Goal: Information Seeking & Learning: Learn about a topic

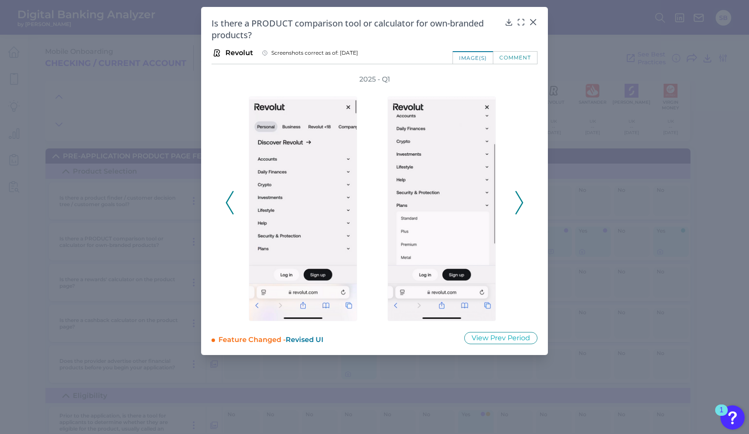
click at [518, 202] on icon at bounding box center [519, 202] width 8 height 23
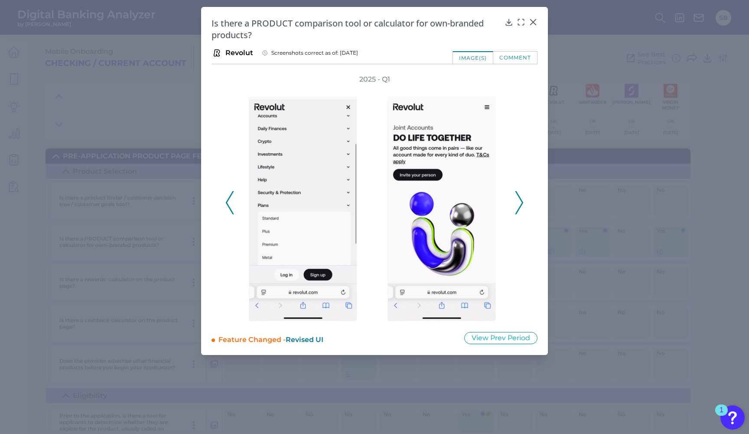
click at [518, 202] on icon at bounding box center [519, 202] width 8 height 23
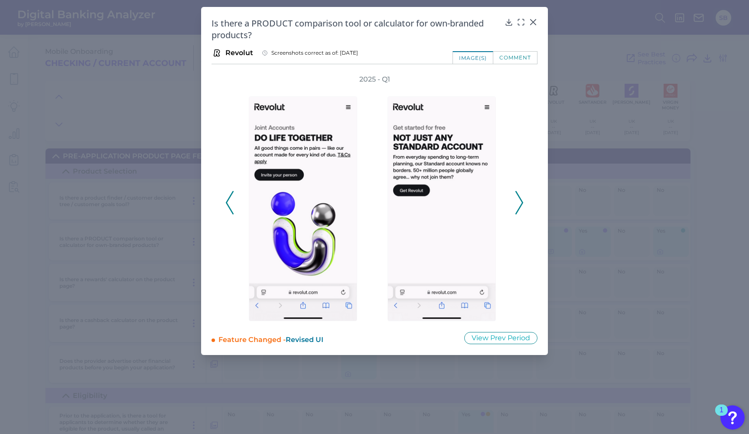
click at [518, 202] on icon at bounding box center [519, 202] width 8 height 23
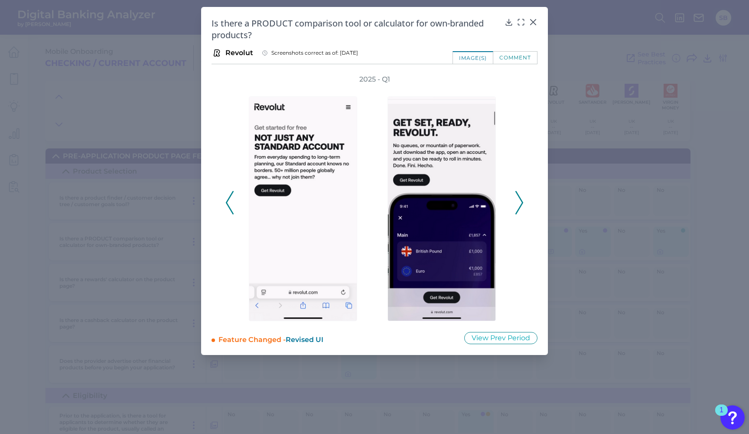
click at [518, 202] on icon at bounding box center [519, 202] width 8 height 23
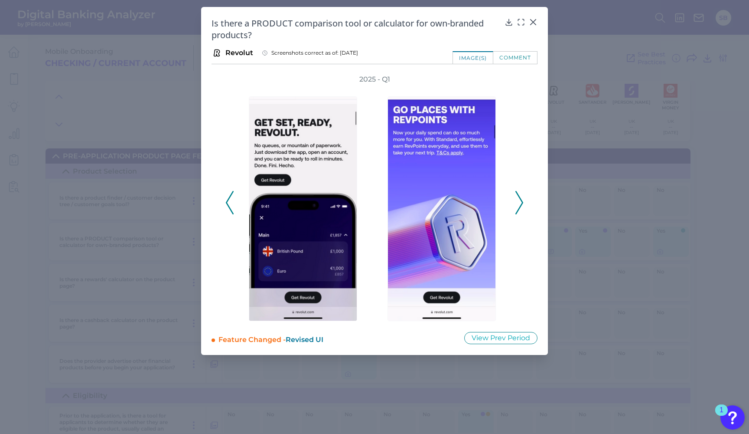
click at [518, 202] on icon at bounding box center [519, 202] width 8 height 23
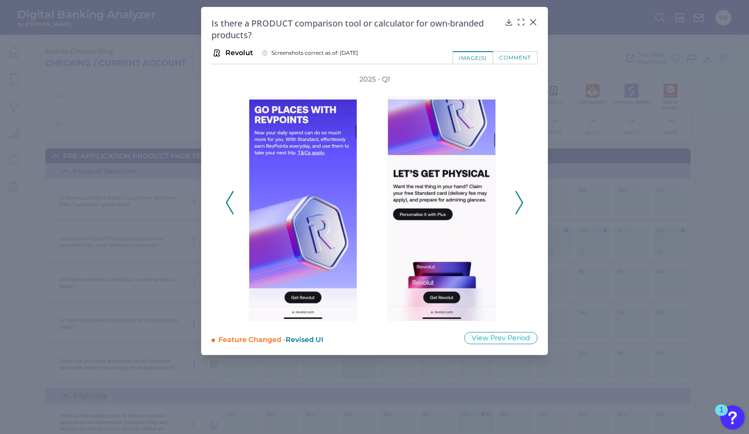
click at [518, 202] on icon at bounding box center [519, 202] width 8 height 23
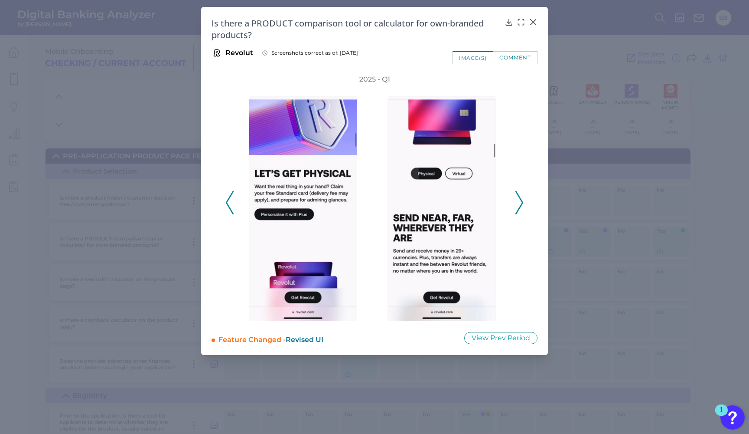
click at [518, 202] on icon at bounding box center [519, 202] width 8 height 23
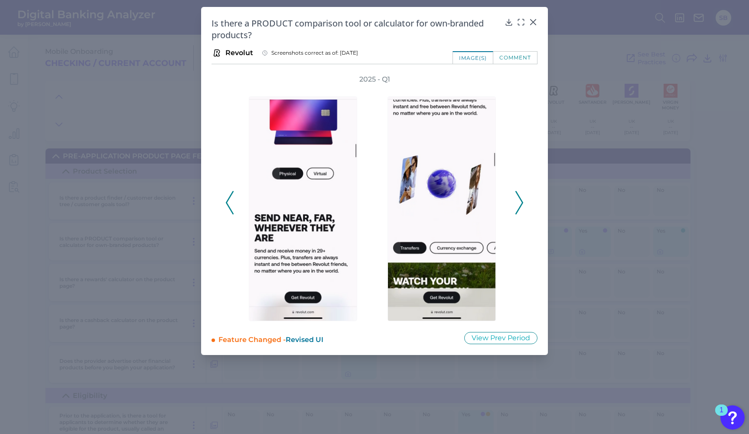
click at [518, 202] on icon at bounding box center [519, 202] width 8 height 23
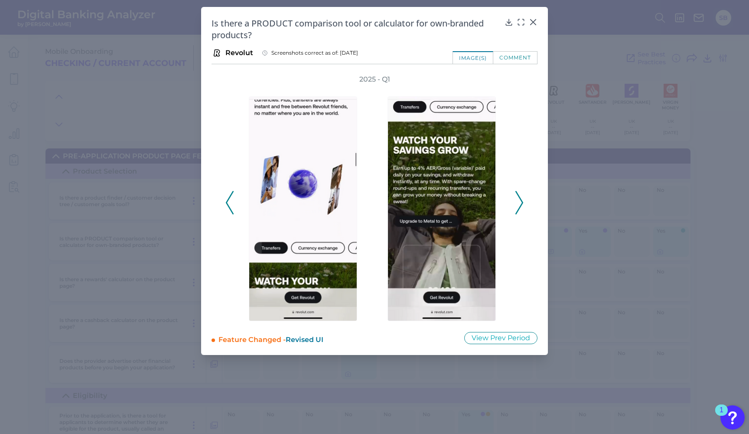
click at [518, 202] on icon at bounding box center [519, 202] width 8 height 23
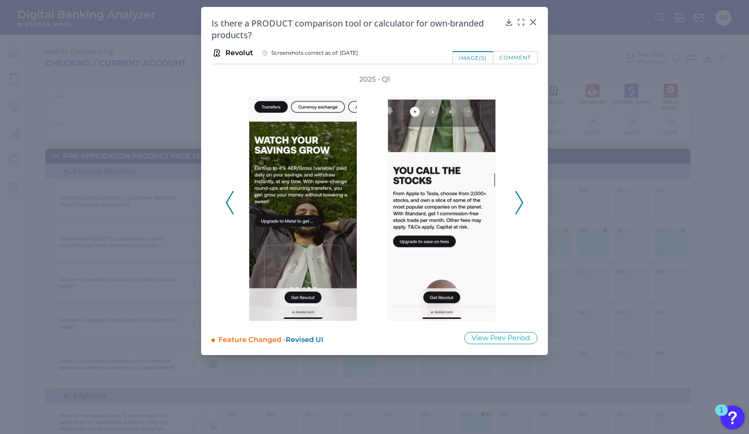
click at [518, 202] on icon at bounding box center [519, 202] width 8 height 23
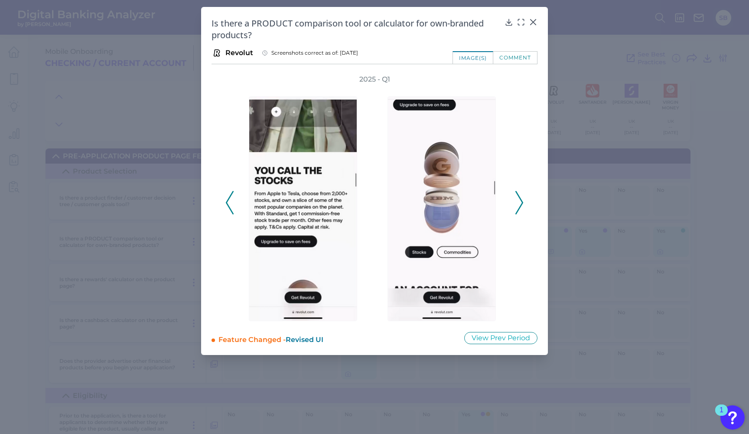
click at [518, 202] on icon at bounding box center [519, 202] width 8 height 23
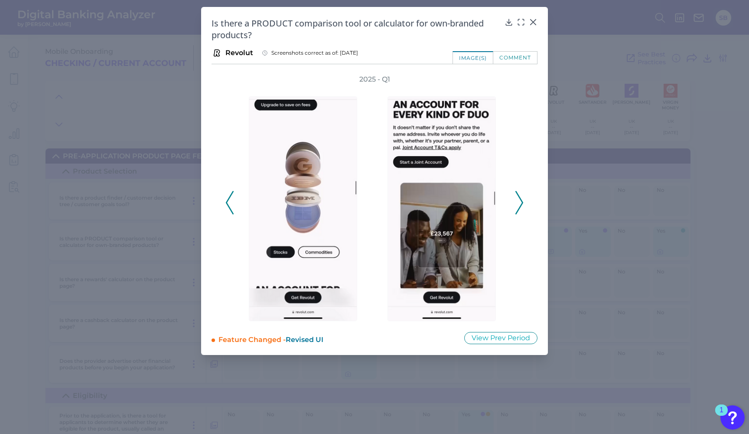
click at [518, 202] on icon at bounding box center [519, 202] width 8 height 23
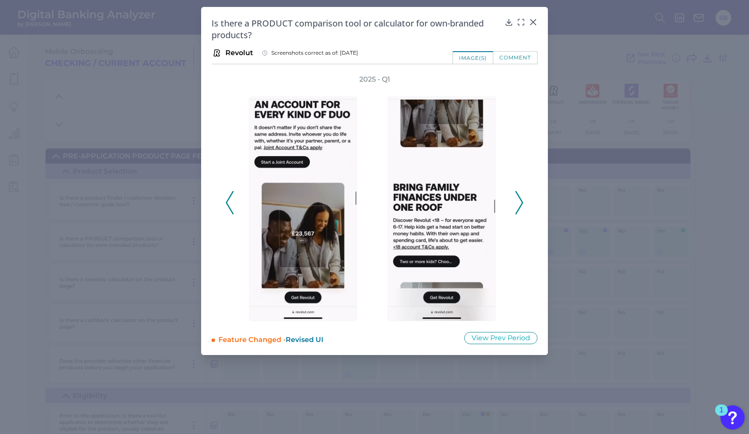
click at [518, 202] on icon at bounding box center [519, 202] width 8 height 23
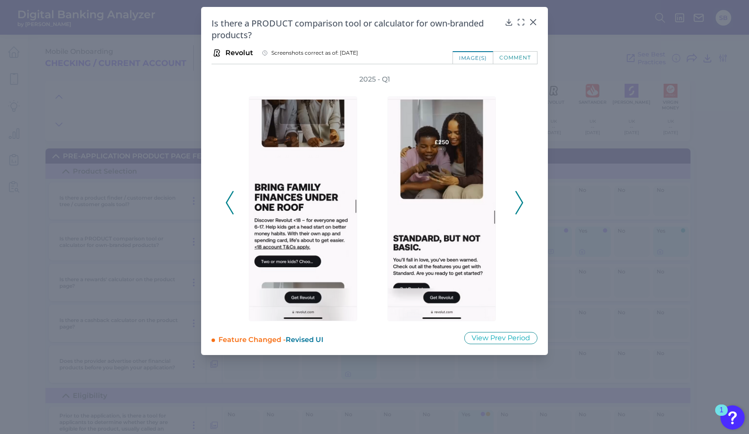
click at [518, 202] on icon at bounding box center [519, 202] width 8 height 23
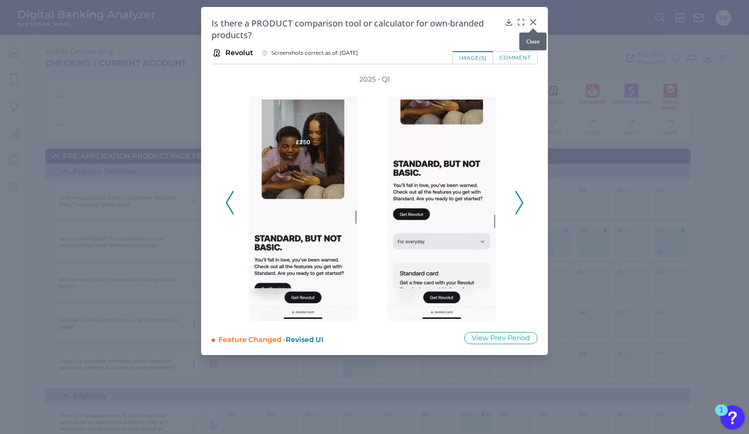
click at [532, 23] on icon at bounding box center [533, 22] width 9 height 9
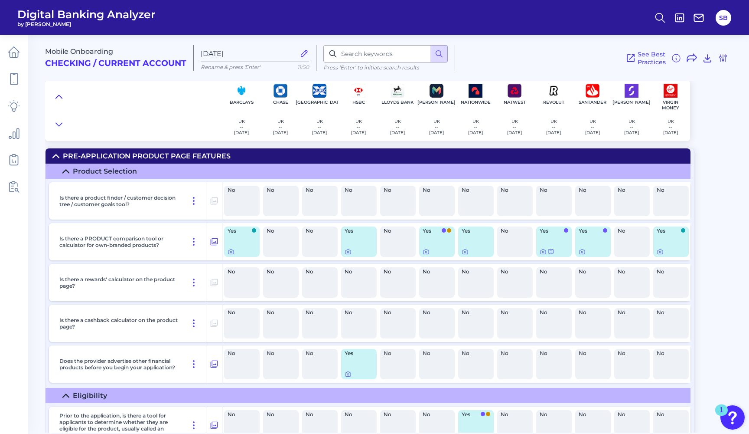
click at [59, 96] on icon at bounding box center [59, 96] width 6 height 3
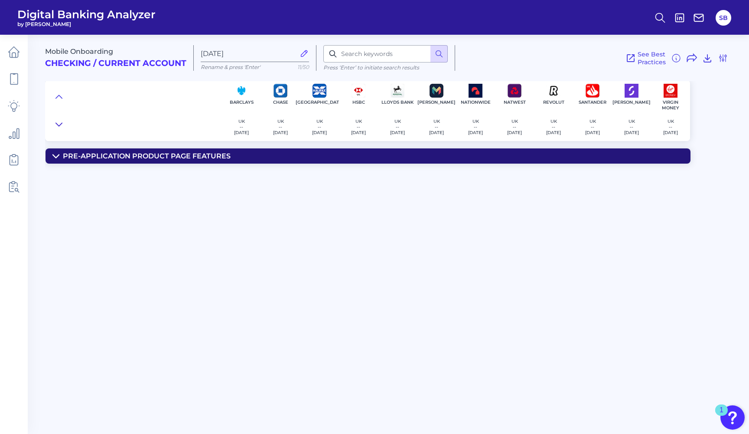
click at [59, 127] on icon at bounding box center [58, 124] width 7 height 9
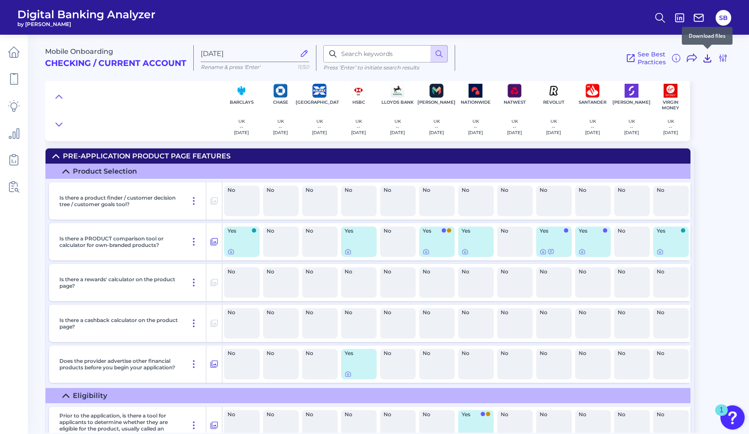
click at [708, 59] on icon at bounding box center [707, 58] width 7 height 7
click at [716, 89] on div "Mobile Onboarding Checking / Current Account [DATE] Rename & press 'Enter' 11/5…" at bounding box center [397, 84] width 704 height 113
click at [653, 58] on span "See Best Practices" at bounding box center [652, 58] width 28 height 16
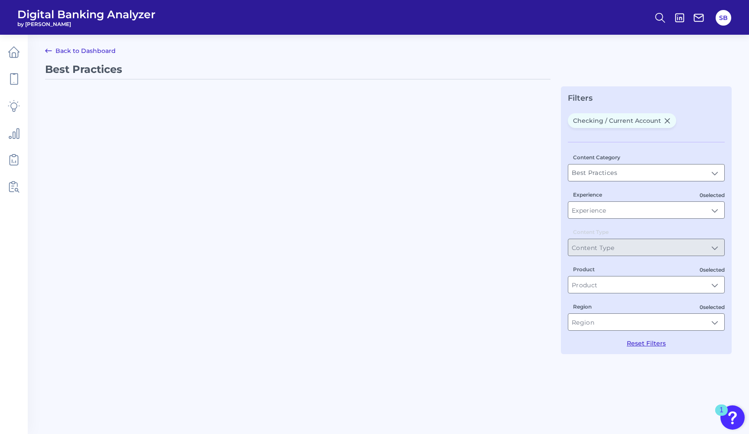
type input "Checking / Current Account"
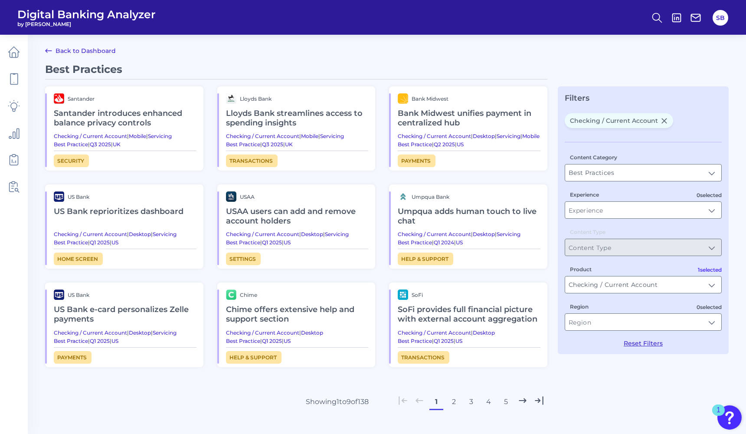
click at [454, 408] on button "2" at bounding box center [454, 402] width 14 height 14
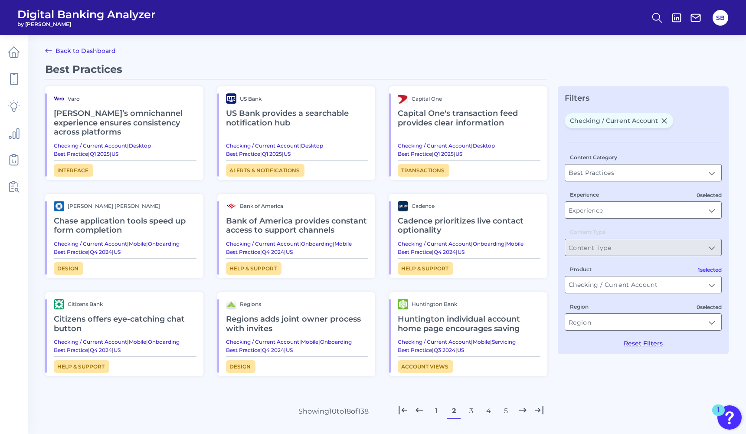
click at [469, 409] on button "3" at bounding box center [471, 411] width 14 height 14
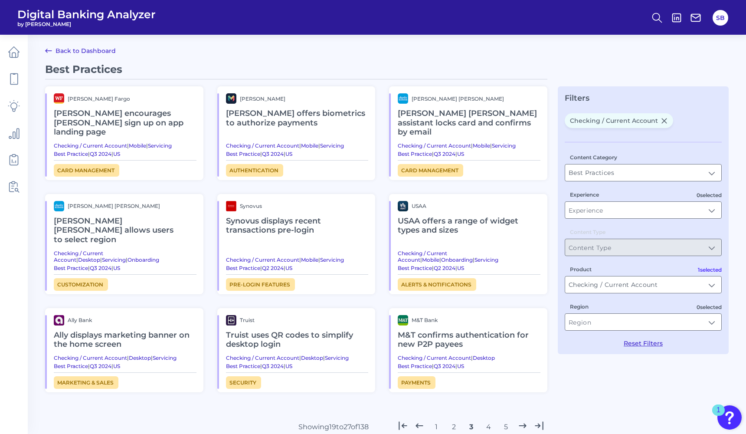
click at [480, 420] on div "1 2 3 4 5" at bounding box center [471, 427] width 153 height 14
click at [491, 420] on button "4" at bounding box center [488, 427] width 14 height 14
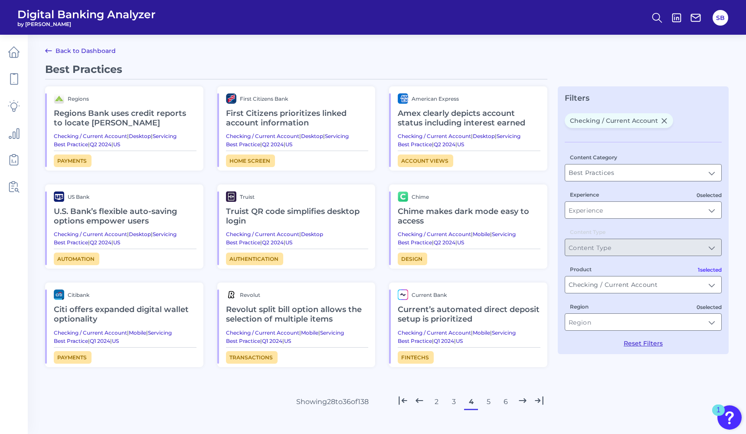
click at [499, 405] on button "6" at bounding box center [506, 402] width 14 height 14
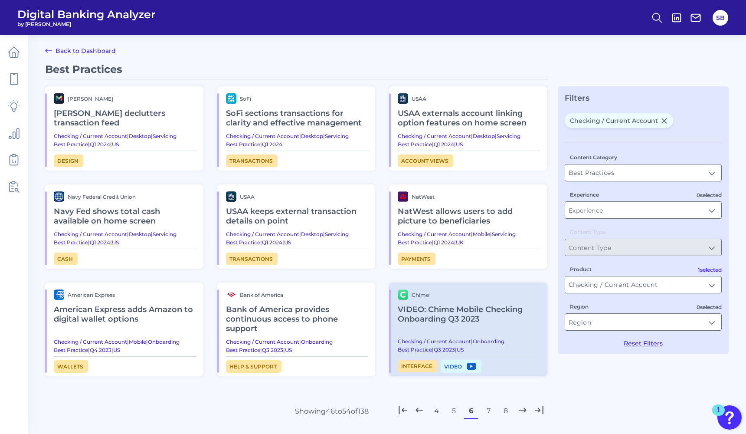
click at [507, 409] on button "8" at bounding box center [506, 411] width 14 height 14
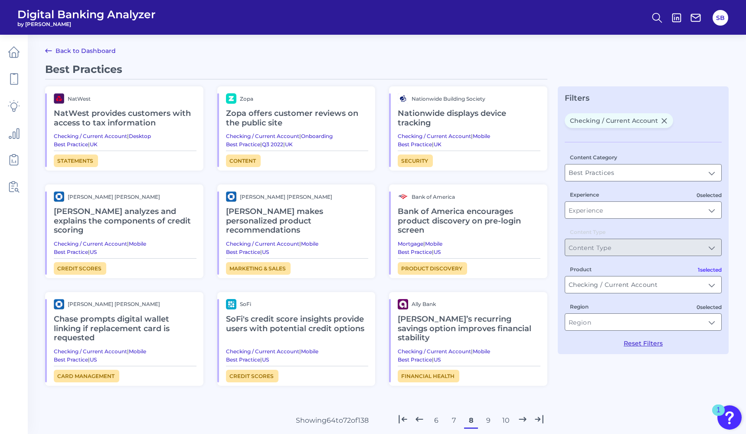
click at [615, 56] on main "Back to Dashboard Best Practices NatWest NatWest provides customers with access…" at bounding box center [373, 251] width 746 height 502
click at [47, 52] on icon at bounding box center [48, 51] width 10 height 10
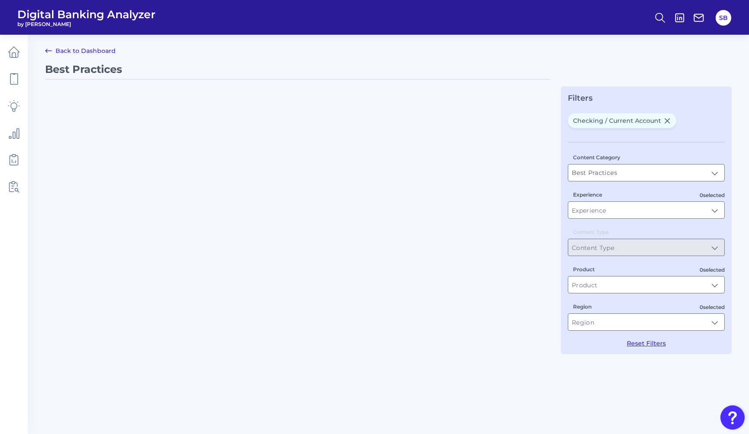
type input "Checking / Current Account"
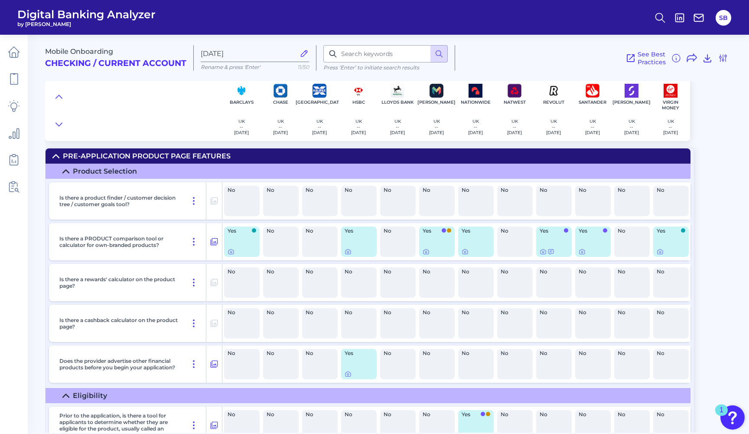
scroll to position [29, 0]
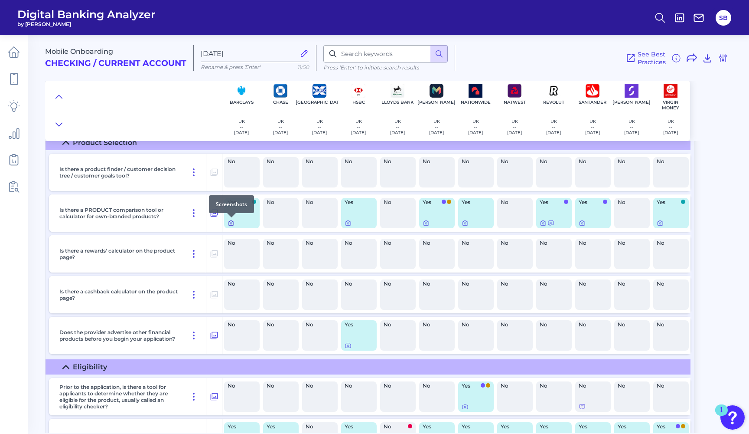
click at [232, 224] on icon at bounding box center [231, 223] width 2 height 2
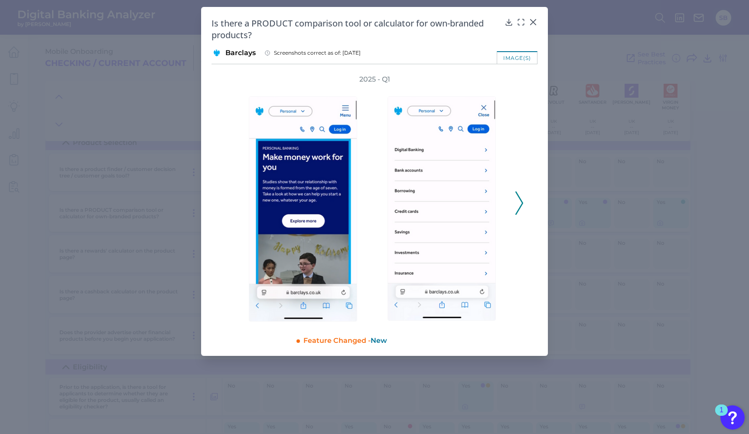
click at [518, 204] on icon at bounding box center [519, 202] width 8 height 23
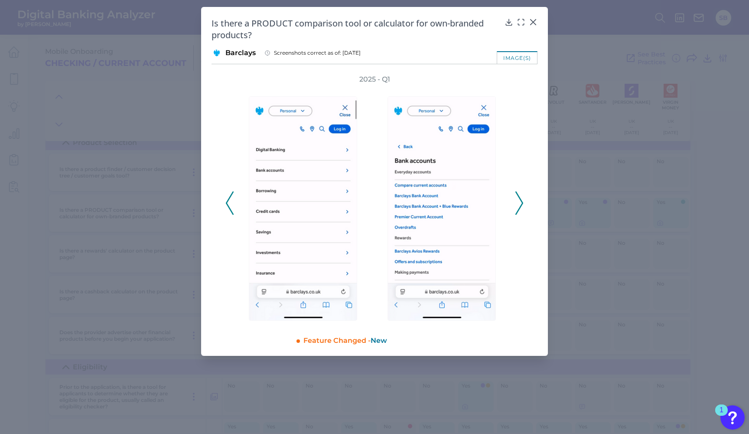
click at [231, 206] on icon at bounding box center [230, 202] width 8 height 23
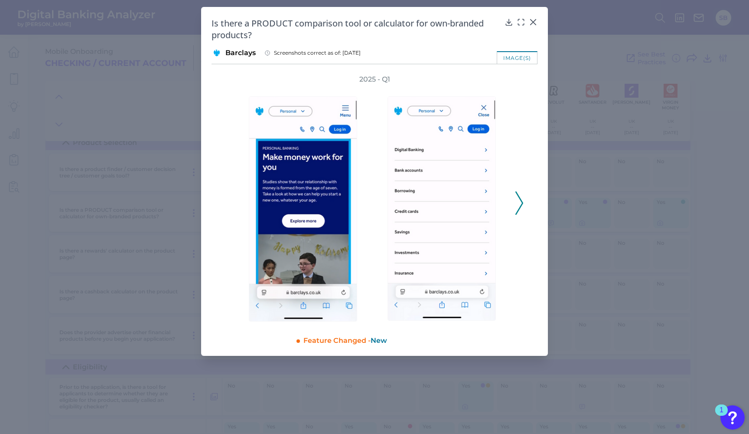
click at [521, 203] on icon at bounding box center [519, 202] width 8 height 23
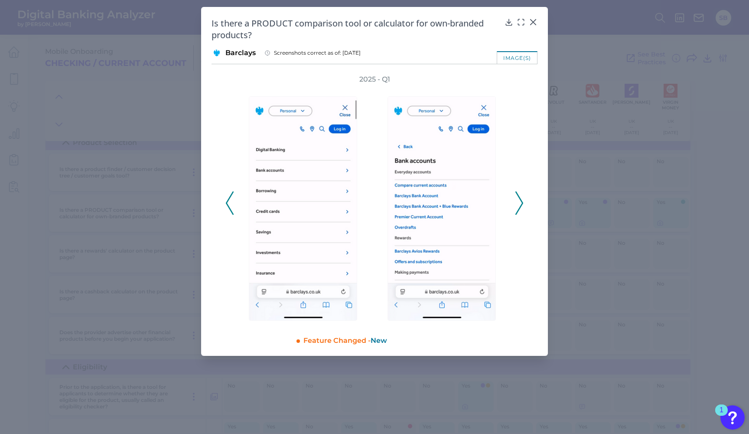
click at [521, 203] on icon at bounding box center [519, 202] width 8 height 23
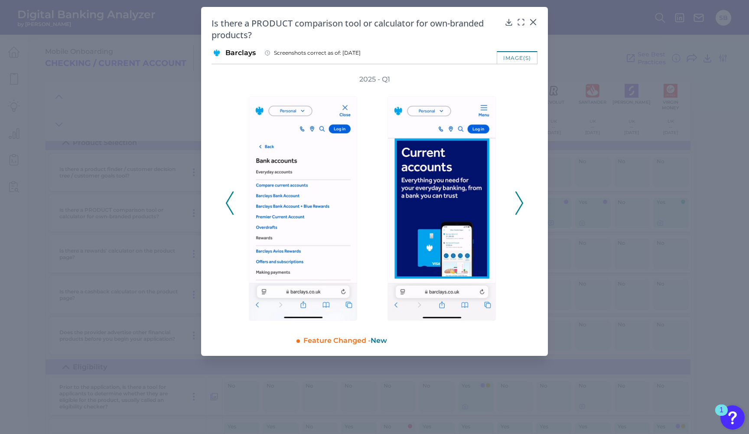
click at [521, 203] on icon at bounding box center [519, 202] width 8 height 23
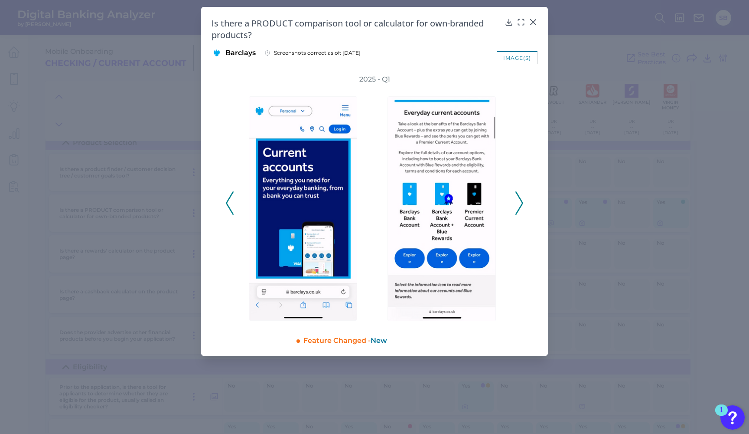
click at [521, 203] on icon at bounding box center [519, 202] width 8 height 23
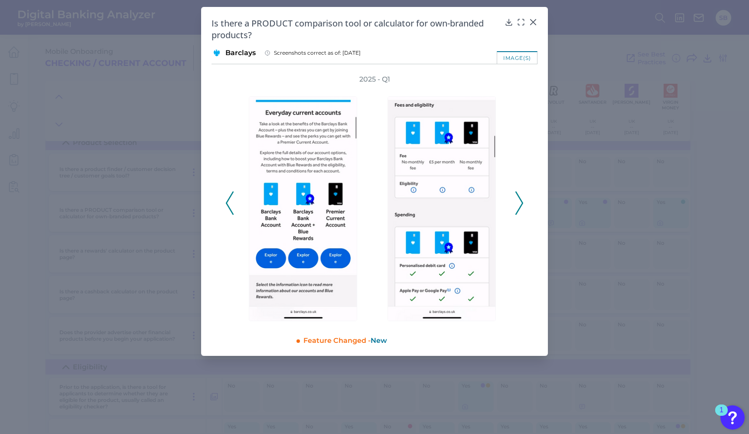
click at [521, 203] on icon at bounding box center [519, 202] width 8 height 23
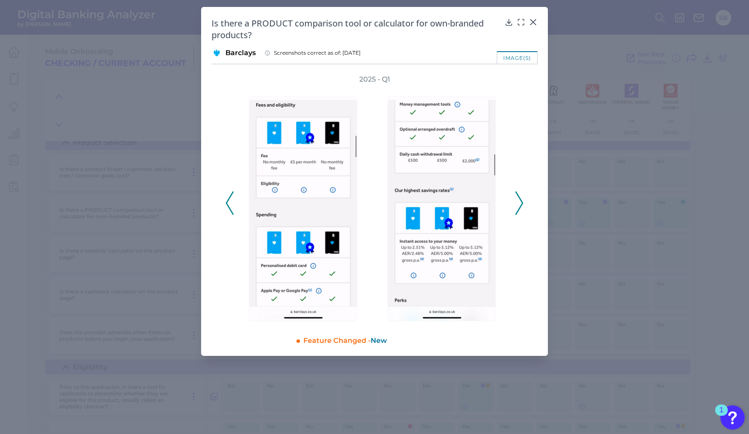
click at [381, 342] on span "New" at bounding box center [379, 340] width 16 height 8
click at [232, 204] on icon at bounding box center [230, 202] width 8 height 23
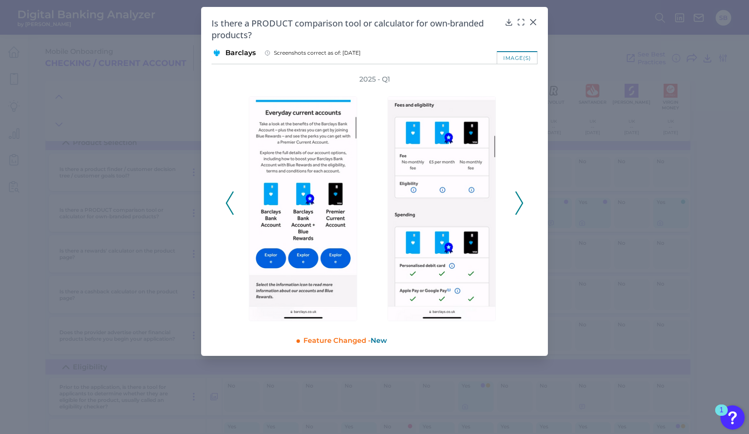
click at [516, 56] on div "image(s)" at bounding box center [517, 57] width 41 height 13
click at [519, 19] on icon at bounding box center [518, 19] width 1 height 1
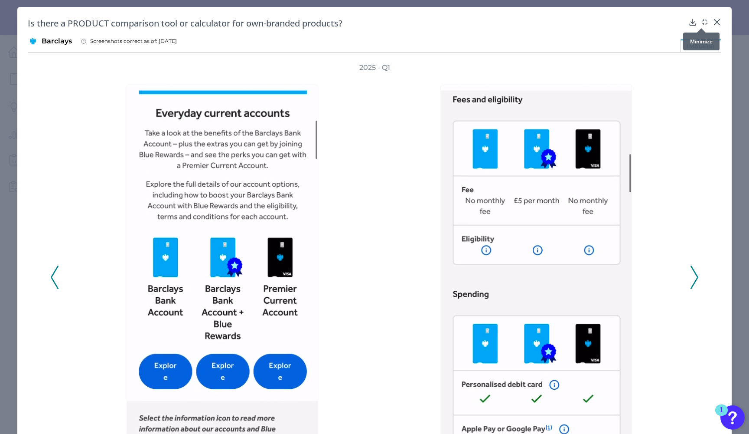
click at [701, 23] on icon at bounding box center [705, 22] width 9 height 9
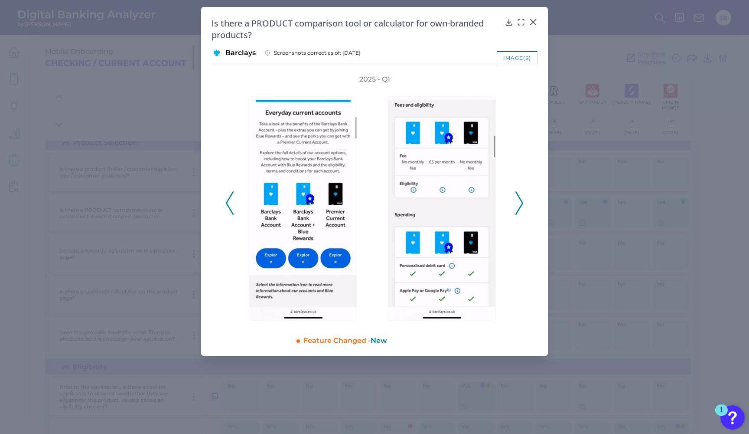
click at [521, 202] on icon at bounding box center [519, 202] width 8 height 23
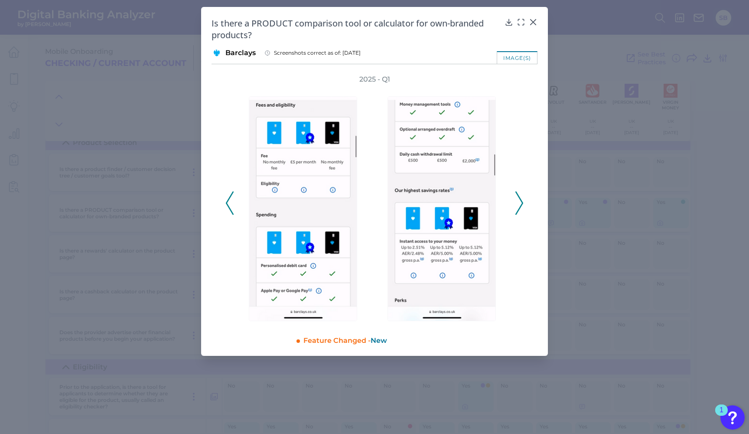
click at [224, 207] on div "2025 - Q1" at bounding box center [375, 198] width 326 height 247
click at [229, 202] on icon at bounding box center [230, 202] width 8 height 23
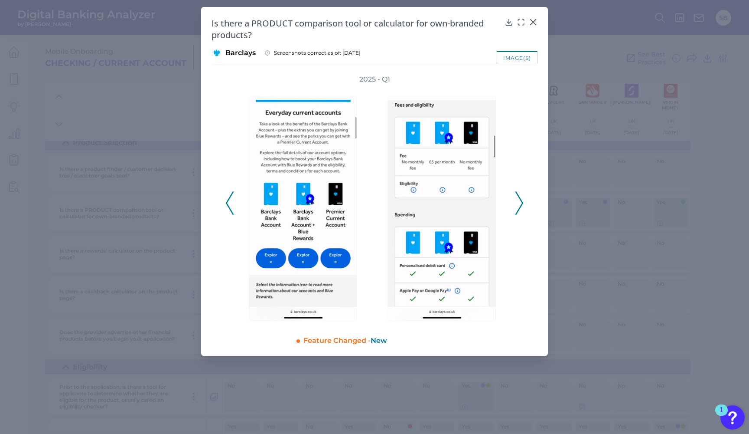
click at [516, 91] on div "2025 - Q1" at bounding box center [374, 198] width 298 height 247
click at [508, 20] on icon at bounding box center [509, 22] width 9 height 9
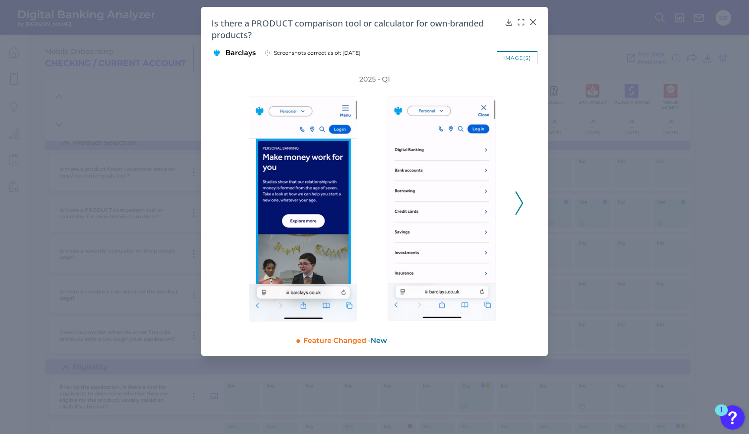
click at [520, 205] on icon at bounding box center [519, 202] width 8 height 23
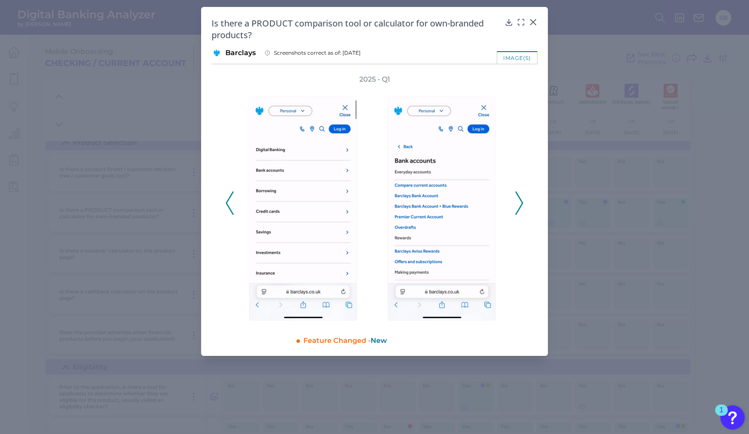
click at [520, 205] on icon at bounding box center [519, 202] width 8 height 23
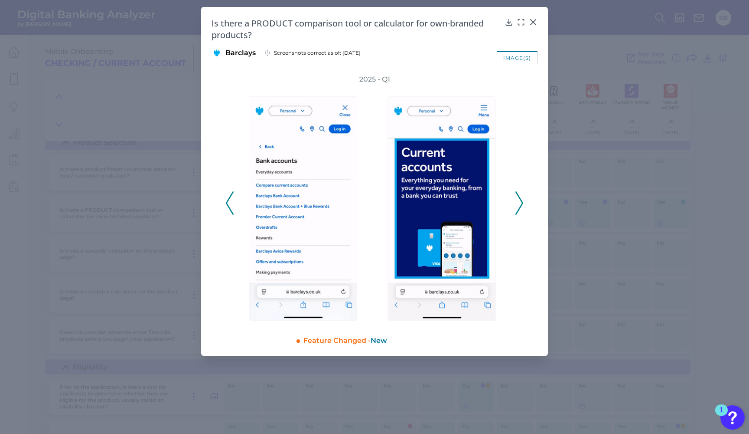
click at [520, 205] on icon at bounding box center [519, 202] width 8 height 23
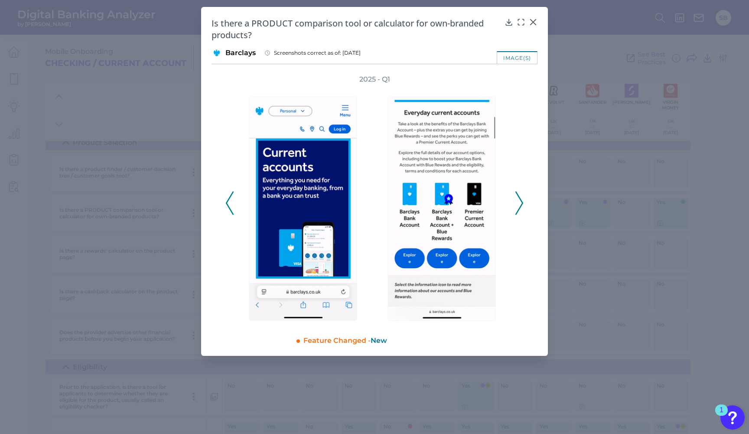
click at [522, 206] on polyline at bounding box center [519, 203] width 7 height 22
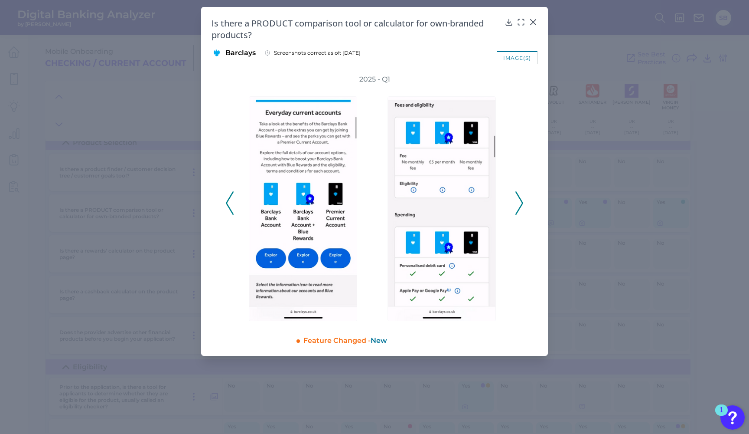
click at [222, 200] on div "2025 - Q1" at bounding box center [375, 198] width 326 height 247
click at [232, 204] on icon at bounding box center [230, 202] width 8 height 23
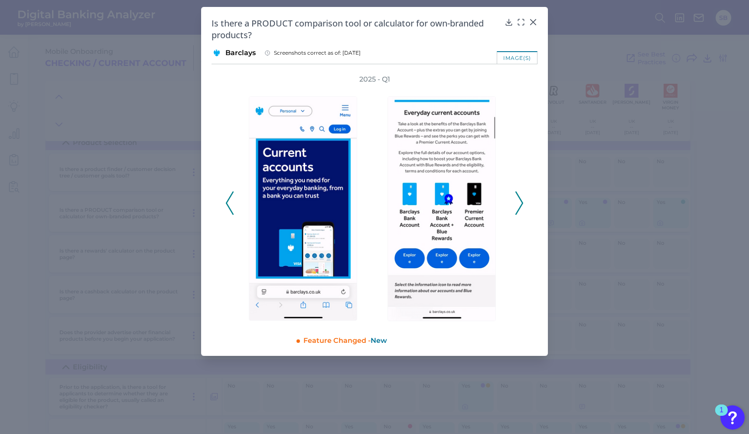
click at [521, 203] on icon at bounding box center [519, 202] width 8 height 23
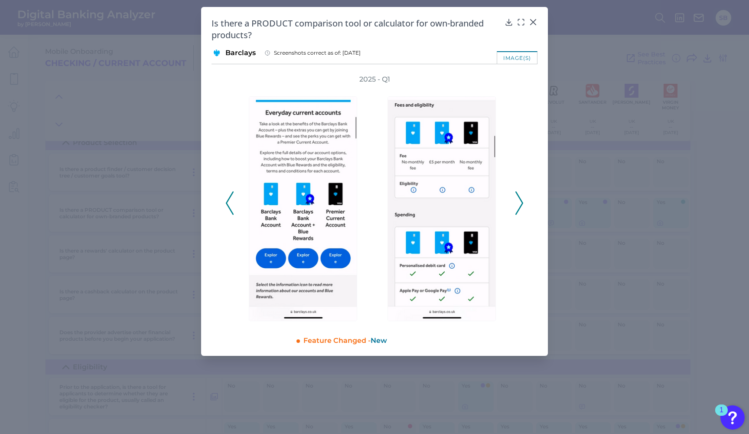
click at [521, 203] on icon at bounding box center [519, 202] width 8 height 23
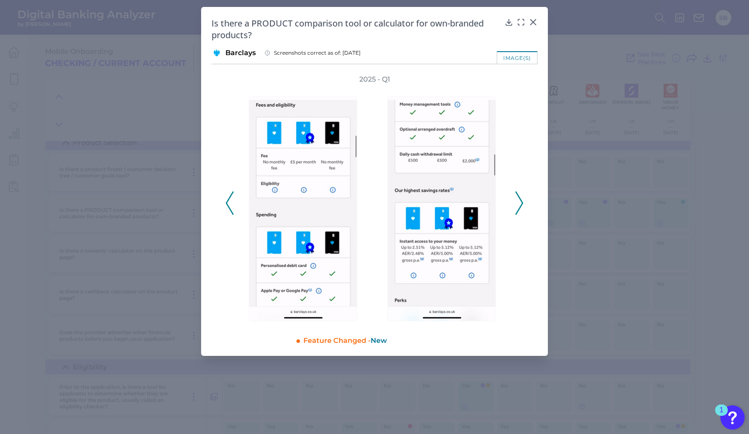
click at [521, 203] on icon at bounding box center [519, 202] width 8 height 23
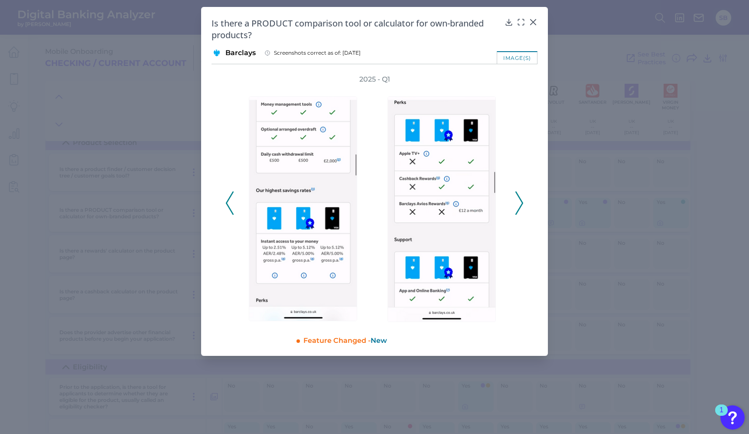
click at [228, 207] on polyline at bounding box center [229, 203] width 7 height 22
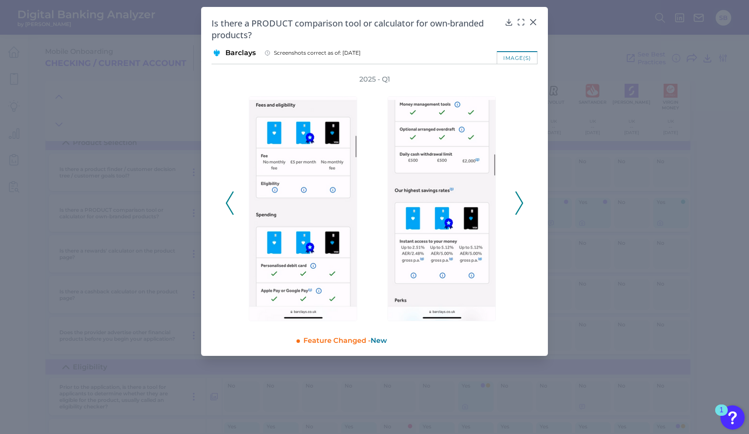
click at [522, 201] on icon at bounding box center [519, 202] width 8 height 23
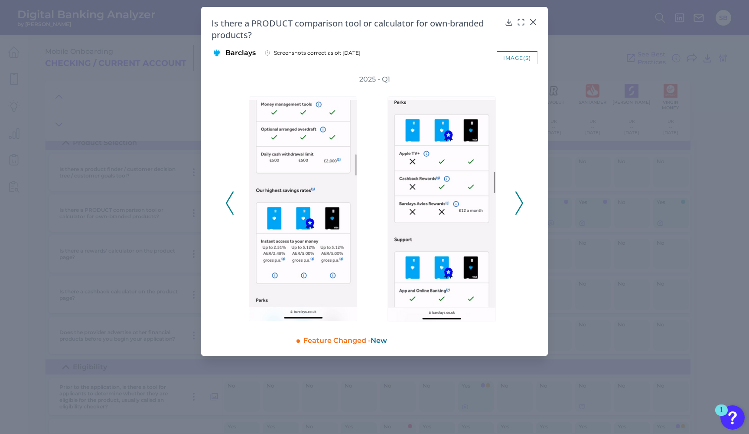
click at [522, 201] on icon at bounding box center [519, 202] width 8 height 23
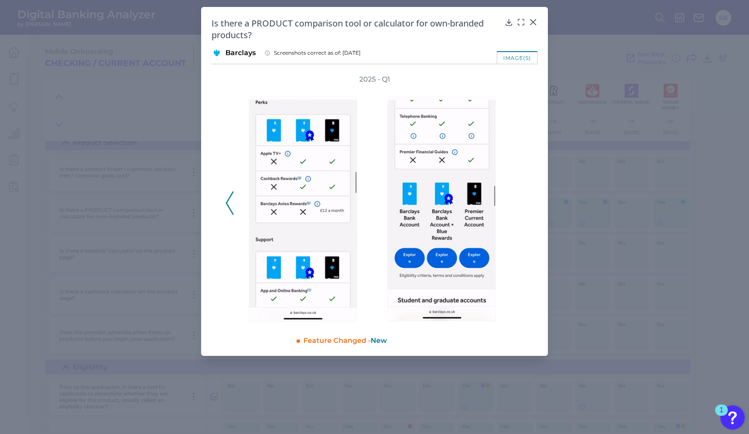
click at [522, 201] on div "2025 - Q1" at bounding box center [374, 198] width 298 height 247
click at [225, 209] on div "2025 - Q1" at bounding box center [375, 198] width 326 height 247
click at [228, 206] on icon at bounding box center [230, 202] width 8 height 23
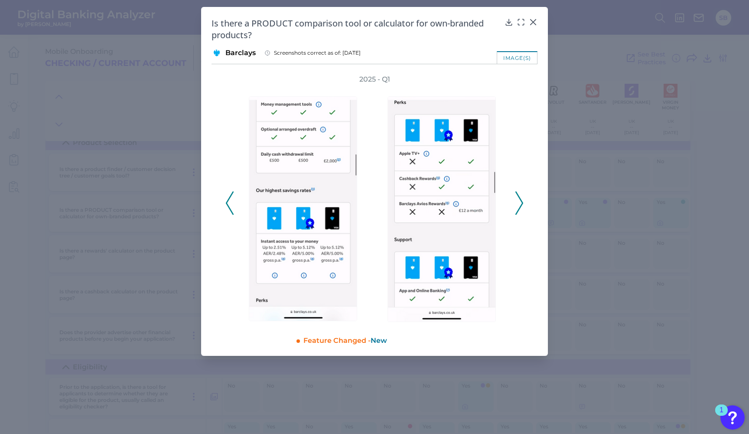
click at [228, 206] on icon at bounding box center [230, 202] width 8 height 23
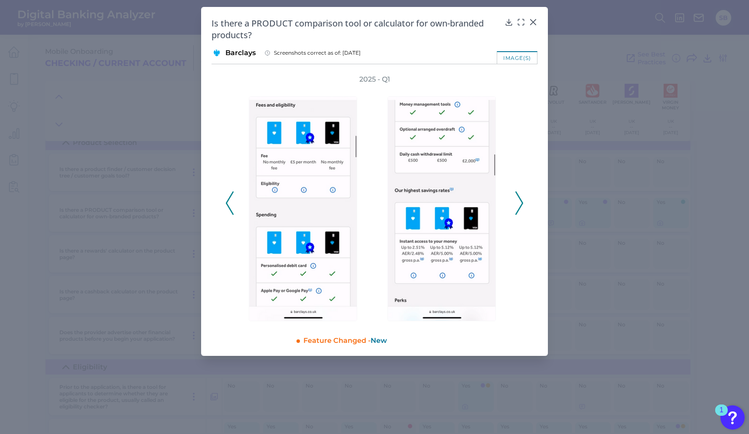
click at [228, 206] on icon at bounding box center [230, 202] width 8 height 23
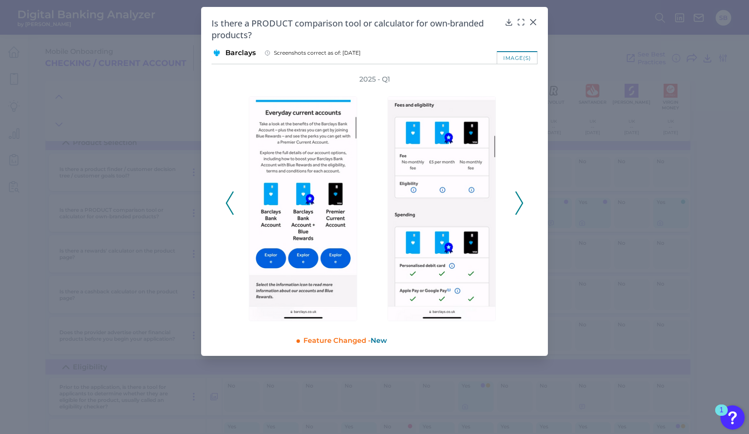
click at [518, 202] on icon at bounding box center [519, 202] width 8 height 23
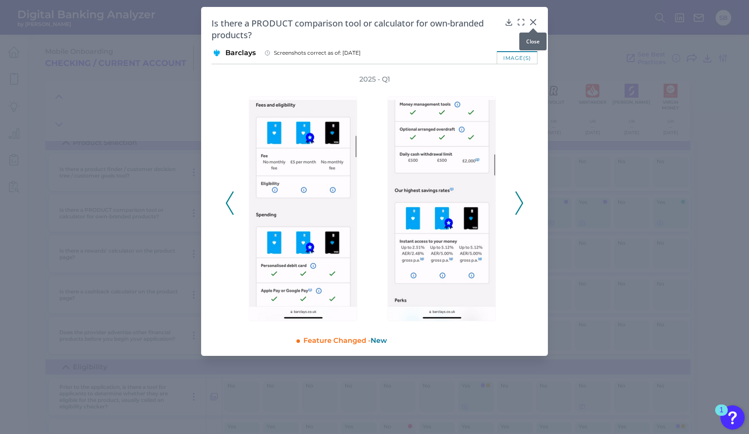
click at [533, 23] on icon at bounding box center [533, 22] width 5 height 5
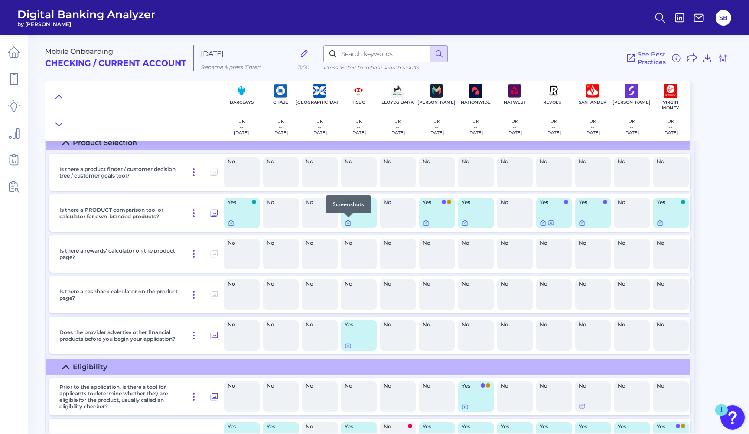
click at [349, 224] on icon at bounding box center [348, 222] width 7 height 7
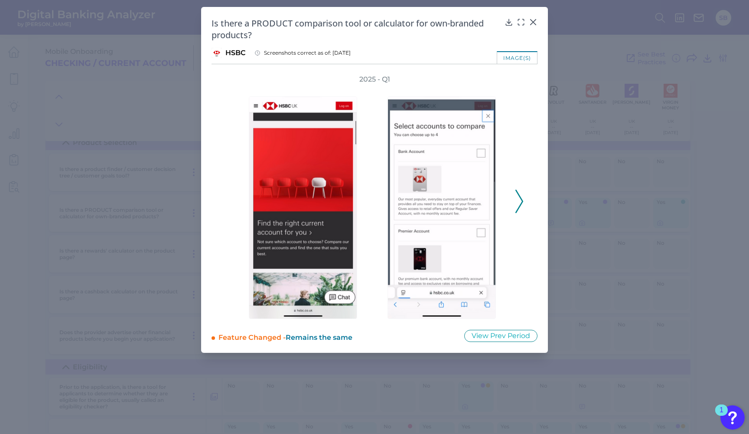
click at [519, 204] on icon at bounding box center [519, 200] width 8 height 23
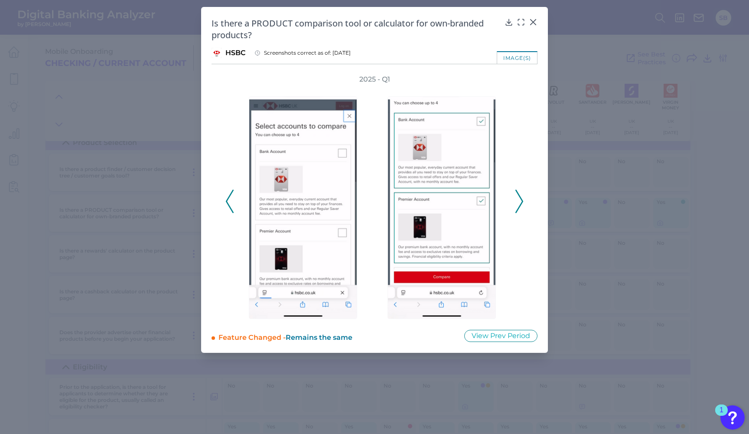
click at [517, 201] on icon at bounding box center [519, 200] width 8 height 23
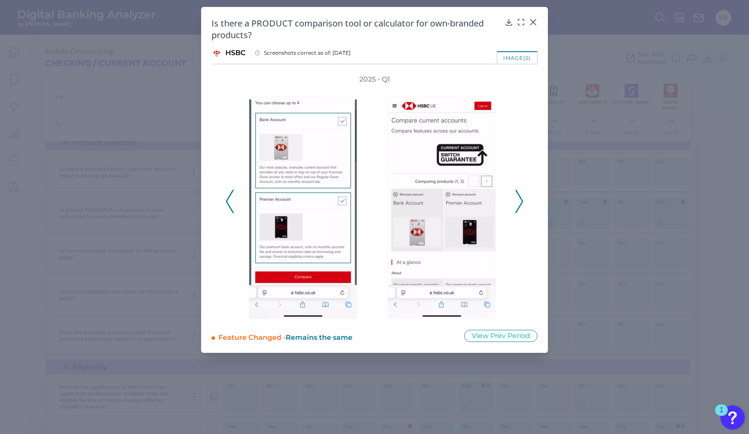
click at [517, 201] on icon at bounding box center [519, 200] width 8 height 23
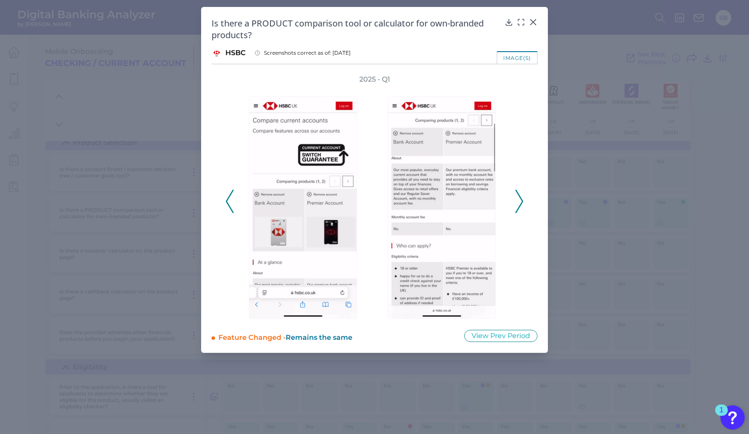
click at [517, 201] on icon at bounding box center [519, 200] width 8 height 23
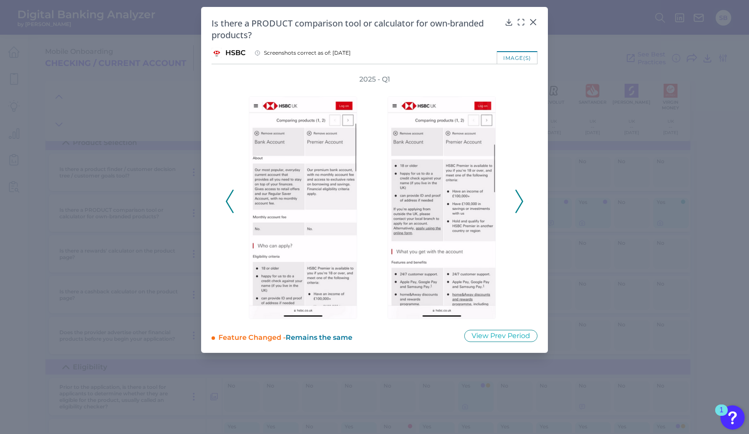
click at [523, 200] on icon at bounding box center [519, 200] width 8 height 23
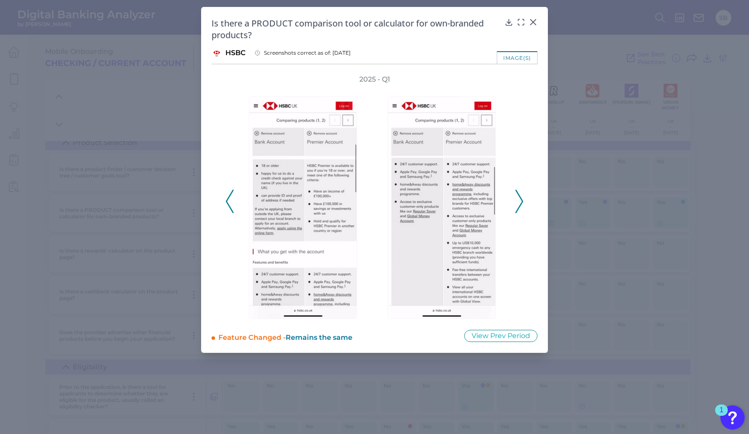
click at [234, 199] on div "2025 - Q1" at bounding box center [374, 197] width 298 height 244
click at [226, 199] on icon at bounding box center [230, 200] width 8 height 23
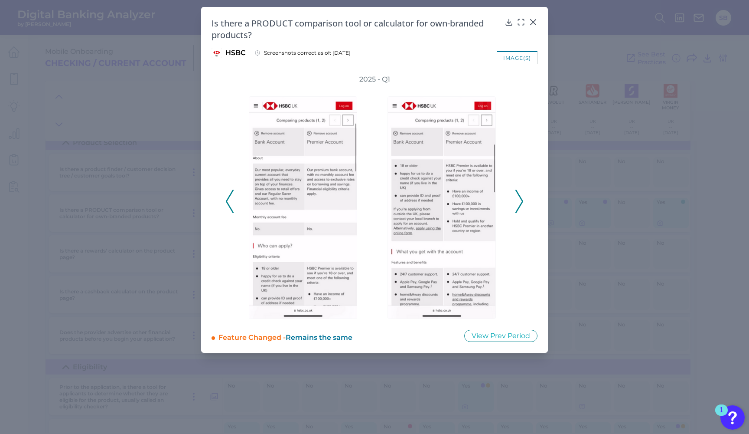
click at [226, 199] on icon at bounding box center [230, 200] width 8 height 23
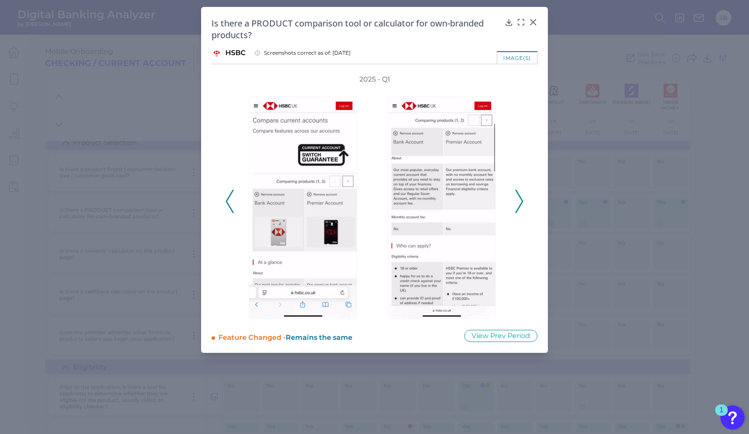
click at [522, 200] on polyline at bounding box center [519, 201] width 7 height 22
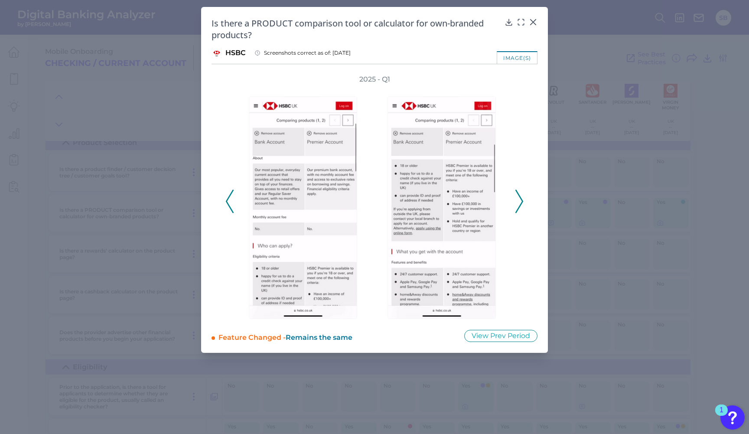
click at [522, 200] on polyline at bounding box center [519, 201] width 7 height 22
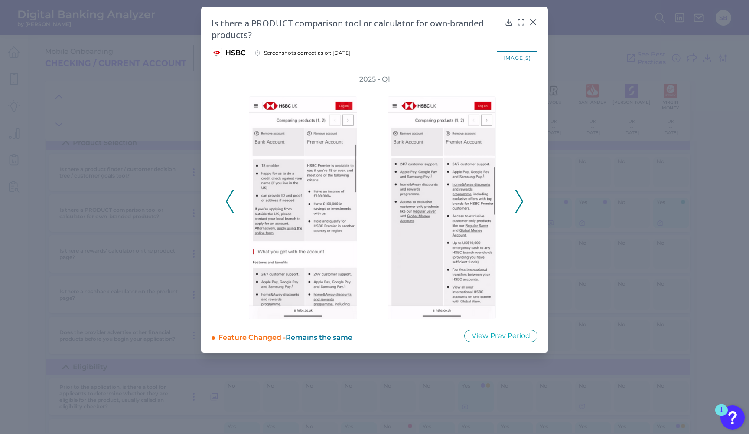
click at [522, 200] on polyline at bounding box center [519, 201] width 7 height 22
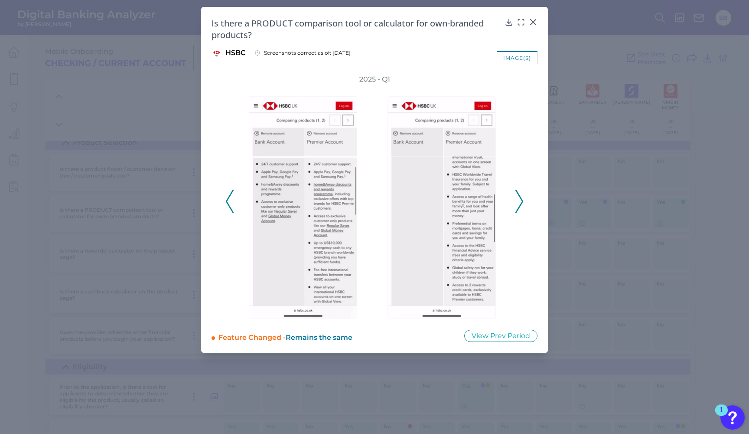
click at [522, 200] on polyline at bounding box center [519, 201] width 7 height 22
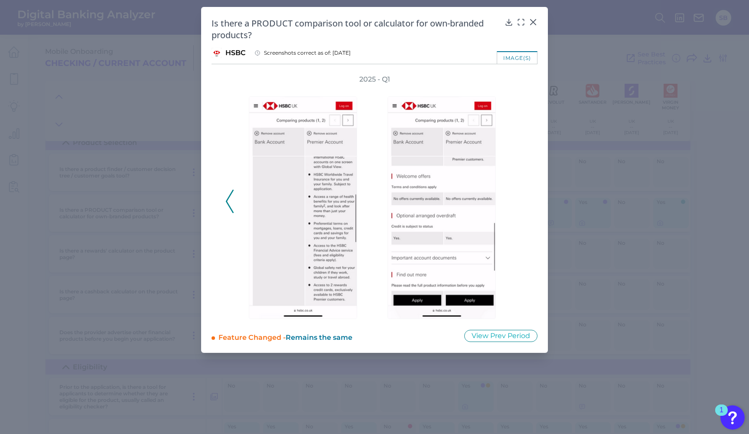
click at [522, 200] on div "2025 - Q1" at bounding box center [374, 197] width 298 height 244
click at [228, 201] on icon at bounding box center [230, 200] width 8 height 23
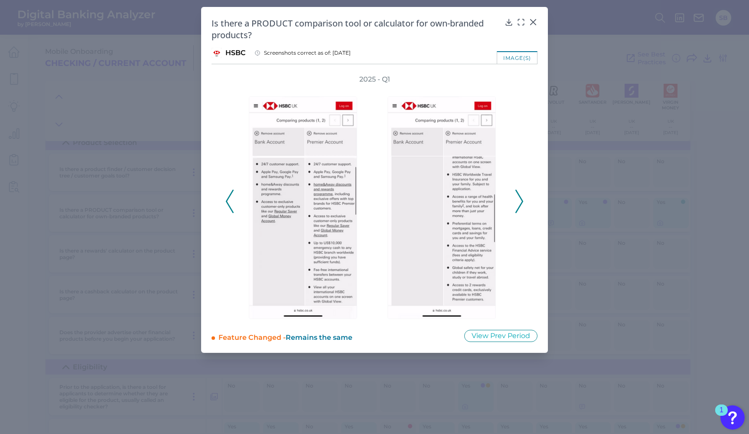
click at [228, 201] on icon at bounding box center [230, 200] width 8 height 23
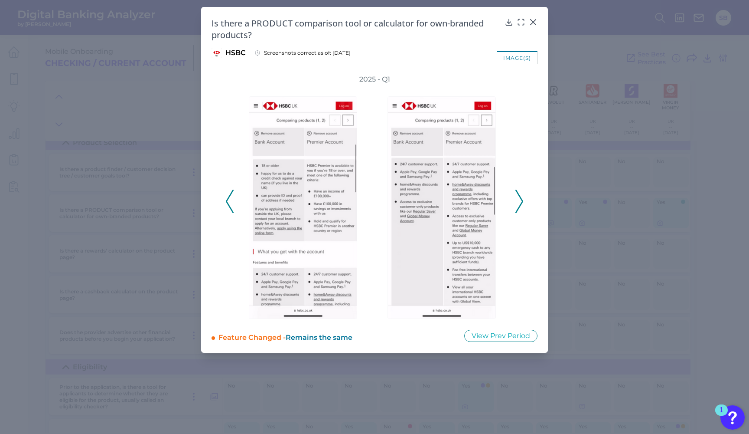
click at [225, 200] on button at bounding box center [229, 200] width 9 height 23
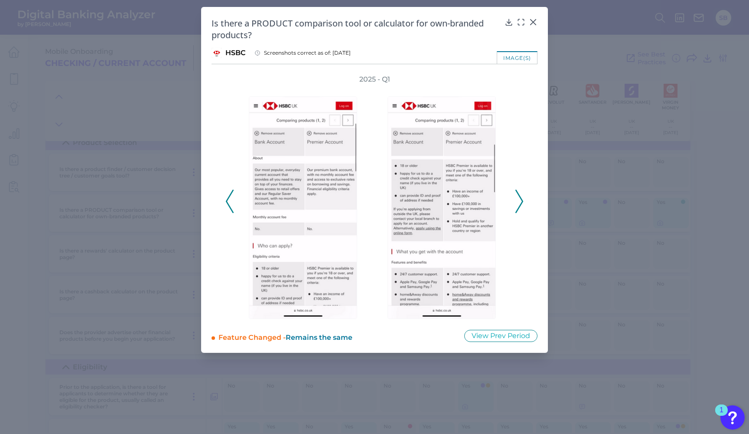
click at [229, 202] on icon at bounding box center [230, 200] width 8 height 23
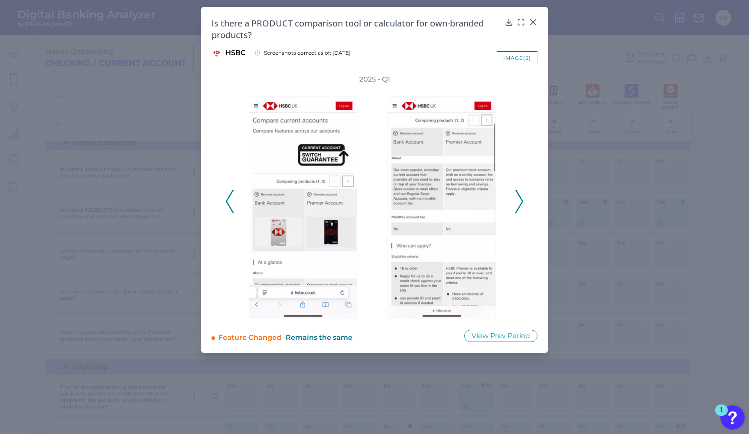
click at [522, 199] on polyline at bounding box center [519, 201] width 7 height 22
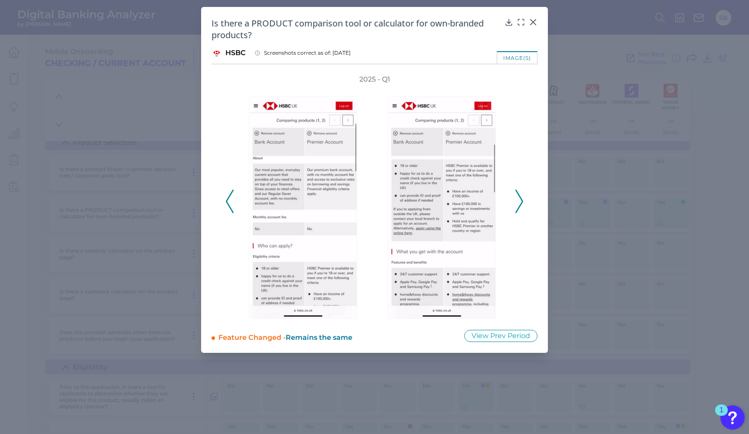
click at [522, 199] on polyline at bounding box center [519, 201] width 7 height 22
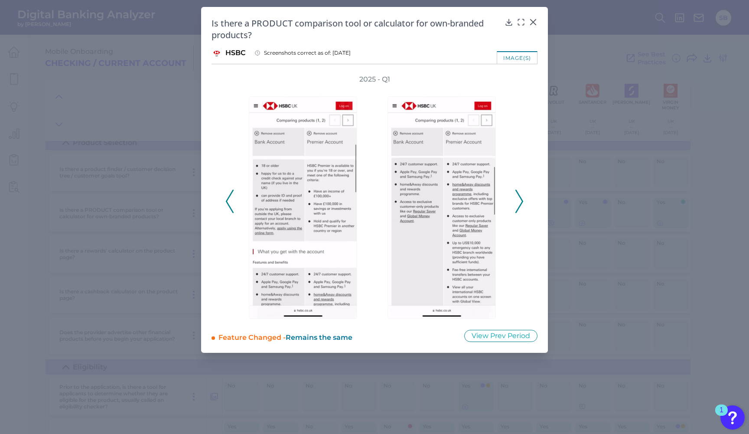
click at [533, 21] on icon at bounding box center [533, 22] width 9 height 9
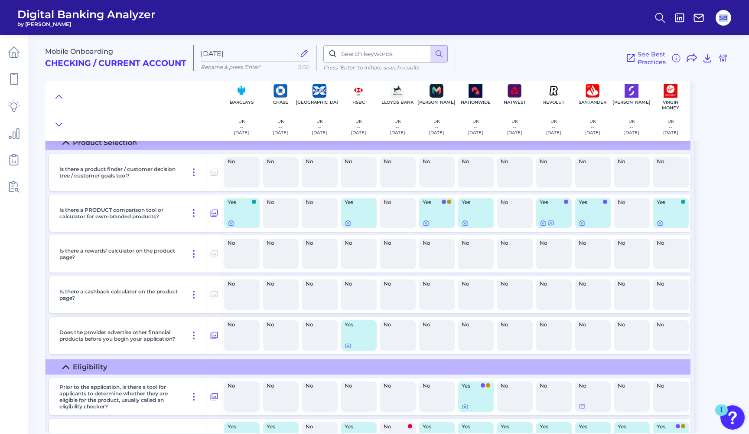
click at [533, 21] on header "Digital Banking Analyzer by [PERSON_NAME] SB" at bounding box center [374, 17] width 749 height 35
click at [426, 222] on icon at bounding box center [426, 222] width 7 height 7
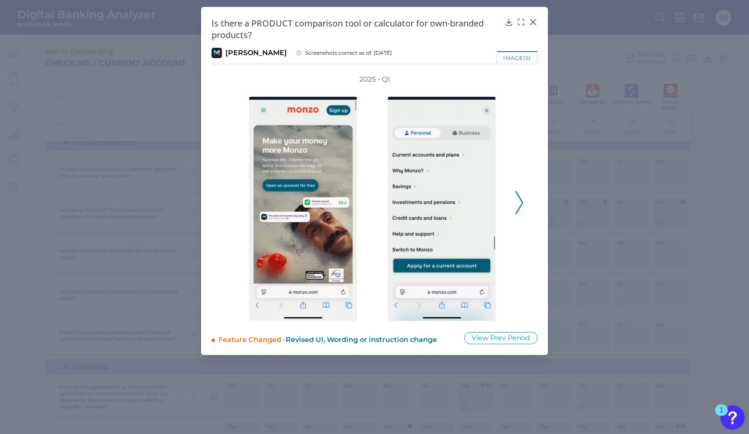
click at [523, 203] on button at bounding box center [519, 202] width 9 height 23
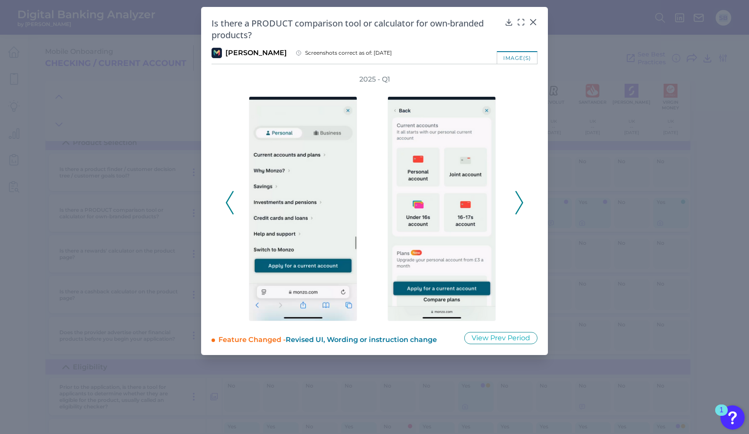
click at [523, 203] on button at bounding box center [519, 202] width 9 height 23
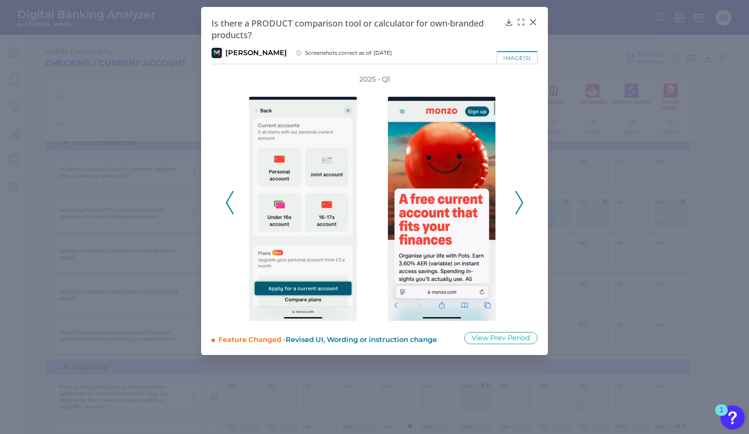
click at [523, 203] on button at bounding box center [519, 202] width 9 height 23
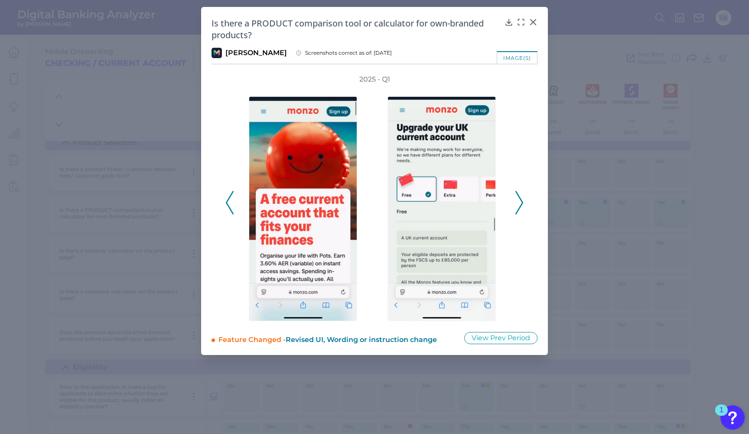
click at [523, 203] on button at bounding box center [519, 202] width 9 height 23
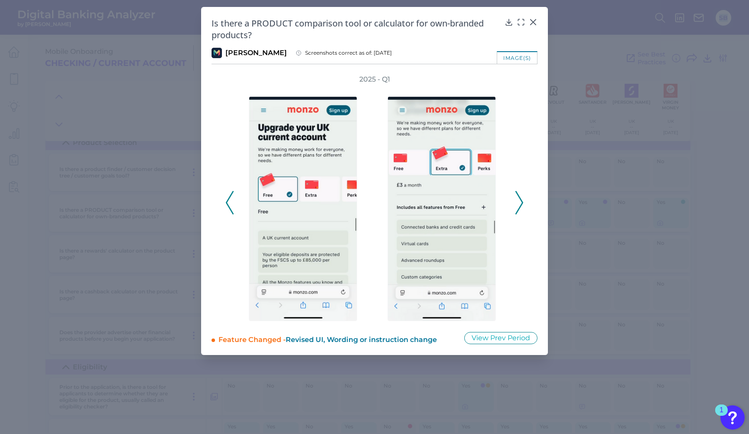
click at [230, 205] on icon at bounding box center [230, 202] width 8 height 23
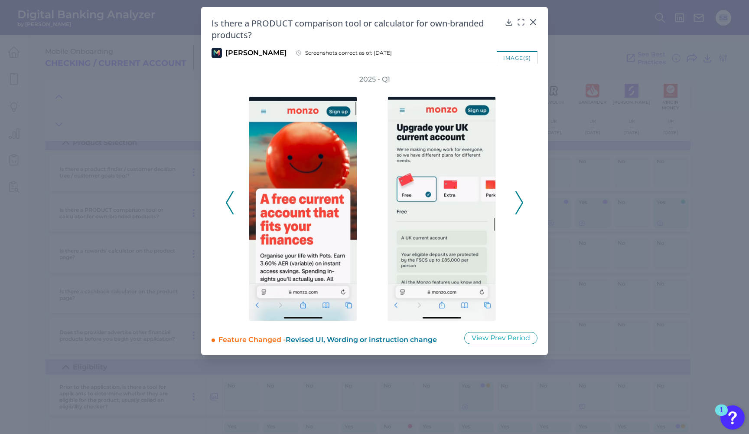
click at [520, 201] on icon at bounding box center [519, 202] width 8 height 23
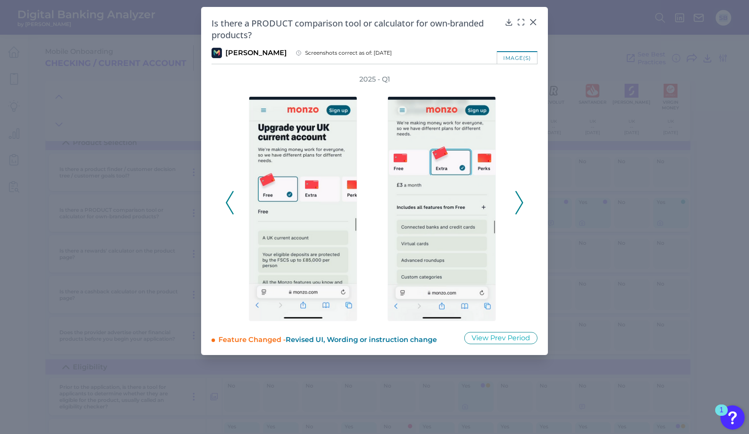
click at [520, 201] on icon at bounding box center [519, 202] width 8 height 23
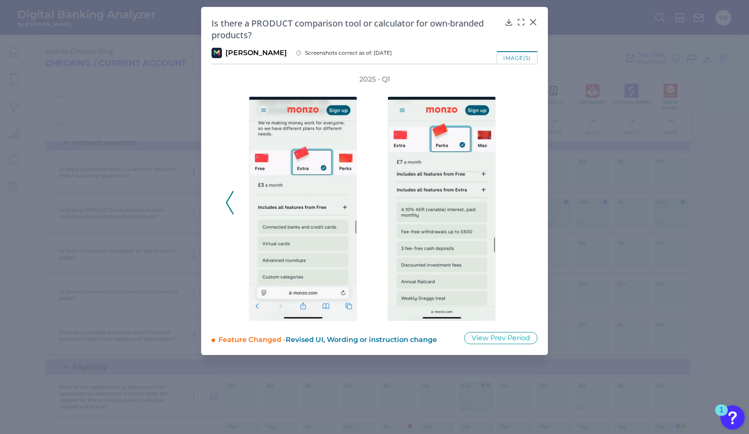
click at [520, 202] on div "2025 - Q1" at bounding box center [374, 198] width 298 height 246
click at [226, 206] on icon at bounding box center [230, 202] width 8 height 23
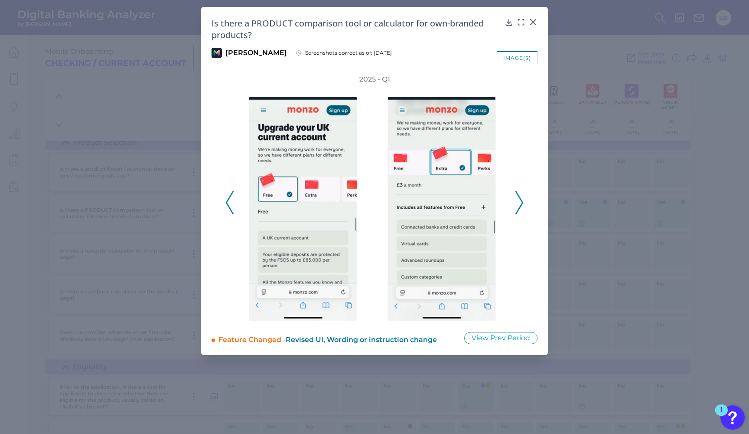
click at [226, 206] on icon at bounding box center [230, 202] width 8 height 23
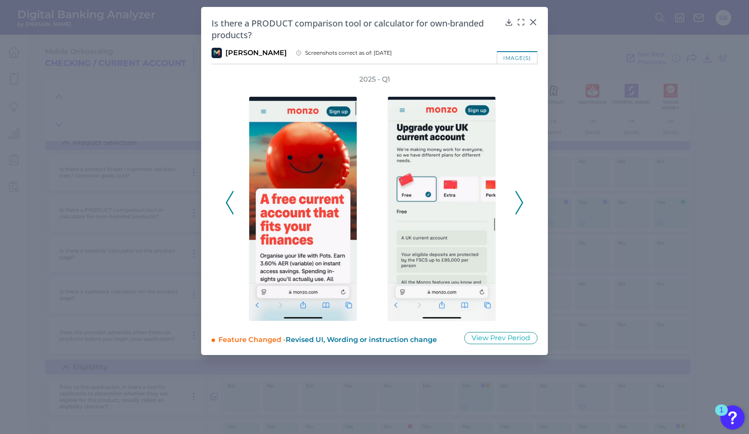
click at [518, 200] on icon at bounding box center [519, 202] width 8 height 23
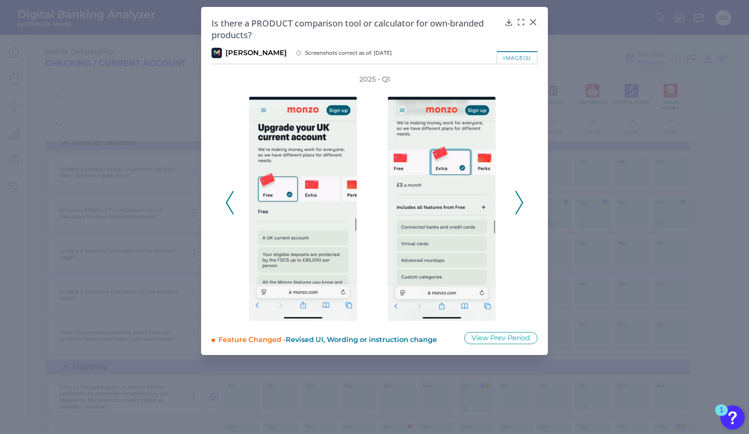
click at [518, 200] on icon at bounding box center [519, 202] width 8 height 23
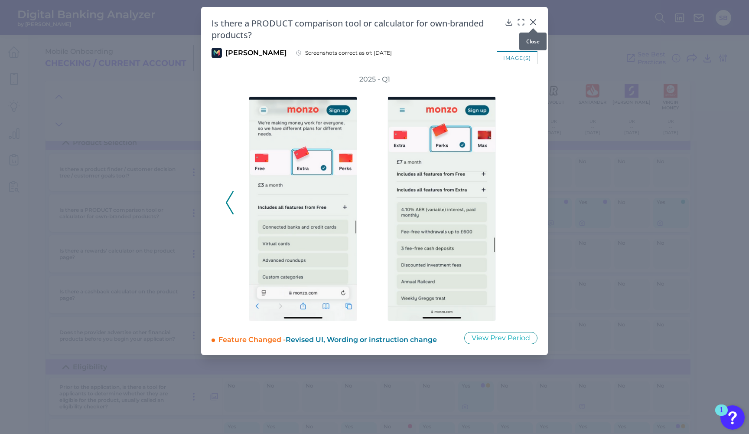
click at [532, 21] on icon at bounding box center [533, 22] width 5 height 5
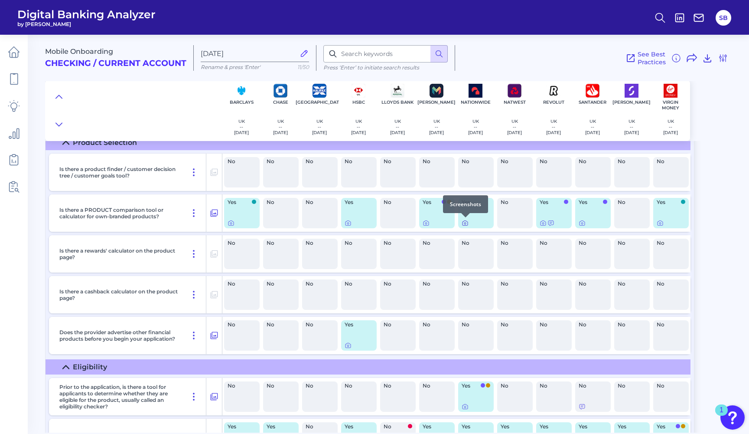
click at [466, 223] on icon at bounding box center [465, 222] width 7 height 7
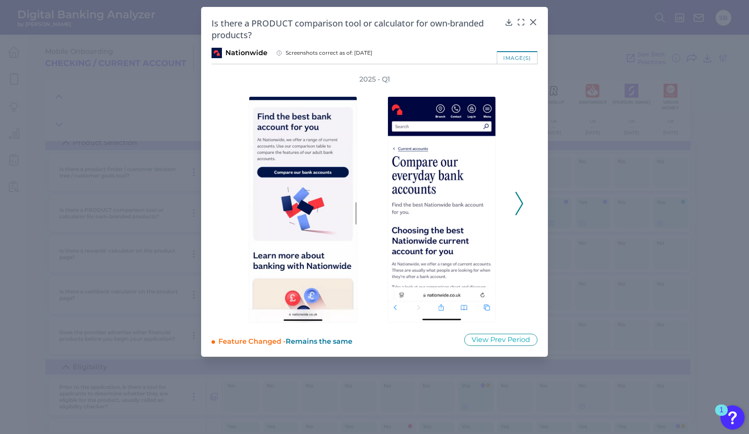
click at [518, 205] on icon at bounding box center [519, 203] width 8 height 23
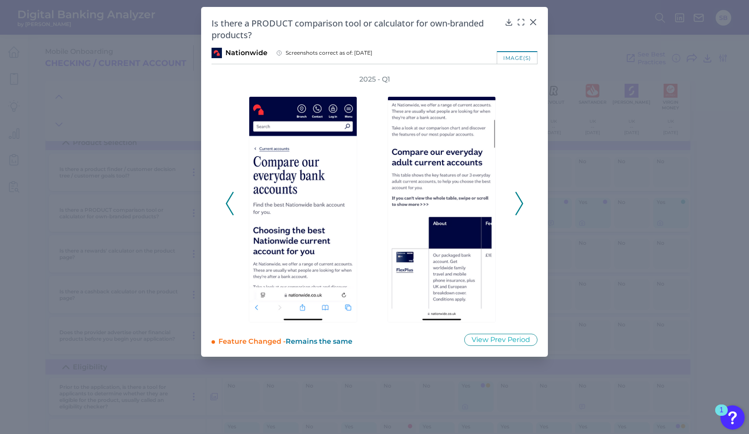
click at [518, 205] on icon at bounding box center [519, 203] width 8 height 23
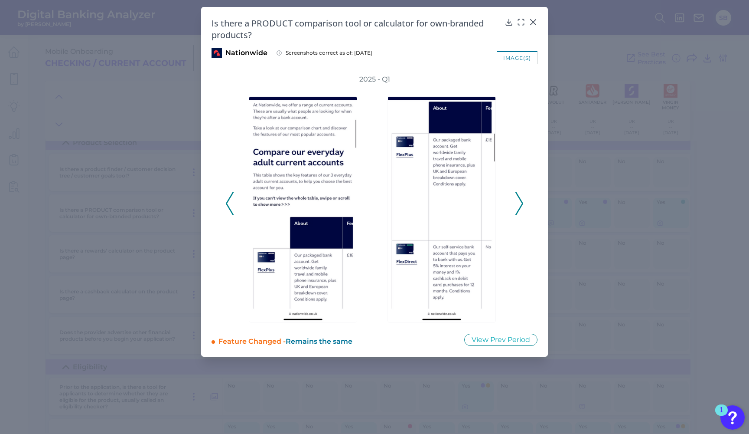
click at [223, 202] on div "2025 - Q1" at bounding box center [375, 199] width 326 height 248
click at [228, 204] on polyline at bounding box center [229, 203] width 7 height 22
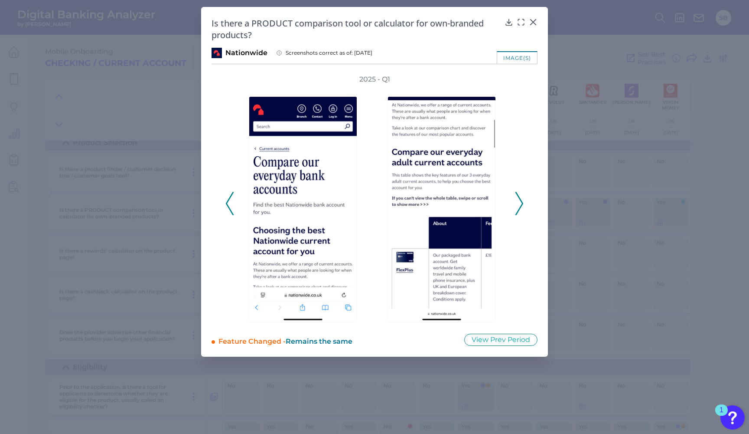
click at [520, 202] on icon at bounding box center [519, 203] width 8 height 23
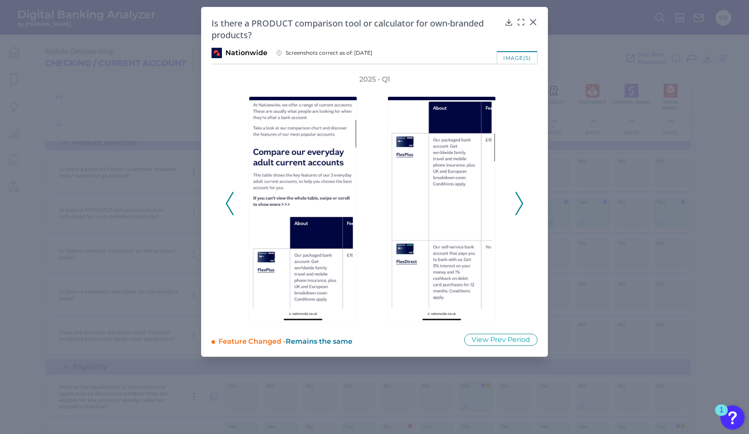
click at [518, 204] on icon at bounding box center [519, 203] width 8 height 23
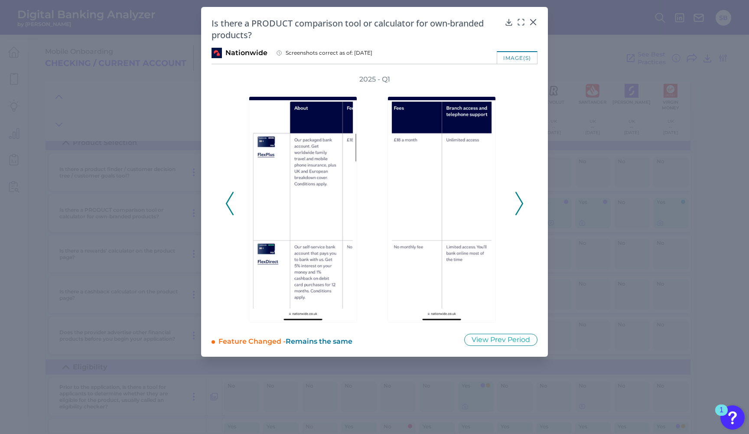
click at [518, 204] on icon at bounding box center [519, 203] width 8 height 23
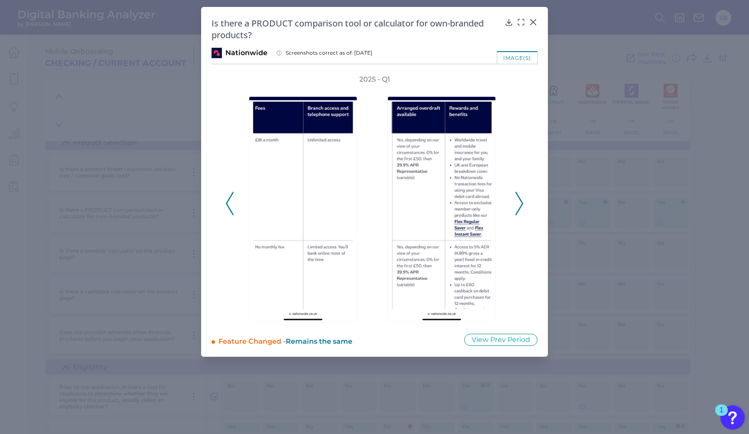
click at [518, 204] on icon at bounding box center [519, 203] width 8 height 23
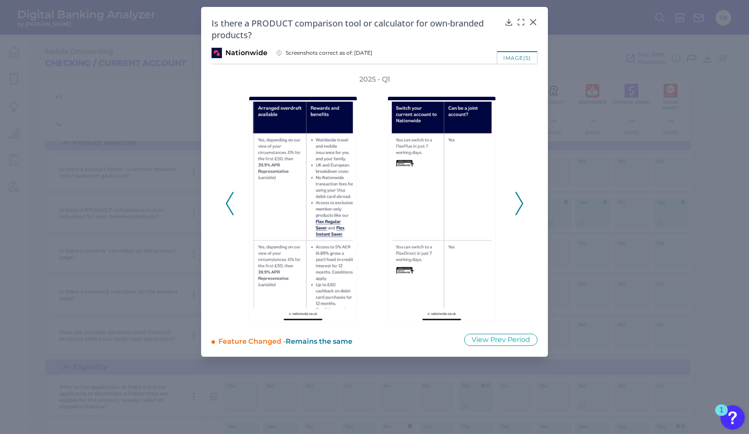
click at [518, 204] on icon at bounding box center [519, 203] width 8 height 23
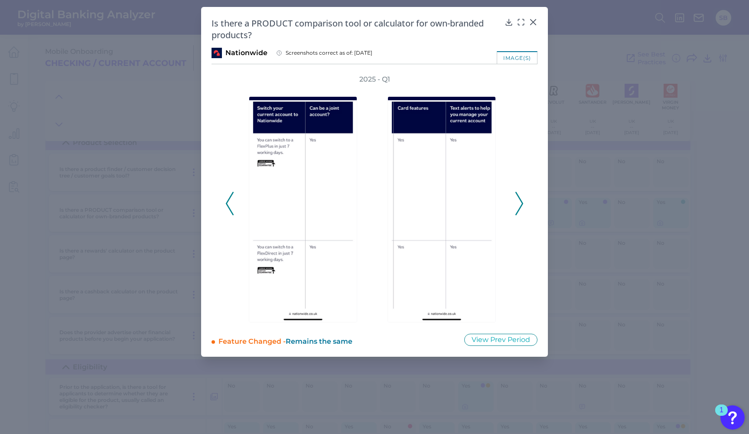
click at [518, 204] on icon at bounding box center [519, 203] width 8 height 23
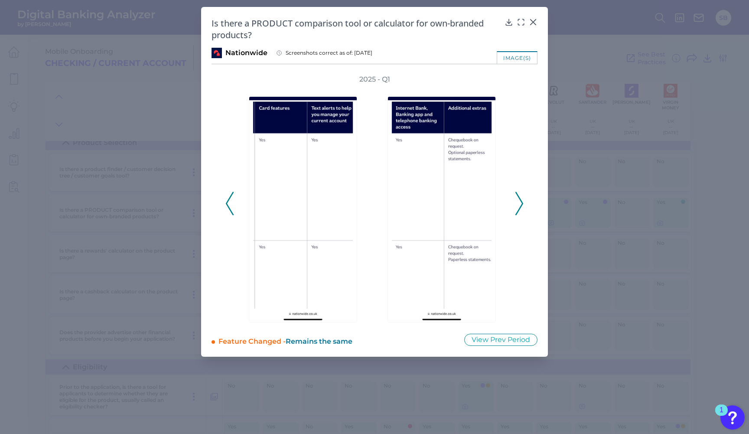
click at [518, 204] on icon at bounding box center [519, 203] width 8 height 23
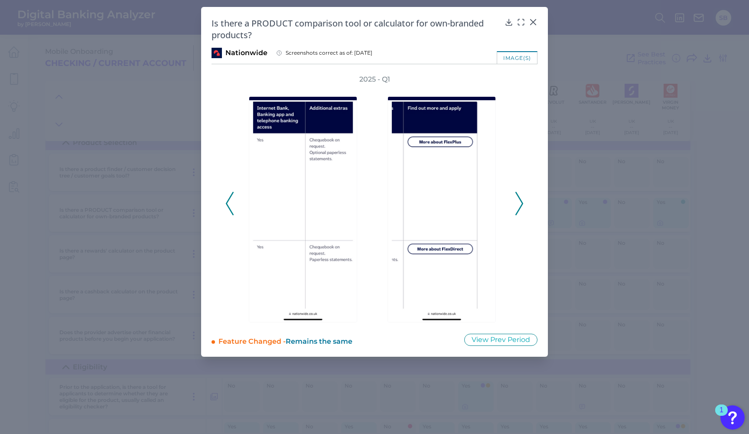
click at [518, 204] on icon at bounding box center [519, 203] width 8 height 23
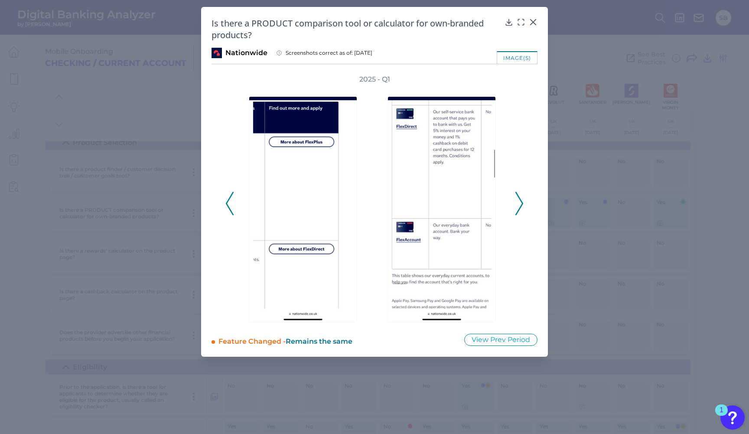
click at [518, 204] on icon at bounding box center [519, 203] width 8 height 23
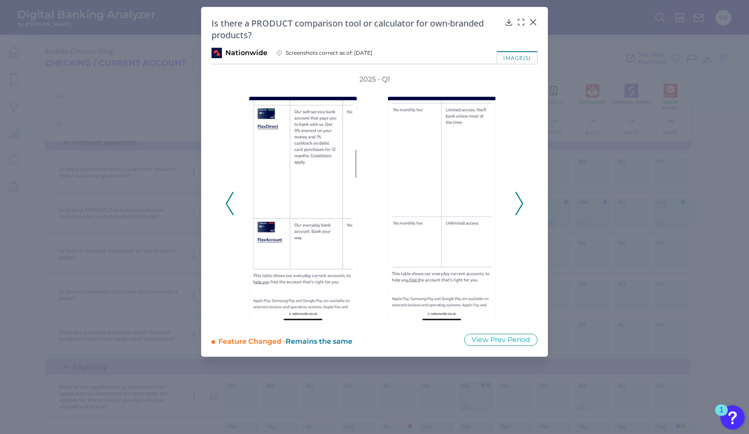
click at [518, 204] on icon at bounding box center [519, 203] width 8 height 23
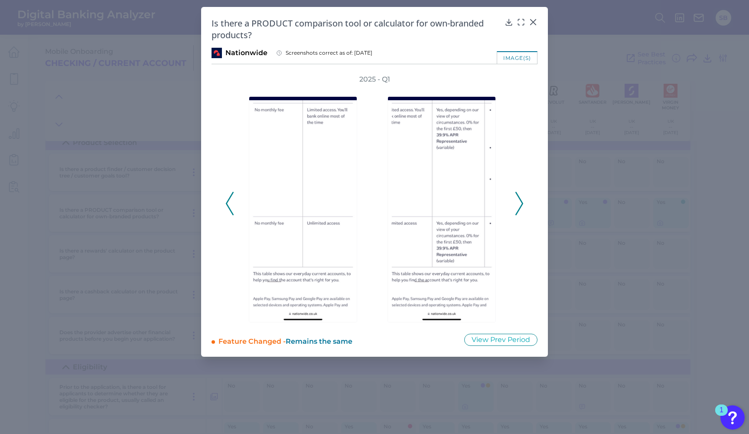
click at [518, 204] on icon at bounding box center [519, 203] width 8 height 23
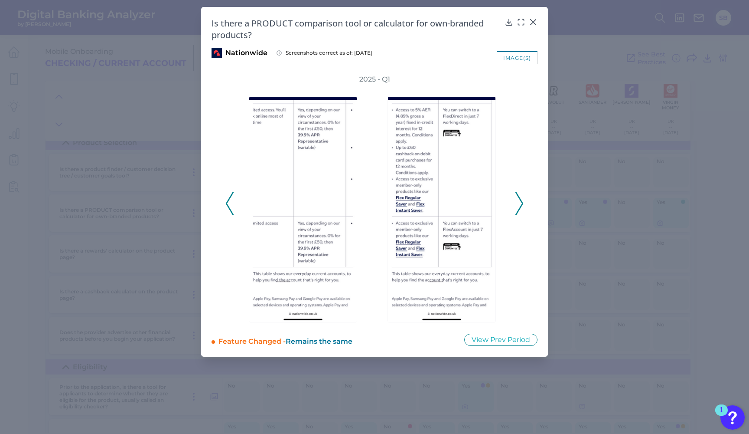
click at [519, 203] on icon at bounding box center [519, 203] width 8 height 23
click at [521, 202] on icon at bounding box center [519, 203] width 8 height 23
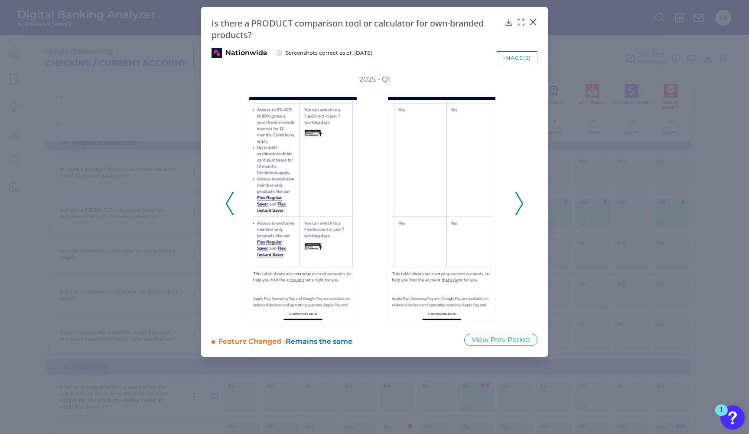
click at [521, 202] on icon at bounding box center [519, 203] width 8 height 23
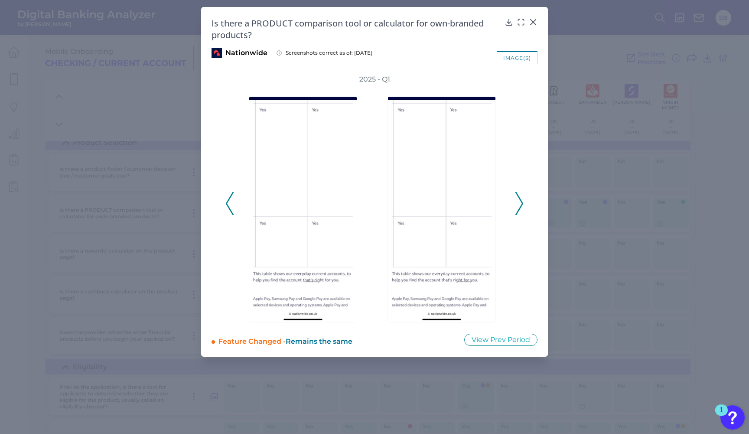
click at [521, 202] on icon at bounding box center [519, 203] width 8 height 23
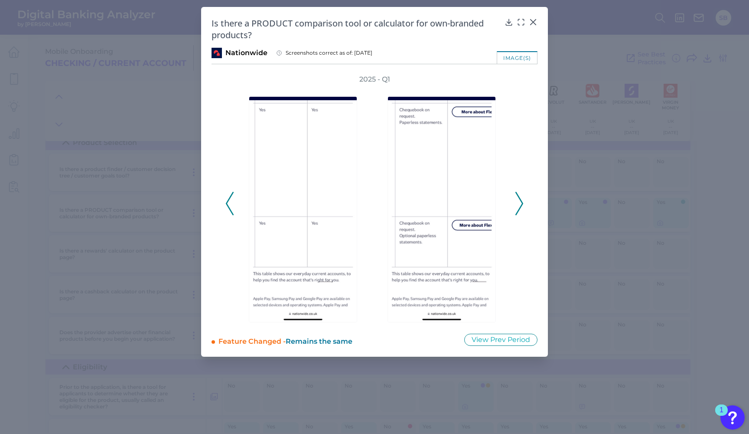
click at [521, 202] on icon at bounding box center [519, 203] width 8 height 23
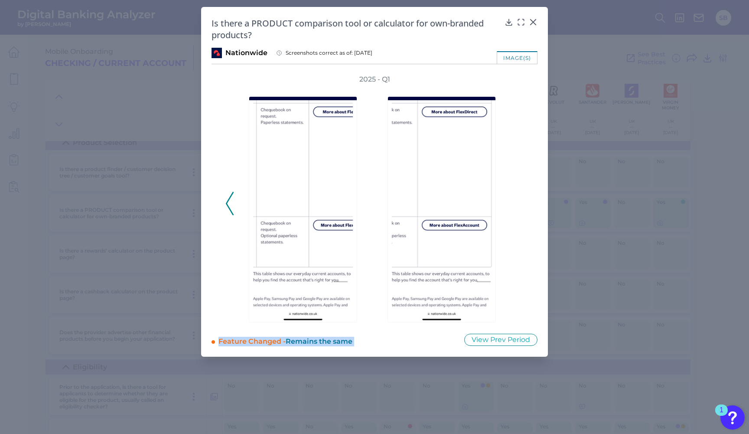
click at [521, 202] on div "2025 - Q1" at bounding box center [374, 199] width 298 height 248
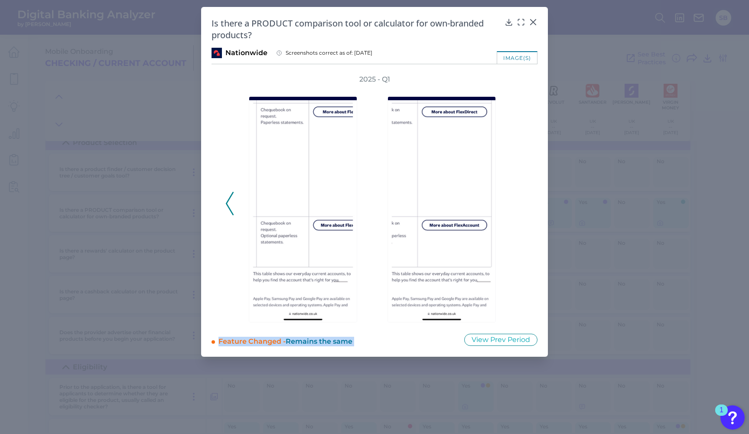
click at [521, 202] on div "2025 - Q1" at bounding box center [374, 199] width 298 height 248
click at [228, 204] on icon at bounding box center [230, 203] width 8 height 23
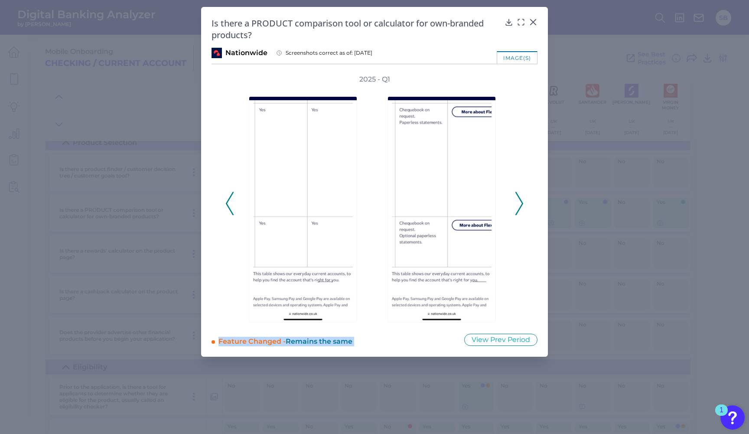
click at [228, 204] on icon at bounding box center [230, 203] width 8 height 23
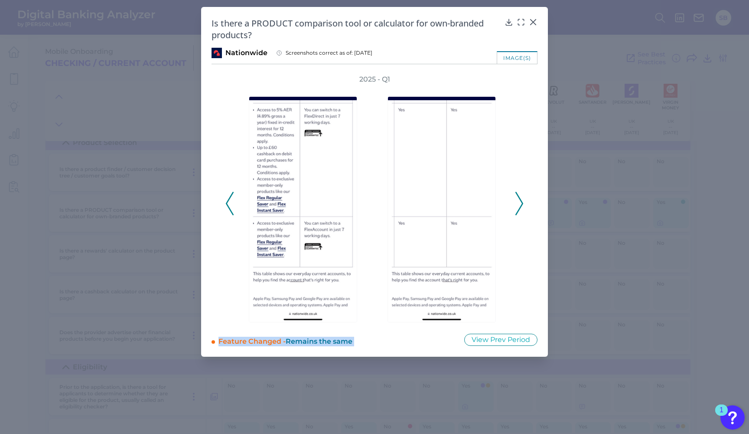
click at [228, 204] on icon at bounding box center [230, 203] width 8 height 23
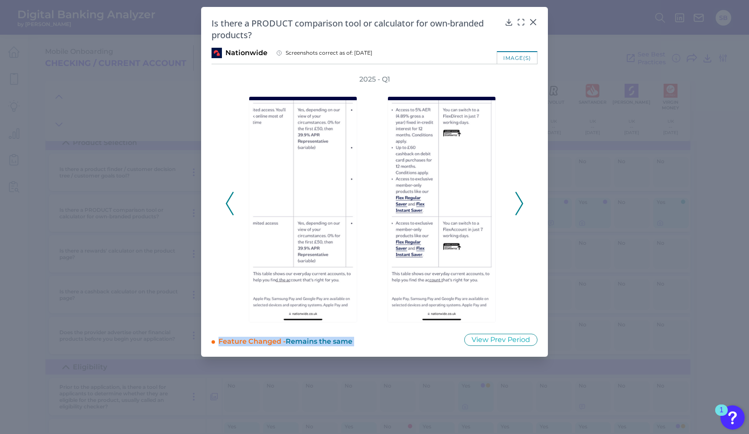
click at [228, 204] on icon at bounding box center [230, 203] width 8 height 23
click at [230, 204] on icon at bounding box center [230, 203] width 8 height 23
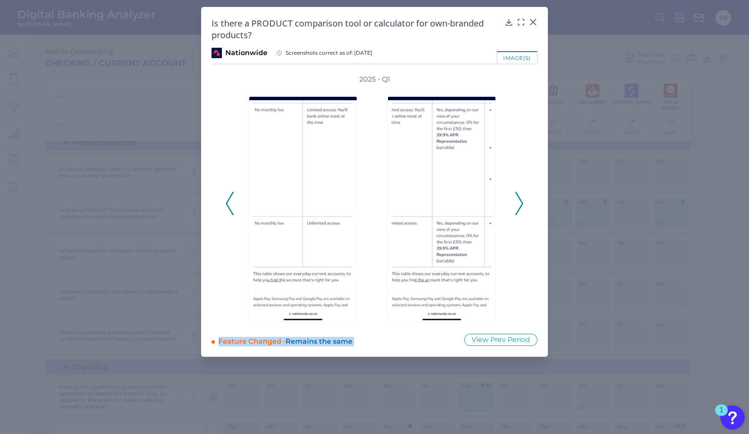
click at [230, 204] on icon at bounding box center [230, 203] width 8 height 23
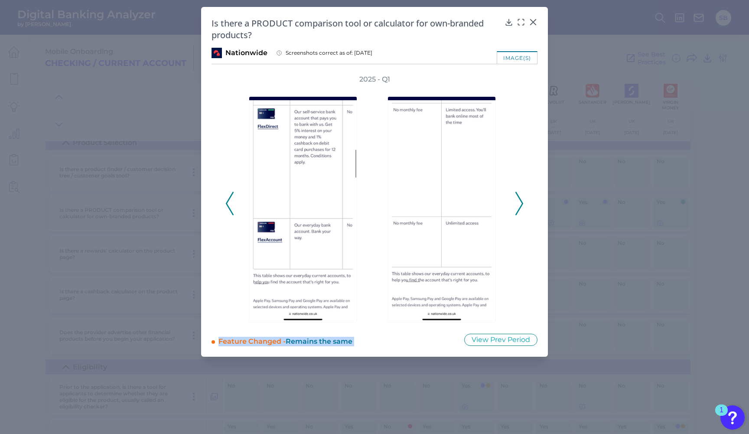
click at [231, 204] on icon at bounding box center [230, 203] width 8 height 23
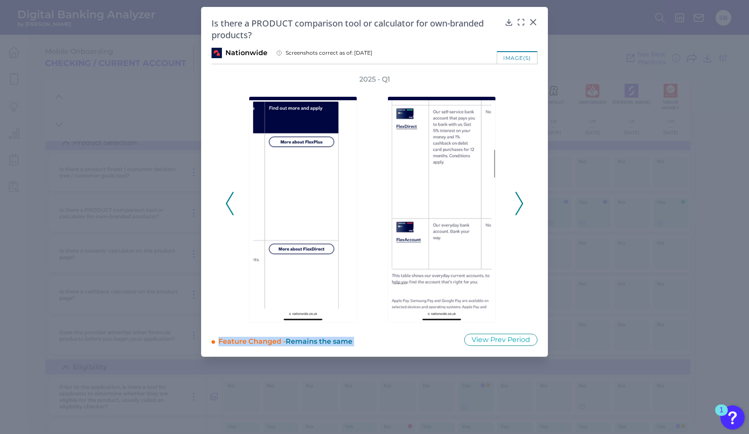
click at [231, 204] on icon at bounding box center [230, 203] width 8 height 23
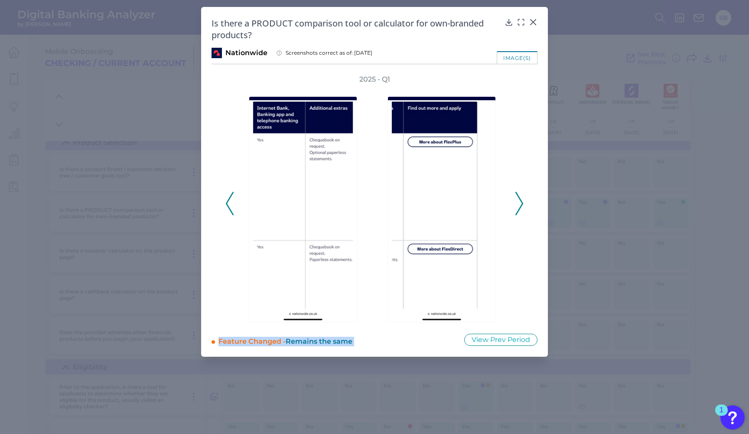
click at [231, 204] on icon at bounding box center [230, 203] width 8 height 23
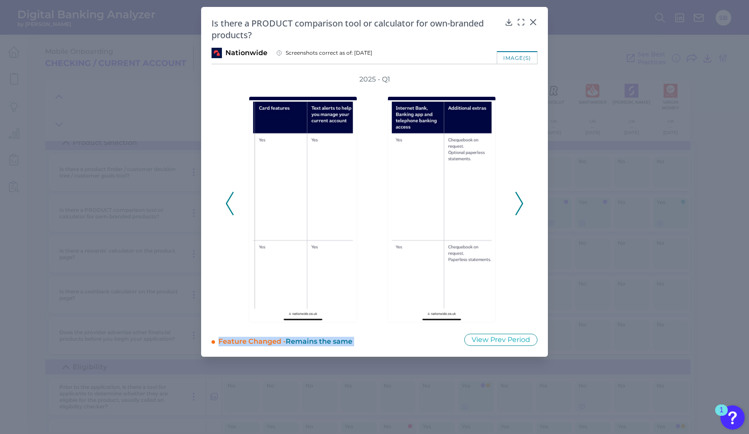
click at [231, 204] on icon at bounding box center [230, 203] width 8 height 23
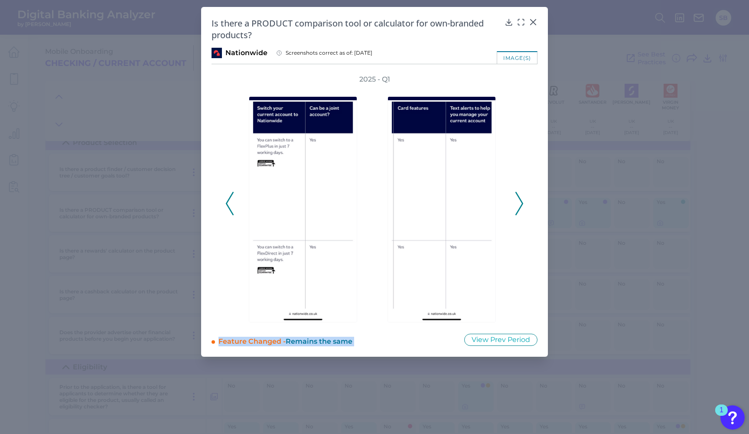
click at [231, 204] on icon at bounding box center [230, 203] width 8 height 23
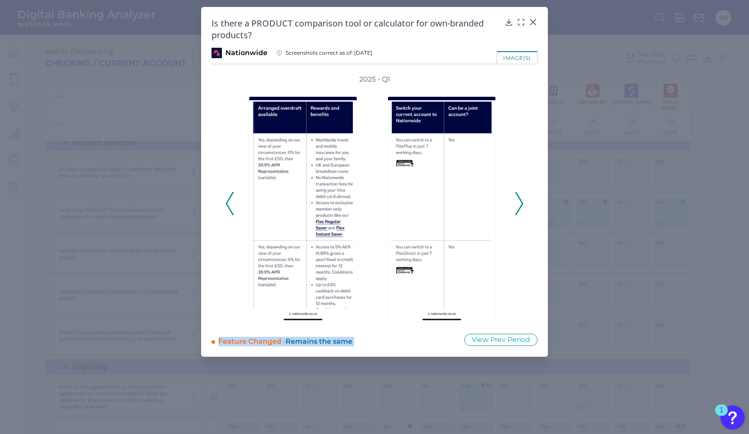
click at [231, 204] on icon at bounding box center [230, 203] width 8 height 23
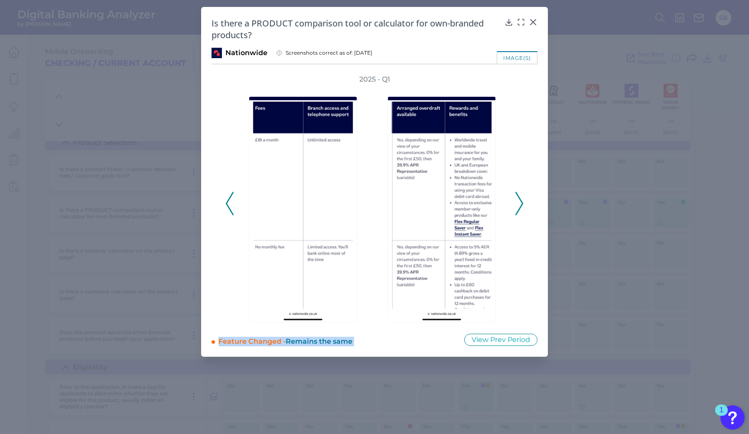
click at [231, 204] on icon at bounding box center [230, 203] width 8 height 23
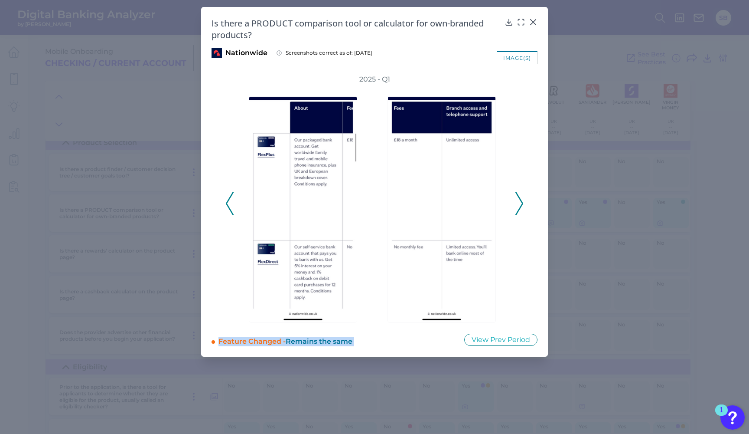
click at [231, 204] on icon at bounding box center [230, 203] width 8 height 23
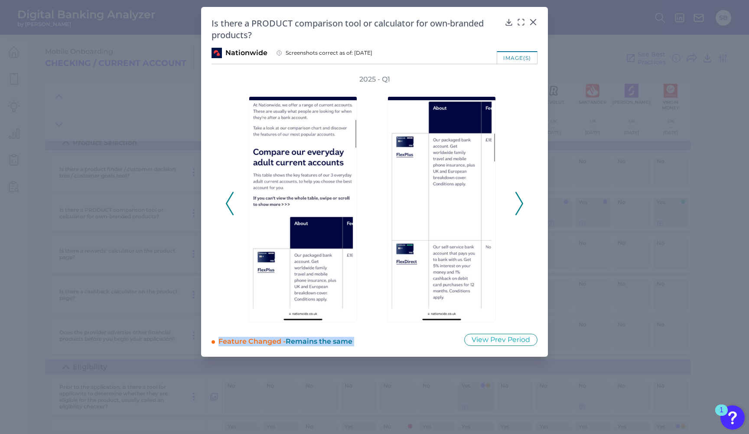
click at [231, 204] on icon at bounding box center [230, 203] width 8 height 23
drag, startPoint x: 470, startPoint y: 5, endPoint x: 520, endPoint y: 206, distance: 206.8
click at [520, 206] on icon at bounding box center [519, 203] width 8 height 23
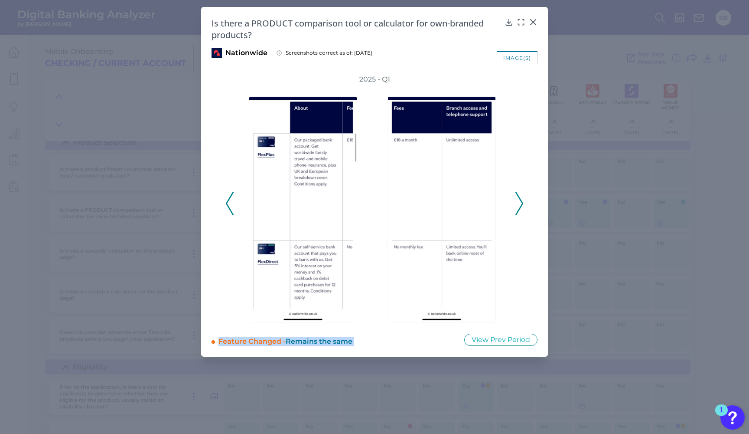
click at [520, 206] on icon at bounding box center [519, 203] width 8 height 23
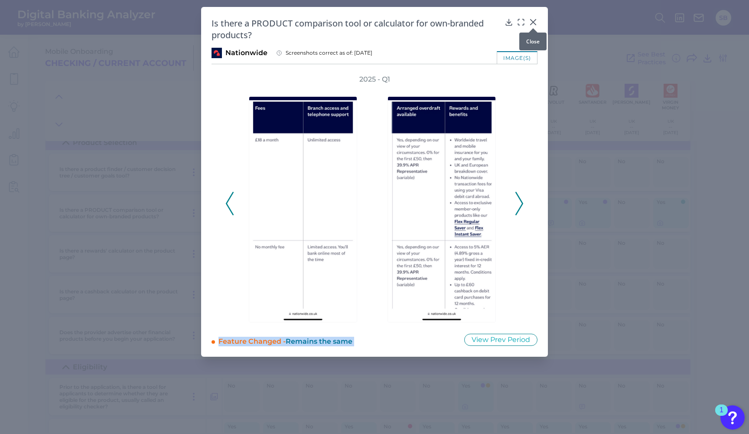
click at [534, 22] on icon at bounding box center [533, 22] width 9 height 9
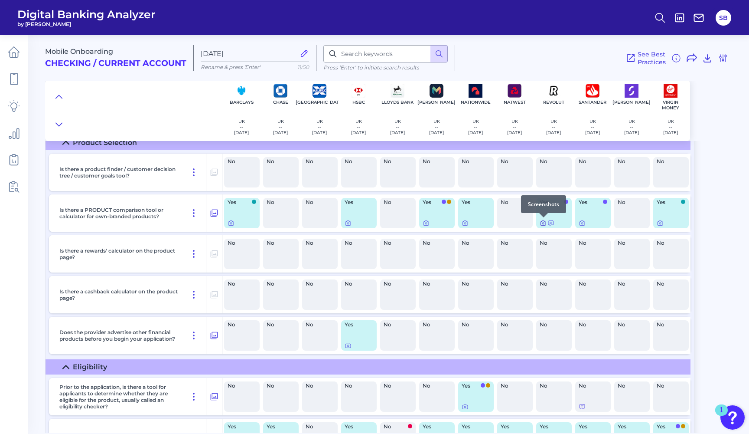
click at [543, 223] on icon at bounding box center [543, 222] width 7 height 7
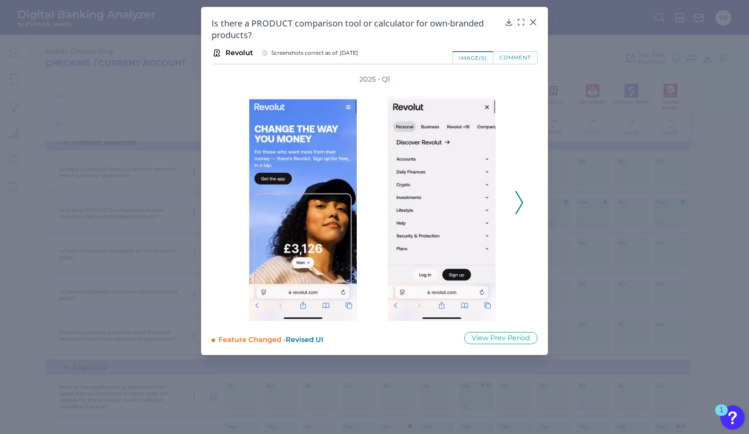
click at [527, 203] on div "2025 - Q1" at bounding box center [375, 198] width 326 height 246
click at [522, 203] on polyline at bounding box center [519, 202] width 7 height 22
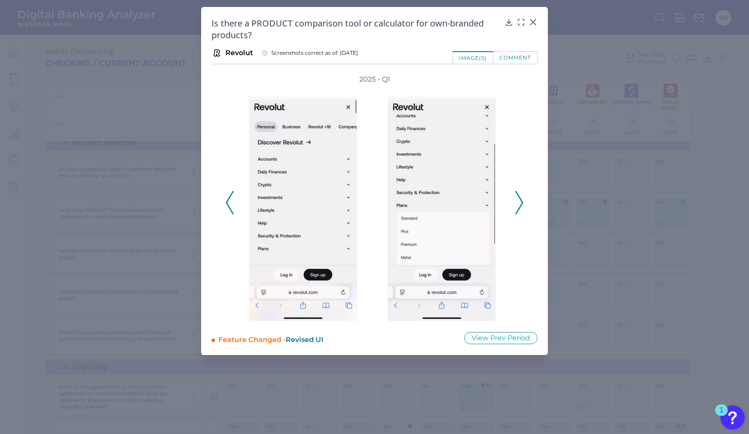
click at [522, 203] on polyline at bounding box center [519, 202] width 7 height 22
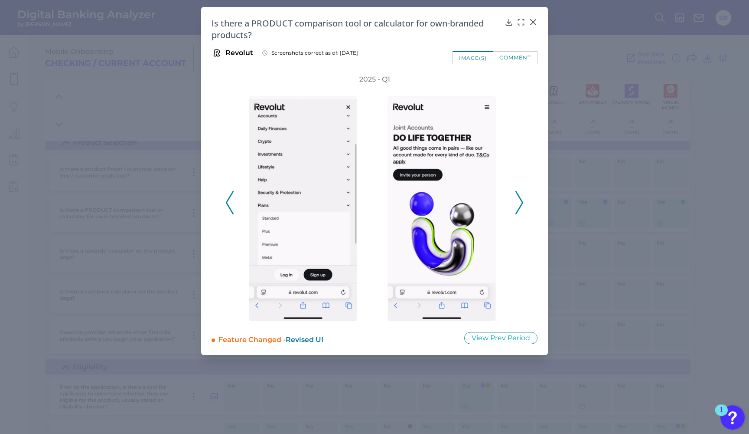
click at [522, 203] on polyline at bounding box center [519, 202] width 7 height 22
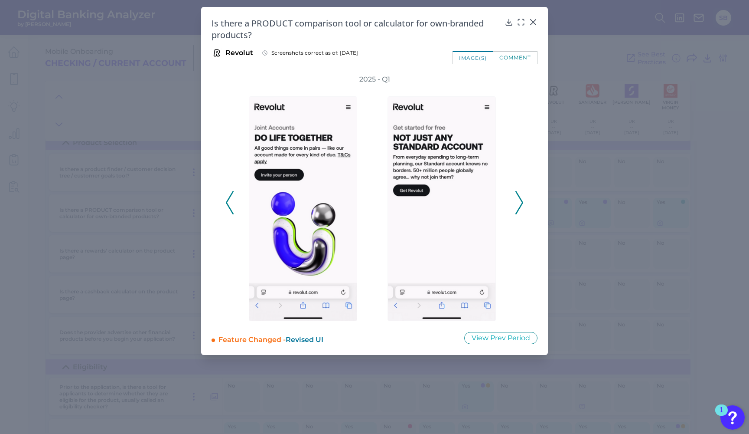
click at [522, 203] on polyline at bounding box center [519, 202] width 7 height 22
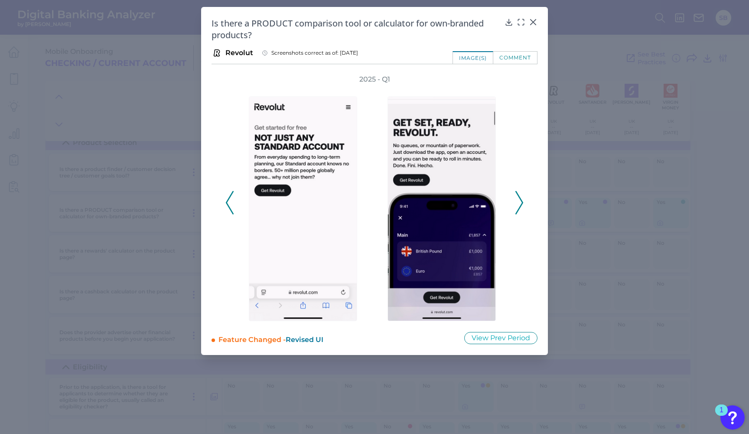
click at [522, 203] on polyline at bounding box center [519, 202] width 7 height 22
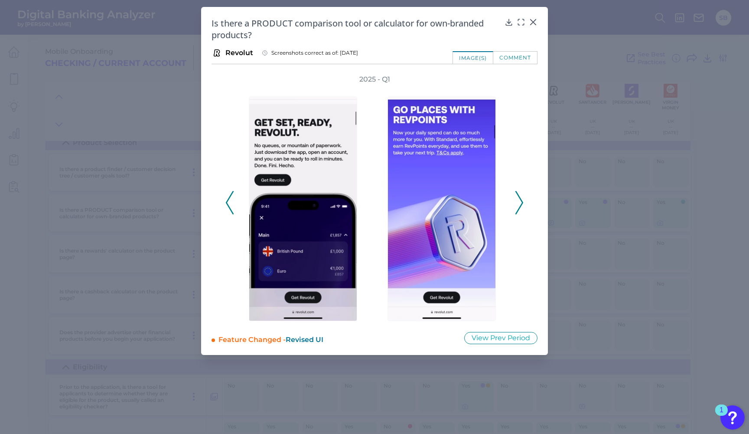
click at [522, 203] on polyline at bounding box center [519, 202] width 7 height 22
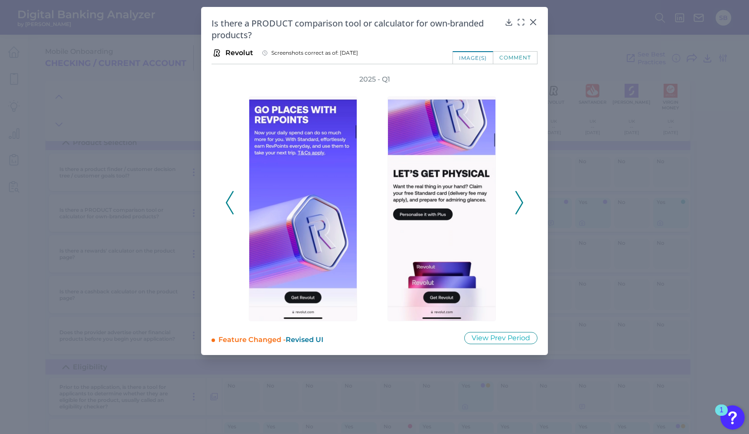
click at [522, 203] on polyline at bounding box center [519, 202] width 7 height 22
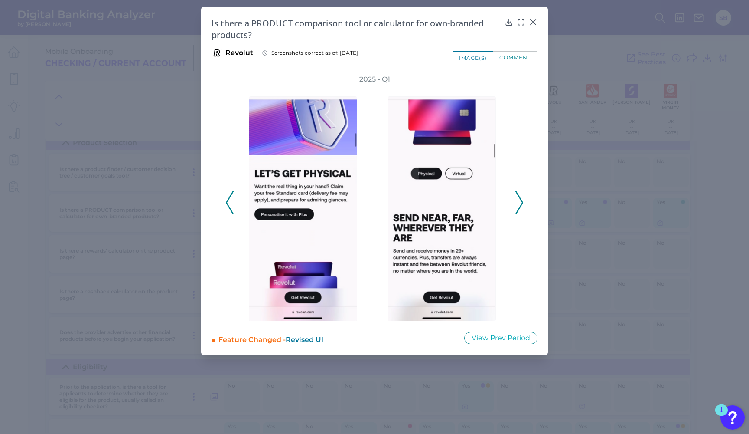
click at [522, 203] on polyline at bounding box center [519, 202] width 7 height 22
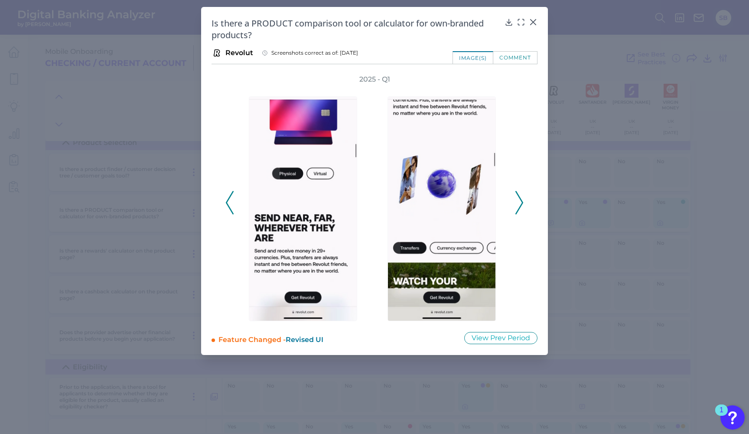
click at [522, 203] on polyline at bounding box center [519, 202] width 7 height 22
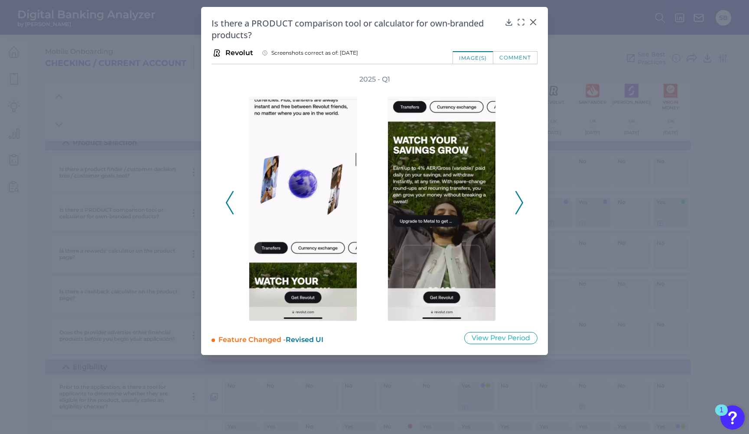
click at [522, 203] on polyline at bounding box center [519, 202] width 7 height 22
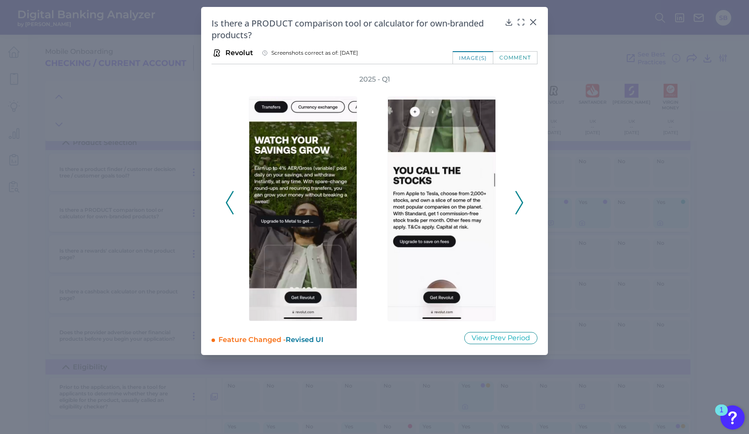
click at [522, 203] on polyline at bounding box center [519, 202] width 7 height 22
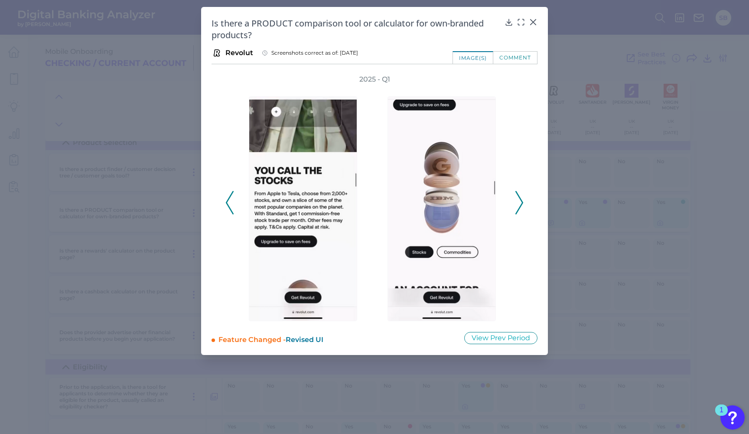
click at [522, 203] on polyline at bounding box center [519, 202] width 7 height 22
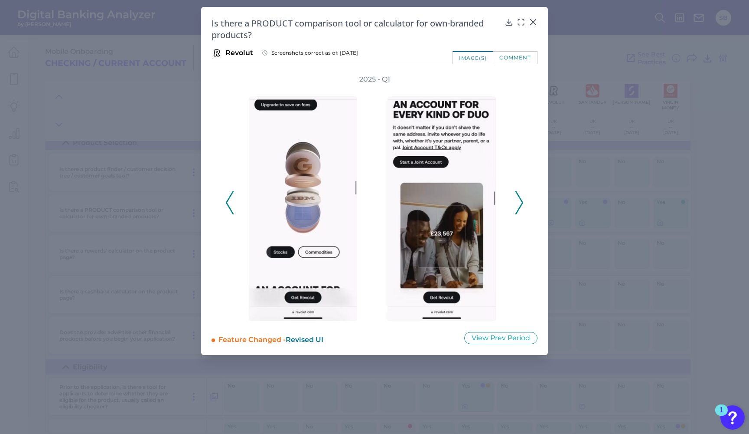
click at [522, 203] on polyline at bounding box center [519, 202] width 7 height 22
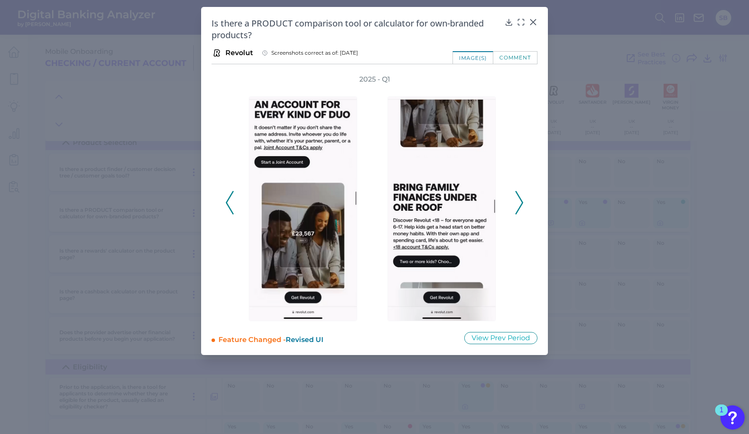
click at [522, 203] on polyline at bounding box center [519, 202] width 7 height 22
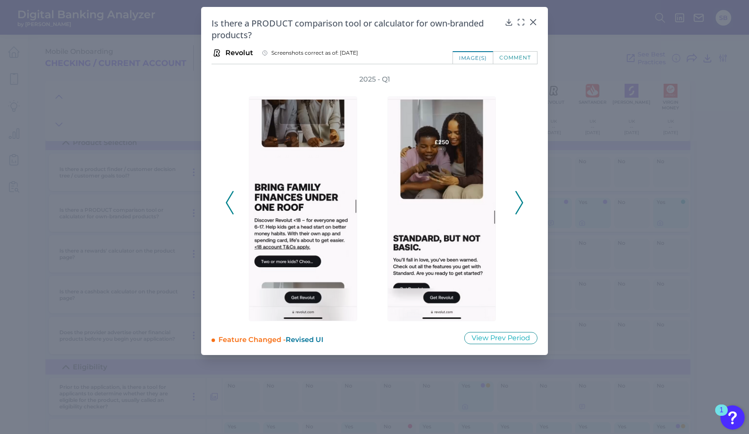
click at [522, 203] on polyline at bounding box center [519, 202] width 7 height 22
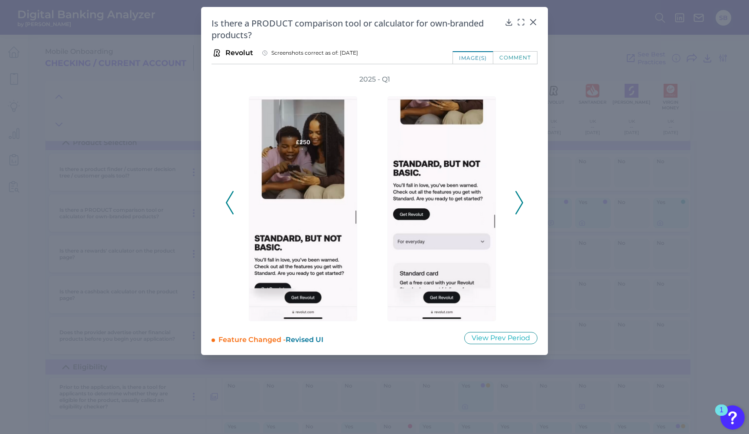
click at [223, 202] on div "2025 - Q1" at bounding box center [375, 198] width 326 height 246
click at [227, 205] on polyline at bounding box center [229, 202] width 7 height 22
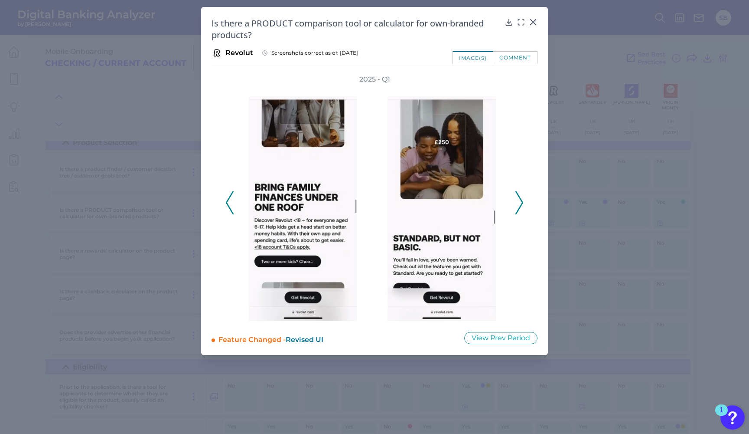
click at [519, 203] on icon at bounding box center [519, 202] width 8 height 23
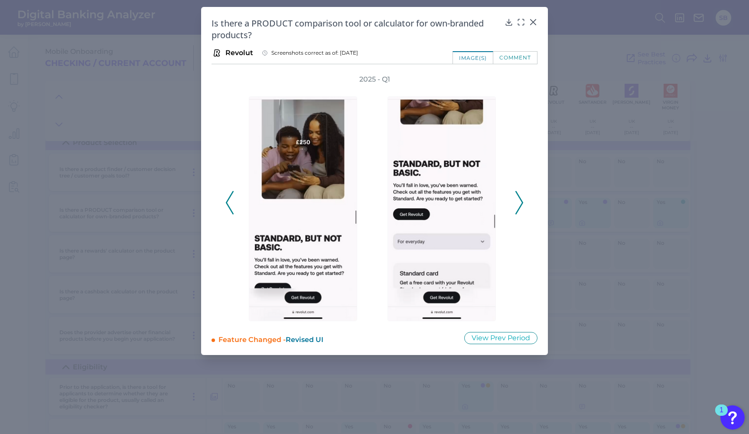
click at [519, 204] on icon at bounding box center [519, 202] width 8 height 23
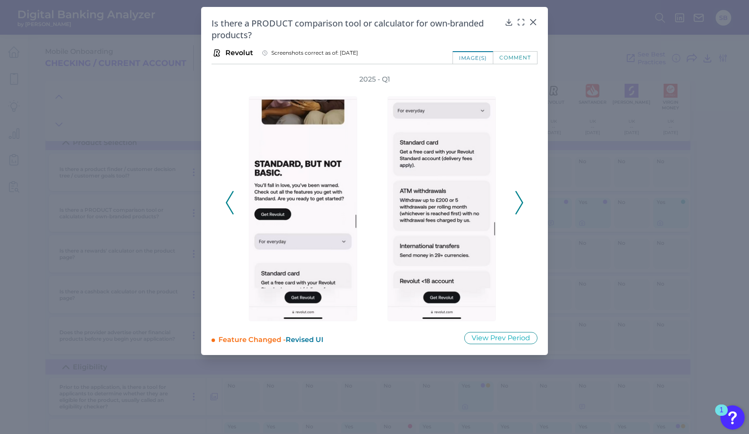
click at [520, 203] on icon at bounding box center [519, 202] width 8 height 23
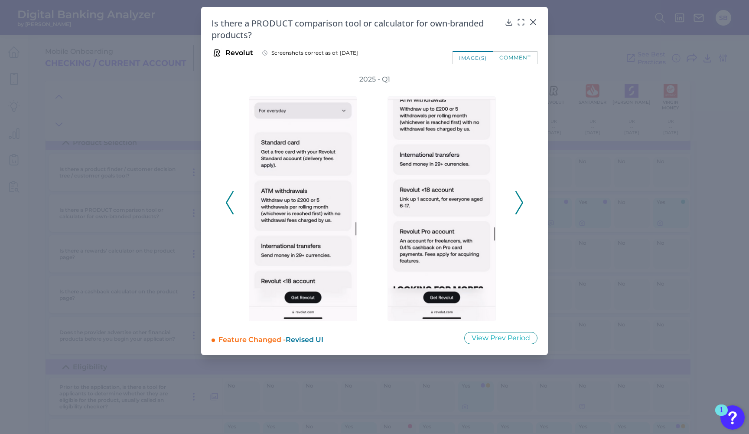
click at [521, 202] on icon at bounding box center [519, 202] width 8 height 23
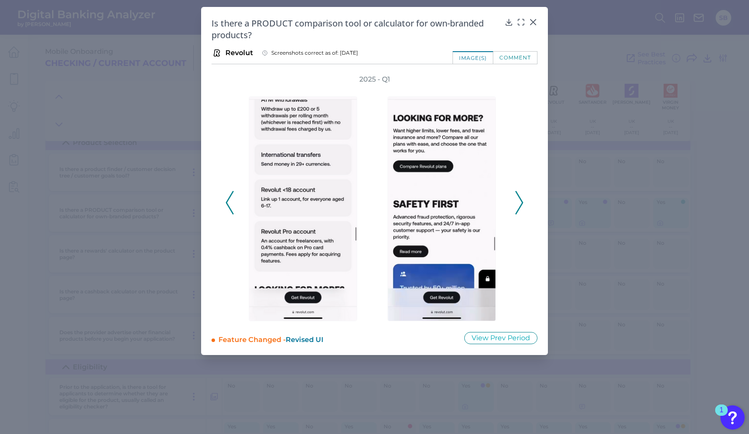
click at [521, 202] on icon at bounding box center [519, 202] width 8 height 23
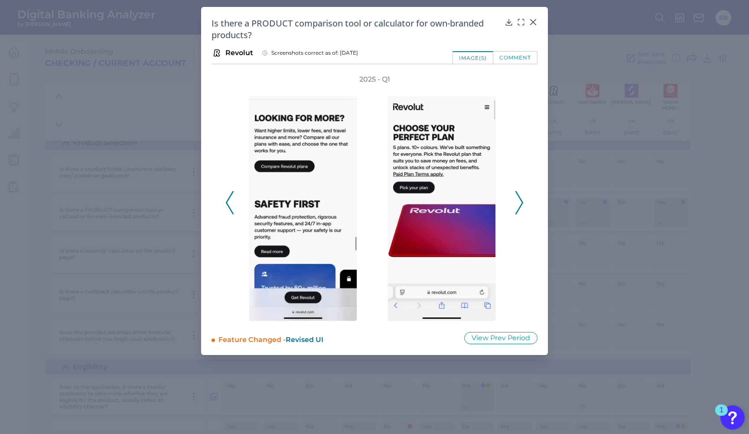
click at [521, 202] on icon at bounding box center [519, 202] width 8 height 23
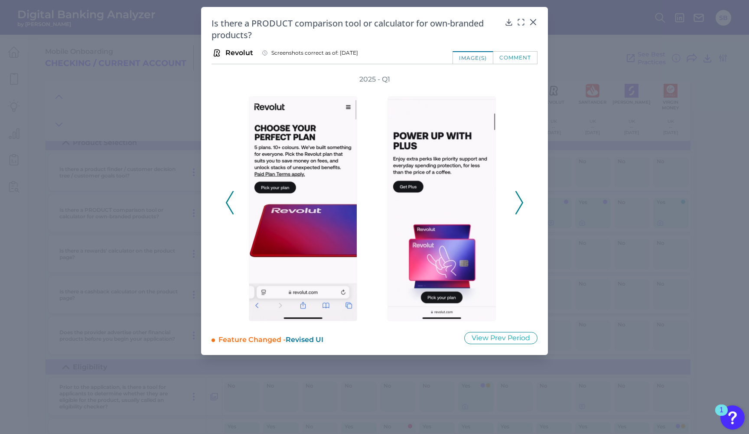
click at [521, 202] on icon at bounding box center [519, 202] width 8 height 23
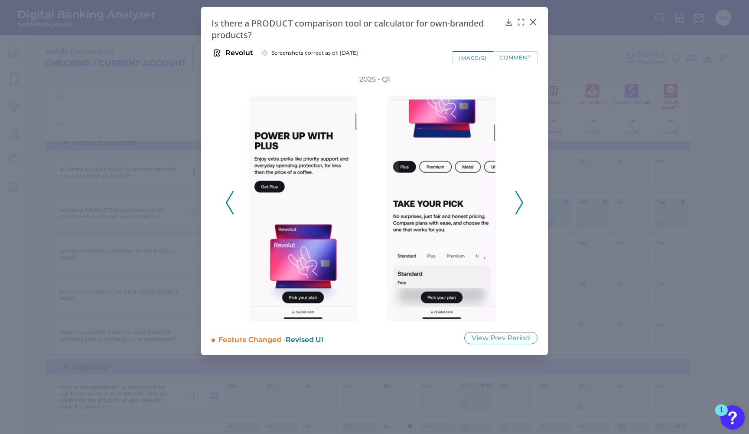
click at [521, 202] on icon at bounding box center [519, 202] width 8 height 23
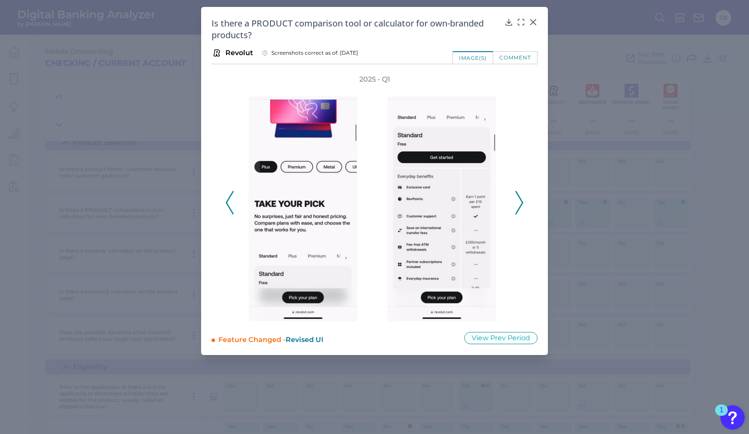
click at [521, 202] on icon at bounding box center [519, 202] width 8 height 23
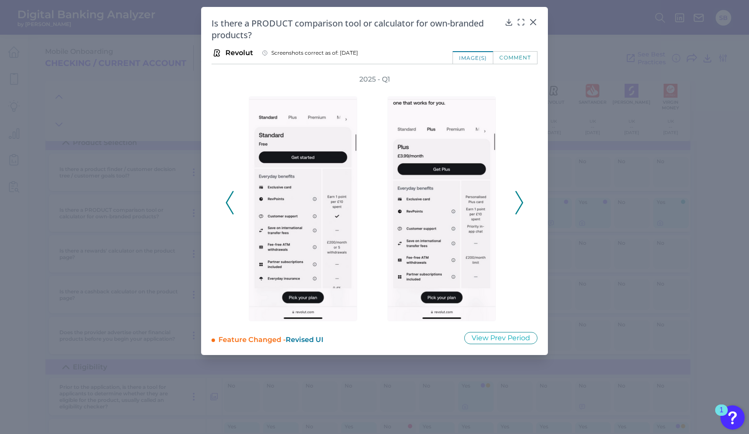
click at [522, 202] on icon at bounding box center [519, 202] width 8 height 23
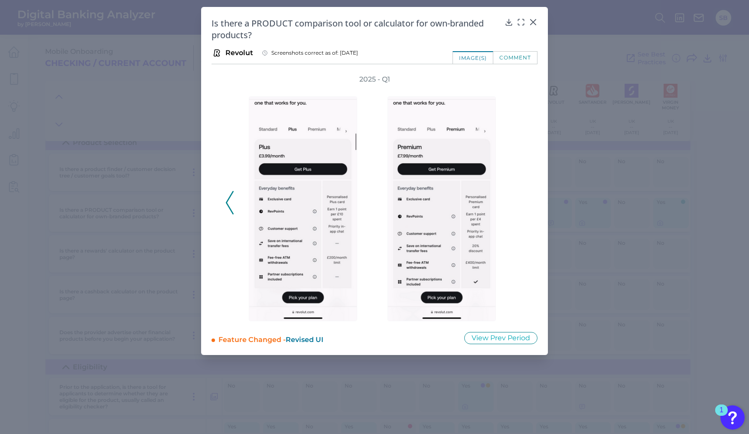
click at [522, 202] on div "2025 - Q1" at bounding box center [374, 198] width 298 height 246
click at [230, 200] on icon at bounding box center [230, 202] width 8 height 23
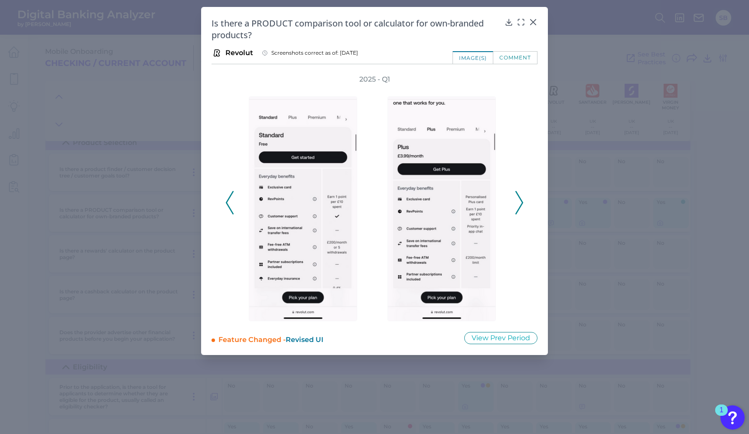
click at [234, 203] on button at bounding box center [229, 202] width 9 height 23
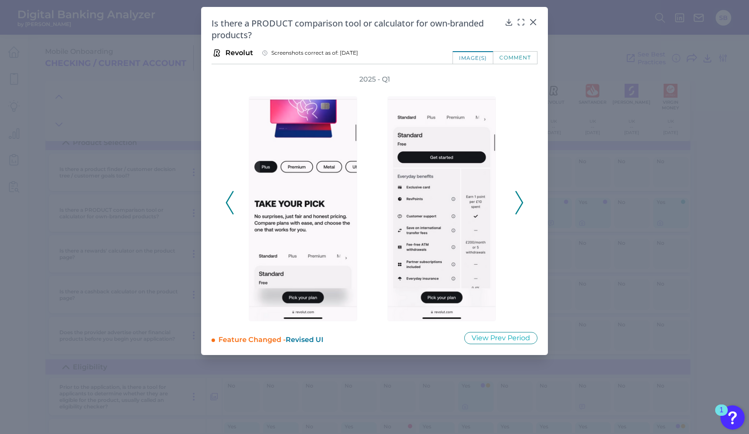
click at [235, 203] on div "2025 - Q1" at bounding box center [374, 198] width 298 height 246
click at [228, 202] on icon at bounding box center [230, 202] width 8 height 23
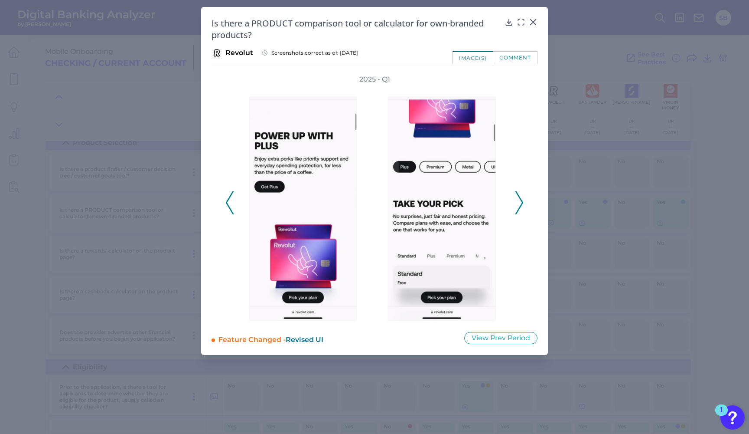
click at [519, 206] on icon at bounding box center [519, 202] width 8 height 23
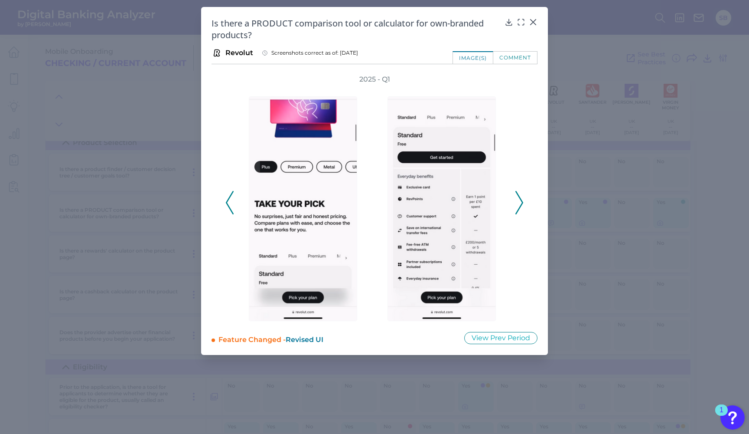
click at [518, 202] on icon at bounding box center [519, 202] width 8 height 23
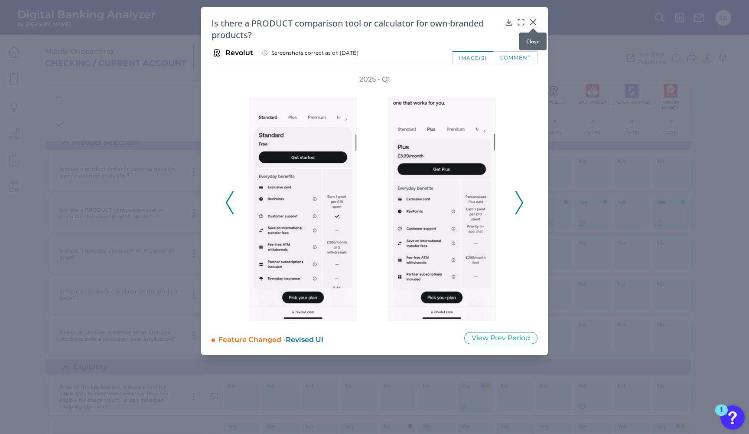
click at [535, 23] on icon at bounding box center [533, 22] width 9 height 9
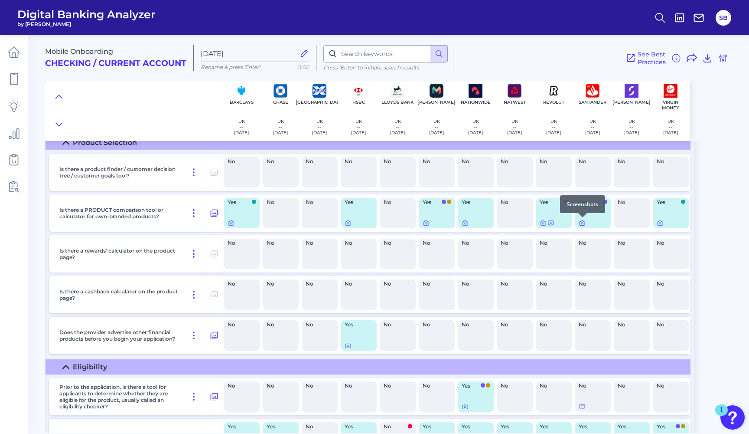
click at [583, 225] on icon at bounding box center [582, 223] width 5 height 5
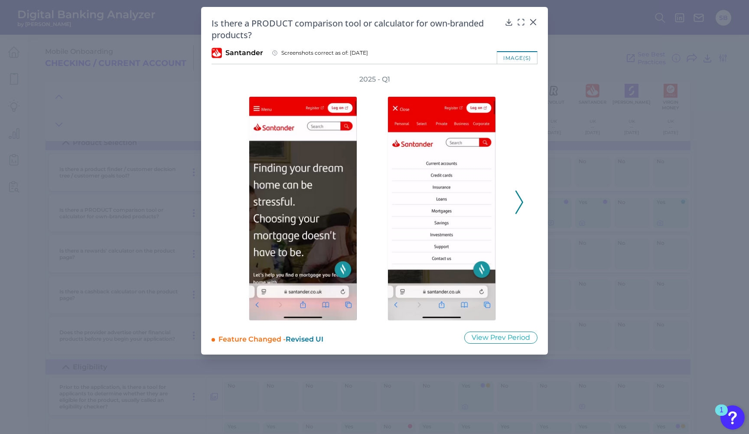
click at [522, 198] on icon at bounding box center [519, 201] width 8 height 23
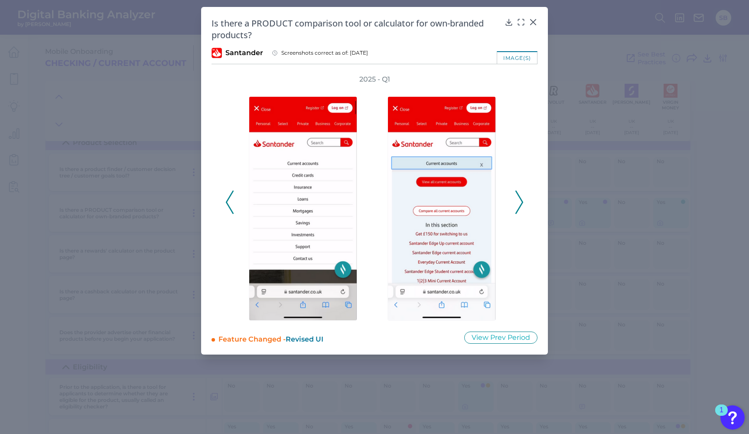
click at [522, 198] on icon at bounding box center [519, 201] width 8 height 23
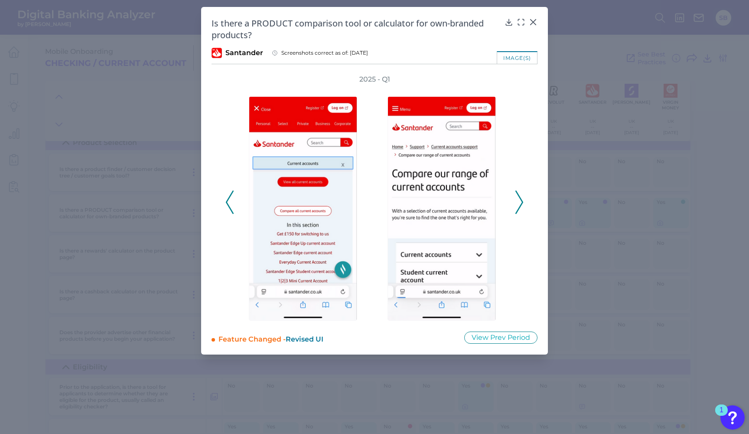
click at [522, 198] on icon at bounding box center [519, 201] width 8 height 23
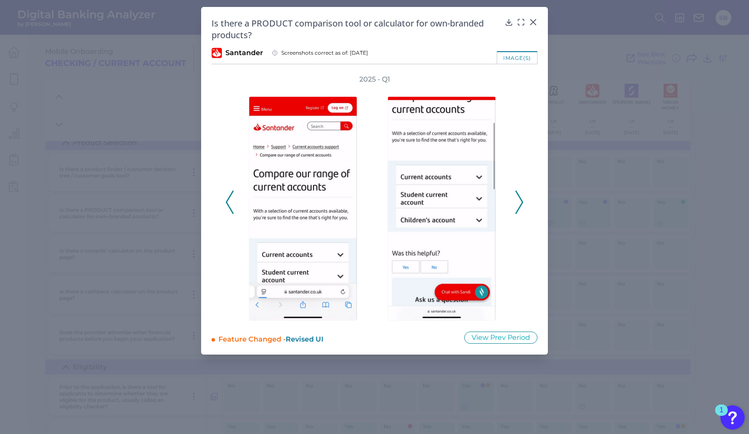
click at [522, 198] on icon at bounding box center [519, 201] width 8 height 23
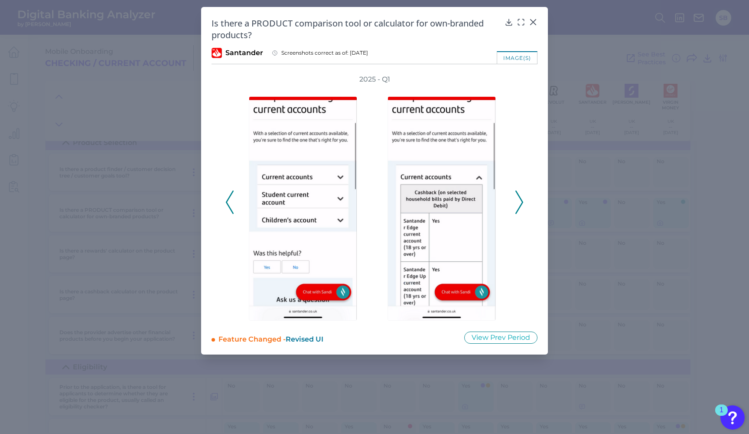
click at [522, 198] on icon at bounding box center [519, 201] width 8 height 23
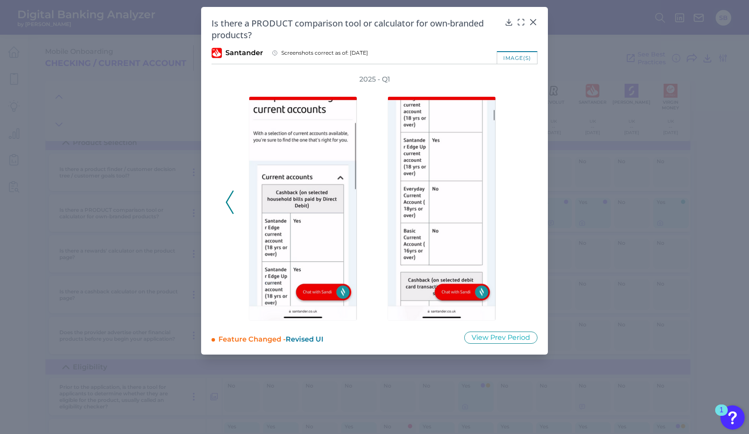
click at [522, 198] on div "2025 - Q1" at bounding box center [374, 198] width 298 height 246
click at [231, 201] on icon at bounding box center [230, 201] width 8 height 23
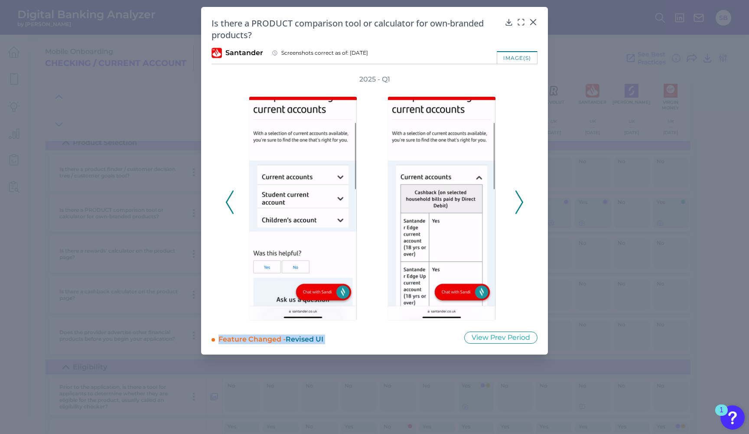
click at [231, 201] on icon at bounding box center [230, 201] width 8 height 23
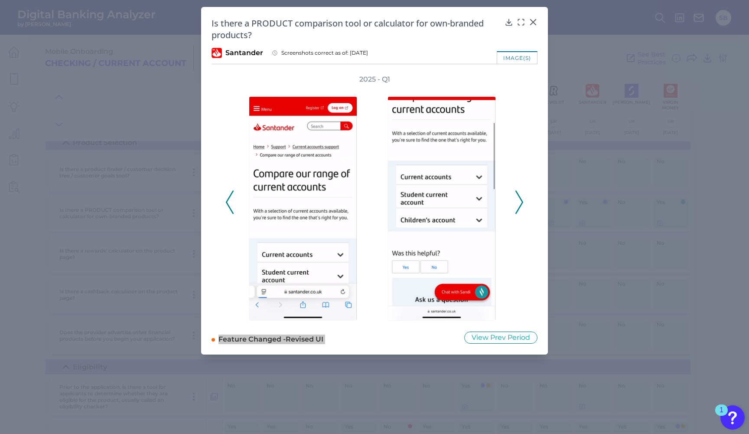
click at [516, 200] on icon at bounding box center [519, 201] width 8 height 23
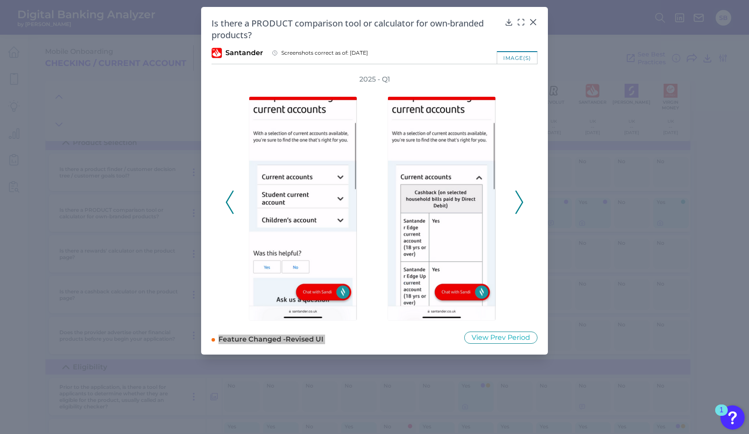
click at [519, 201] on icon at bounding box center [519, 201] width 8 height 23
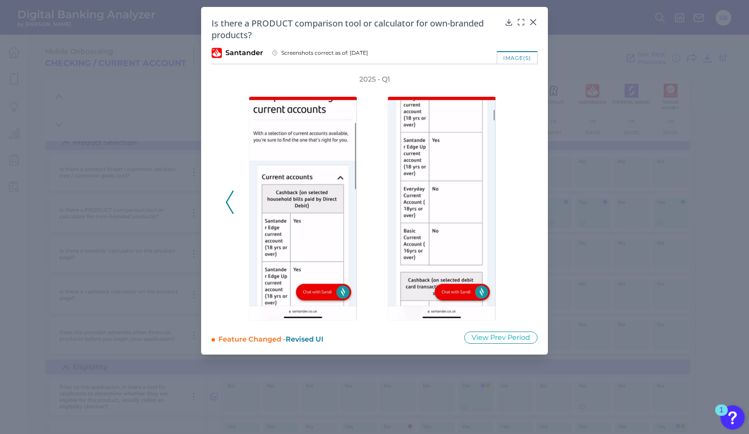
click at [538, 23] on div "Is there a PRODUCT comparison tool or calculator for own-branded products? Sant…" at bounding box center [374, 180] width 347 height 347
click at [535, 21] on icon at bounding box center [533, 22] width 9 height 9
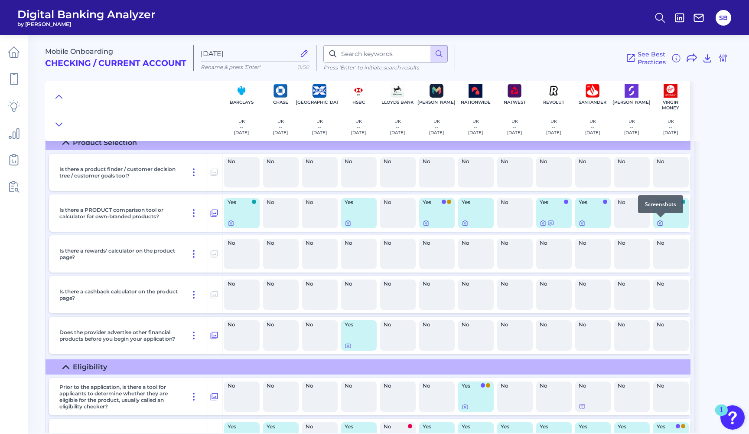
click at [661, 224] on icon at bounding box center [660, 223] width 2 height 2
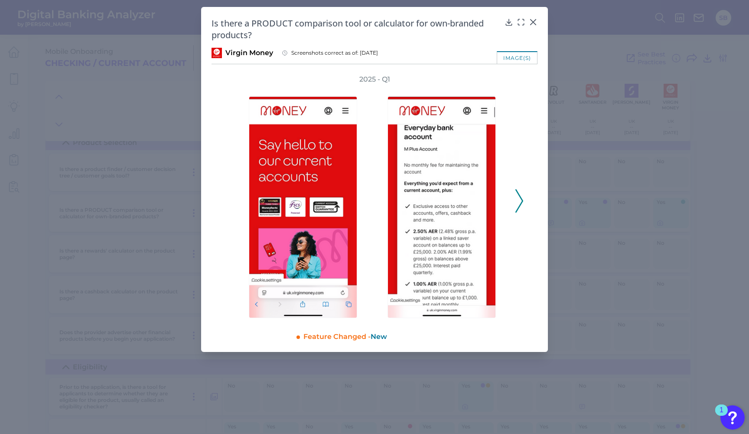
click at [522, 201] on polyline at bounding box center [519, 201] width 7 height 22
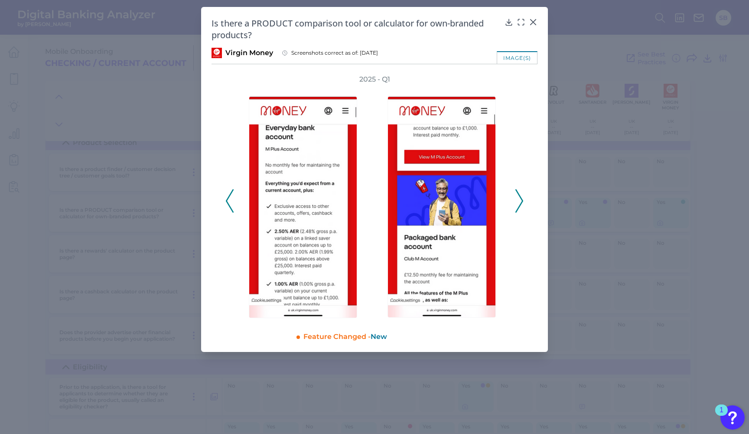
click at [522, 201] on polyline at bounding box center [519, 201] width 7 height 22
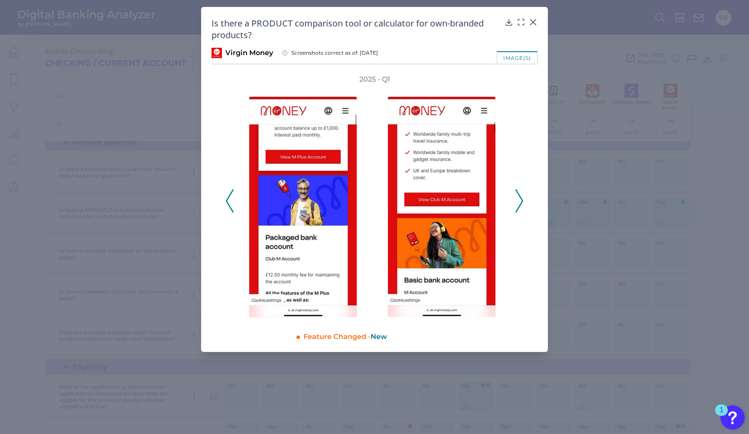
click at [522, 201] on polyline at bounding box center [519, 201] width 7 height 22
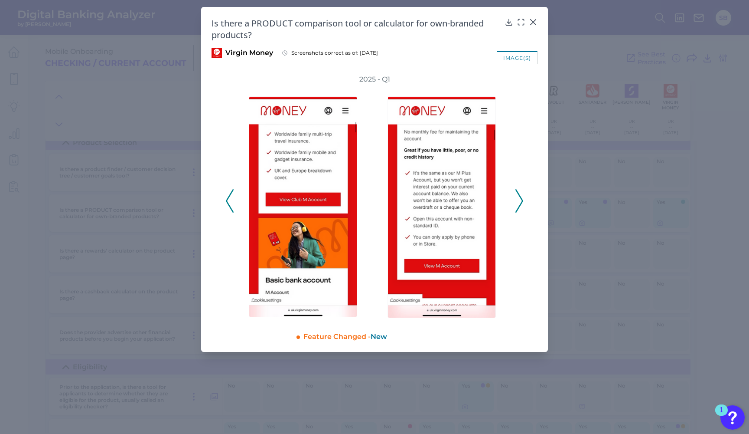
click at [522, 201] on polyline at bounding box center [519, 201] width 7 height 22
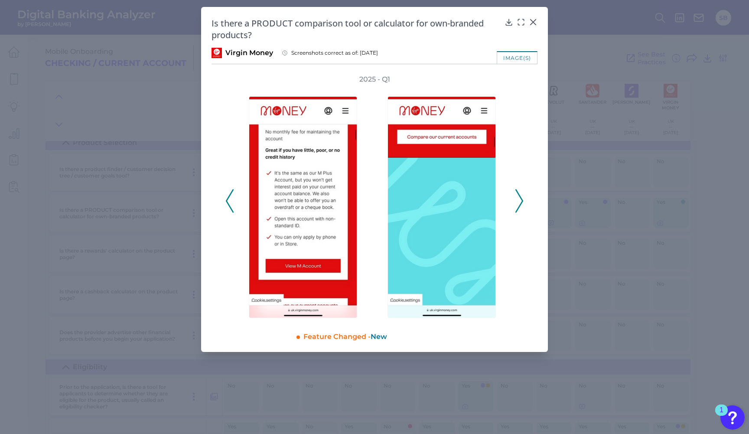
click at [522, 201] on polyline at bounding box center [519, 201] width 7 height 22
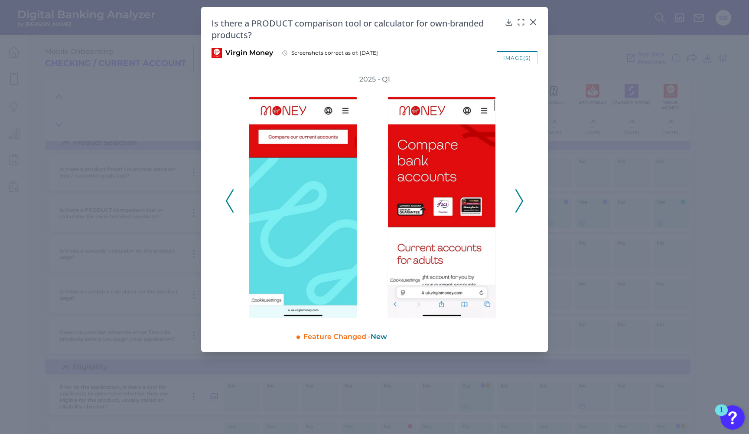
click at [522, 201] on polyline at bounding box center [519, 201] width 7 height 22
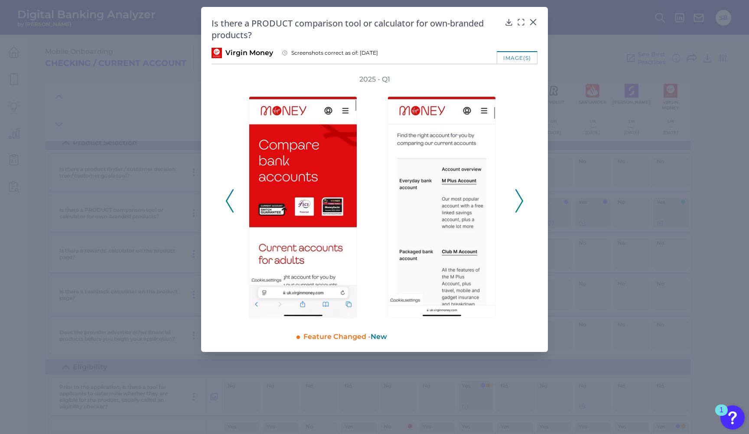
click at [519, 200] on icon at bounding box center [519, 200] width 8 height 23
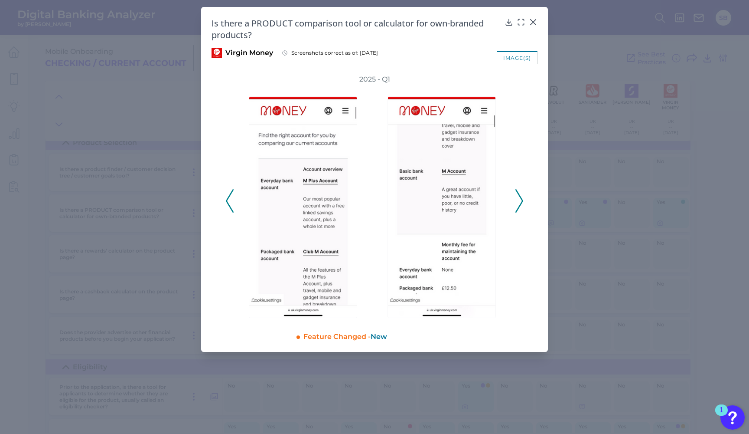
click at [521, 200] on icon at bounding box center [519, 200] width 8 height 23
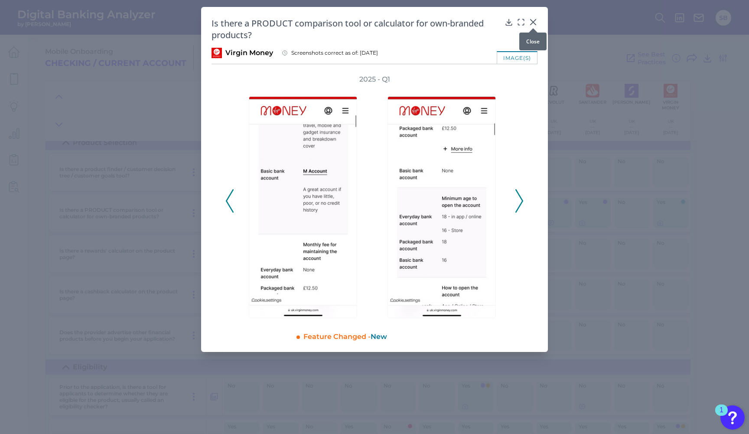
click at [534, 22] on icon at bounding box center [533, 22] width 5 height 5
click at [534, 22] on header "Digital Banking Analyzer by [PERSON_NAME] SB" at bounding box center [374, 17] width 749 height 35
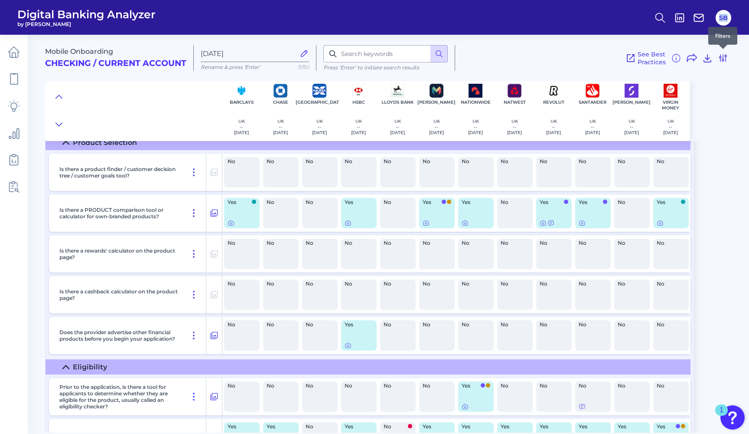
click at [724, 55] on icon at bounding box center [723, 58] width 10 height 10
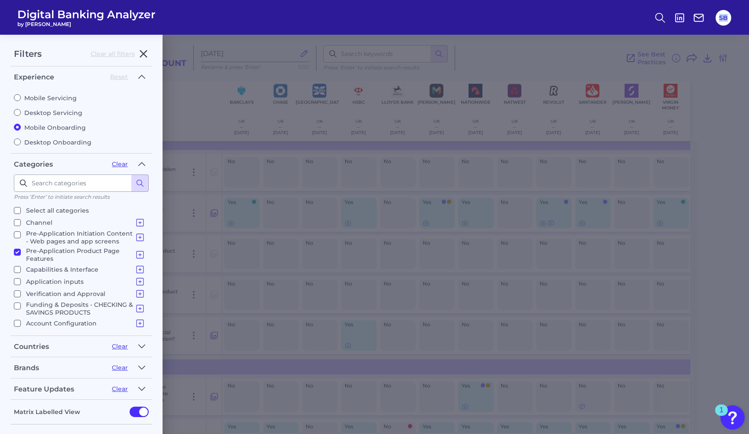
click at [140, 54] on icon "button" at bounding box center [143, 54] width 10 height 10
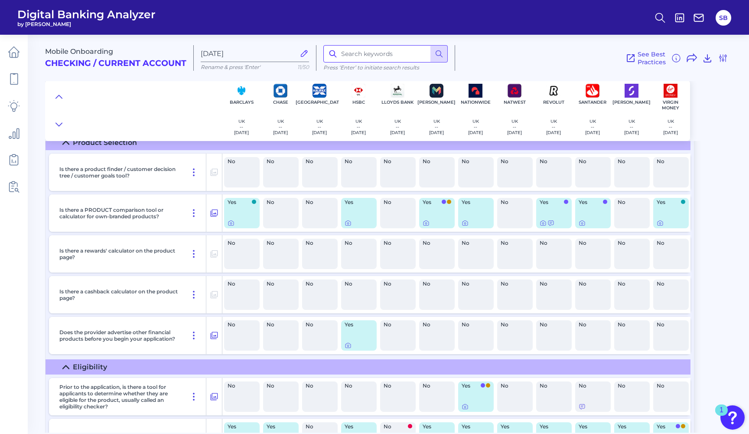
drag, startPoint x: 349, startPoint y: 53, endPoint x: 361, endPoint y: 54, distance: 11.7
click at [349, 53] on input at bounding box center [385, 53] width 124 height 17
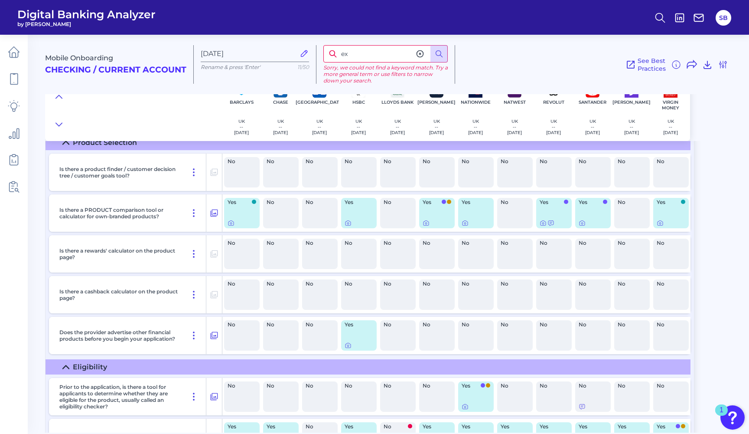
type input "e"
click at [662, 16] on icon at bounding box center [660, 18] width 12 height 12
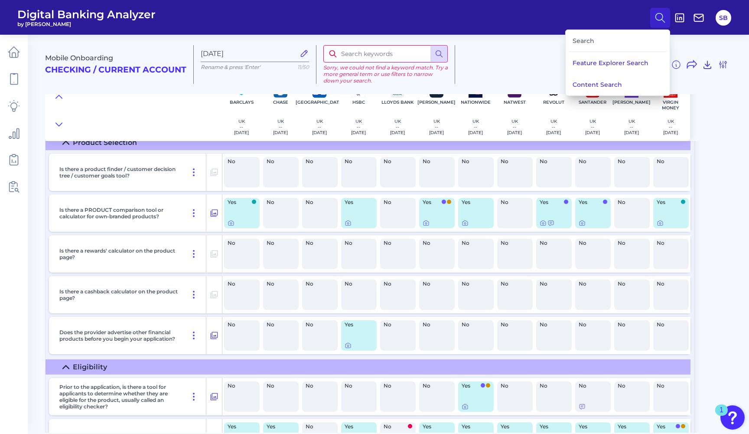
click at [611, 44] on div "Search" at bounding box center [617, 41] width 97 height 22
click at [606, 64] on button "Feature Explorer Search" at bounding box center [618, 63] width 104 height 22
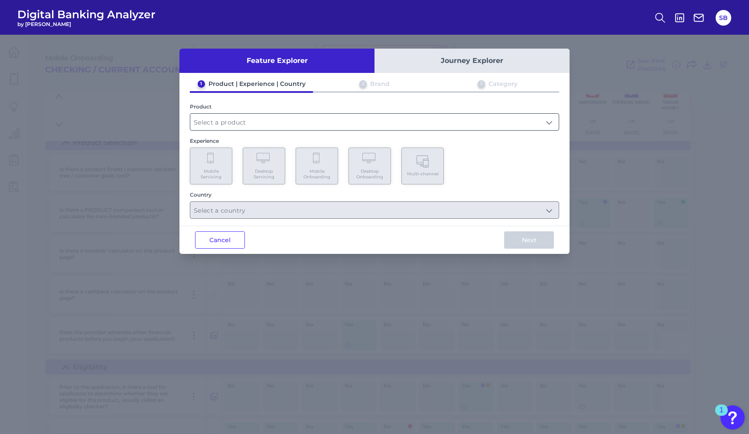
click at [354, 123] on input "text" at bounding box center [374, 122] width 369 height 16
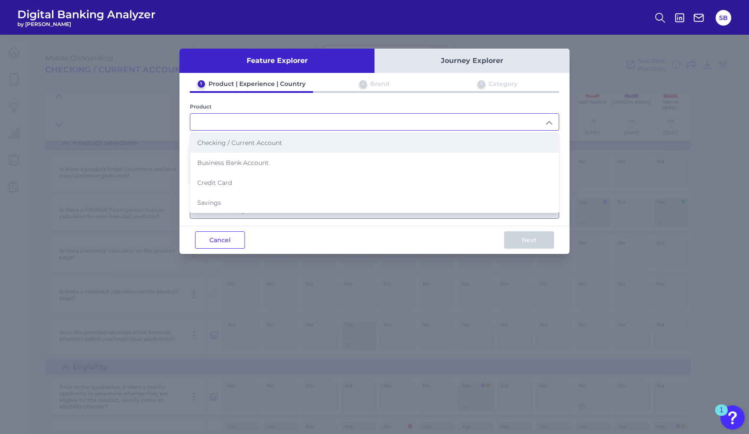
click at [314, 147] on li "Checking / Current Account" at bounding box center [374, 143] width 369 height 20
type input "Checking / Current Account"
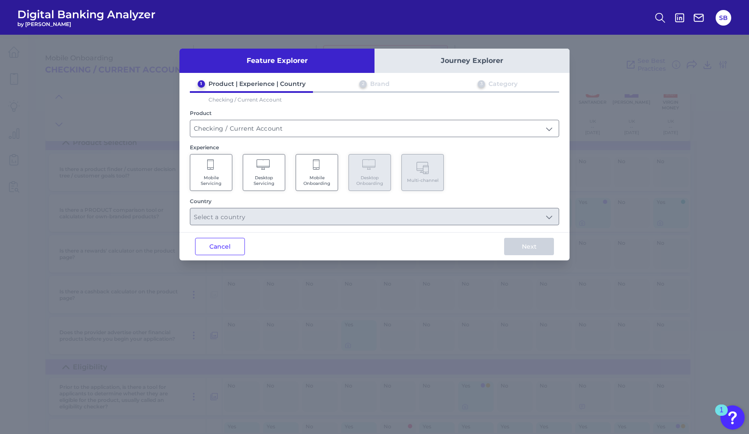
click at [323, 167] on Onboarding "Mobile Onboarding" at bounding box center [317, 172] width 42 height 37
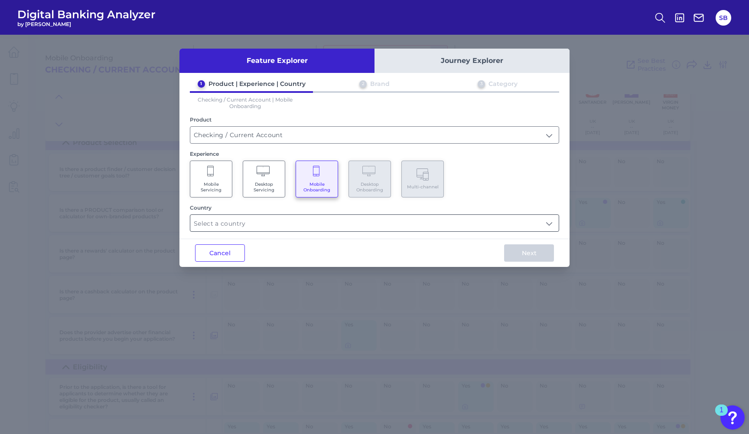
click at [298, 222] on input "text" at bounding box center [374, 223] width 369 height 16
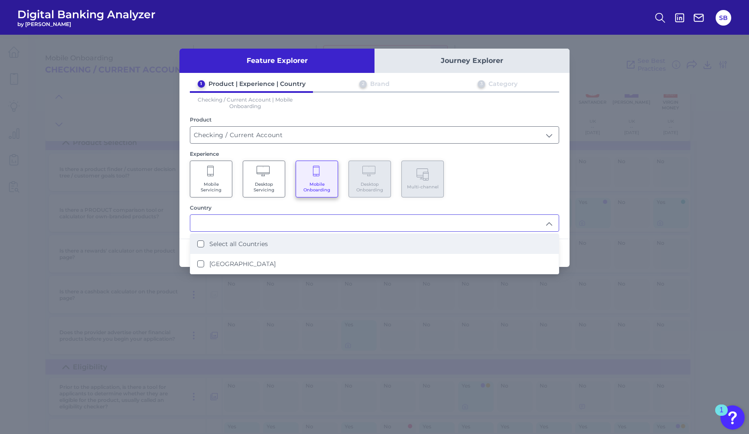
click at [281, 249] on li "Select all Countries" at bounding box center [374, 244] width 369 height 20
type input "Select all Countries"
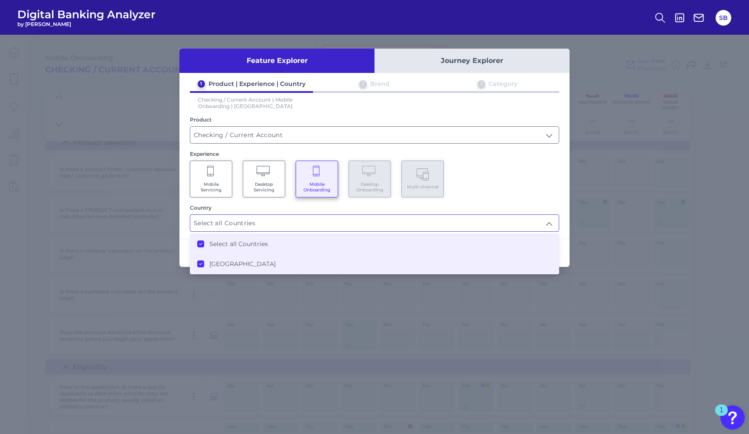
click at [555, 201] on div "1 Product | Experience | Country 2 Brand 3 Category Checking / Current Account …" at bounding box center [374, 156] width 390 height 152
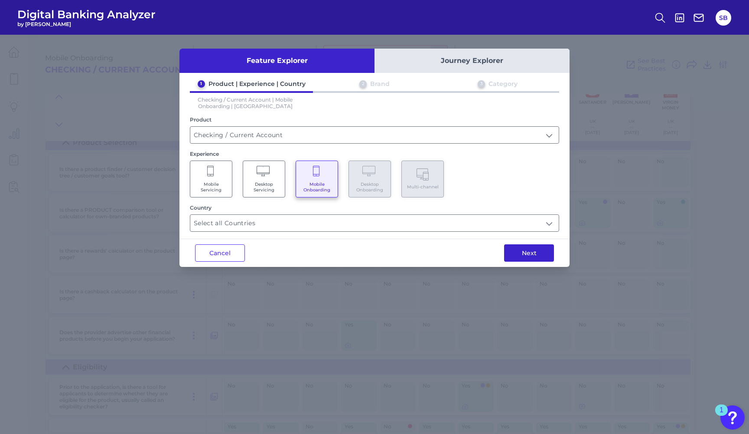
click at [539, 256] on button "Next" at bounding box center [529, 252] width 50 height 17
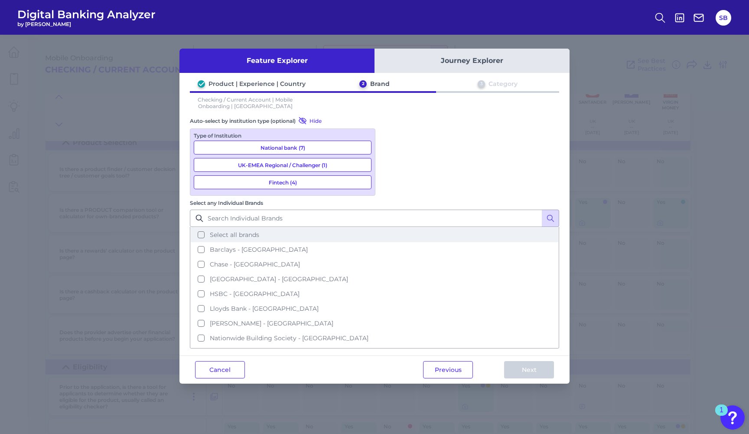
click at [391, 227] on button "Select all brands" at bounding box center [375, 234] width 368 height 15
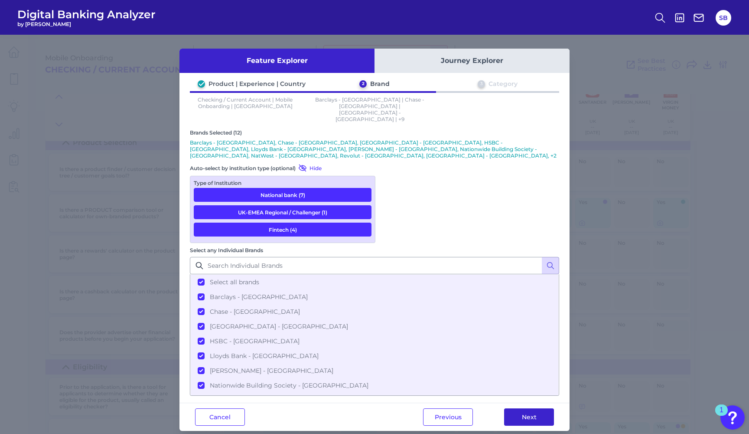
click at [524, 408] on button "Next" at bounding box center [529, 416] width 50 height 17
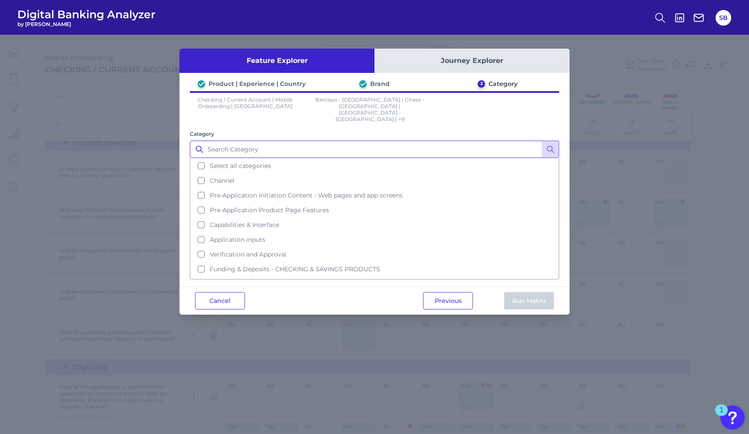
click at [381, 140] on input "Category" at bounding box center [374, 148] width 369 height 17
type input "existing"
click at [231, 293] on button "Cancel" at bounding box center [220, 300] width 50 height 17
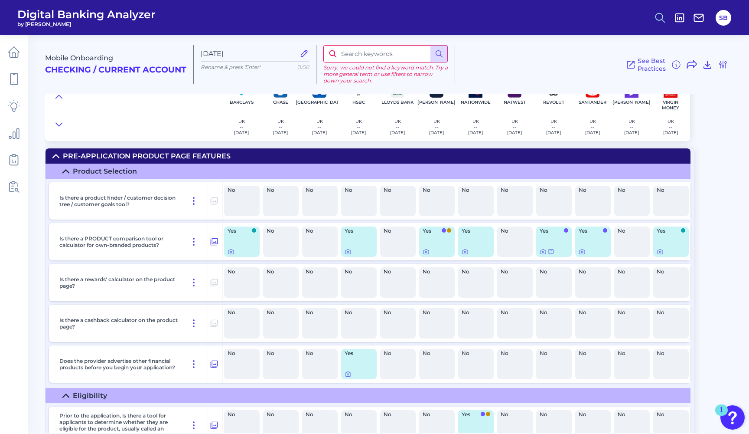
click at [656, 17] on icon at bounding box center [660, 18] width 12 height 12
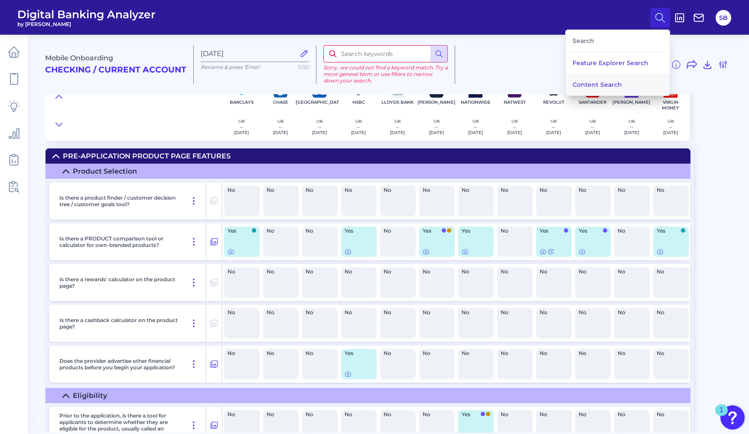
click at [618, 82] on button "Content Search" at bounding box center [618, 85] width 104 height 22
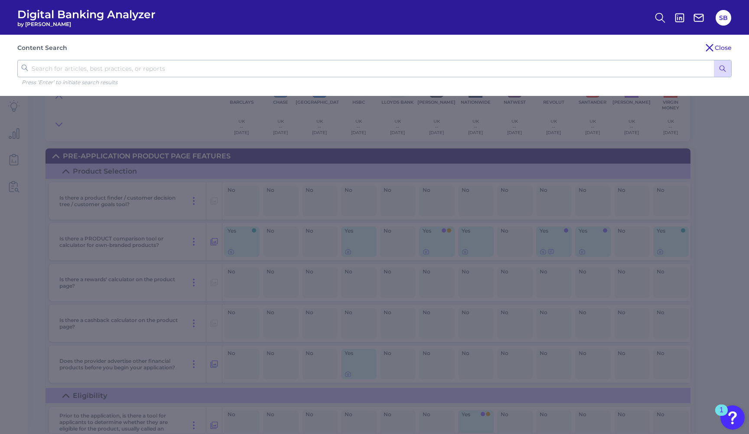
click at [328, 65] on input "text" at bounding box center [374, 68] width 714 height 17
type input "existing customer"
click at [723, 69] on button "submit" at bounding box center [722, 68] width 17 height 16
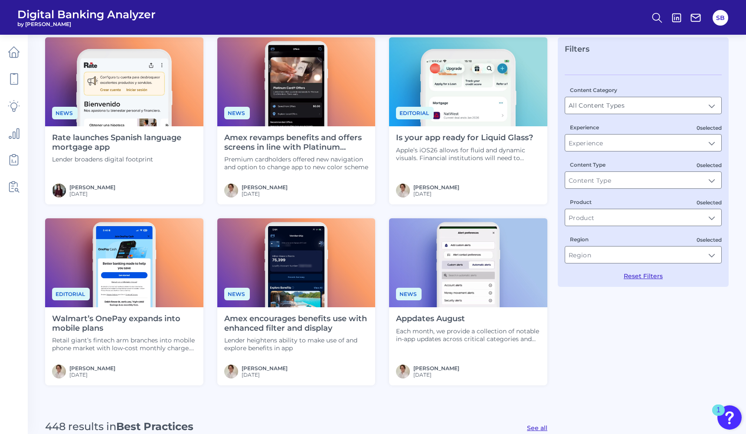
scroll to position [44, 0]
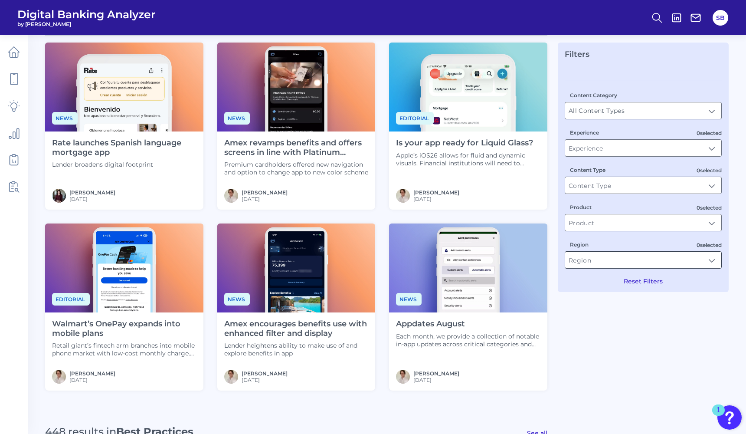
click at [625, 266] on input "Region" at bounding box center [643, 259] width 156 height 16
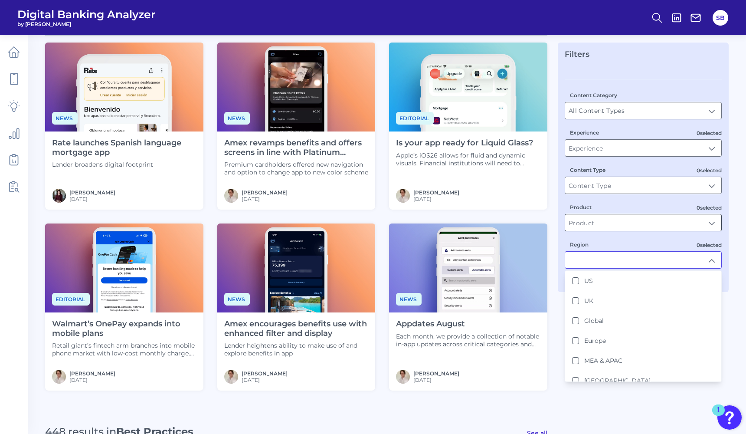
click at [594, 223] on input "Product" at bounding box center [643, 222] width 156 height 16
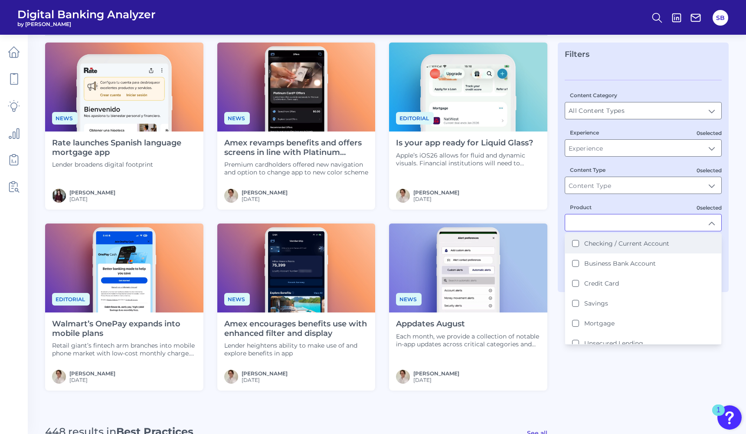
click at [579, 245] on div "Checking / Current Account" at bounding box center [620, 243] width 97 height 8
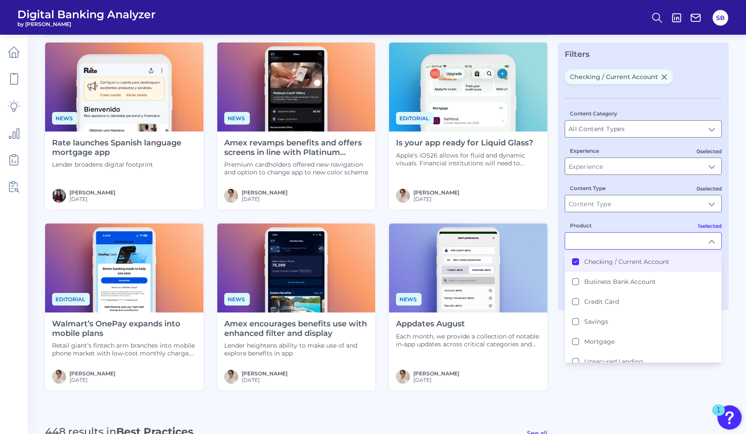
type input "Checking / Current Account"
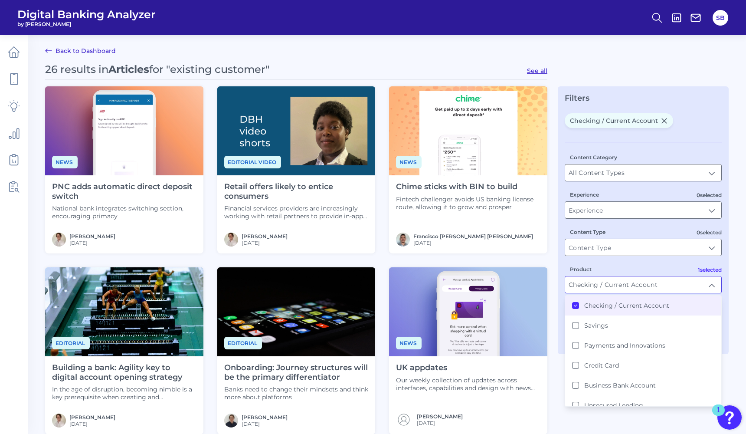
click at [627, 69] on div "26 results in Articles for "existing customer" See all News PNC adds automatic …" at bounding box center [386, 415] width 683 height 704
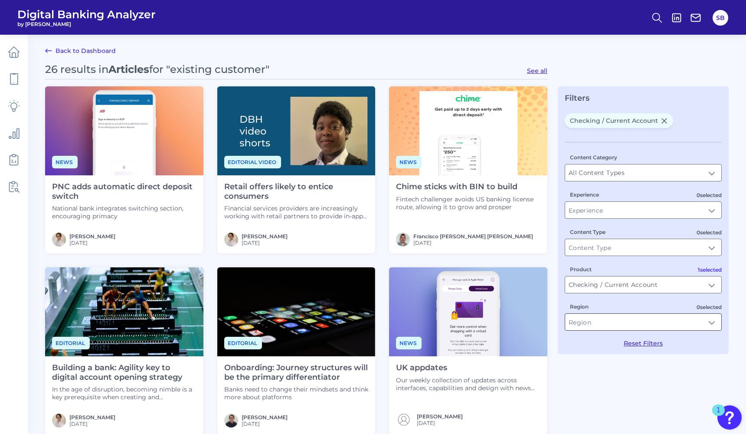
click at [628, 321] on input "Region" at bounding box center [643, 321] width 156 height 16
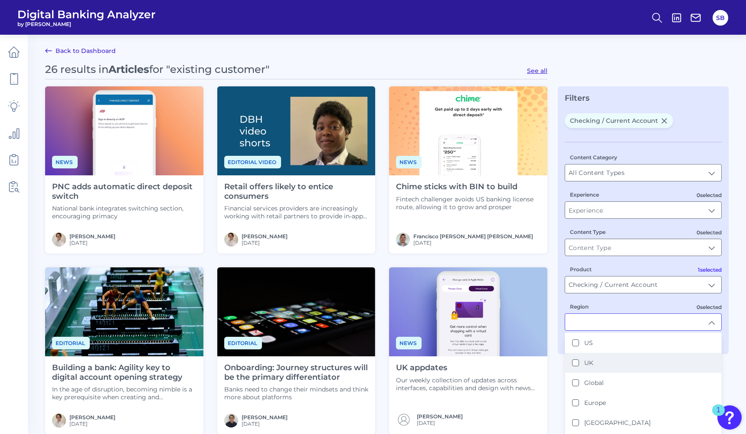
click at [574, 362] on button "UK" at bounding box center [575, 362] width 7 height 7
type input "UK"
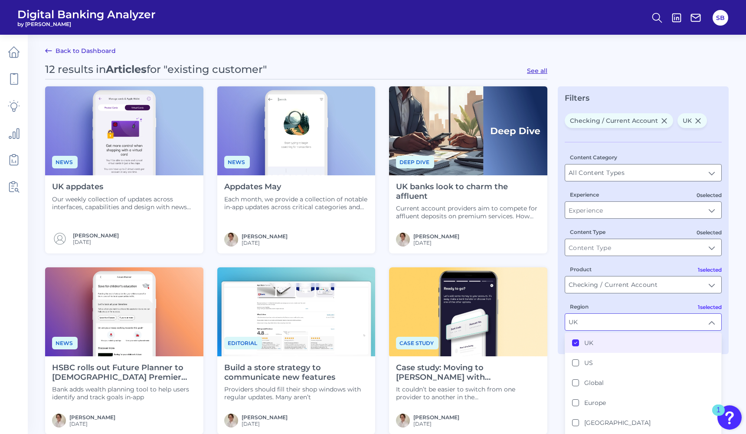
click at [604, 59] on main "Back to Dashboard 12 results in Articles for "existing customer" See all News U…" at bounding box center [373, 387] width 746 height 775
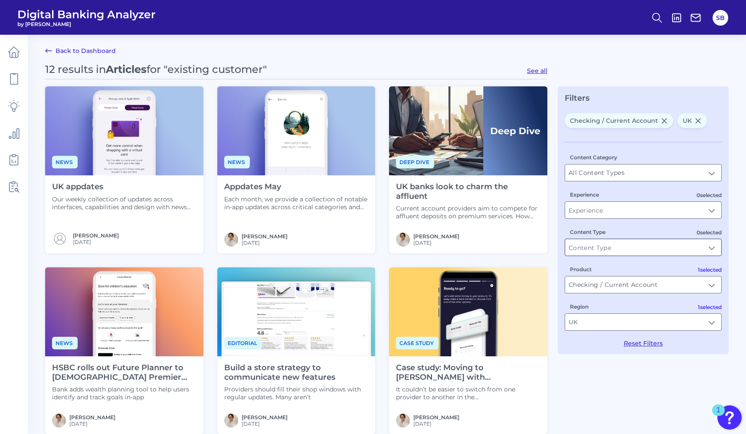
click at [652, 244] on input "Content Type" at bounding box center [643, 247] width 156 height 16
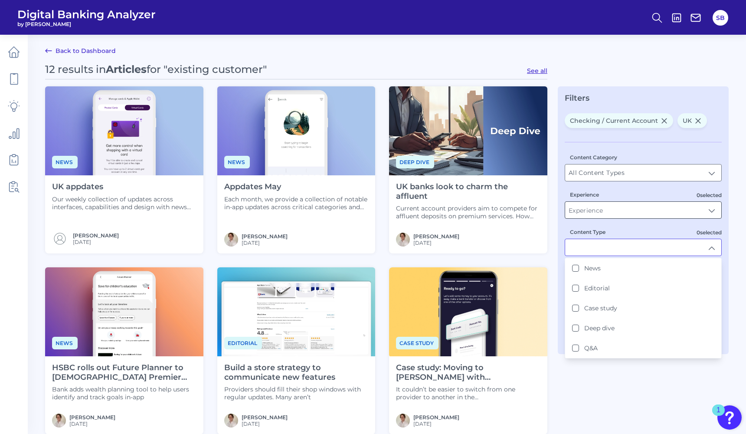
click at [615, 208] on input "Experience" at bounding box center [643, 210] width 156 height 16
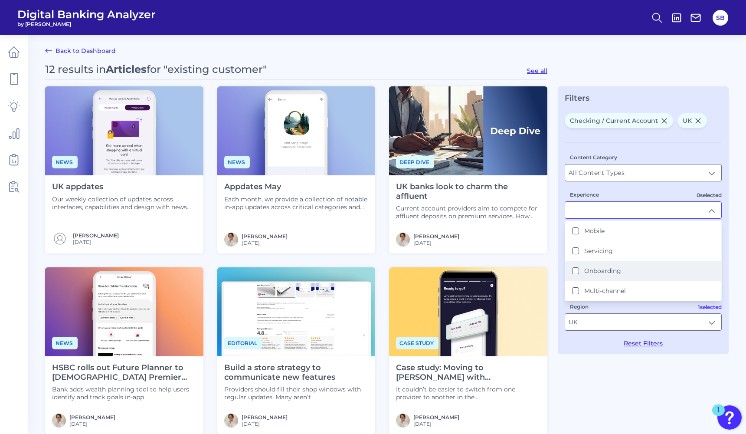
click at [576, 272] on button "Onboarding" at bounding box center [575, 270] width 7 height 7
type input "Onboarding"
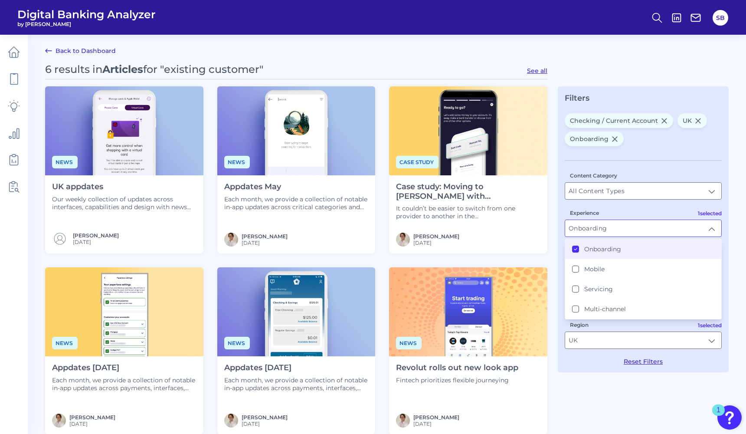
click at [605, 60] on main "Back to Dashboard 6 results in Articles for "existing customer" See all News UK…" at bounding box center [373, 387] width 746 height 775
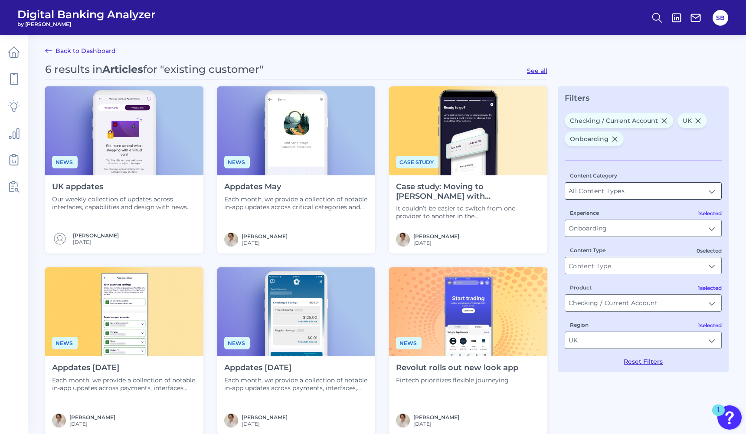
click at [613, 194] on input "All Content Types" at bounding box center [643, 191] width 156 height 16
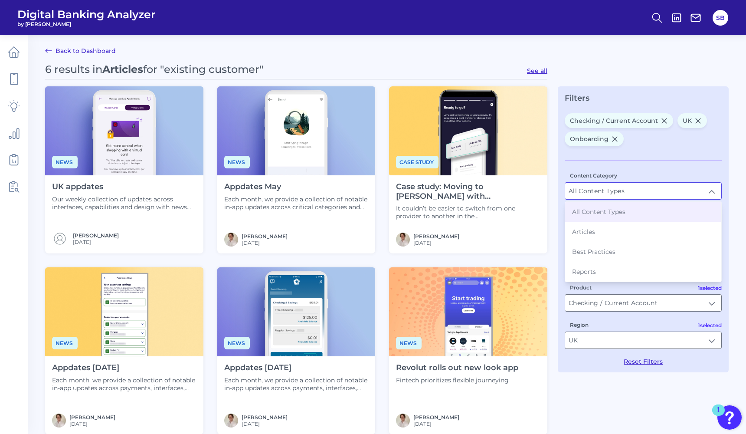
click at [588, 54] on main "Back to Dashboard 6 results in Articles for "existing customer" See all News UK…" at bounding box center [373, 387] width 746 height 775
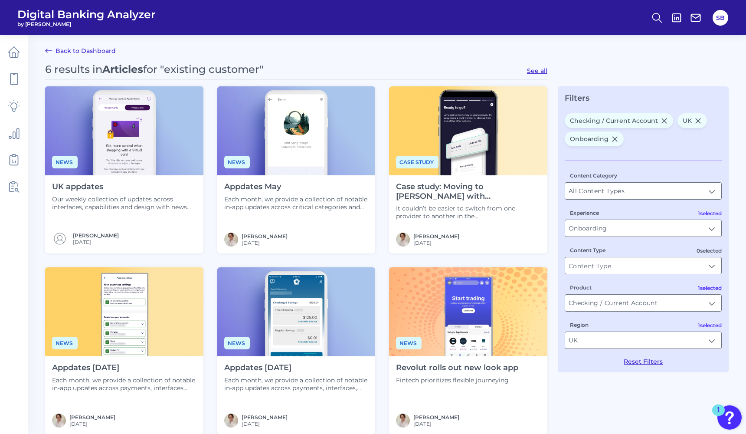
click at [700, 118] on span "UK" at bounding box center [691, 120] width 29 height 15
click at [696, 120] on icon at bounding box center [697, 120] width 5 height 4
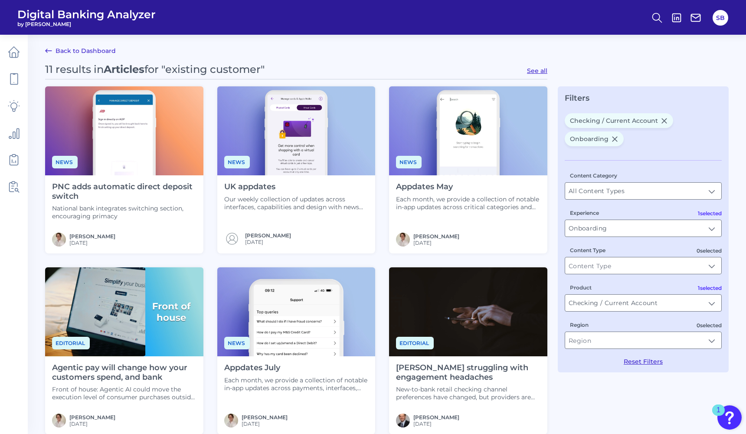
click at [611, 138] on icon at bounding box center [614, 138] width 7 height 7
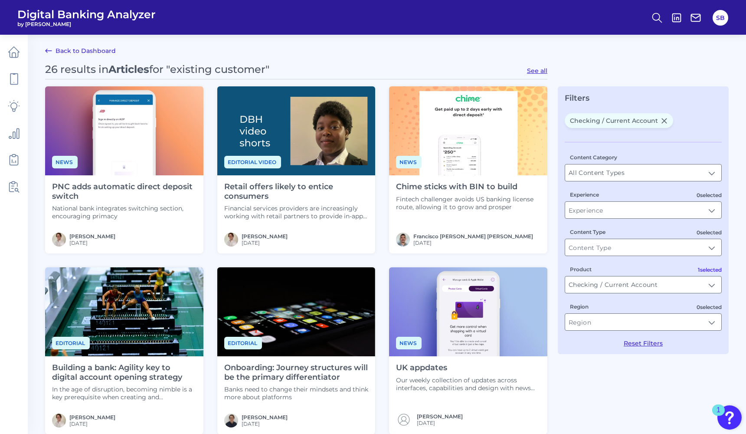
click at [660, 119] on icon at bounding box center [663, 120] width 7 height 7
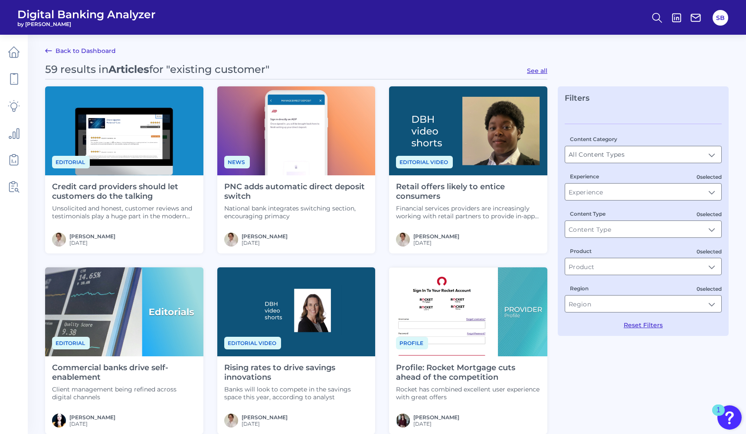
click at [113, 53] on link "Back to Dashboard" at bounding box center [80, 51] width 71 height 10
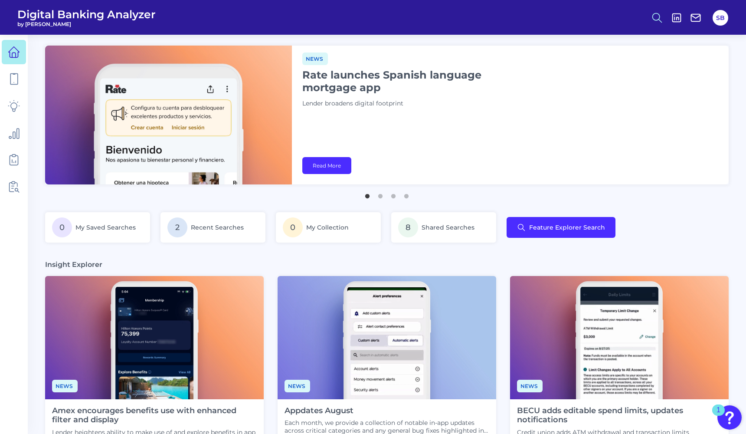
click at [655, 17] on icon at bounding box center [657, 18] width 12 height 12
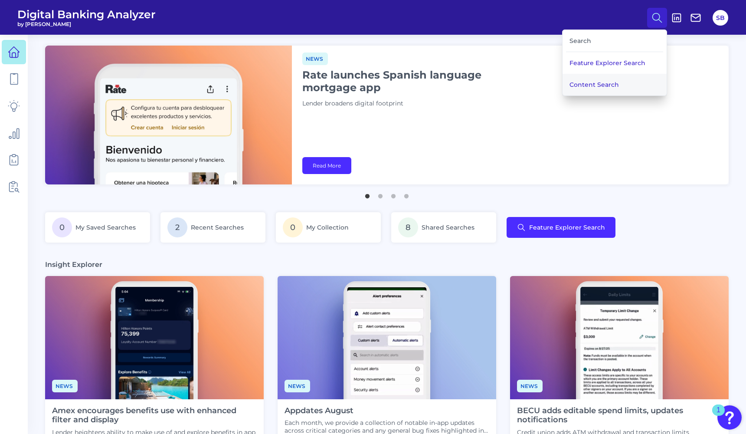
click at [608, 81] on button "Content Search" at bounding box center [614, 85] width 104 height 22
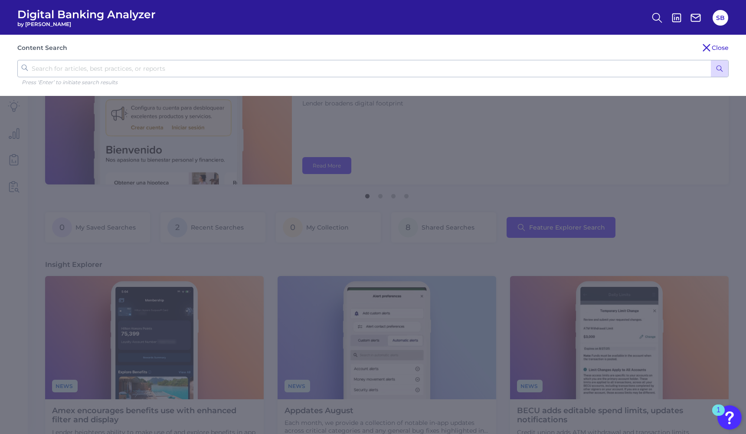
click at [539, 64] on input "text" at bounding box center [372, 68] width 711 height 17
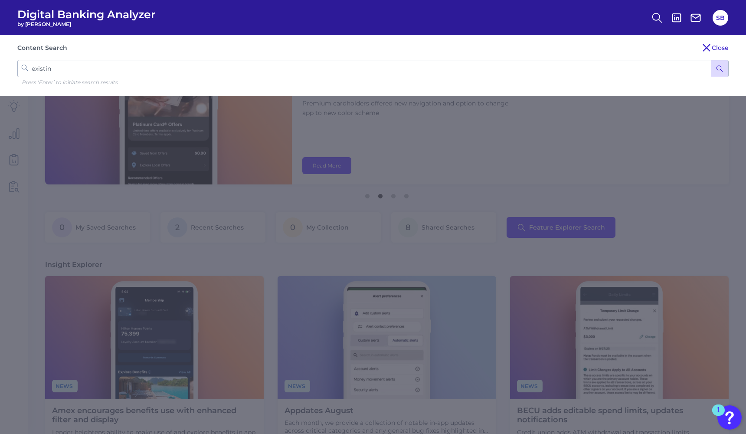
type input "existing"
click at [719, 69] on button "submit" at bounding box center [719, 68] width 17 height 16
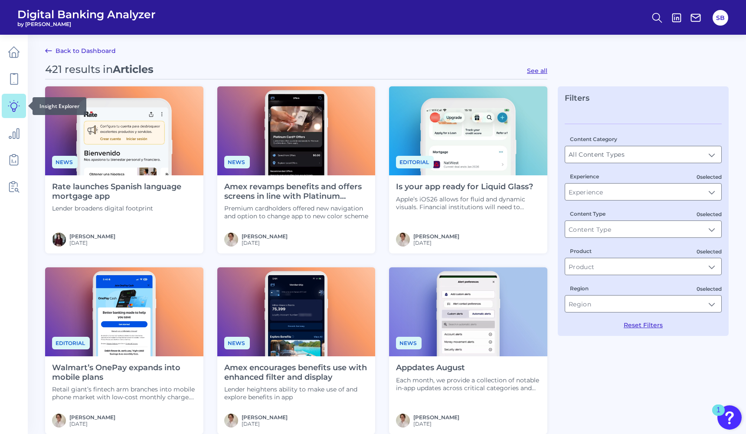
click at [11, 103] on icon at bounding box center [14, 106] width 12 height 12
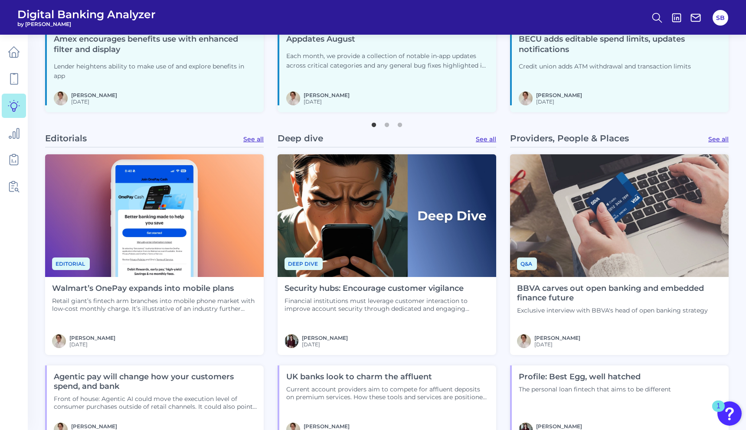
scroll to position [83, 0]
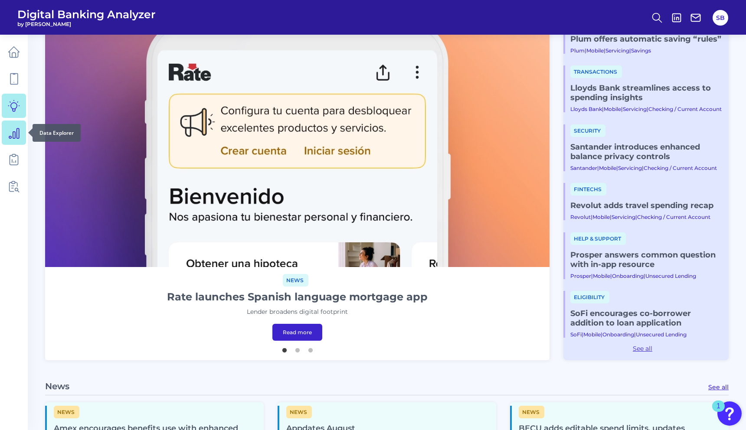
click at [11, 131] on icon at bounding box center [14, 133] width 12 height 12
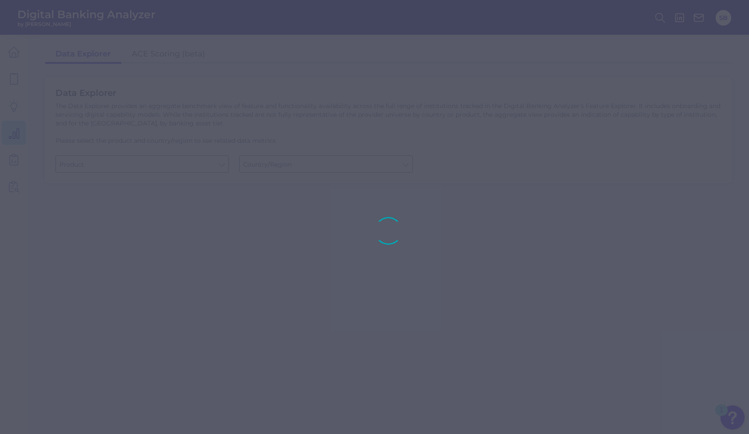
type input "Business Bank Account"
type input "Global (excl. US)"
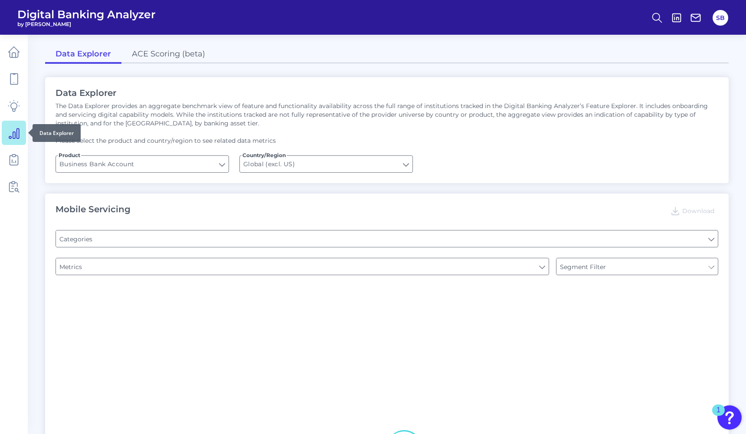
type input "Pre-login Features"
type input "Channel"
type input "Type of Institution"
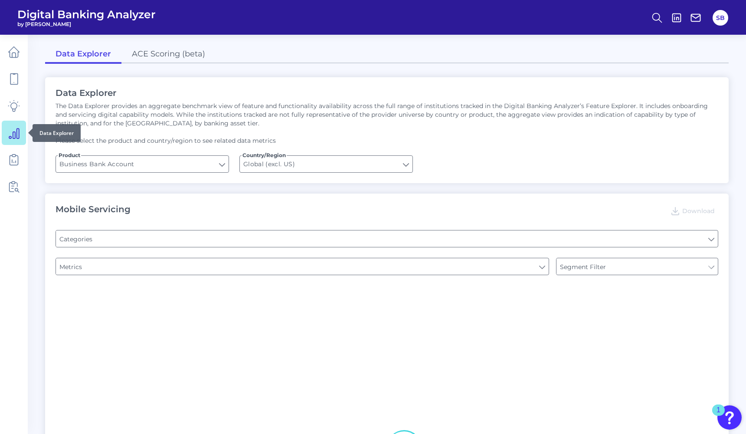
type input "Login"
type input "Upon opening the app are users immediately prompted to use Touch/Face ID to log…"
type input "Can you apply for the PRODUCT as a new to brand customer on ANY digital channel?"
type input "Does it offer third-party single sign on?"
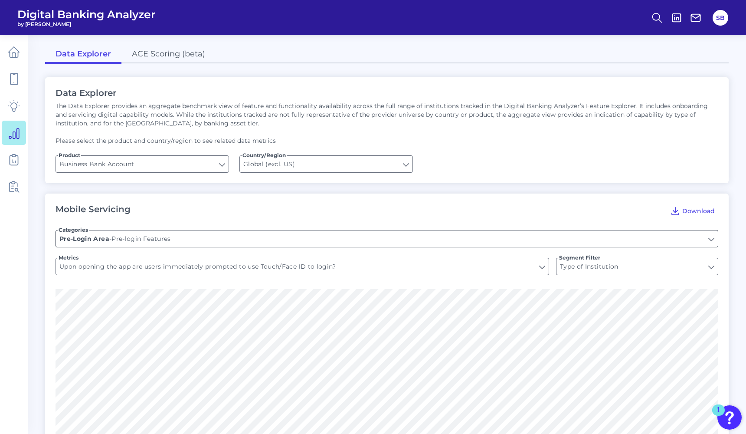
click at [173, 237] on input "Pre-login Features" at bounding box center [387, 238] width 662 height 16
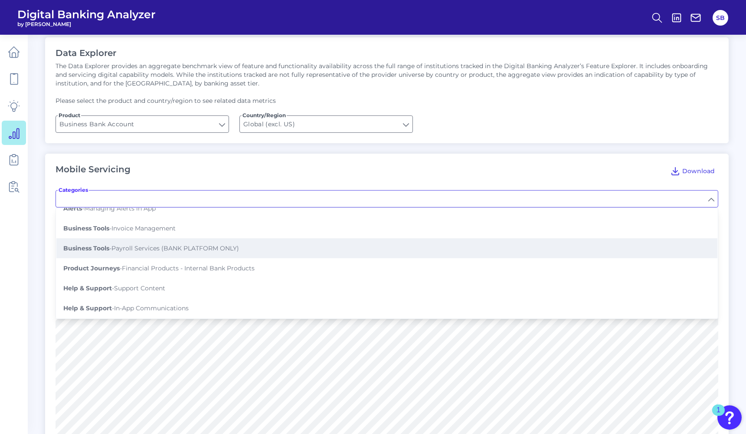
scroll to position [43, 0]
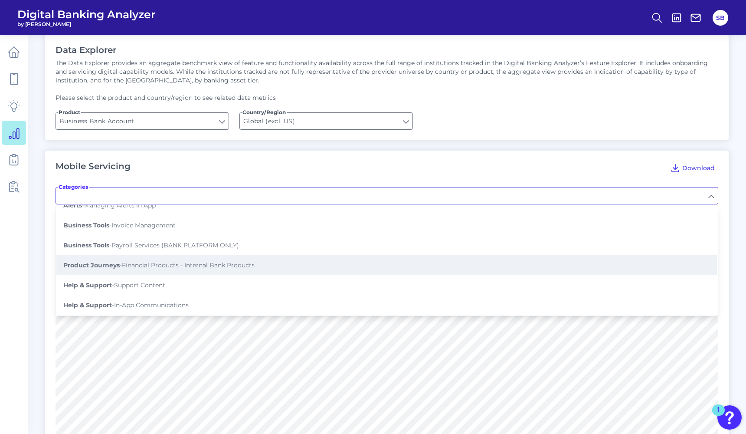
click at [180, 264] on span "Product Journeys - Financial Products - Internal Bank Products" at bounding box center [158, 265] width 191 height 8
type input "Financial Products - Internal Bank Products"
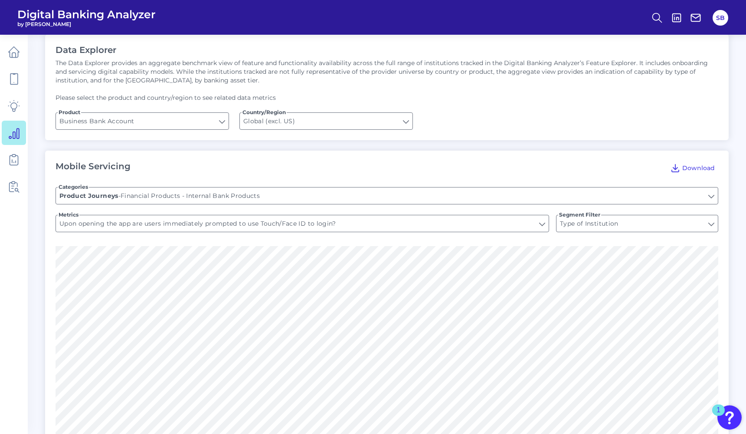
type input "Can you initiate business credit card applications from secure area?"
click at [177, 226] on input "Can you initiate business credit card applications from secure area?" at bounding box center [302, 223] width 493 height 16
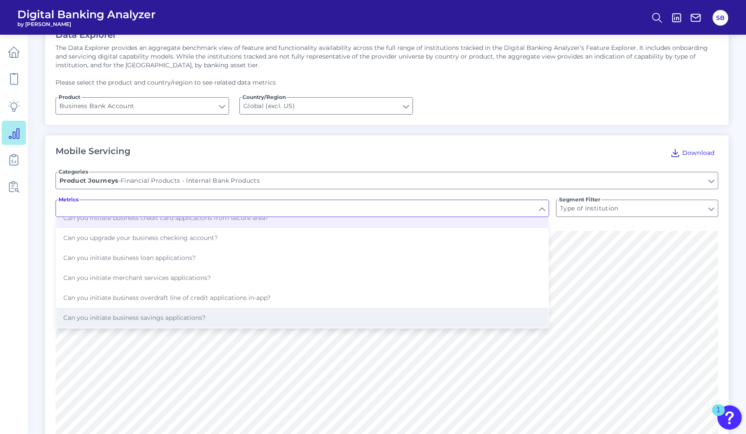
scroll to position [13, 0]
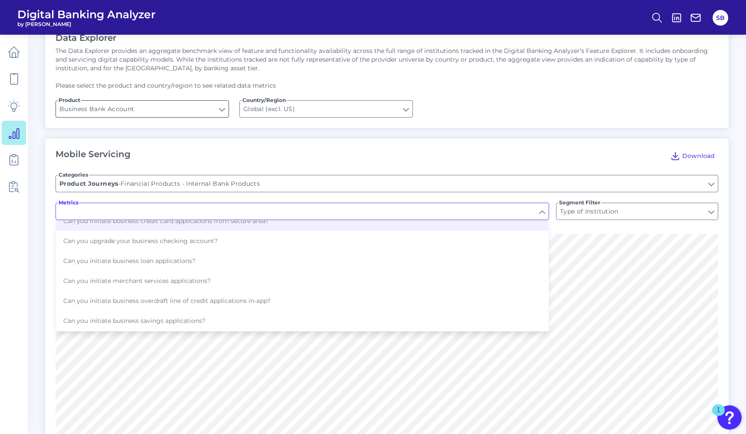
click at [215, 109] on input "Business Bank Account" at bounding box center [142, 109] width 173 height 16
type input "Can you initiate business credit card applications from secure area?"
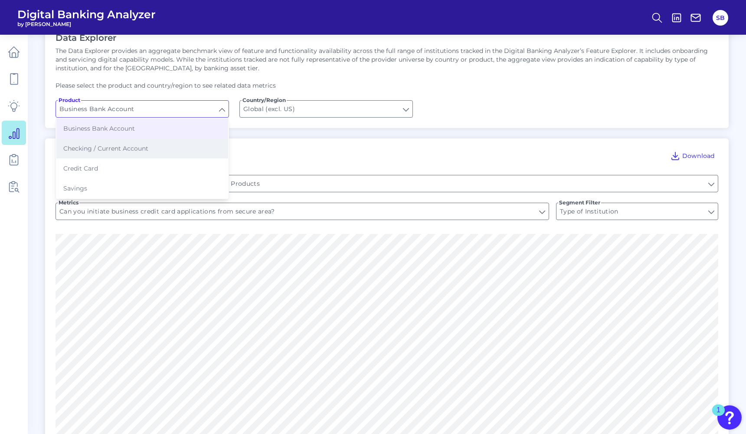
click at [168, 147] on button "Checking / Current Account" at bounding box center [142, 148] width 172 height 20
type input "Checking / Current Account"
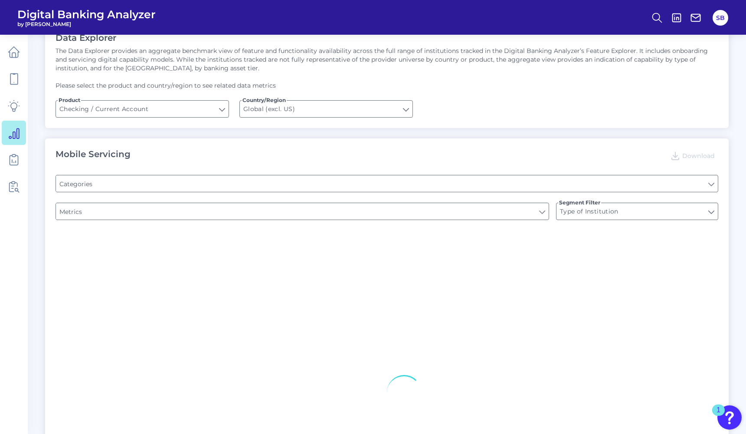
type input "[GEOGRAPHIC_DATA]"
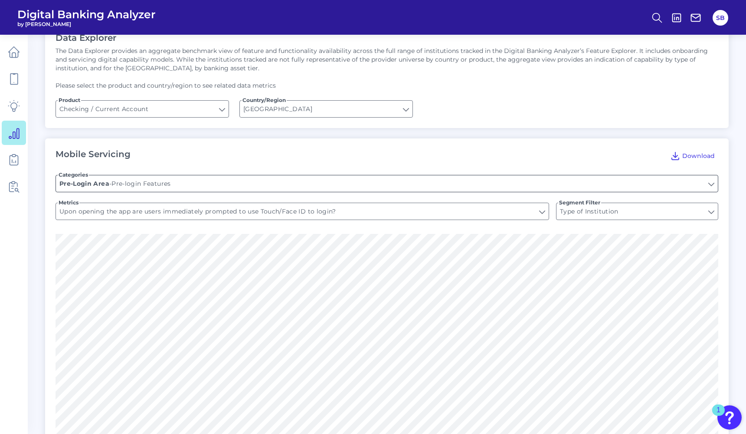
click at [208, 185] on input "Pre-login Features" at bounding box center [387, 183] width 662 height 16
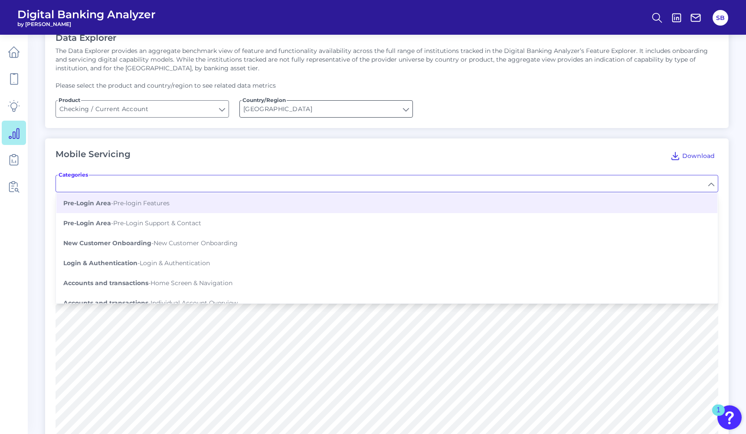
click at [287, 103] on input "[GEOGRAPHIC_DATA]" at bounding box center [326, 109] width 173 height 16
type input "Pre-login Features"
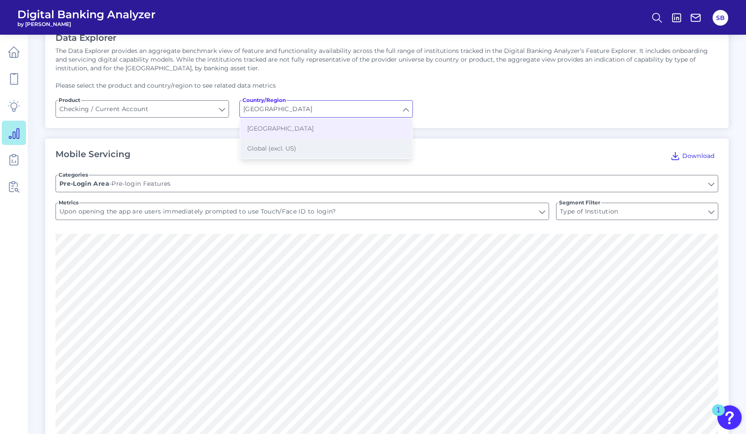
click at [285, 150] on span "Global (excl. US)" at bounding box center [271, 148] width 49 height 8
type input "Global (excl. US)"
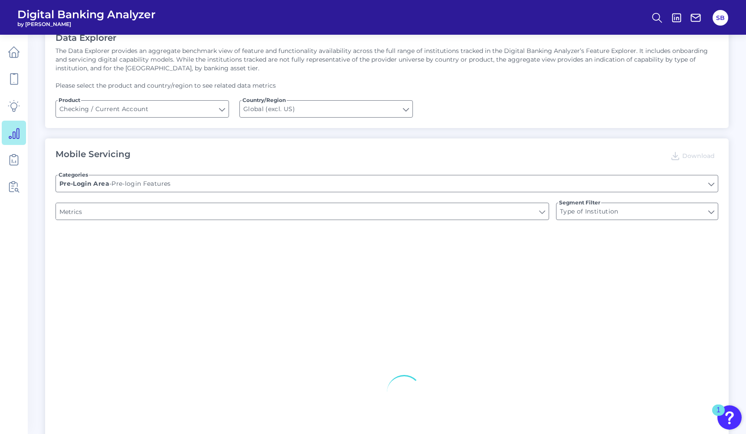
type input "Can you register for online banking?"
type input "Upon opening the app are users immediately prompted to use Touch/Face ID to log…"
type input "END-TO-END JOURNEY: Can you apply for the PRODUCT as a new to brand customer on…"
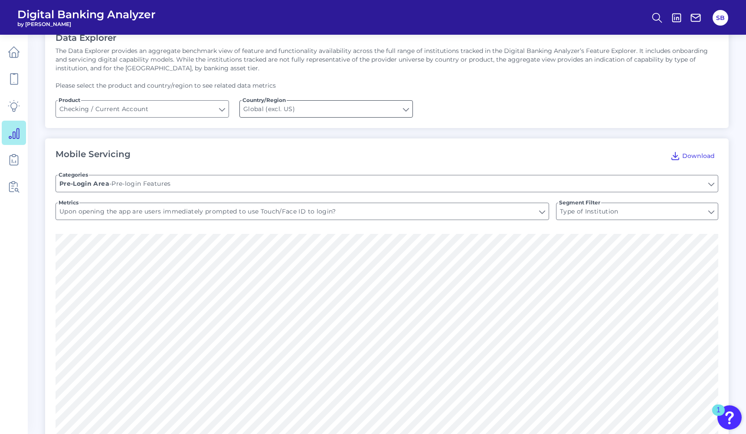
click at [294, 111] on input "Global (excl. US)" at bounding box center [326, 109] width 173 height 16
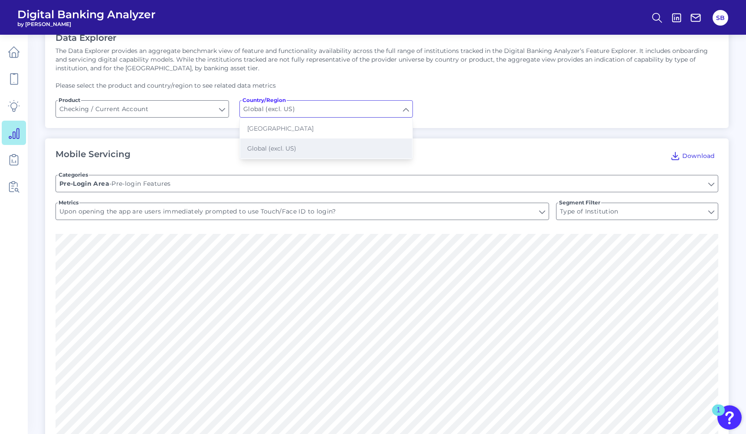
scroll to position [91, 0]
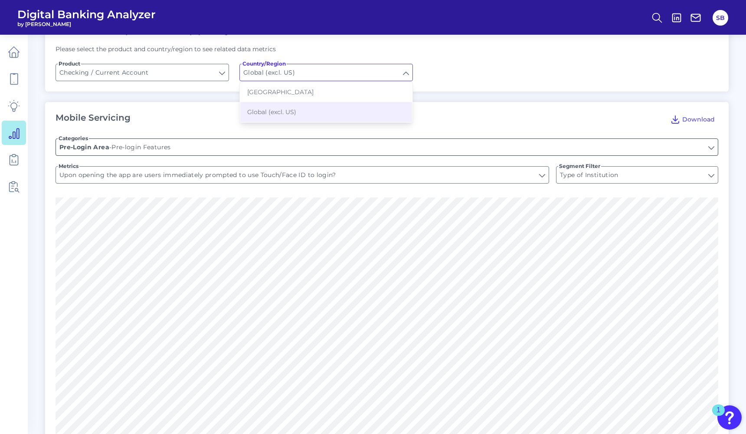
click at [230, 148] on input "Pre-login Features" at bounding box center [387, 147] width 662 height 16
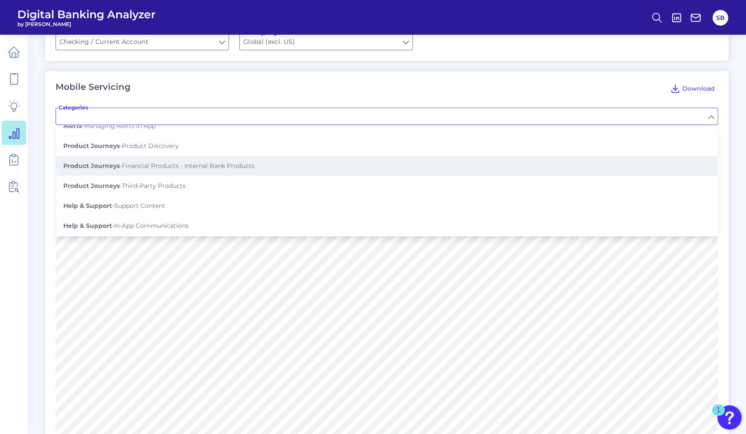
scroll to position [726, 0]
click at [211, 166] on span "Product Journeys - Financial Products - Internal Bank Products" at bounding box center [158, 166] width 191 height 8
type input "Financial Products - Internal Bank Products"
type input "Can you initiate credit card applications in-app?"
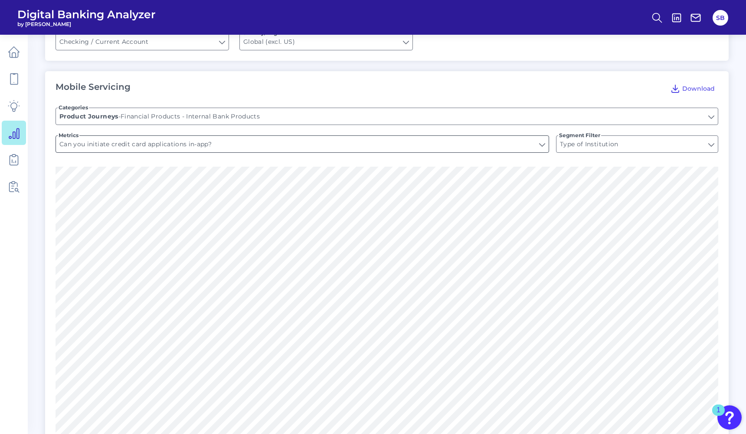
click at [528, 147] on input "Can you initiate credit card applications in-app?" at bounding box center [302, 144] width 493 height 16
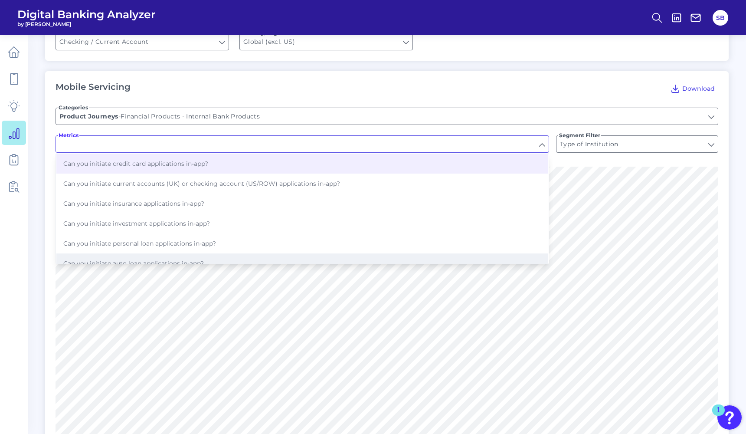
scroll to position [0, 0]
click at [603, 144] on input "Type of Institution" at bounding box center [636, 144] width 161 height 16
type input "Can you initiate credit card applications in-app?"
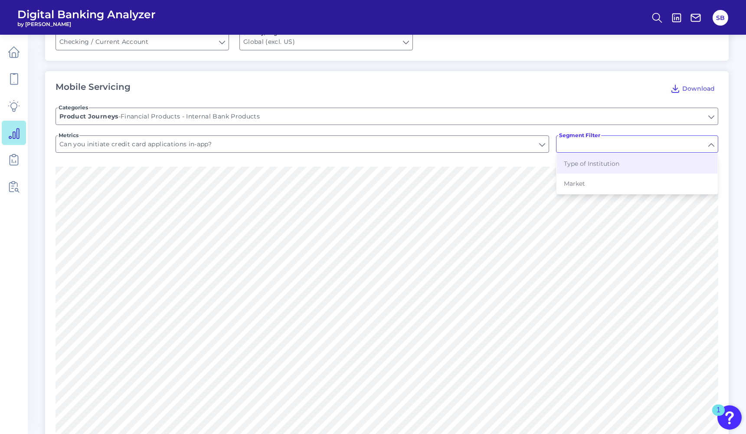
click at [603, 144] on input "Segment Filter" at bounding box center [636, 144] width 161 height 16
type input "Type of Institution"
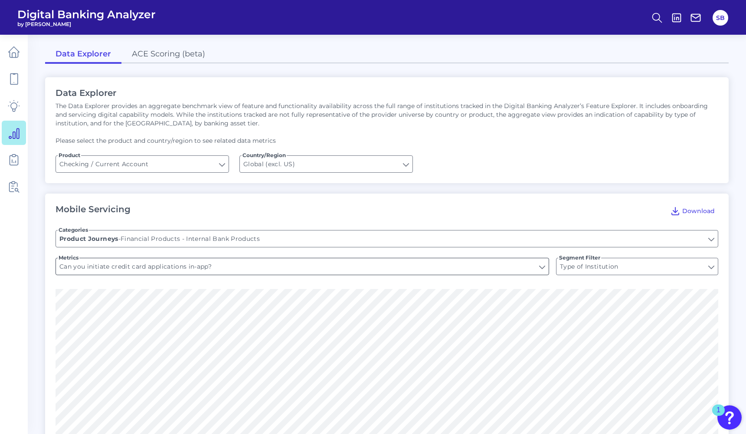
click at [507, 267] on input "Can you initiate credit card applications in-app?" at bounding box center [302, 266] width 493 height 16
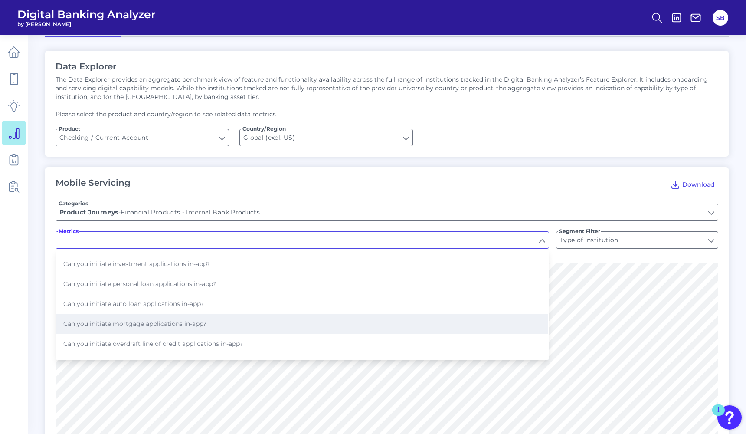
scroll to position [21, 0]
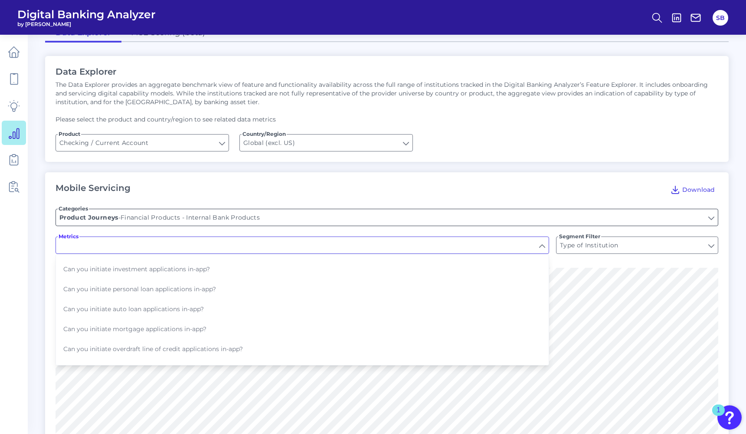
click at [382, 218] on input "Financial Products - Internal Bank Products" at bounding box center [387, 217] width 662 height 16
type input "Can you initiate credit card applications in-app?"
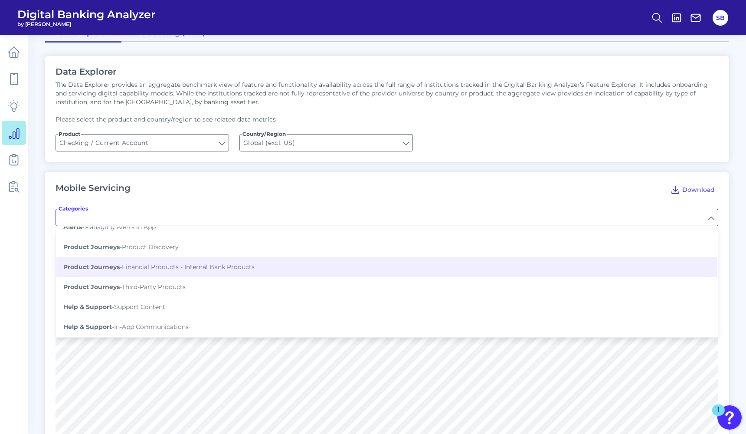
scroll to position [726, 0]
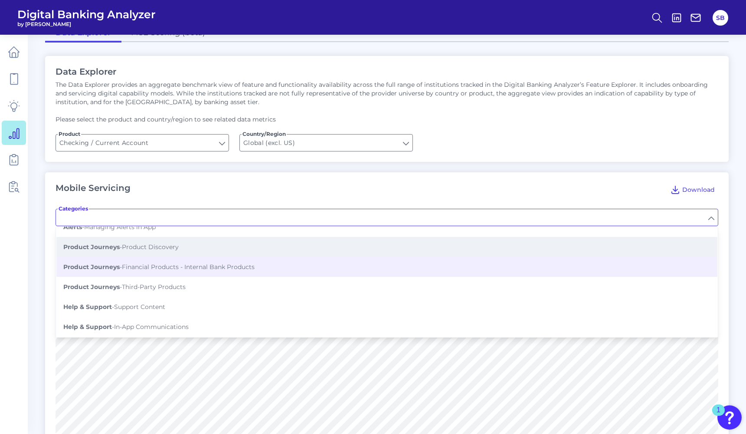
click at [263, 248] on button "Product Journeys - Product Discovery" at bounding box center [386, 247] width 661 height 20
type input "Product Discovery"
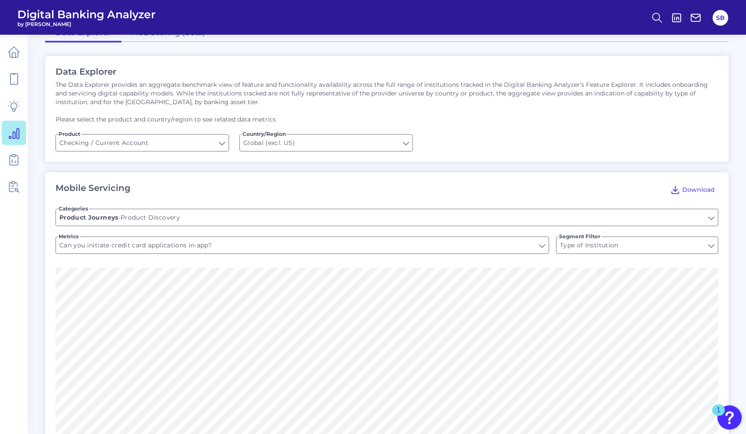
type input "Is there an in-app product menu?"
click at [290, 248] on input "Is there an in-app product menu?" at bounding box center [302, 245] width 493 height 16
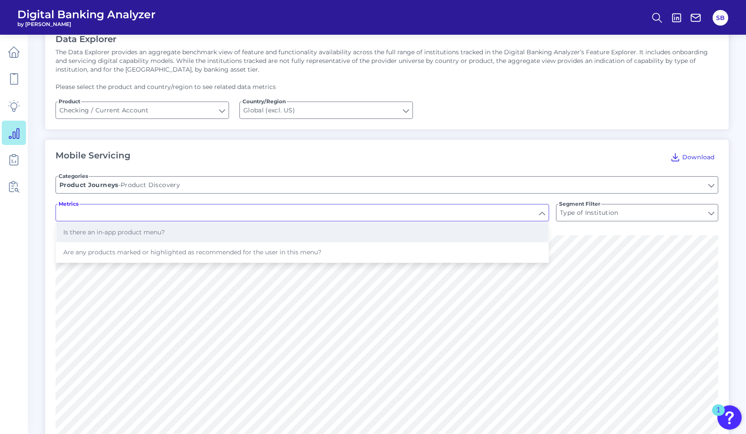
scroll to position [61, 0]
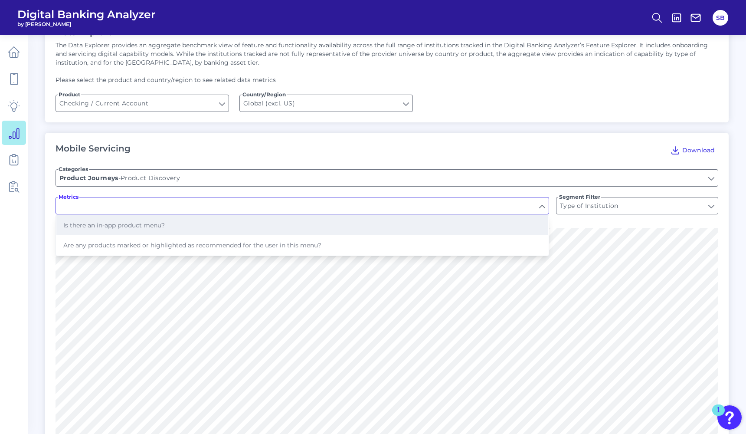
click at [296, 228] on button "Is there an in-app product menu?" at bounding box center [302, 225] width 492 height 20
type input "Is there an in-app product menu?"
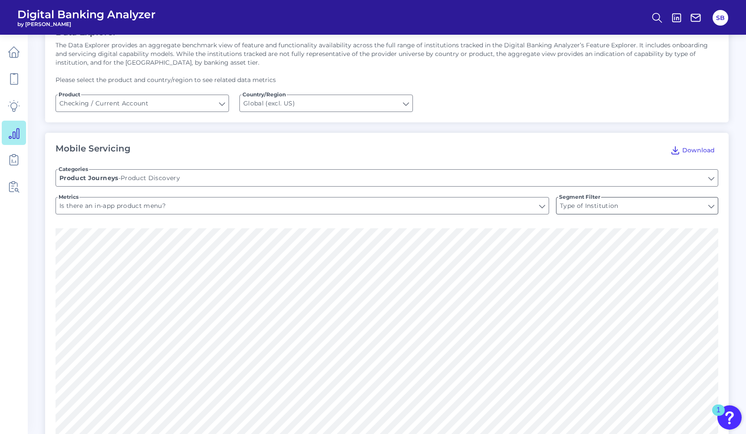
click at [601, 200] on input "Type of Institution" at bounding box center [636, 205] width 161 height 16
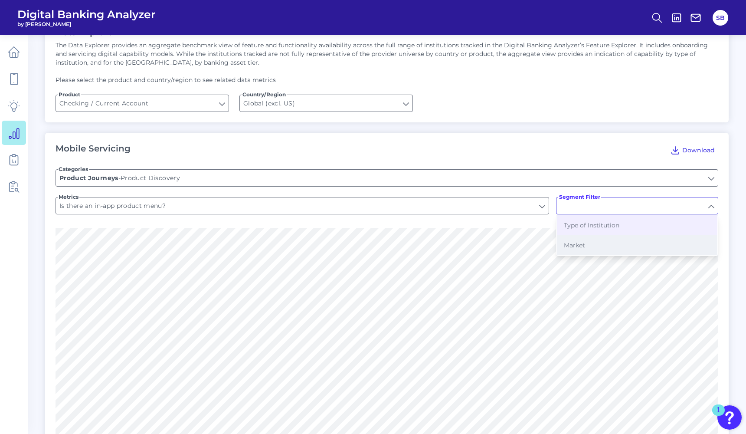
click at [576, 245] on span "Market" at bounding box center [574, 245] width 21 height 8
type input "Market"
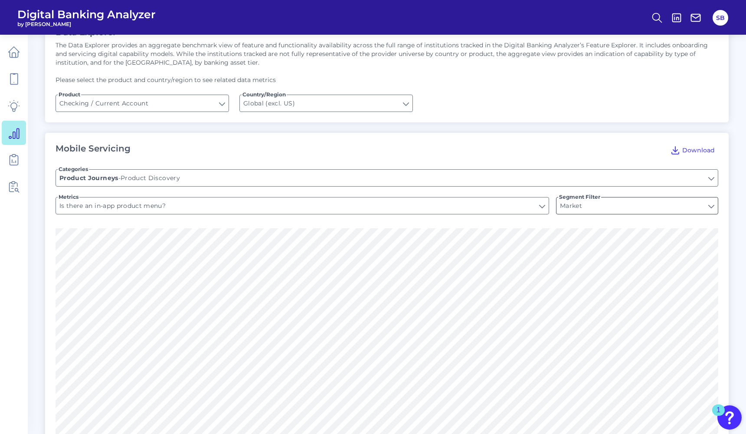
click at [585, 208] on input "Market" at bounding box center [636, 205] width 161 height 16
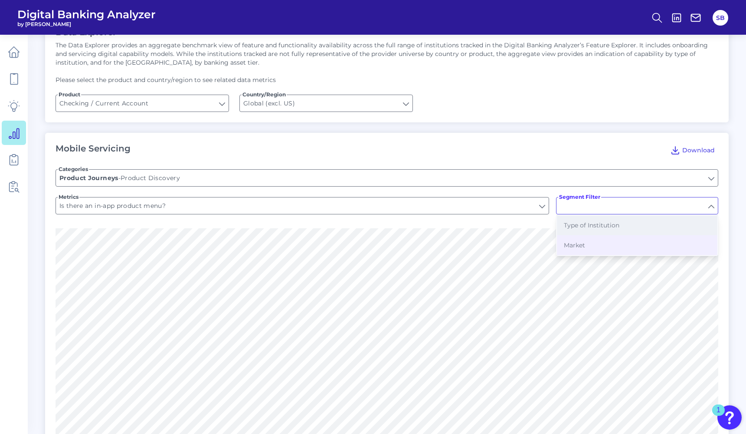
click at [581, 226] on span "Type of Institution" at bounding box center [591, 225] width 55 height 8
type input "Type of Institution"
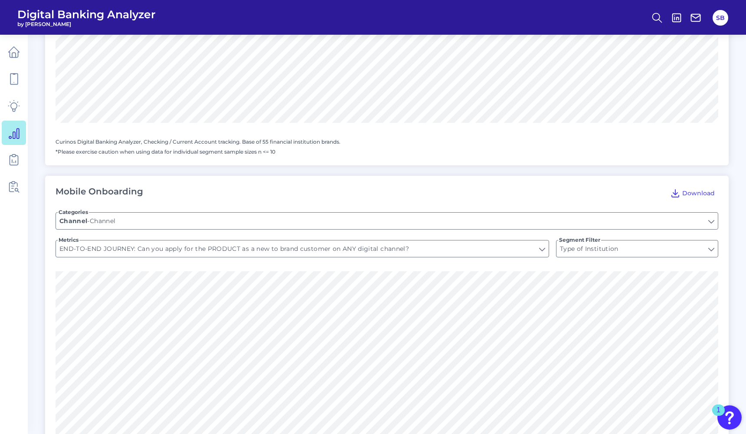
scroll to position [877, 0]
click at [447, 251] on input "END-TO-END JOURNEY: Can you apply for the PRODUCT as a new to brand customer on…" at bounding box center [302, 249] width 493 height 16
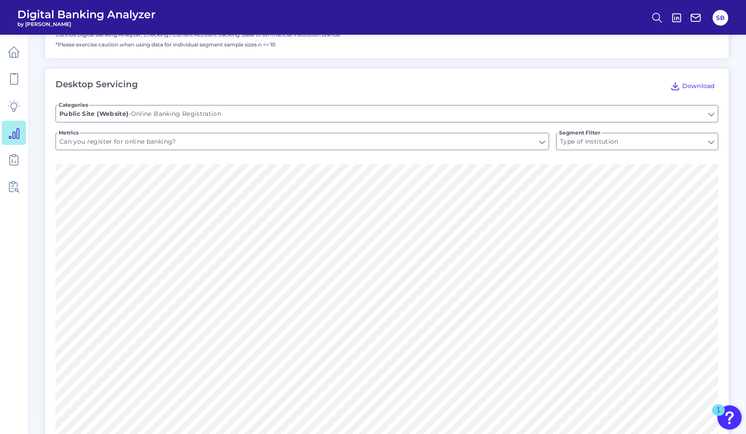
scroll to position [548, 0]
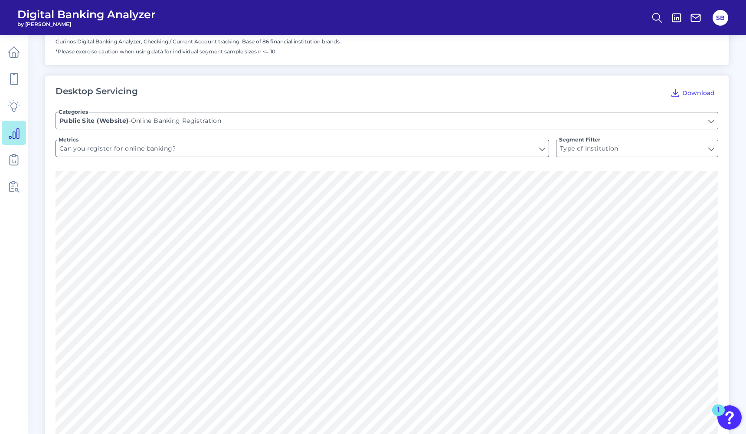
click at [235, 148] on input "Can you register for online banking?" at bounding box center [302, 148] width 493 height 16
type input "END-TO-END JOURNEY: Can you apply for the PRODUCT as a new to brand customer on…"
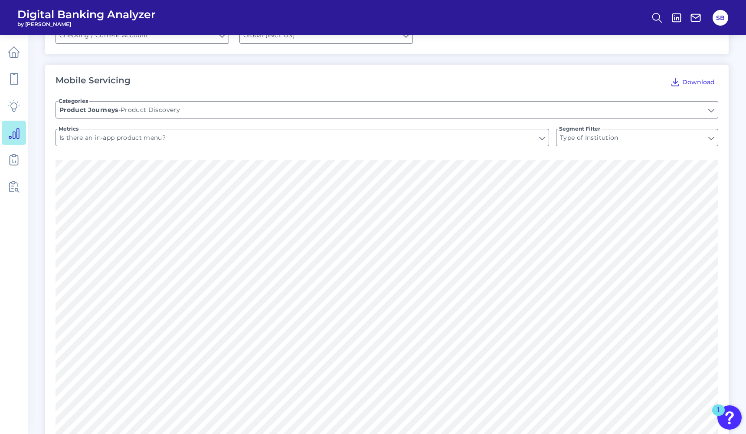
scroll to position [121, 0]
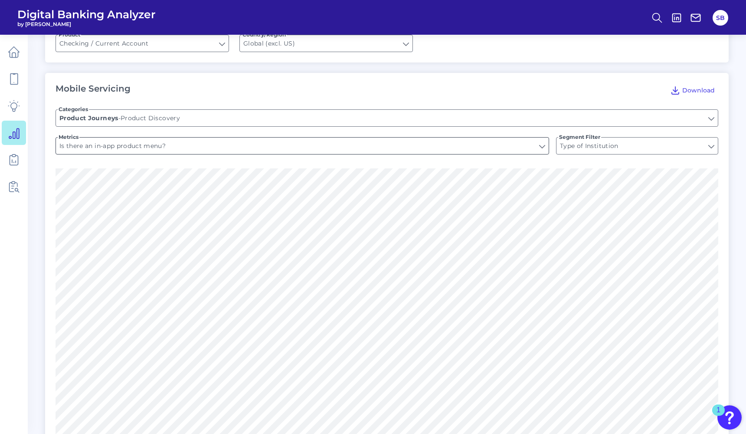
click at [223, 146] on input "Is there an in-app product menu?" at bounding box center [302, 145] width 493 height 16
type input "Can you register for online banking?"
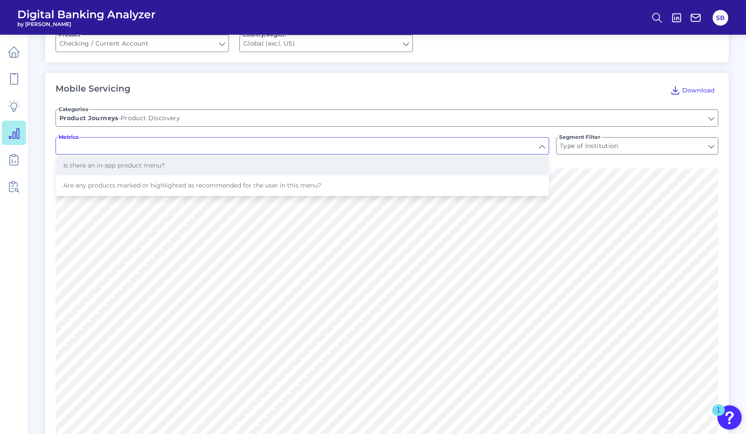
click at [218, 164] on button "Is there an in-app product menu?" at bounding box center [302, 165] width 492 height 20
type input "Is there an in-app product menu?"
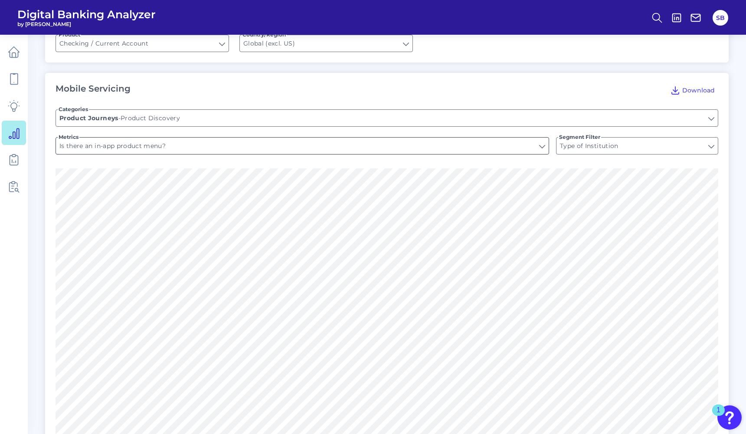
click at [215, 145] on input "Is there an in-app product menu?" at bounding box center [302, 145] width 493 height 16
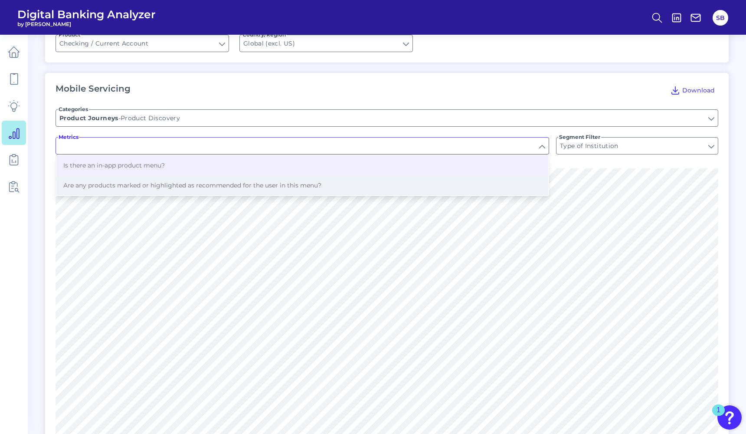
click at [190, 185] on span "Are any products marked or highlighted as recommended for the user in this menu?" at bounding box center [192, 185] width 258 height 8
type input "Are any products marked or highlighted as recommended for the user in this menu?"
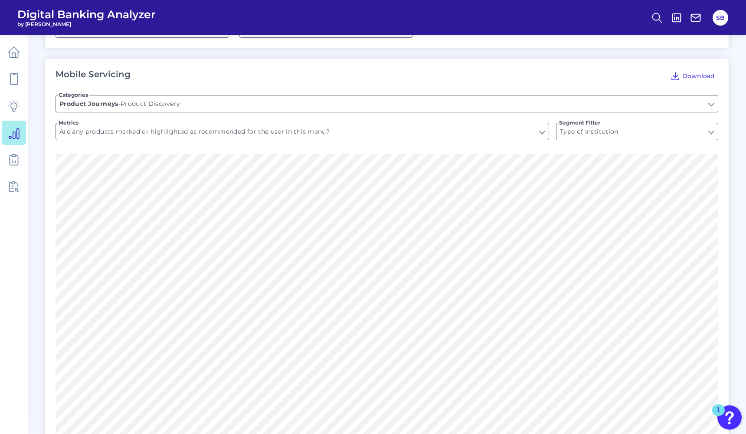
scroll to position [134, 0]
click at [301, 125] on input "Are any products marked or highlighted as recommended for the user in this menu?" at bounding box center [302, 132] width 493 height 16
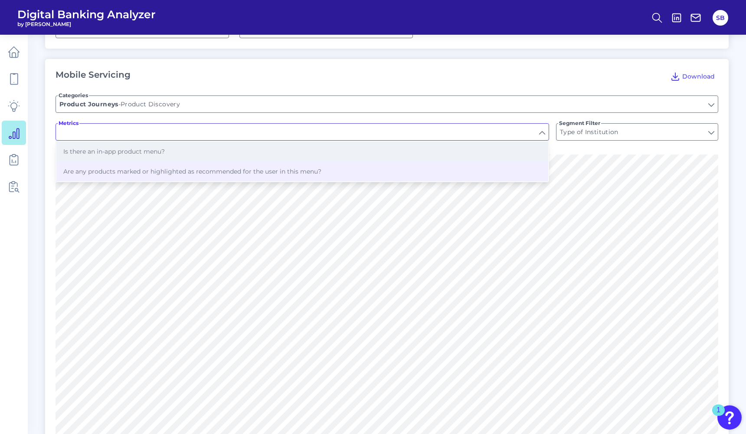
click at [283, 152] on button "Is there an in-app product menu?" at bounding box center [302, 151] width 492 height 20
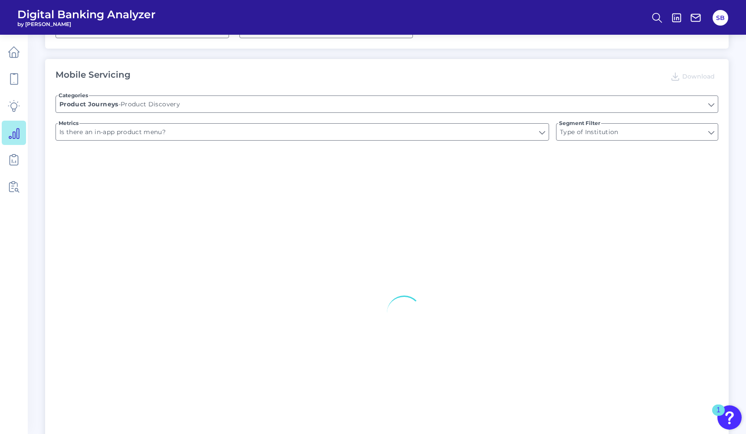
type input "Is there an in-app product menu?"
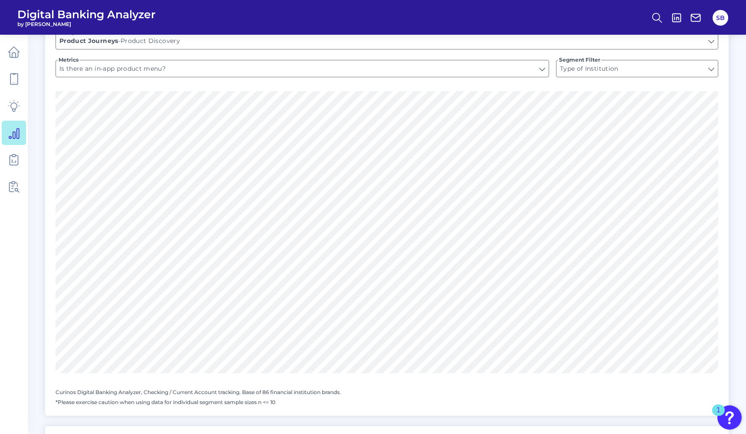
scroll to position [153, 0]
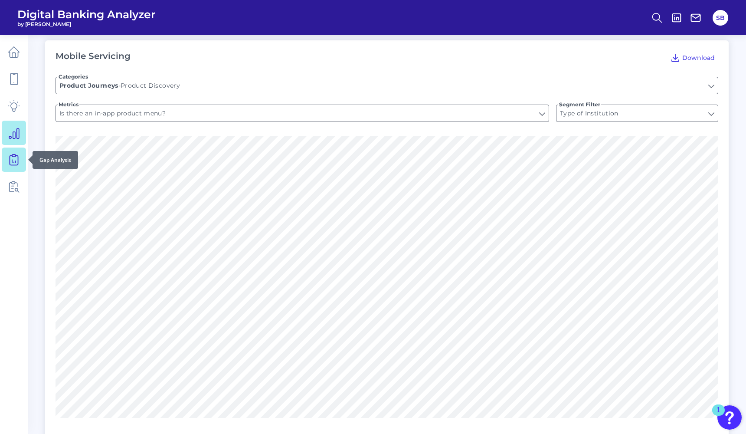
click at [13, 160] on icon at bounding box center [14, 159] width 12 height 12
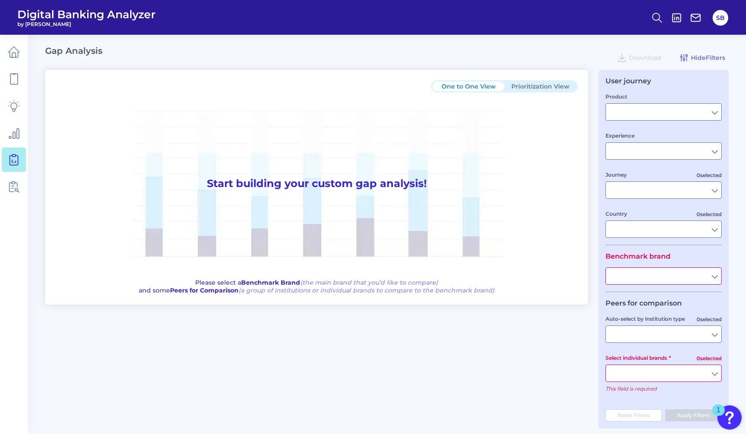
type input "Checking / Current Account"
type input "Mobile Servicing"
type input "Pre-Login Area, New Customer Onboarding, Login & Authentication, Accounts and t…"
type input "[GEOGRAPHIC_DATA]"
type input "All Select individual brands"
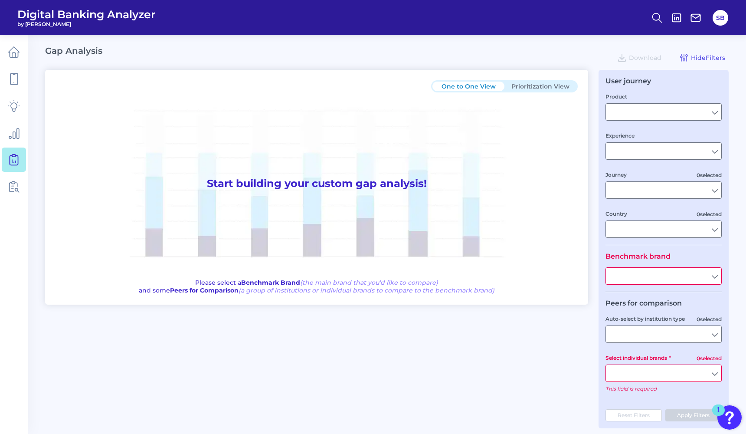
type input "All Journeys"
type input "All Countries"
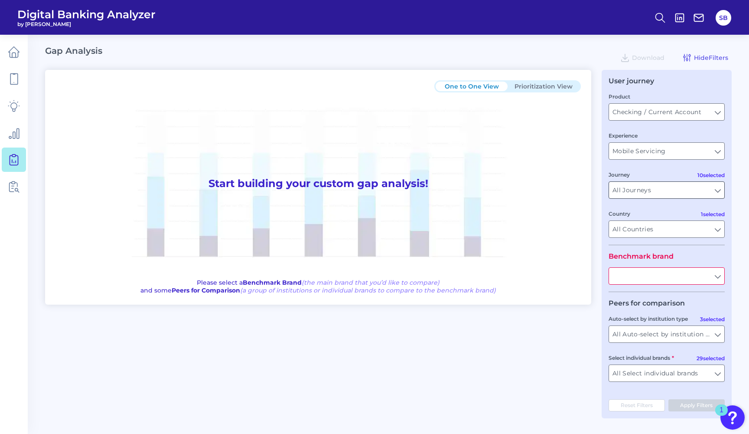
click at [718, 195] on input "All Journeys" at bounding box center [666, 190] width 115 height 16
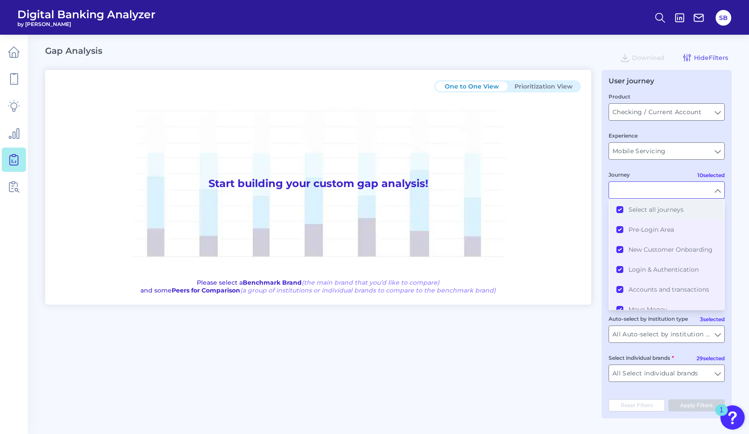
click at [621, 211] on button "Select all journeys" at bounding box center [667, 209] width 114 height 20
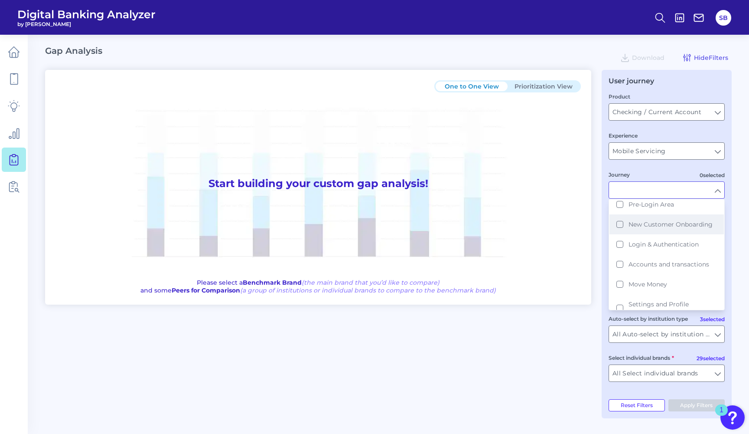
scroll to position [37, 0]
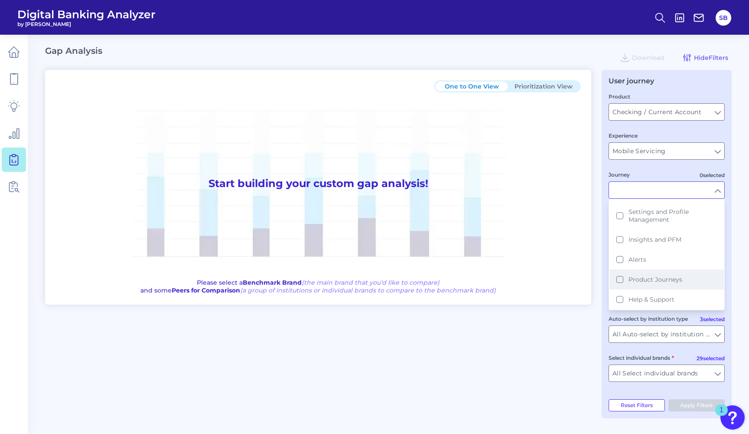
click at [620, 278] on button "Product Journeys" at bounding box center [667, 279] width 114 height 20
click at [569, 335] on div "One to One View Prioritization View Start building your custom gap analysis! Pl…" at bounding box center [388, 244] width 687 height 348
type input "Product Journeys"
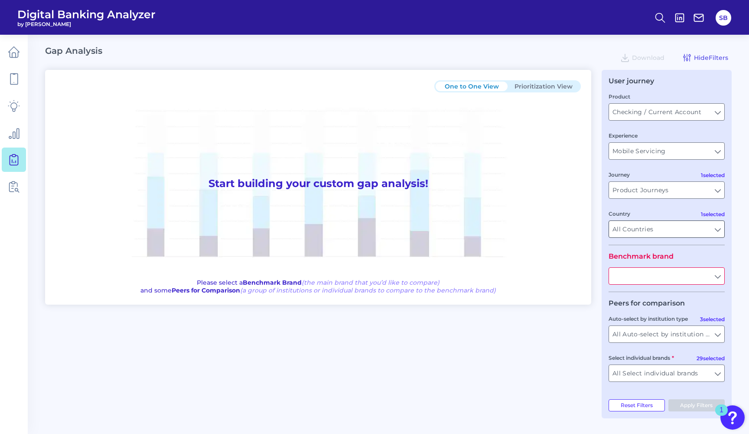
click at [661, 231] on input "All Countries" at bounding box center [666, 229] width 115 height 16
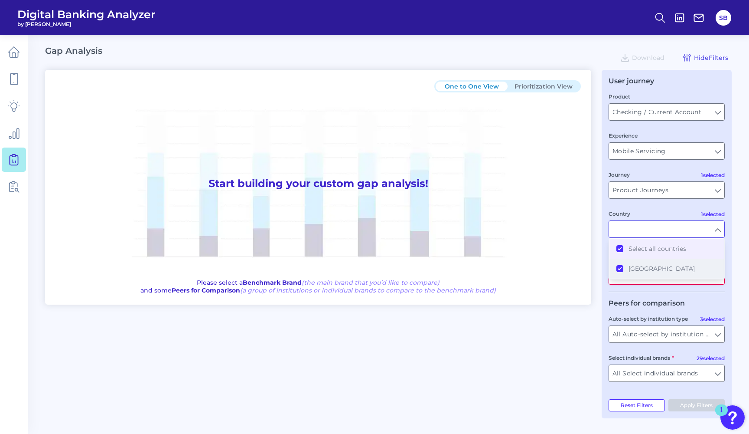
click at [637, 268] on span "[GEOGRAPHIC_DATA]" at bounding box center [662, 268] width 66 height 8
click at [573, 329] on div "One to One View Prioritization View Start building your custom gap analysis! Pl…" at bounding box center [388, 244] width 687 height 348
type input "All Countries"
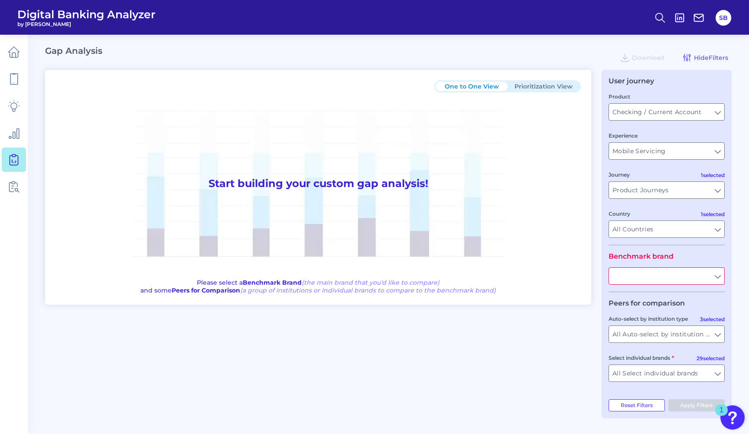
click at [655, 274] on input "text" at bounding box center [666, 275] width 115 height 16
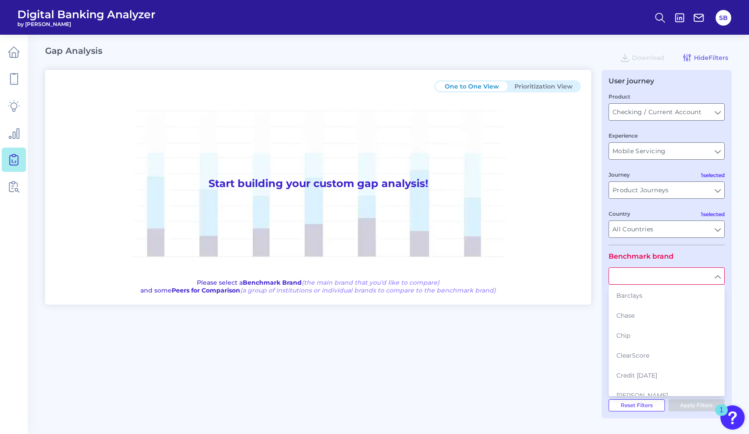
click at [574, 349] on div "One to One View Prioritization View Start building your custom gap analysis! Pl…" at bounding box center [388, 244] width 687 height 348
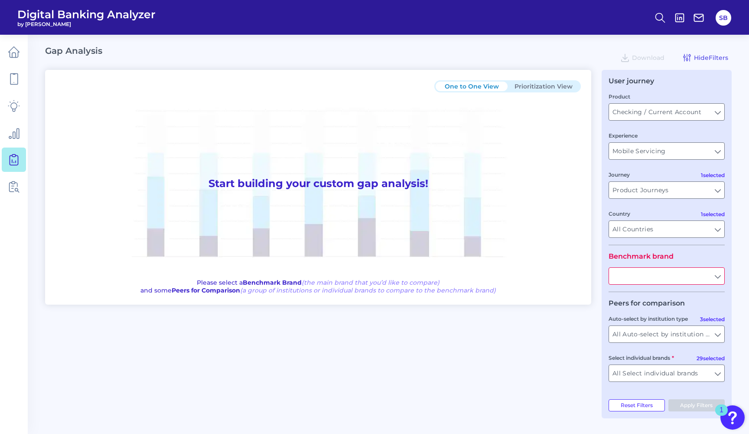
click at [717, 277] on input "text" at bounding box center [666, 275] width 115 height 16
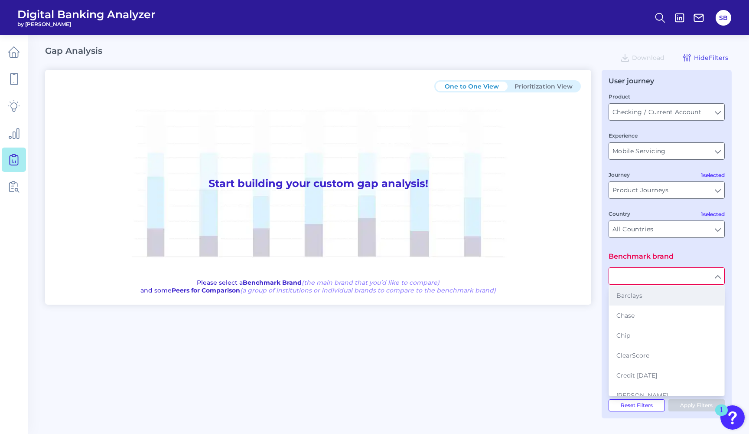
click at [669, 298] on button "Barclays" at bounding box center [667, 295] width 114 height 20
type input "Barclays"
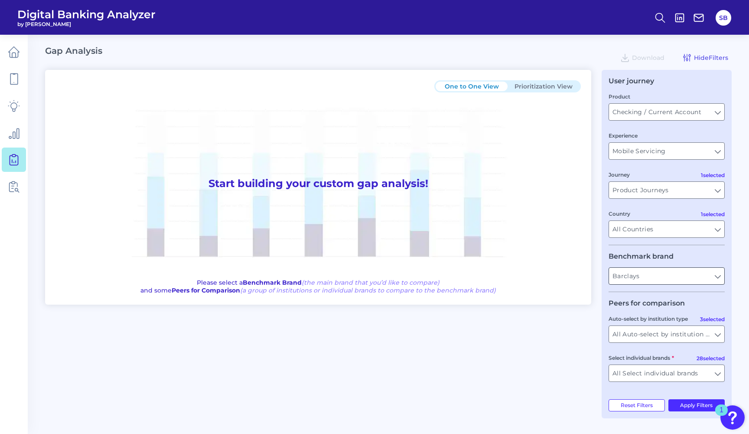
click at [711, 280] on input "Barclays" at bounding box center [666, 275] width 115 height 16
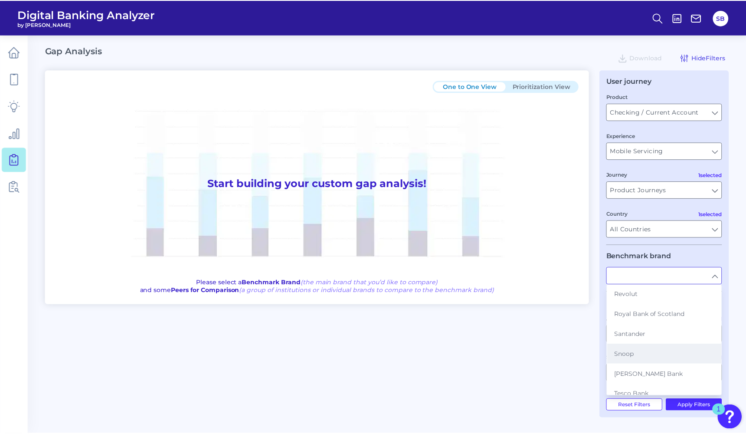
scroll to position [405, 0]
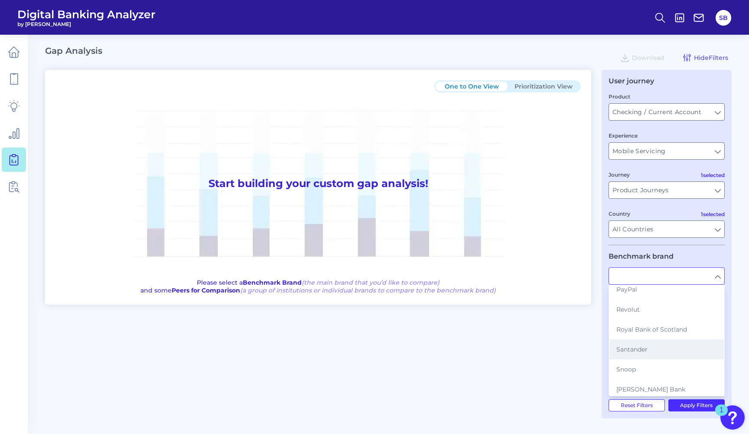
click at [644, 353] on span "Santander" at bounding box center [632, 349] width 31 height 8
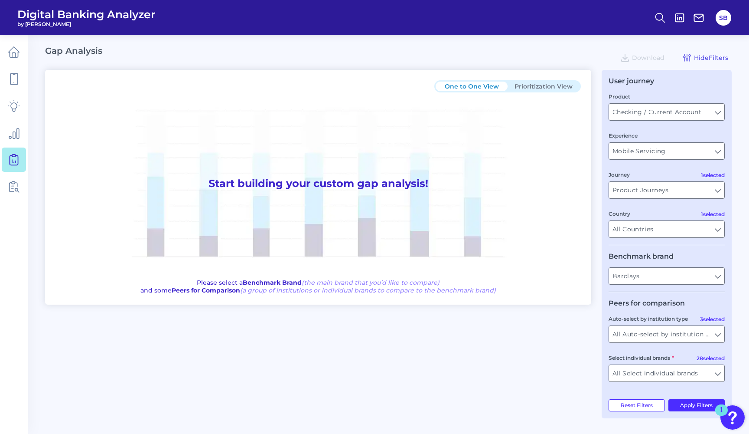
type input "Santander"
click at [658, 338] on input "All Auto-select by institution types" at bounding box center [666, 334] width 115 height 16
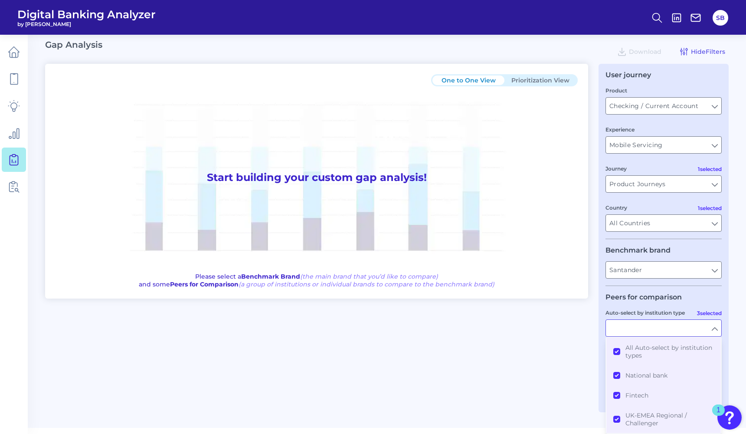
scroll to position [6, 0]
click at [578, 342] on div "One to One View Prioritization View Start building your custom gap analysis! Pl…" at bounding box center [386, 238] width 683 height 348
type input "All Auto-select by institution types"
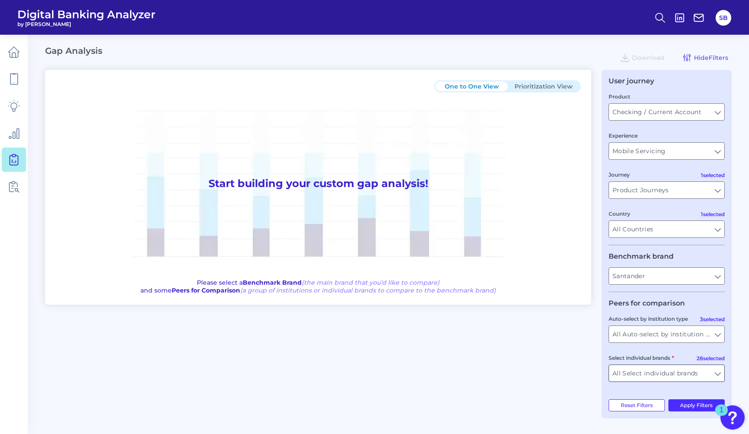
click at [653, 376] on input "All Select individual brands" at bounding box center [666, 373] width 115 height 16
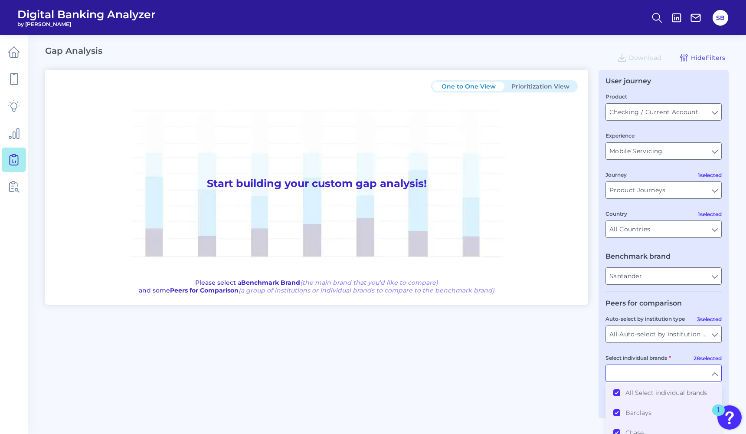
click at [653, 376] on input "Select individual brands" at bounding box center [663, 373] width 115 height 16
type input "All Select individual brands"
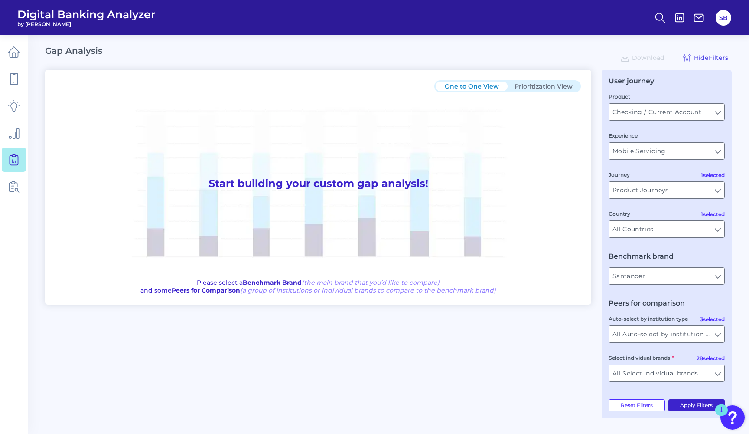
click at [689, 408] on button "Apply Filters" at bounding box center [697, 405] width 57 height 12
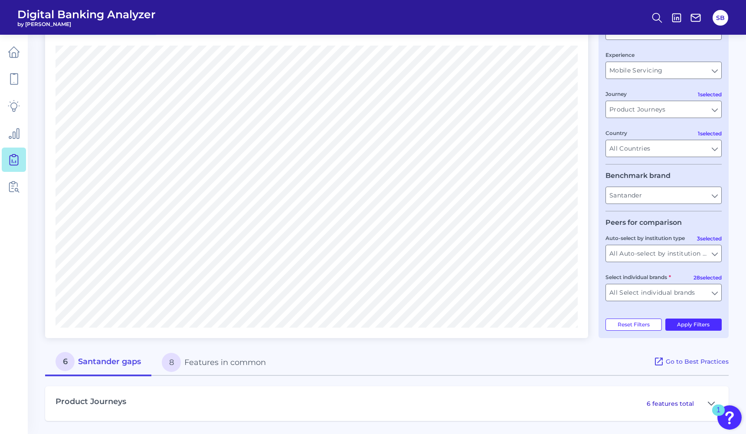
scroll to position [80, 0]
click at [111, 403] on h3 "Product Journeys" at bounding box center [90, 402] width 71 height 10
click at [691, 404] on p "6 features total" at bounding box center [669, 404] width 47 height 8
click at [711, 401] on icon at bounding box center [711, 403] width 7 height 10
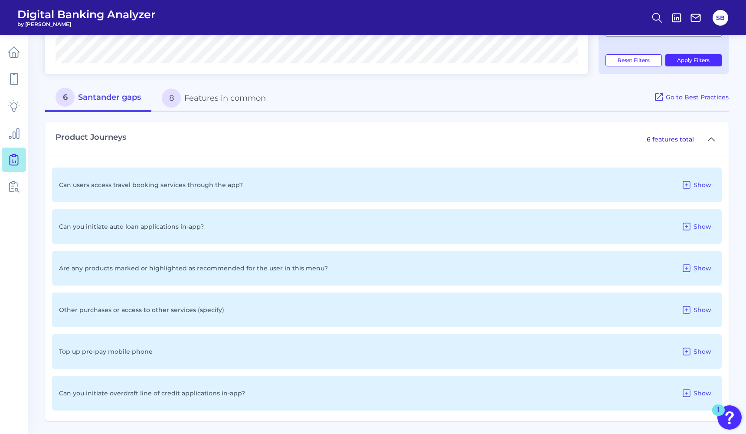
scroll to position [344, 0]
click at [687, 183] on icon at bounding box center [686, 185] width 7 height 7
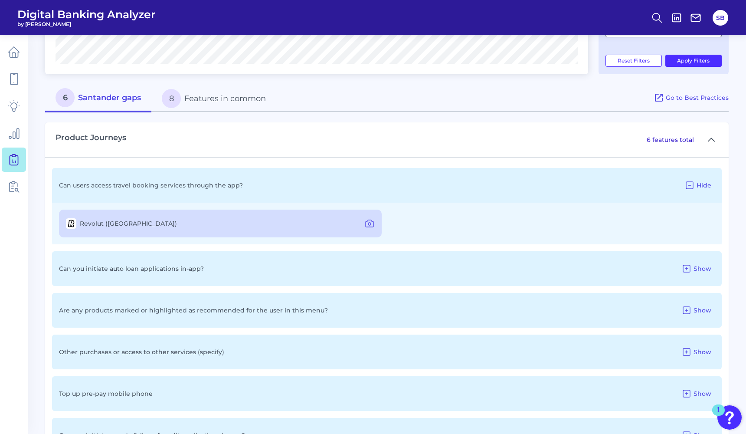
click at [687, 183] on icon at bounding box center [689, 185] width 10 height 10
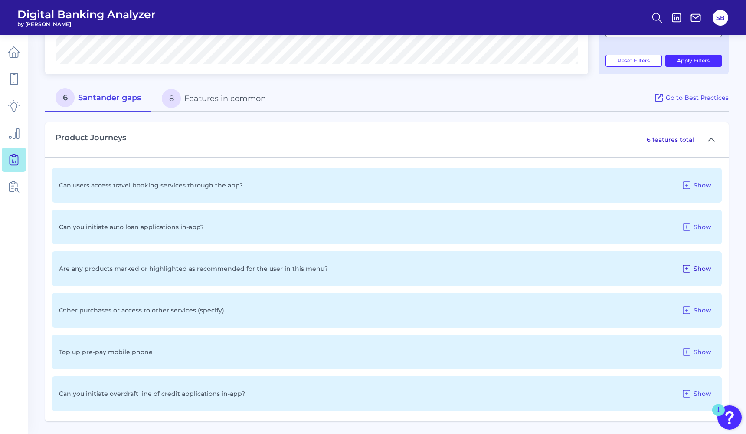
click at [687, 267] on icon at bounding box center [686, 268] width 7 height 7
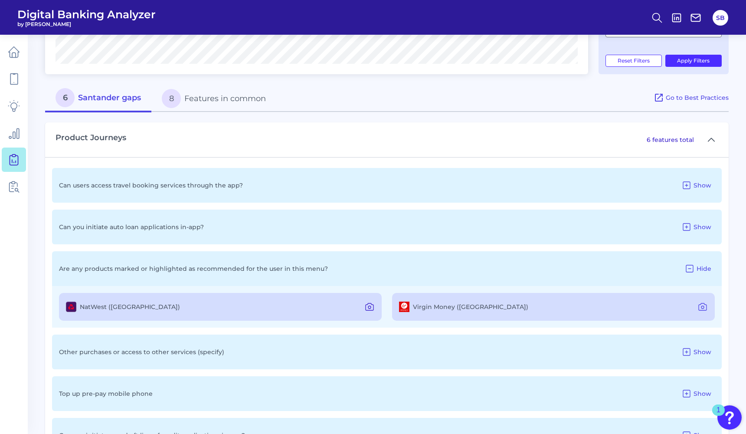
click at [370, 305] on icon at bounding box center [369, 306] width 10 height 10
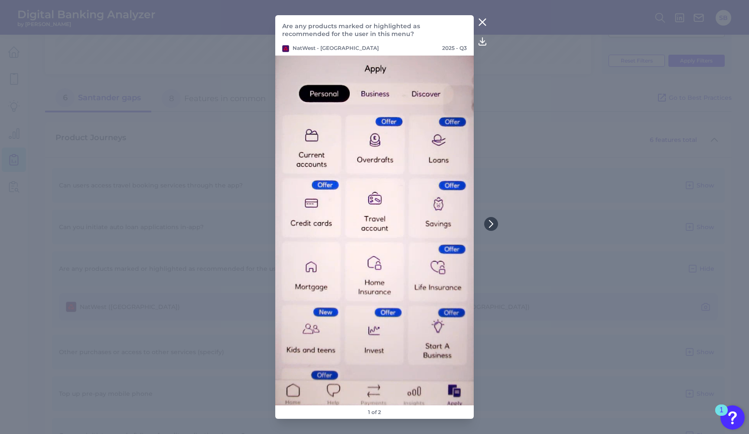
click at [482, 21] on icon at bounding box center [482, 22] width 10 height 10
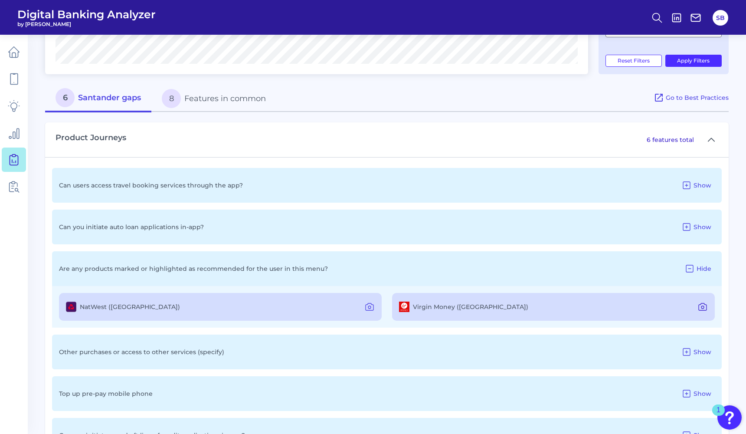
click at [701, 304] on icon at bounding box center [702, 306] width 10 height 10
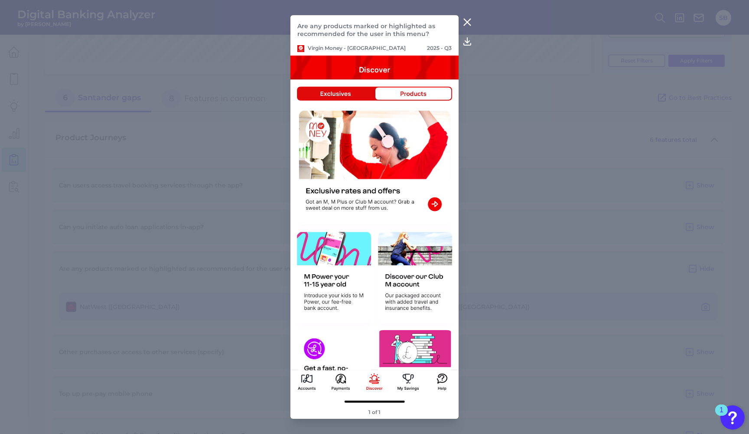
click at [470, 23] on icon at bounding box center [467, 22] width 10 height 10
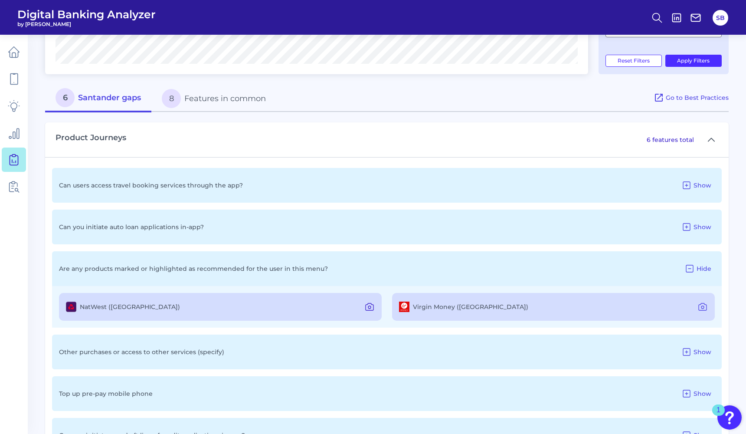
click at [369, 308] on icon at bounding box center [369, 307] width 3 height 3
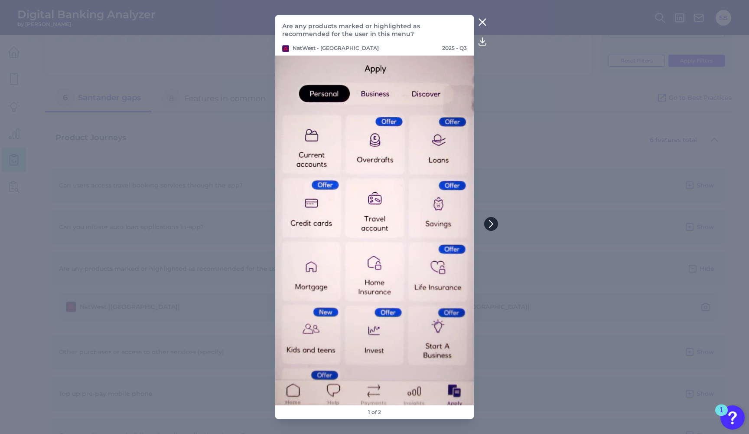
click at [491, 228] on button at bounding box center [491, 224] width 14 height 14
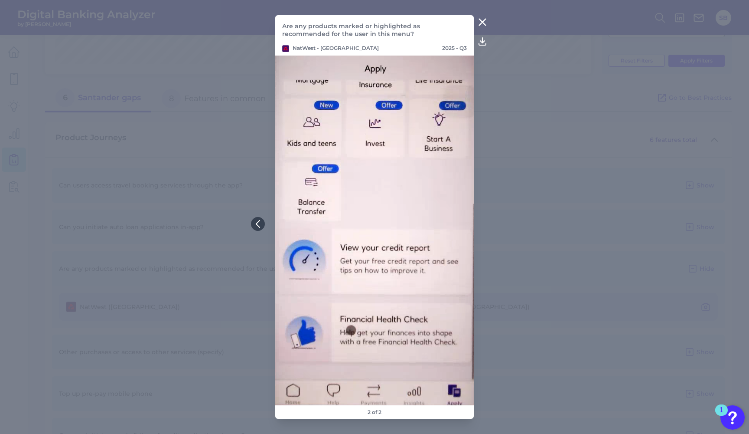
click at [482, 23] on icon at bounding box center [483, 22] width 7 height 7
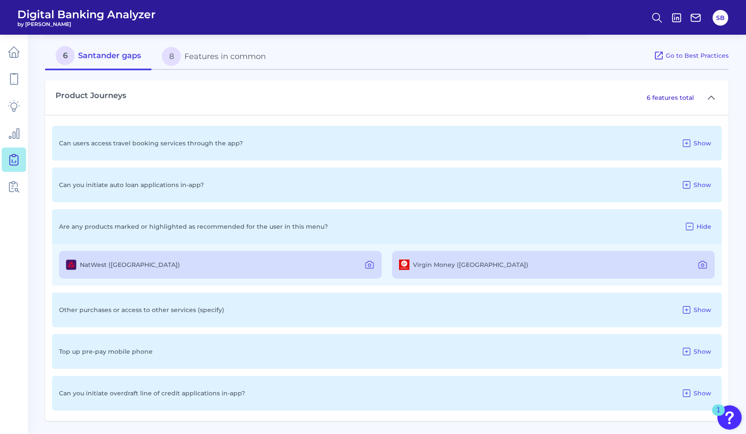
scroll to position [386, 0]
click at [187, 56] on button "8 Features in common" at bounding box center [213, 57] width 125 height 28
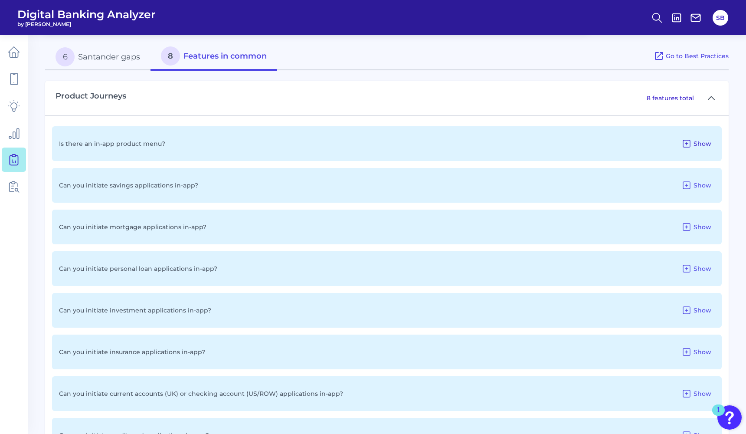
click at [689, 144] on icon at bounding box center [686, 143] width 10 height 10
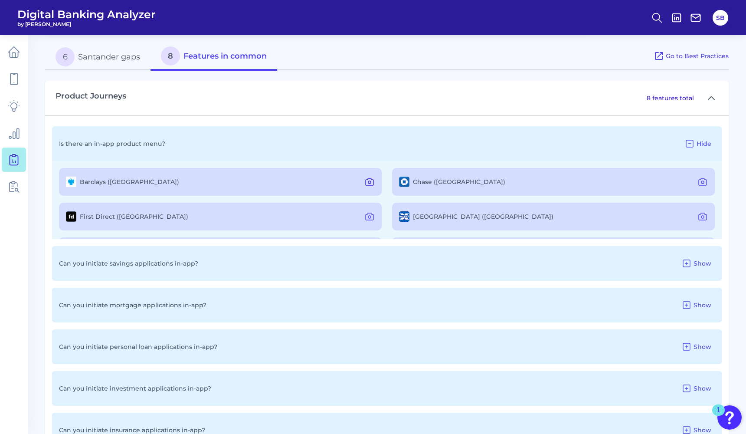
click at [366, 179] on icon at bounding box center [369, 181] width 10 height 10
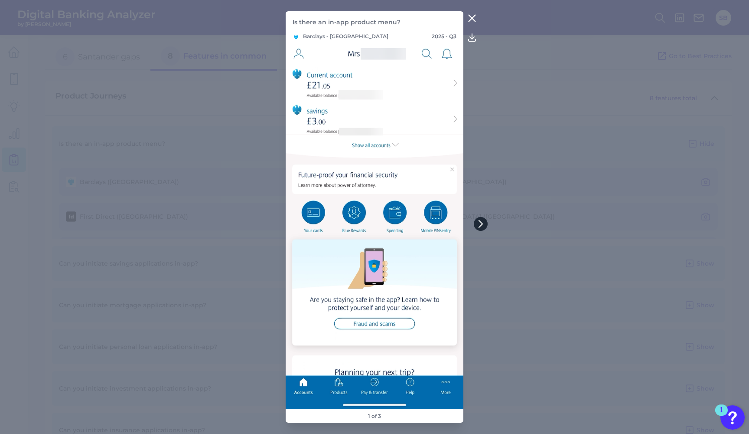
click at [482, 228] on button at bounding box center [481, 224] width 14 height 14
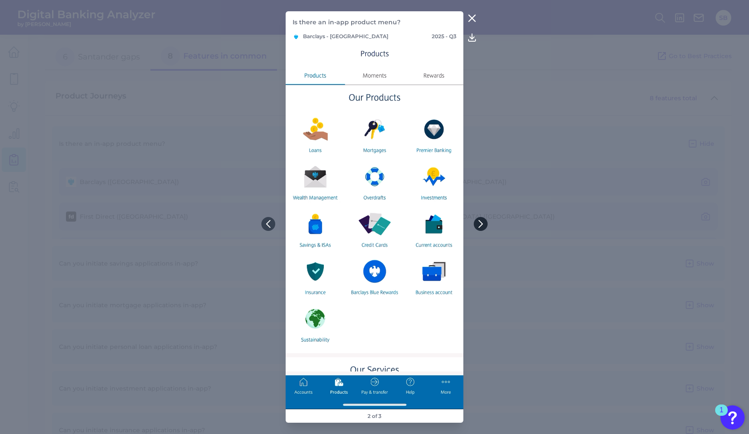
click at [481, 224] on icon at bounding box center [481, 224] width 8 height 8
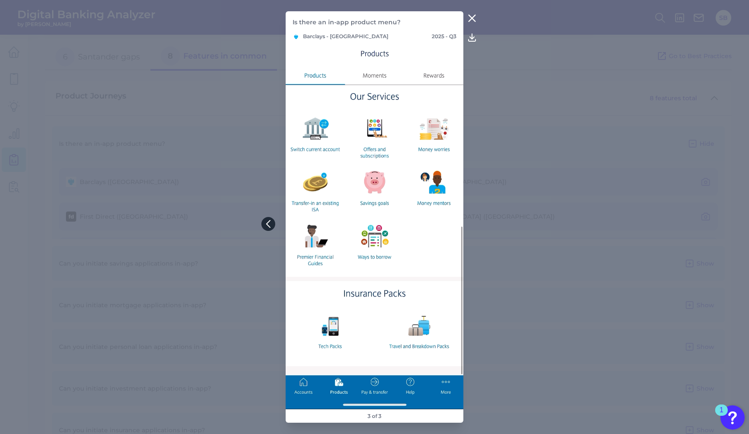
click at [267, 223] on icon at bounding box center [268, 223] width 3 height 7
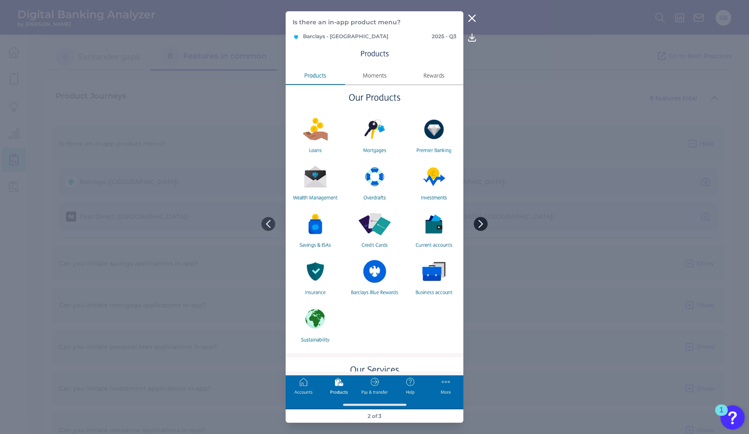
click at [483, 225] on icon at bounding box center [481, 224] width 8 height 8
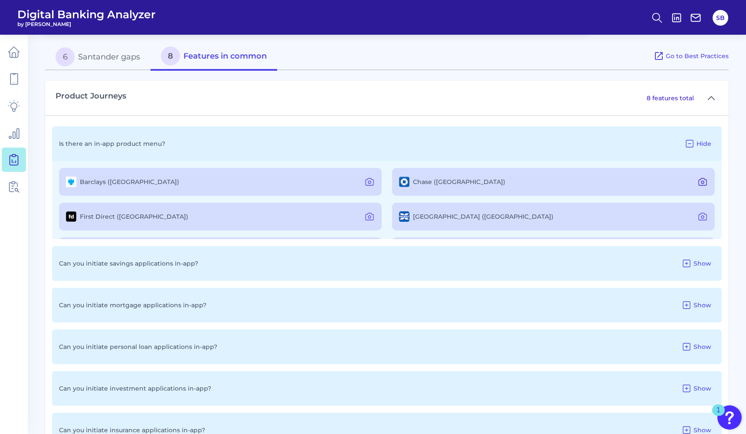
click at [701, 183] on icon at bounding box center [702, 181] width 10 height 10
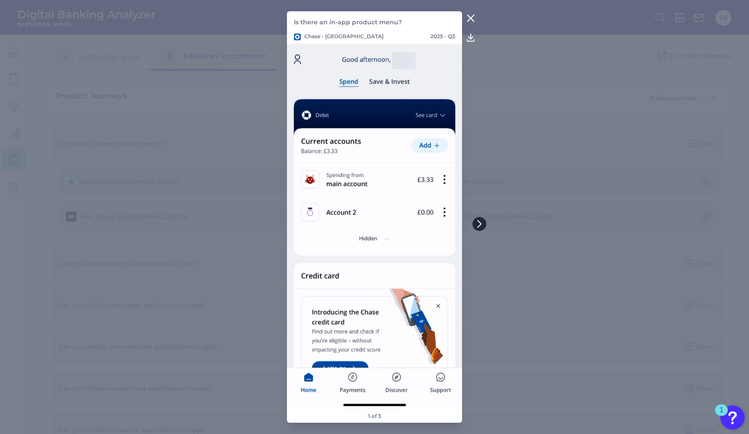
click at [484, 221] on button at bounding box center [480, 224] width 14 height 14
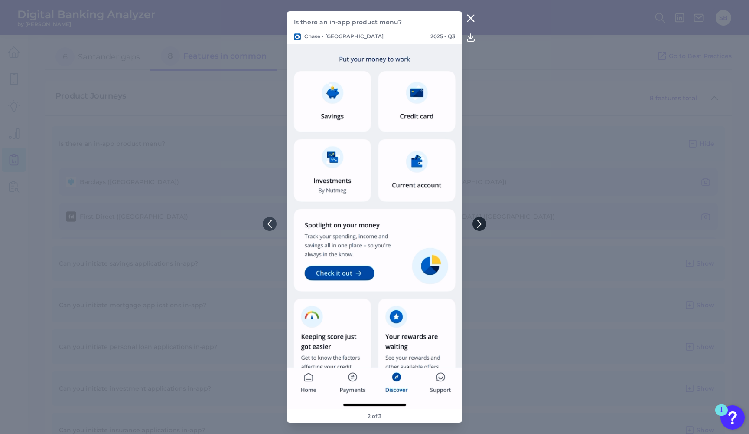
click at [484, 221] on button at bounding box center [480, 224] width 14 height 14
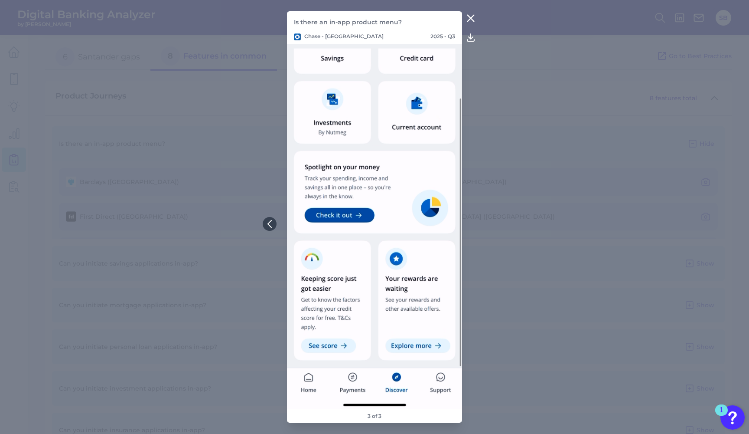
click at [472, 20] on icon at bounding box center [471, 18] width 10 height 10
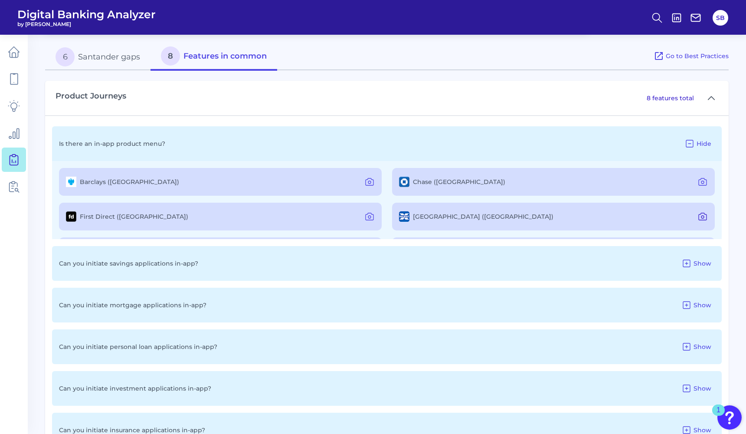
click at [701, 214] on icon at bounding box center [702, 216] width 10 height 10
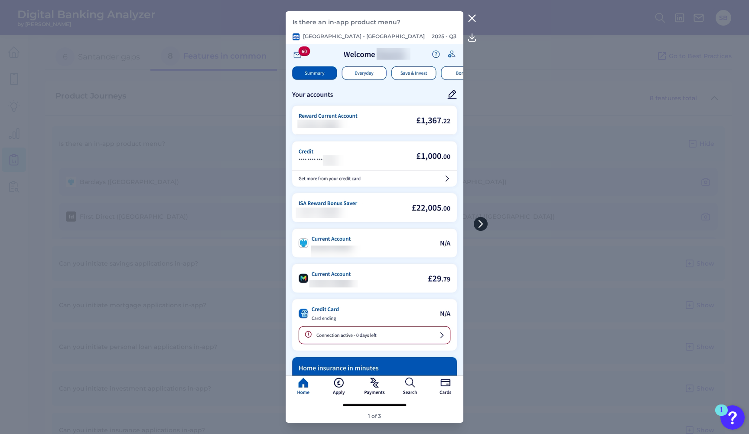
click at [483, 225] on icon at bounding box center [481, 224] width 8 height 8
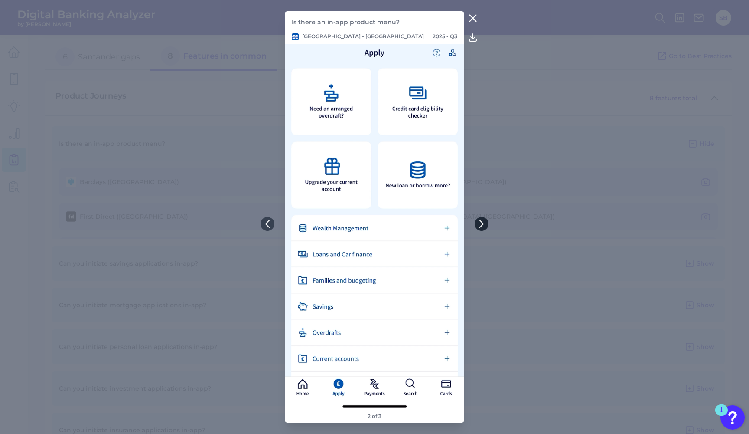
click at [483, 225] on icon at bounding box center [482, 224] width 8 height 8
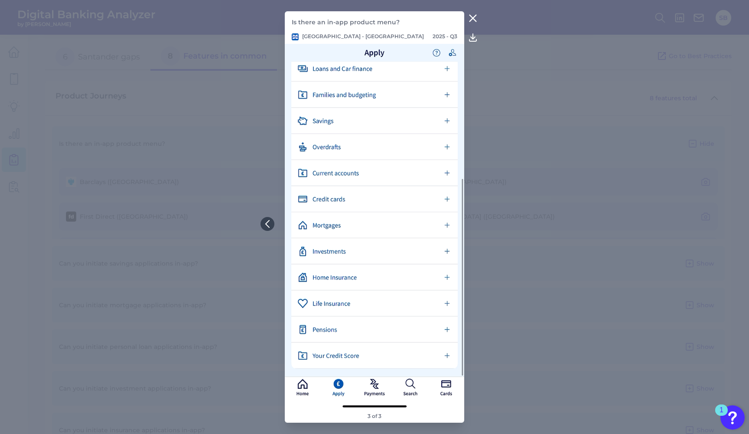
click at [473, 17] on icon at bounding box center [473, 18] width 7 height 7
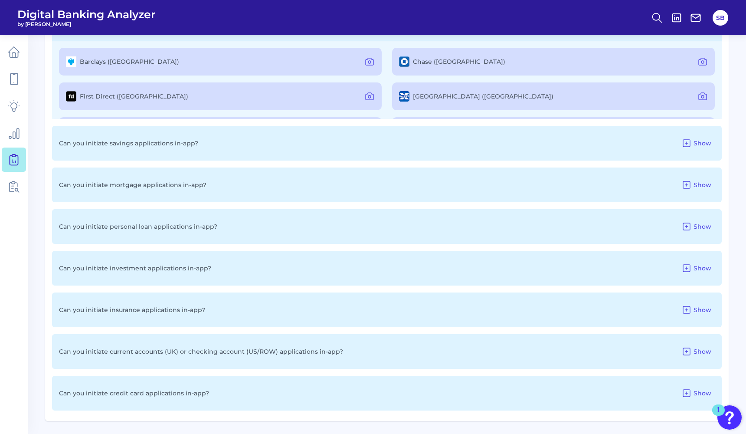
scroll to position [506, 0]
click at [688, 350] on icon at bounding box center [686, 351] width 10 height 10
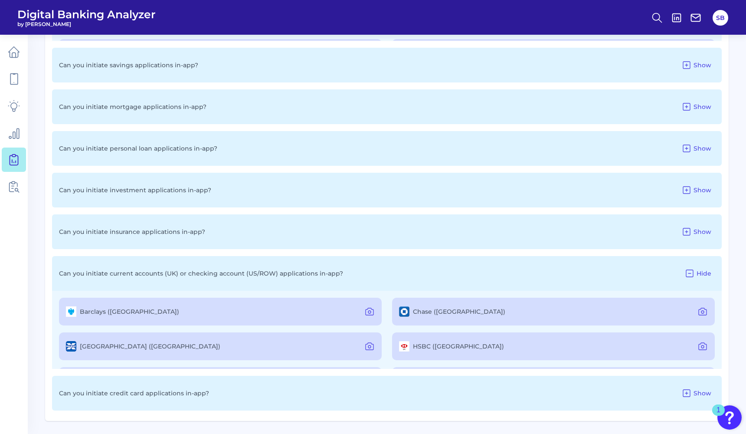
scroll to position [584, 0]
click at [365, 307] on icon at bounding box center [369, 312] width 10 height 10
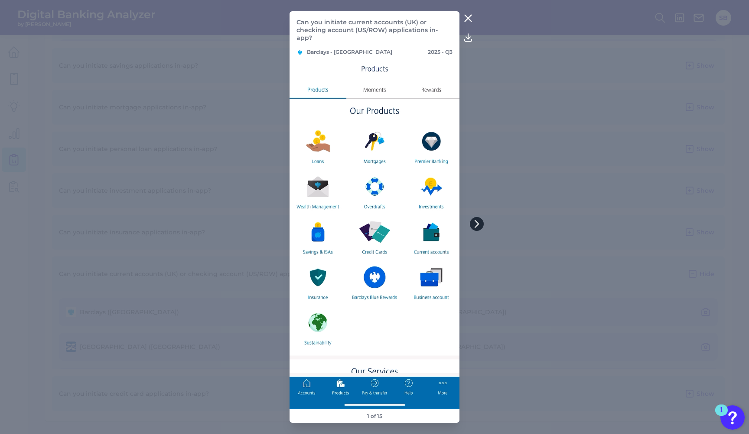
click at [478, 222] on icon at bounding box center [477, 224] width 8 height 8
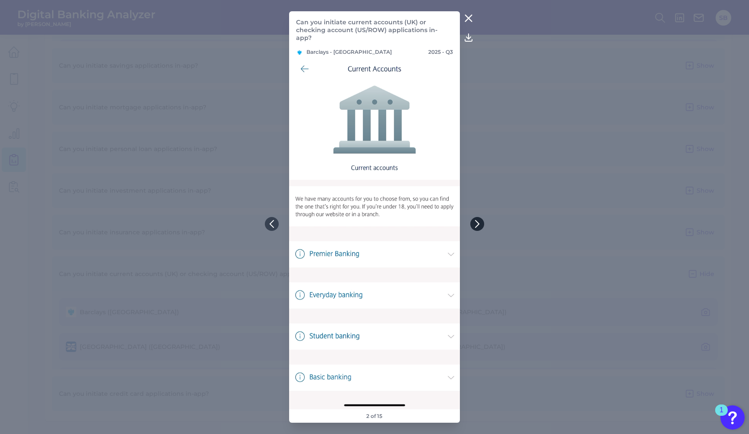
click at [478, 225] on icon at bounding box center [477, 223] width 3 height 7
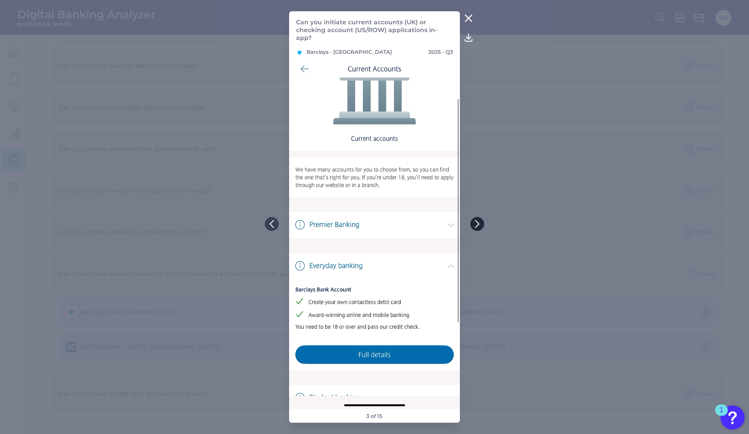
click at [478, 225] on icon at bounding box center [477, 223] width 3 height 7
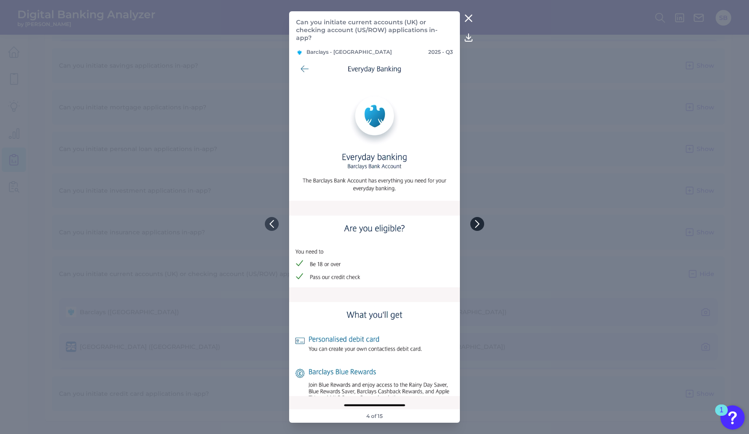
click at [478, 225] on icon at bounding box center [477, 223] width 3 height 7
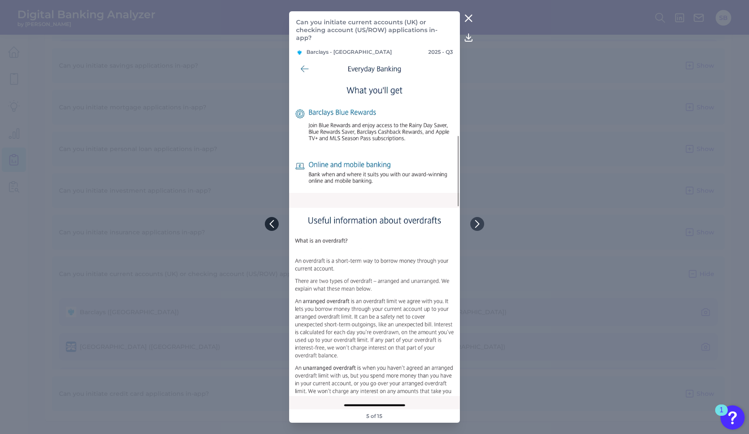
click at [274, 224] on icon at bounding box center [272, 224] width 8 height 8
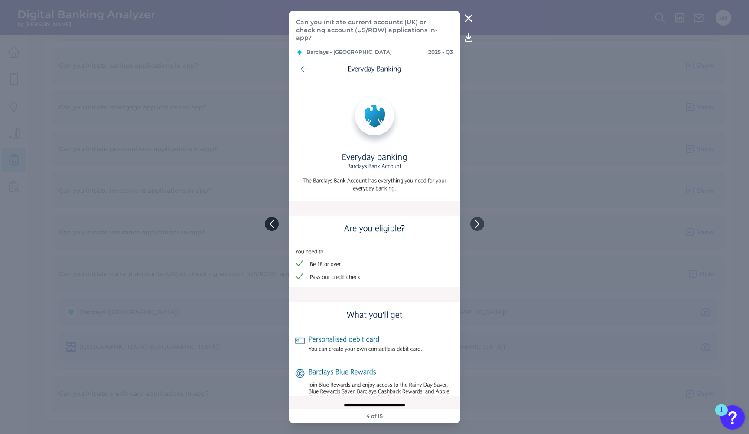
click at [274, 224] on icon at bounding box center [272, 224] width 8 height 8
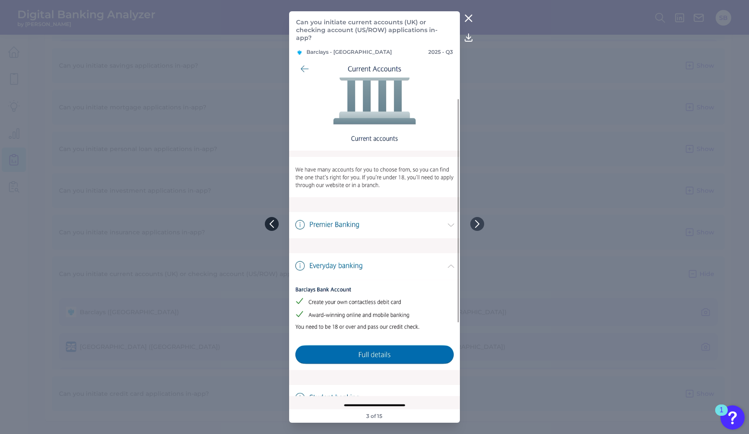
click at [274, 224] on icon at bounding box center [272, 224] width 8 height 8
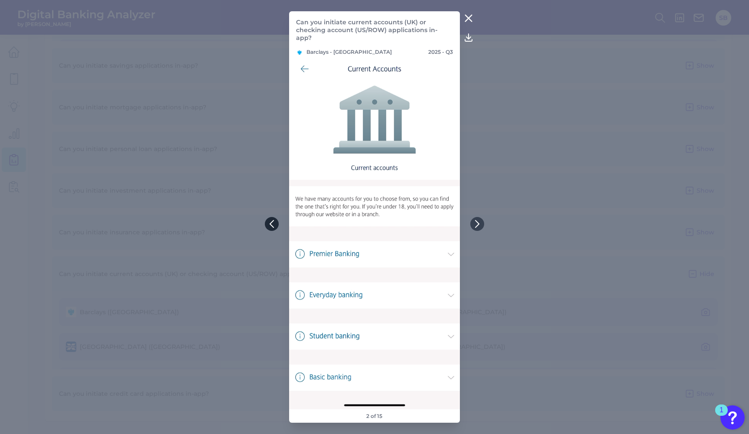
click at [274, 224] on icon at bounding box center [272, 224] width 8 height 8
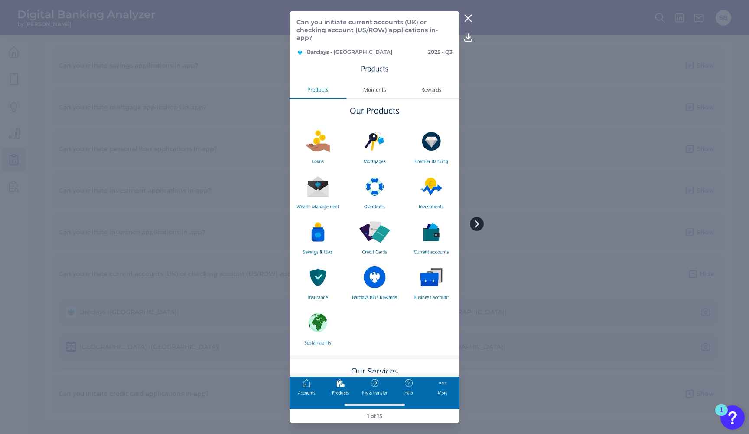
click at [475, 222] on icon at bounding box center [477, 224] width 8 height 8
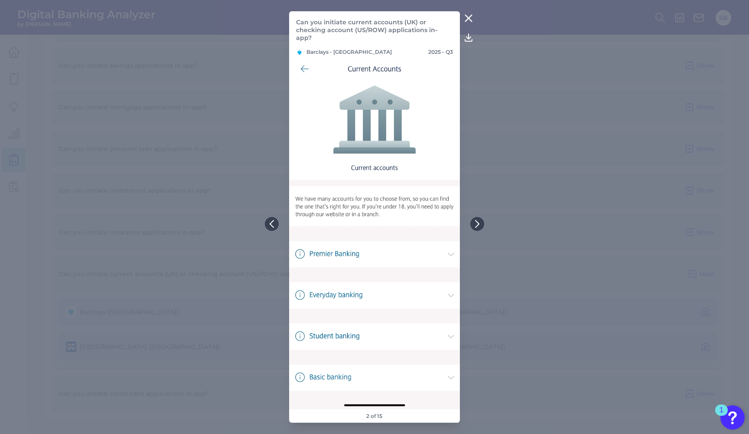
click at [479, 224] on icon at bounding box center [477, 223] width 3 height 7
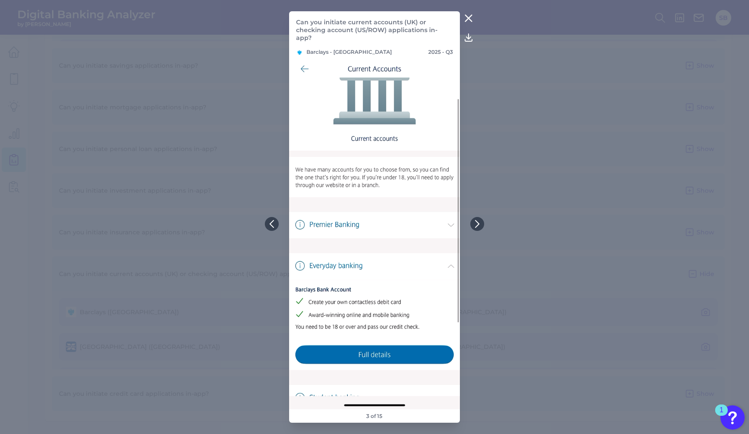
click at [471, 21] on icon at bounding box center [468, 18] width 10 height 10
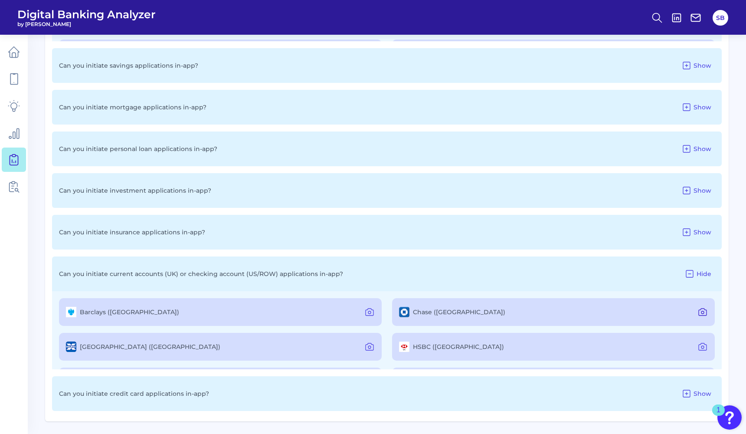
click at [700, 312] on icon at bounding box center [702, 312] width 10 height 10
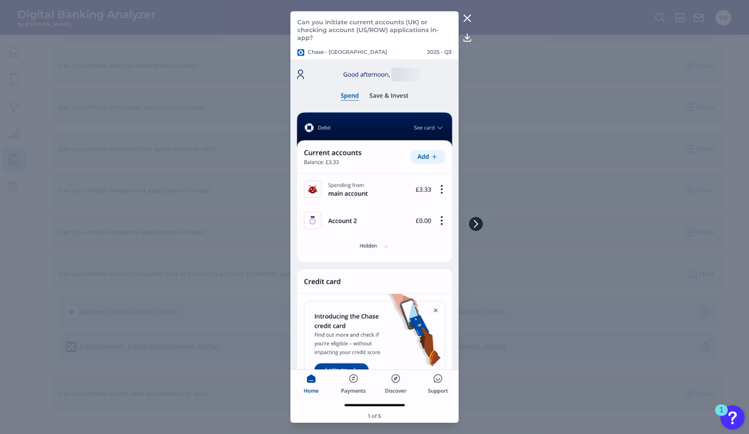
click at [477, 225] on icon at bounding box center [475, 223] width 3 height 7
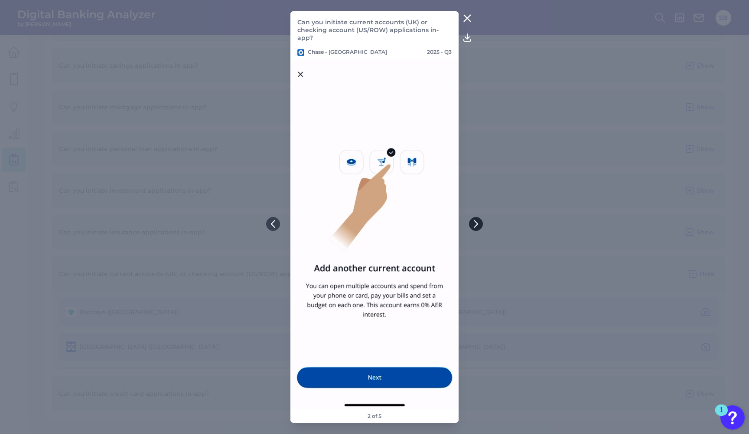
click at [477, 225] on icon at bounding box center [475, 223] width 3 height 7
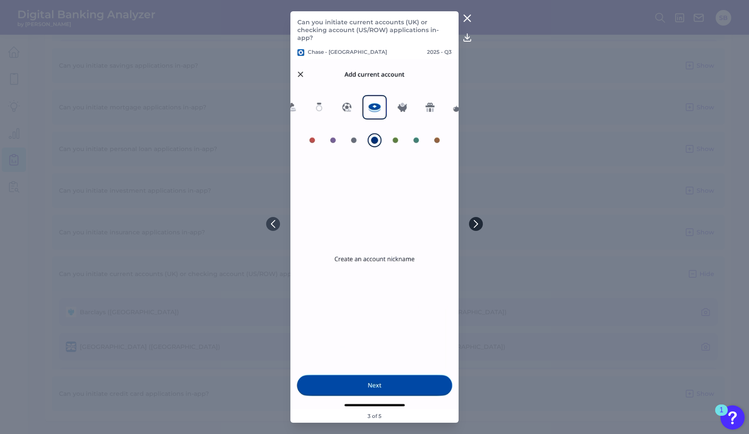
click at [477, 225] on icon at bounding box center [475, 223] width 3 height 7
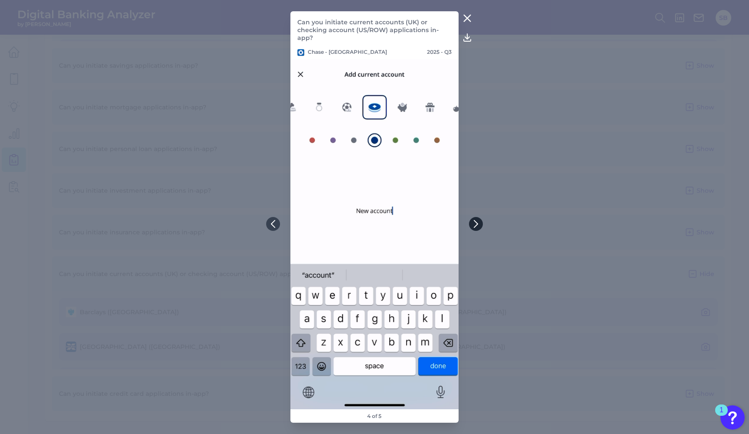
click at [477, 225] on icon at bounding box center [475, 223] width 3 height 7
click at [267, 222] on button at bounding box center [273, 224] width 14 height 14
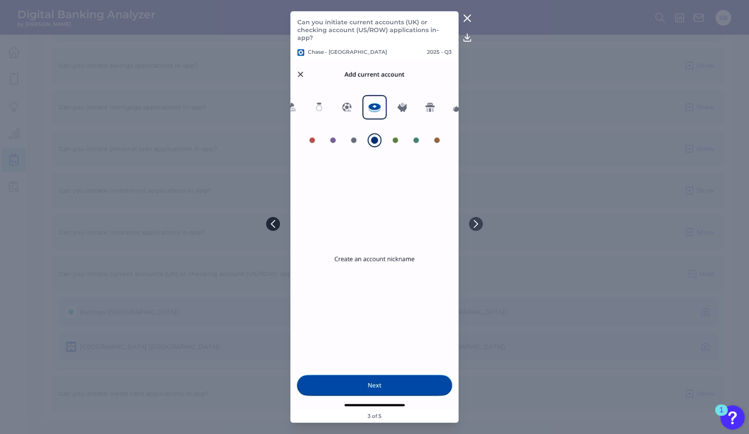
click at [267, 222] on button at bounding box center [273, 224] width 14 height 14
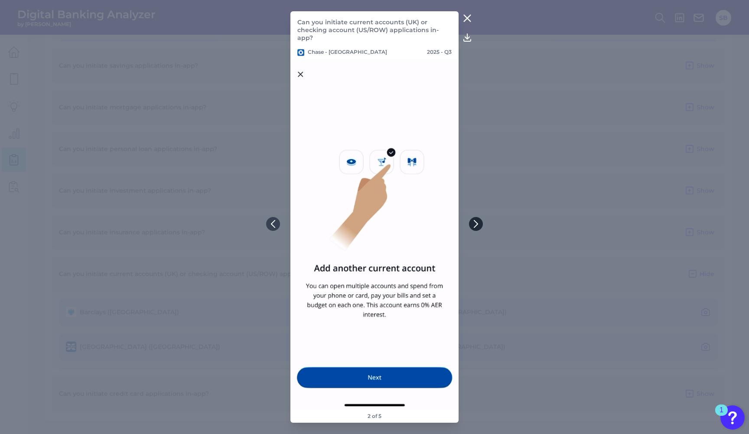
click at [476, 222] on icon at bounding box center [476, 224] width 8 height 8
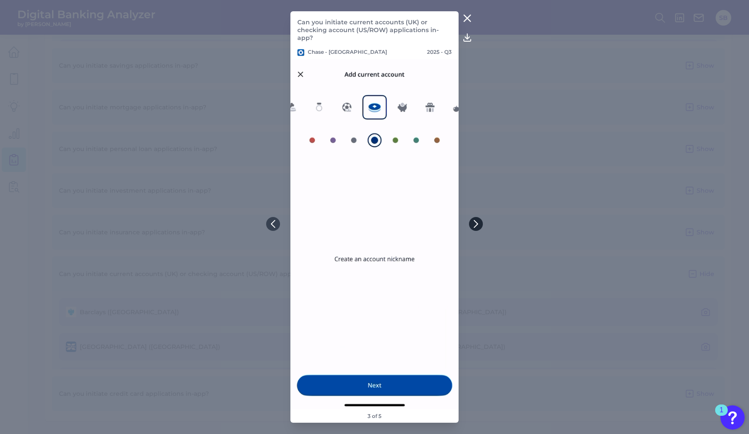
click at [476, 222] on icon at bounding box center [476, 224] width 8 height 8
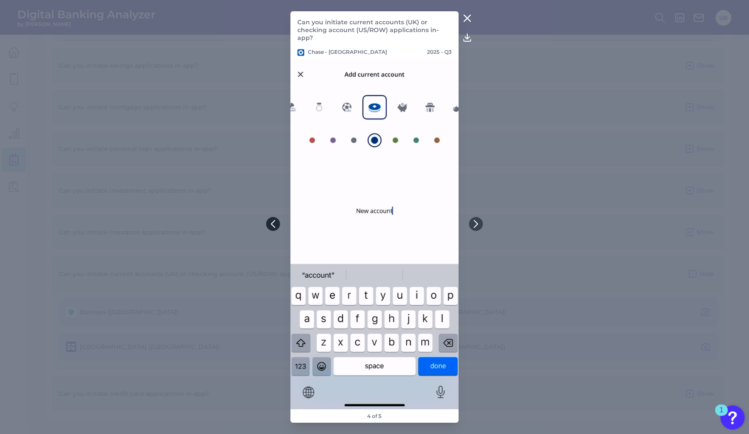
click at [275, 223] on icon at bounding box center [273, 224] width 8 height 8
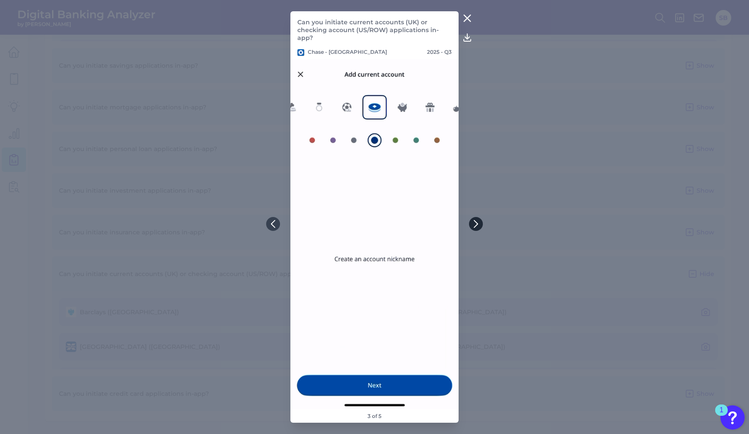
click at [477, 225] on icon at bounding box center [476, 224] width 8 height 8
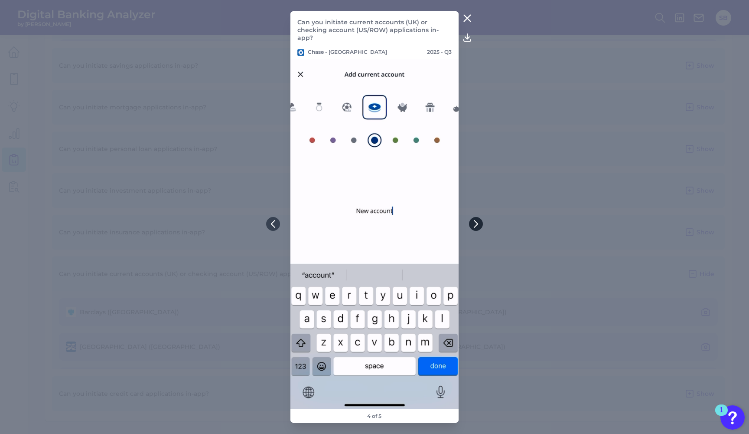
click at [477, 225] on icon at bounding box center [476, 224] width 8 height 8
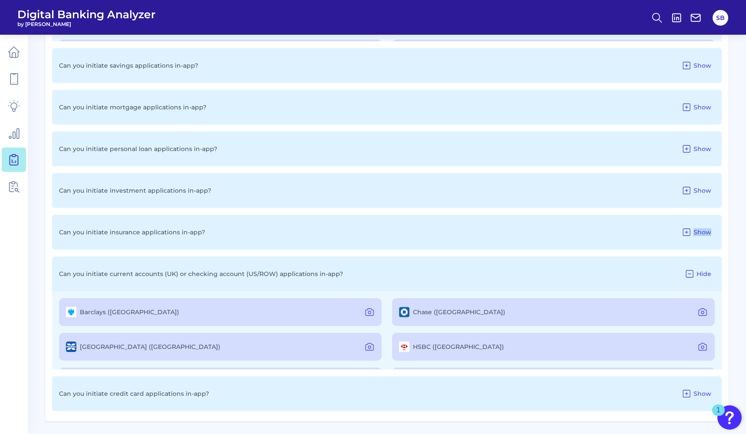
click at [477, 225] on div "Can you initiate insurance applications in-app? Show" at bounding box center [386, 232] width 669 height 35
click at [701, 311] on icon at bounding box center [702, 312] width 10 height 10
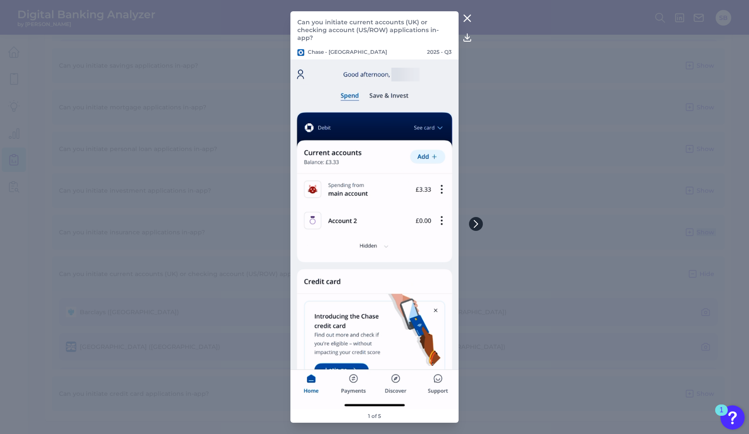
click at [476, 223] on icon at bounding box center [476, 224] width 8 height 8
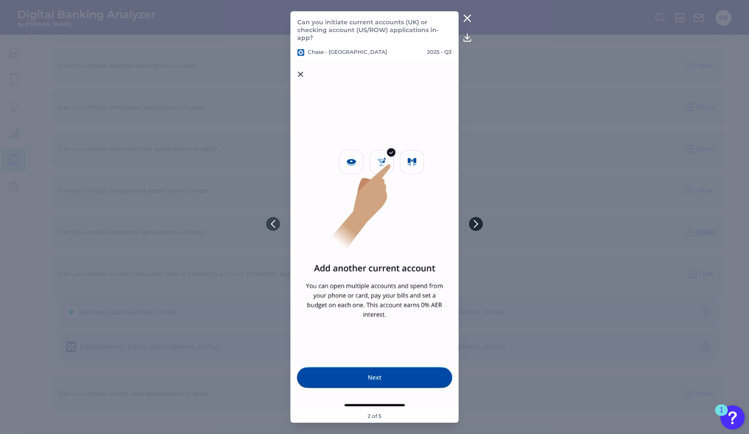
click at [476, 223] on icon at bounding box center [476, 224] width 8 height 8
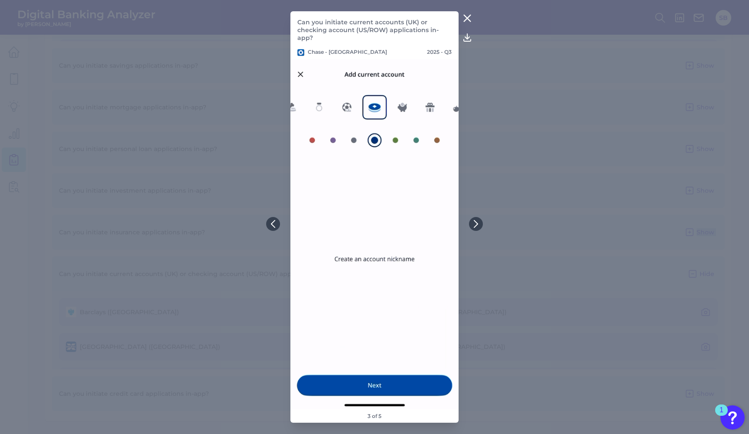
click at [468, 18] on icon at bounding box center [467, 18] width 10 height 10
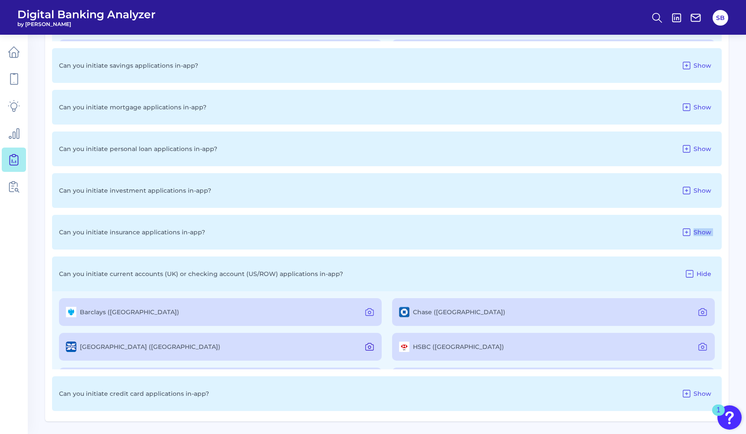
click at [367, 346] on icon at bounding box center [369, 346] width 10 height 10
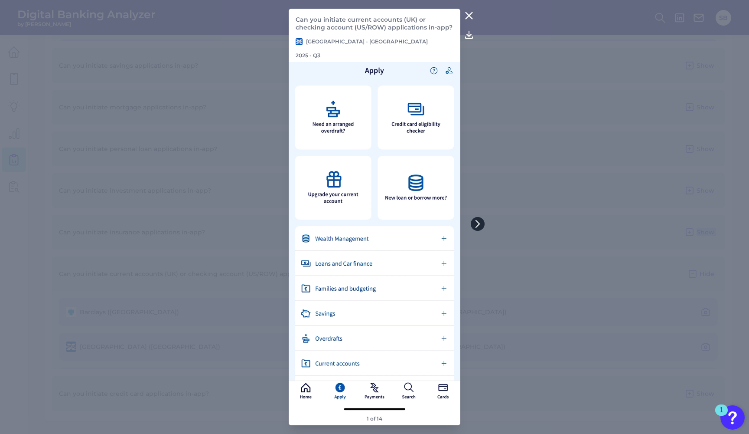
click at [479, 219] on button at bounding box center [478, 224] width 14 height 14
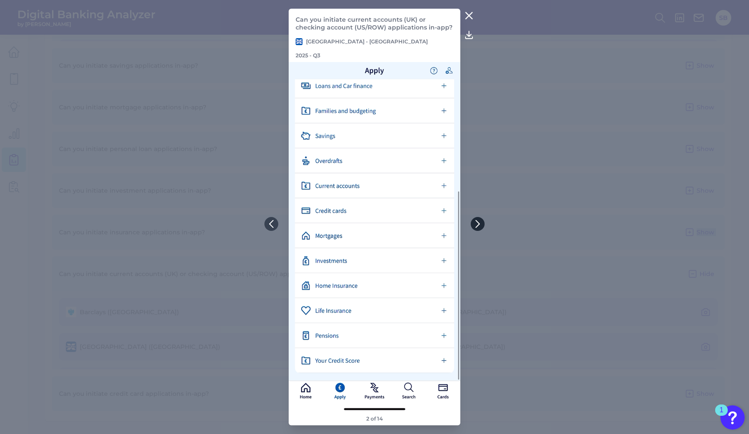
click at [479, 220] on icon at bounding box center [478, 224] width 8 height 8
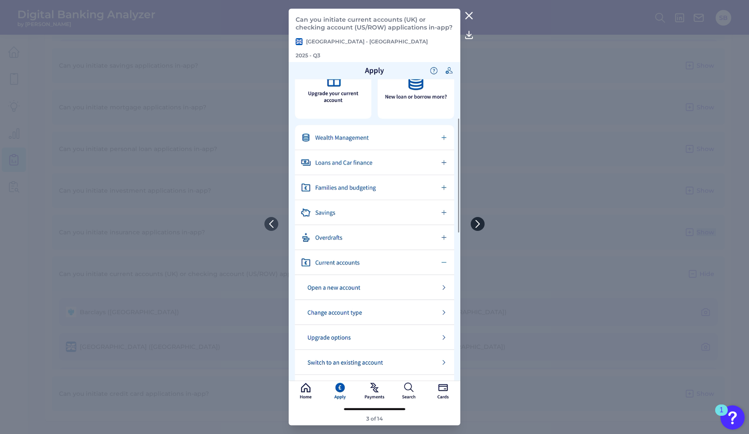
click at [480, 224] on icon at bounding box center [477, 223] width 3 height 7
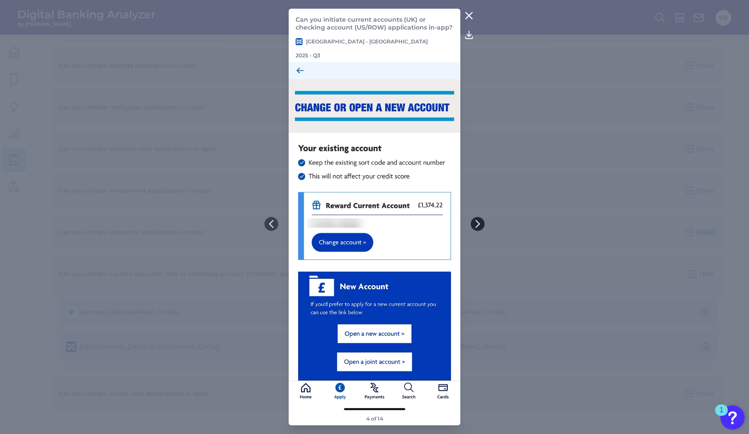
click at [480, 224] on icon at bounding box center [477, 223] width 3 height 7
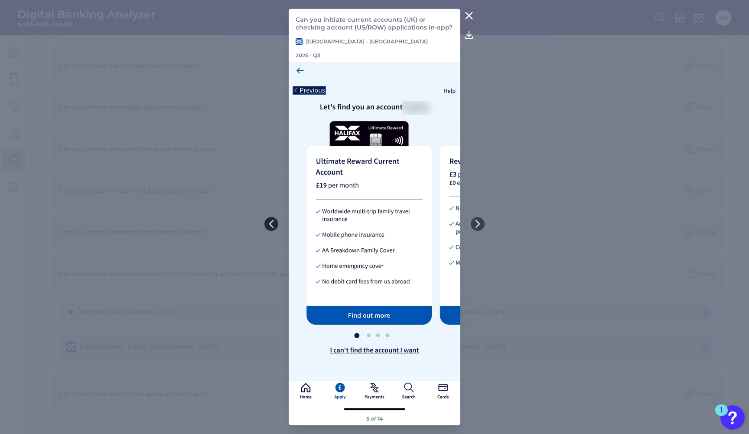
click at [270, 223] on icon at bounding box center [271, 223] width 3 height 7
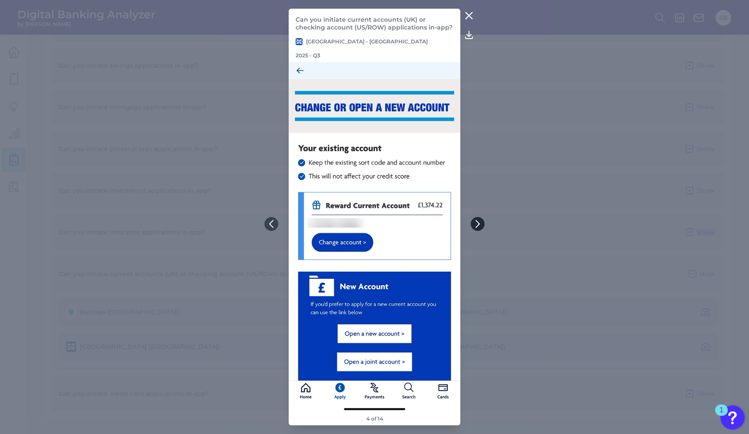
click at [479, 224] on icon at bounding box center [477, 223] width 3 height 7
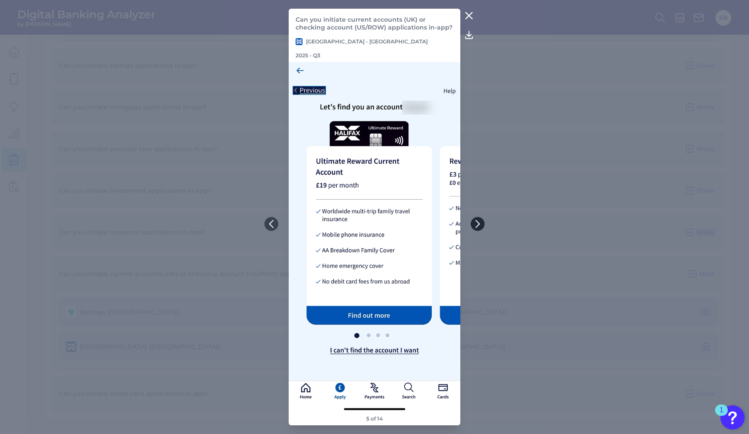
click at [479, 224] on icon at bounding box center [477, 223] width 3 height 7
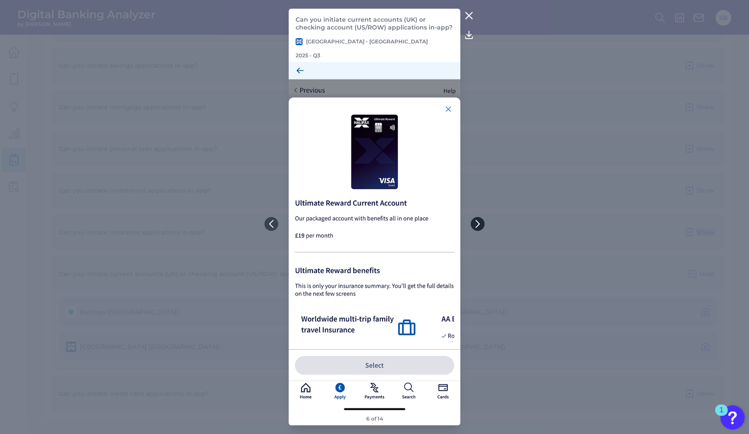
click at [479, 224] on icon at bounding box center [477, 223] width 3 height 7
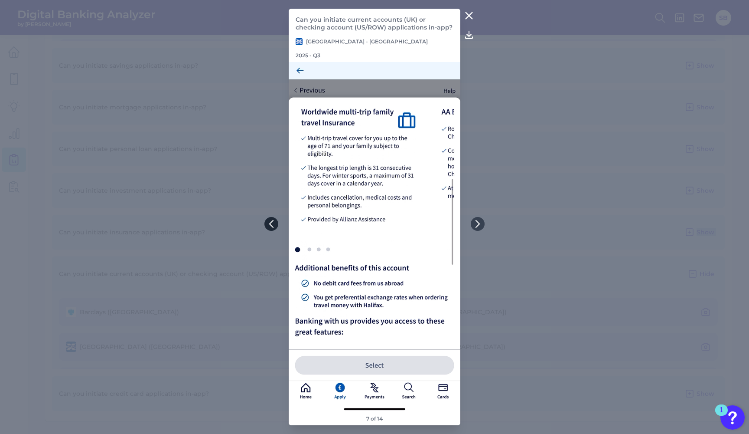
click at [270, 226] on icon at bounding box center [271, 224] width 8 height 8
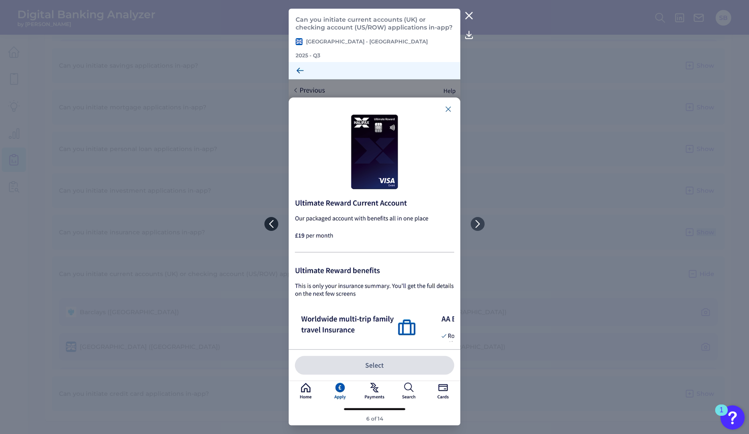
click at [270, 226] on icon at bounding box center [271, 224] width 8 height 8
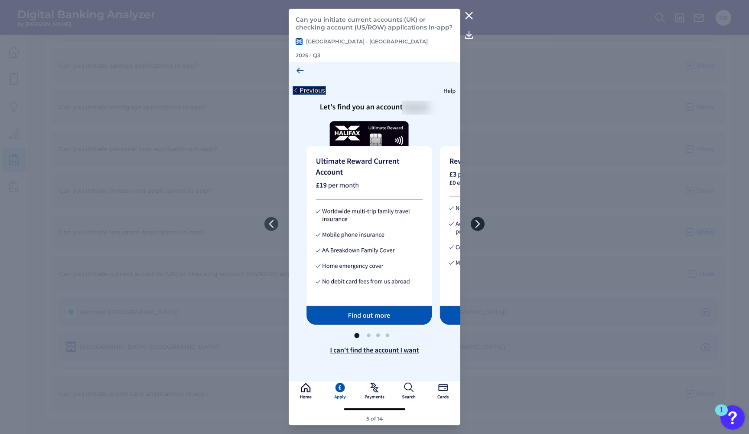
click at [476, 222] on icon at bounding box center [478, 224] width 8 height 8
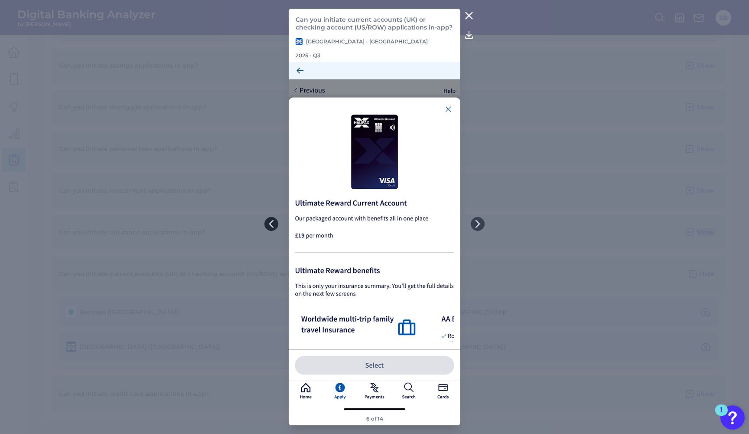
click at [271, 219] on button at bounding box center [271, 224] width 14 height 14
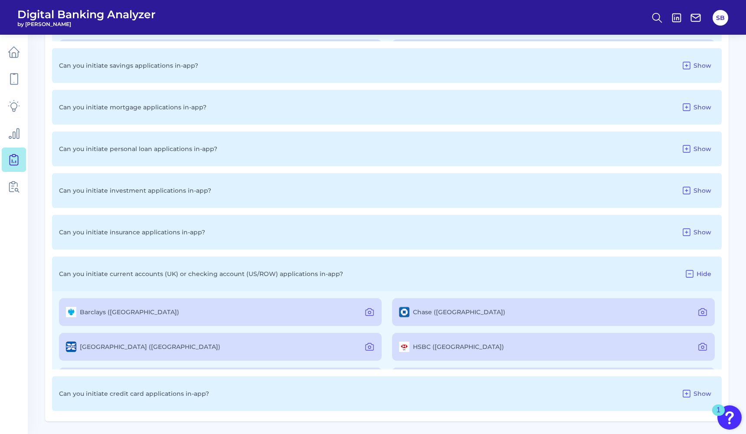
click at [479, 225] on div "Can you initiate insurance applications in-app? Show" at bounding box center [386, 232] width 669 height 35
click at [367, 345] on icon at bounding box center [369, 346] width 10 height 10
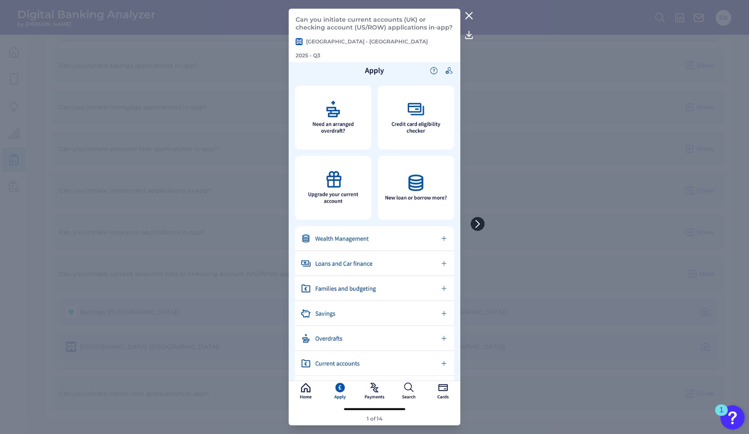
click at [477, 223] on icon at bounding box center [478, 224] width 8 height 8
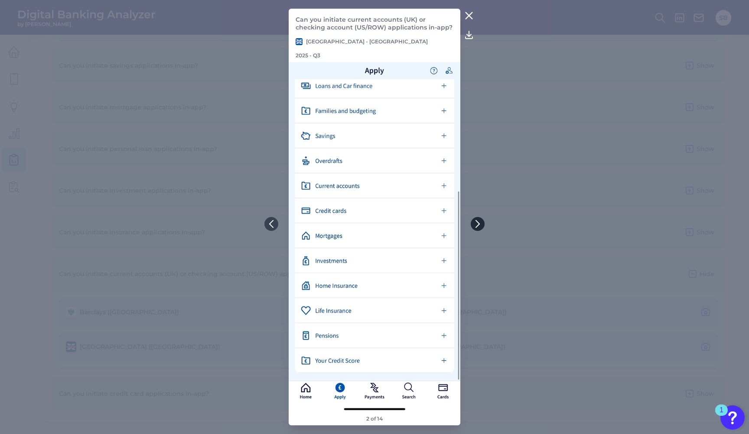
click at [478, 224] on icon at bounding box center [478, 224] width 8 height 8
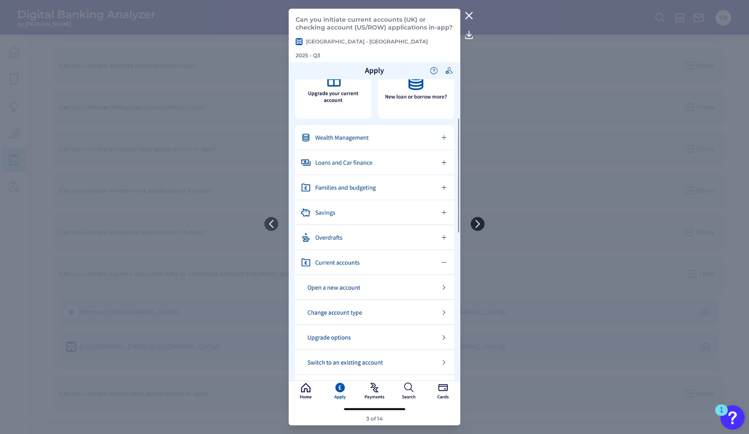
click at [478, 224] on icon at bounding box center [478, 224] width 8 height 8
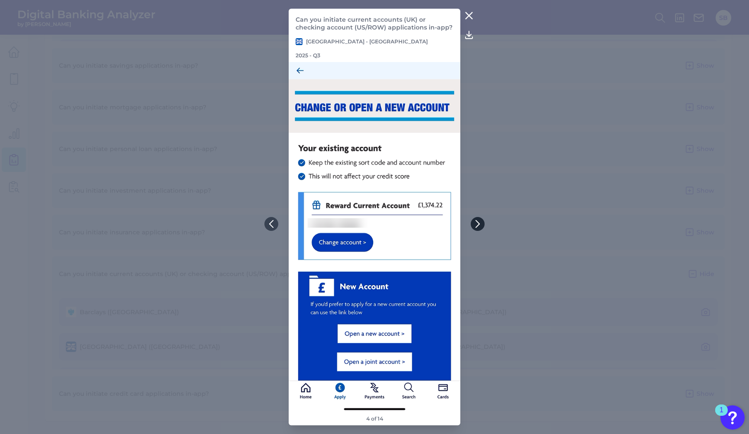
click at [477, 224] on icon at bounding box center [478, 224] width 8 height 8
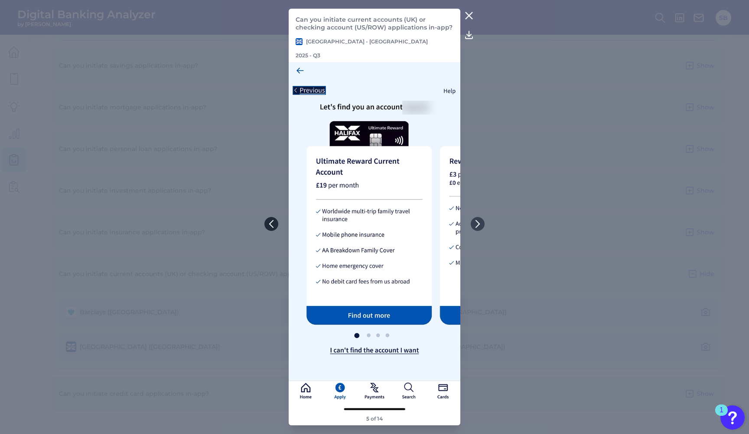
click at [271, 226] on icon at bounding box center [271, 224] width 8 height 8
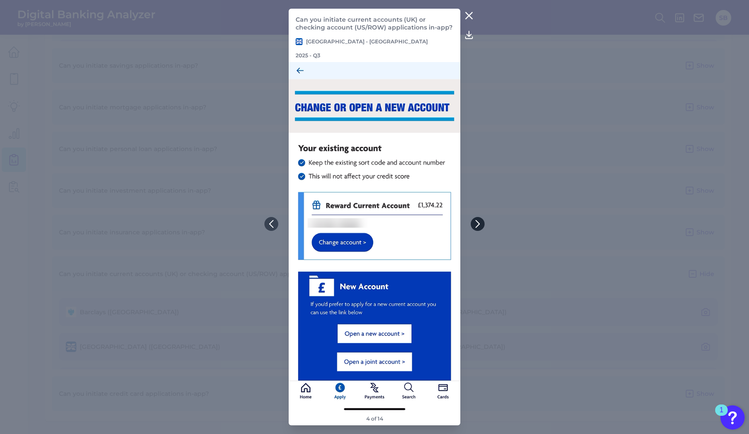
click at [480, 224] on icon at bounding box center [477, 223] width 3 height 7
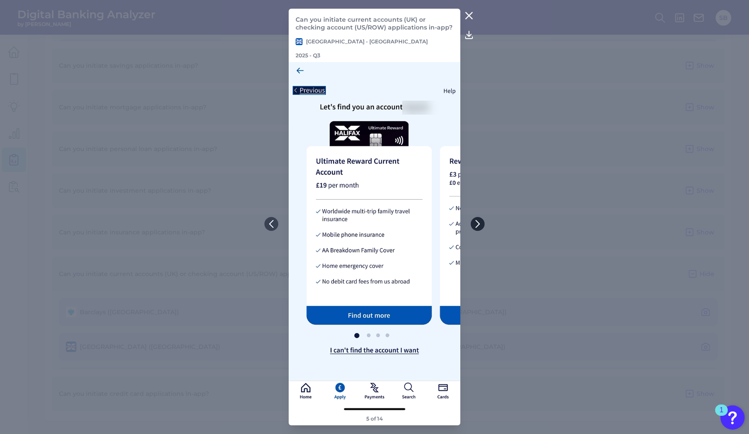
click at [478, 220] on icon at bounding box center [478, 224] width 8 height 8
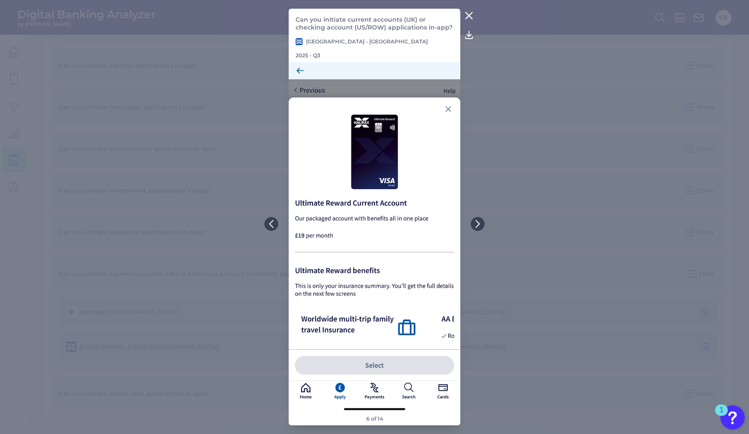
click at [468, 19] on icon at bounding box center [469, 15] width 7 height 7
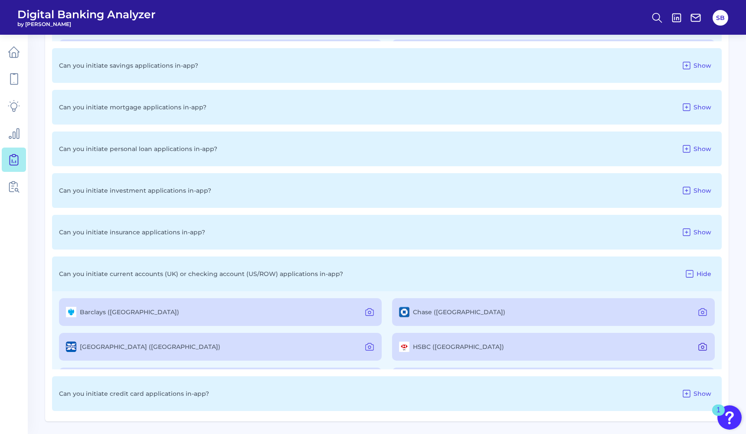
click at [701, 346] on icon at bounding box center [702, 347] width 3 height 3
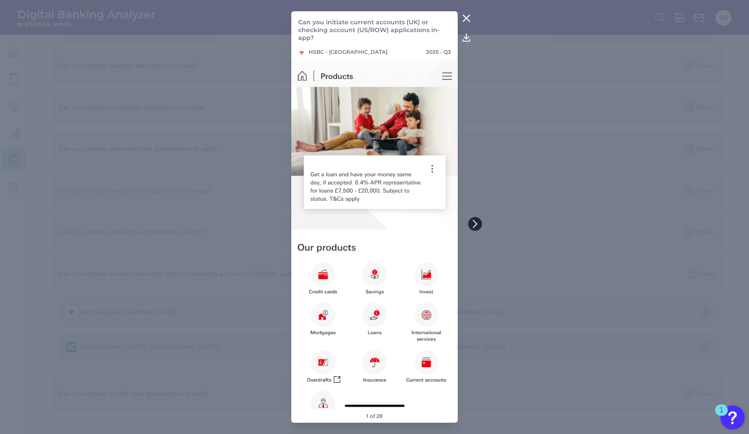
click at [478, 227] on icon at bounding box center [475, 224] width 8 height 8
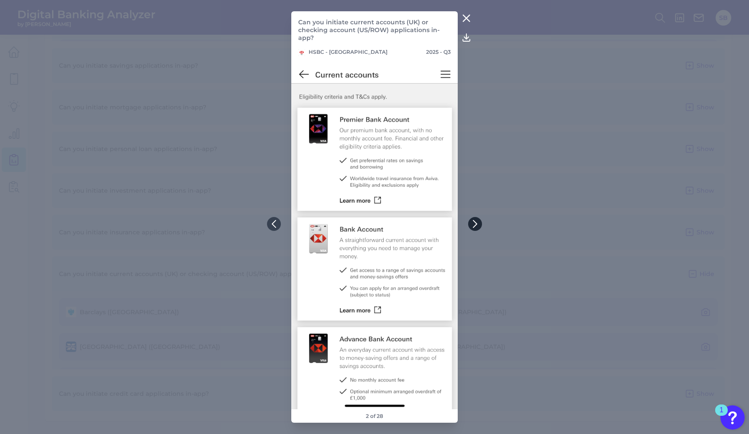
click at [475, 224] on icon at bounding box center [475, 224] width 8 height 8
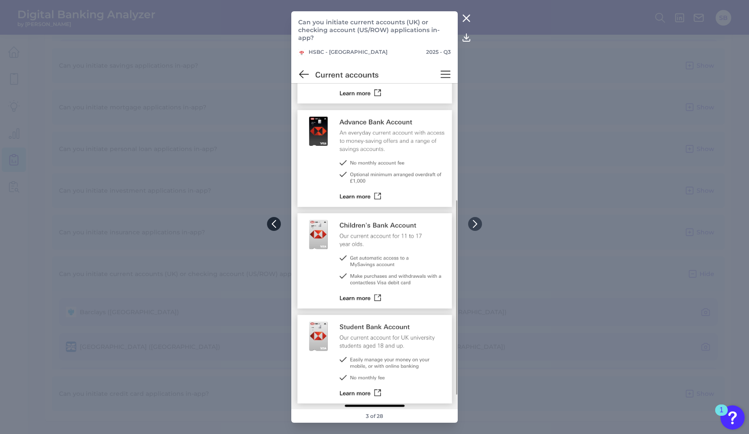
click at [271, 223] on icon at bounding box center [274, 224] width 8 height 8
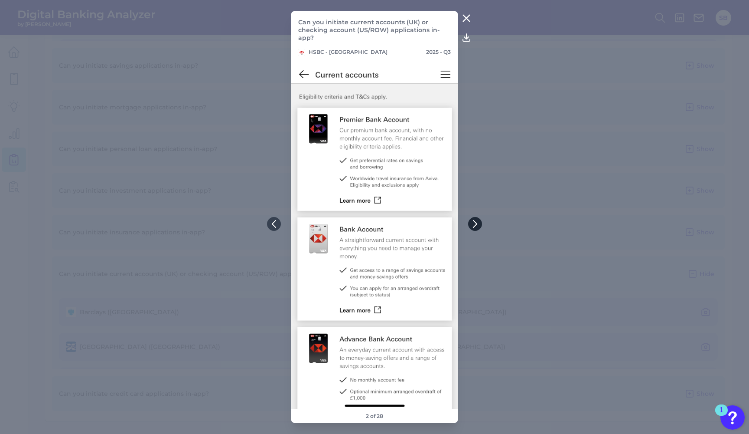
click at [474, 225] on icon at bounding box center [475, 224] width 8 height 8
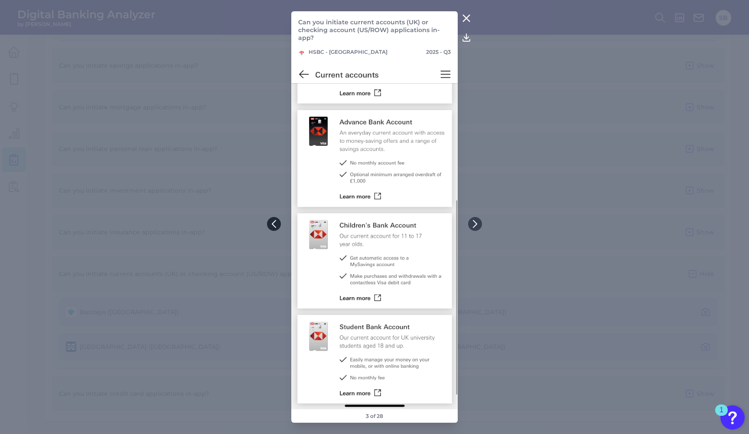
click at [277, 226] on icon at bounding box center [274, 224] width 8 height 8
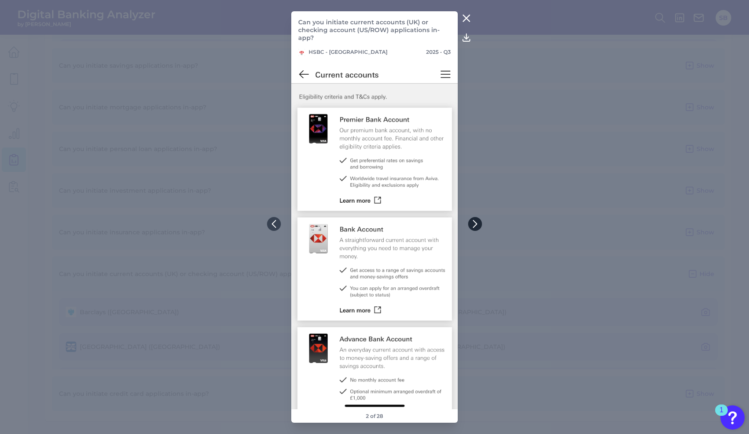
click at [475, 225] on icon at bounding box center [474, 223] width 3 height 7
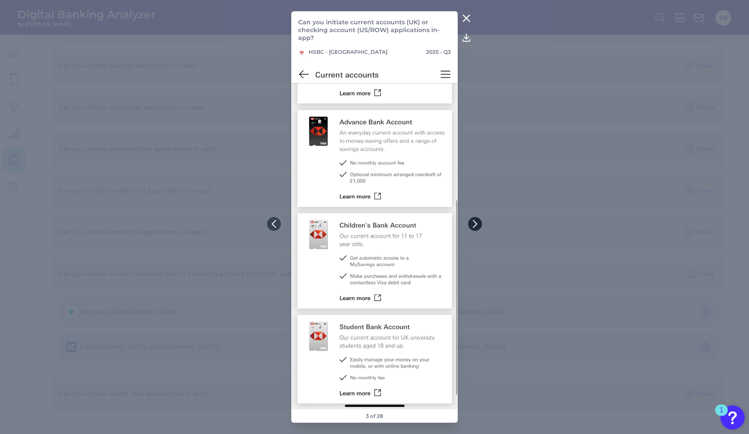
click at [476, 225] on icon at bounding box center [474, 223] width 3 height 7
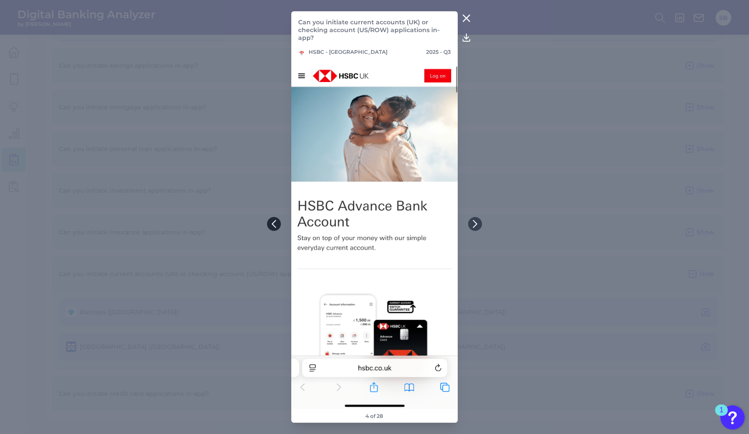
click at [274, 228] on button at bounding box center [274, 224] width 14 height 14
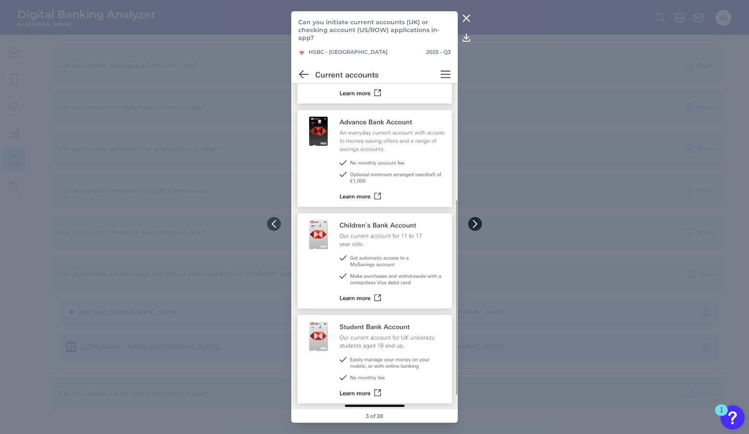
click at [473, 220] on icon at bounding box center [475, 224] width 8 height 8
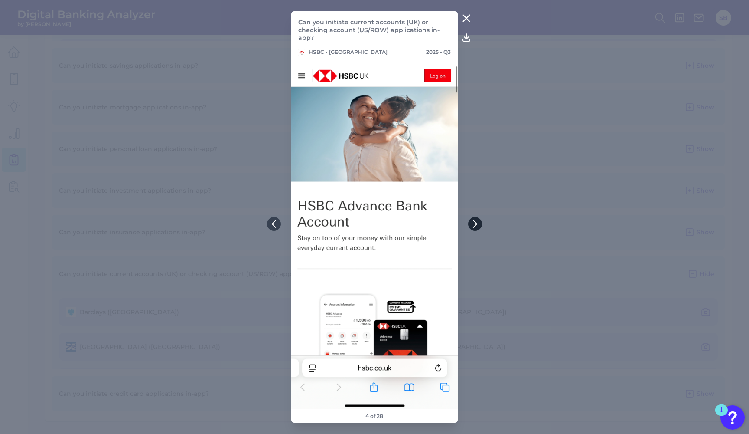
click at [473, 220] on icon at bounding box center [475, 224] width 8 height 8
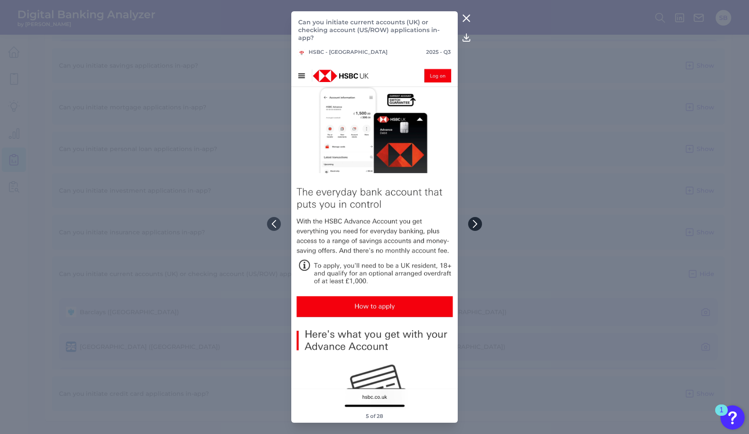
click at [476, 223] on icon at bounding box center [474, 223] width 3 height 7
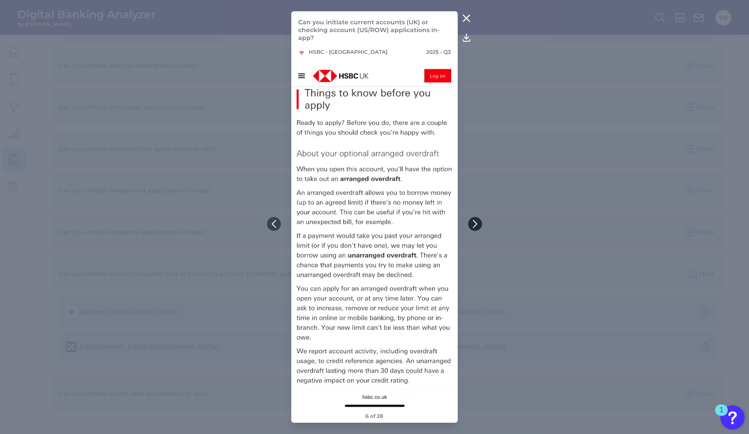
click at [477, 222] on icon at bounding box center [475, 224] width 8 height 8
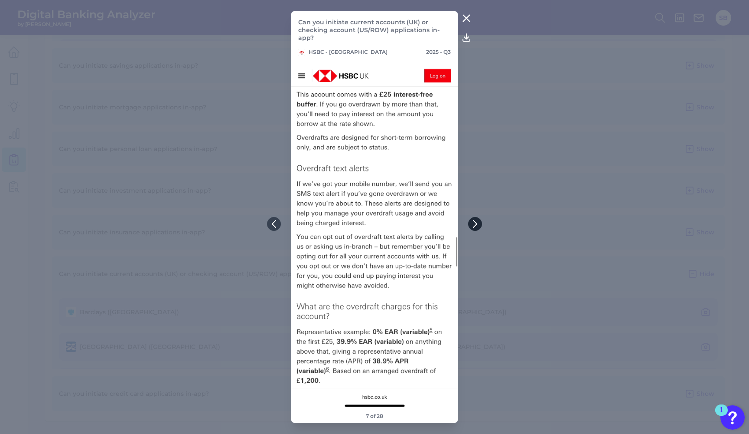
click at [477, 222] on icon at bounding box center [475, 224] width 8 height 8
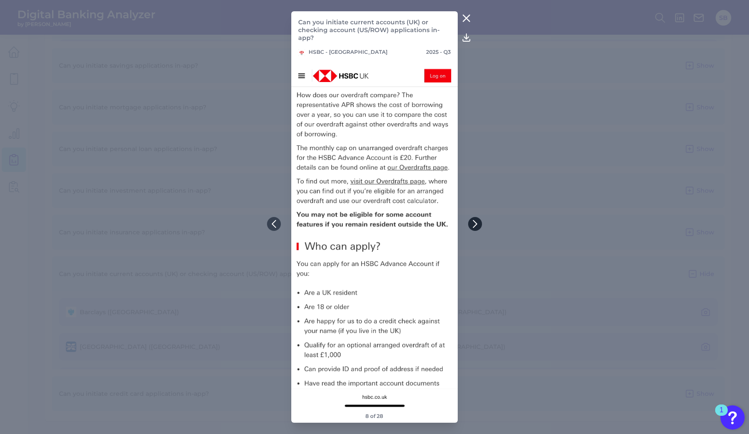
click at [477, 222] on icon at bounding box center [475, 224] width 8 height 8
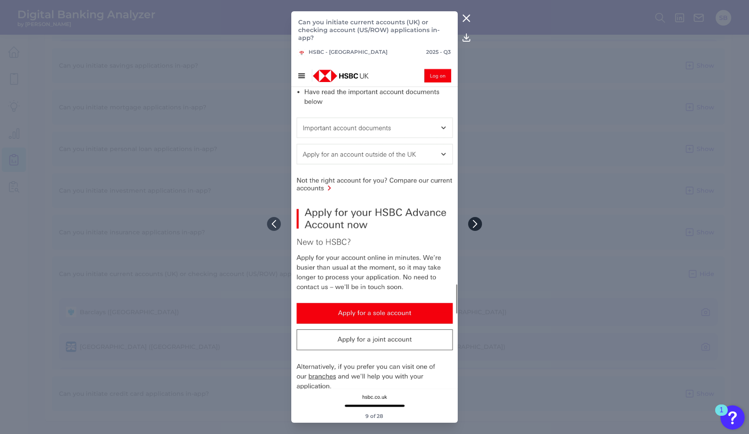
click at [477, 222] on icon at bounding box center [475, 224] width 8 height 8
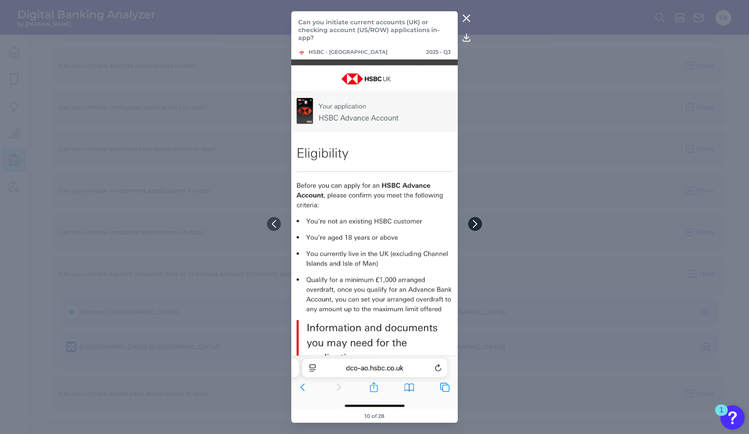
click at [476, 223] on icon at bounding box center [475, 224] width 8 height 8
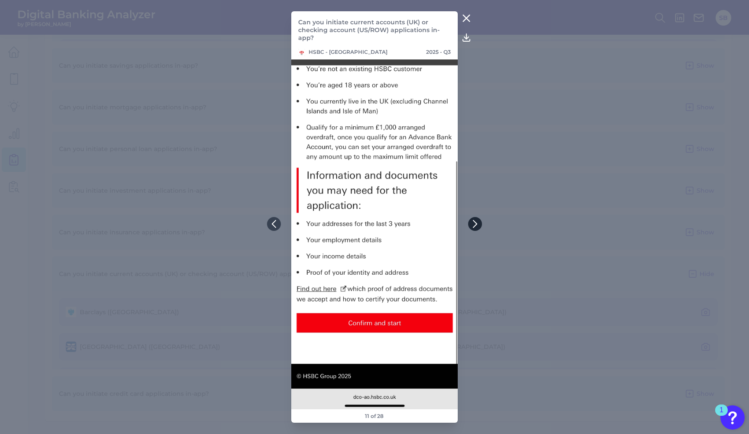
click at [474, 228] on button at bounding box center [475, 224] width 14 height 14
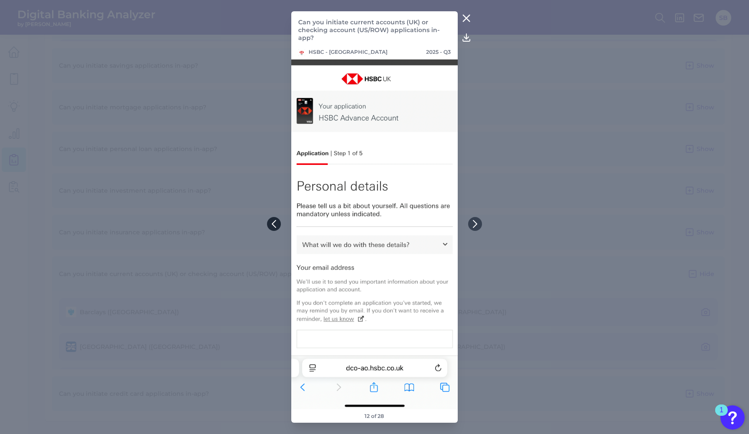
click at [272, 227] on icon at bounding box center [274, 224] width 8 height 8
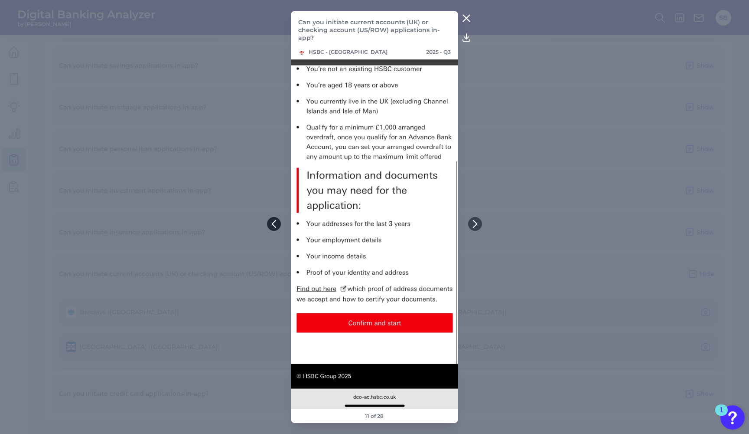
click at [272, 227] on icon at bounding box center [274, 224] width 8 height 8
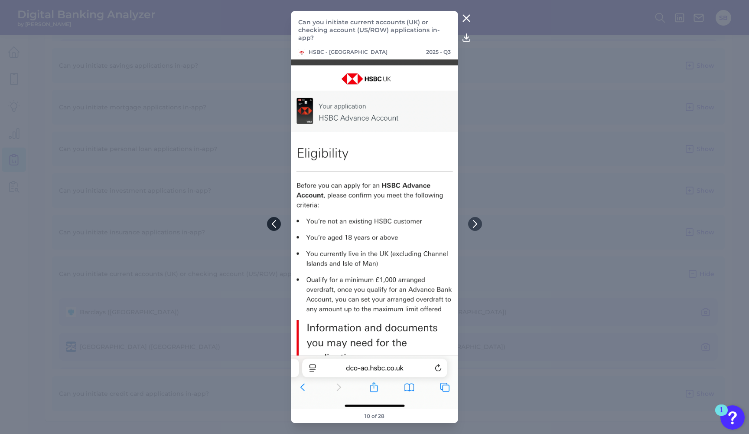
click at [272, 227] on icon at bounding box center [274, 224] width 8 height 8
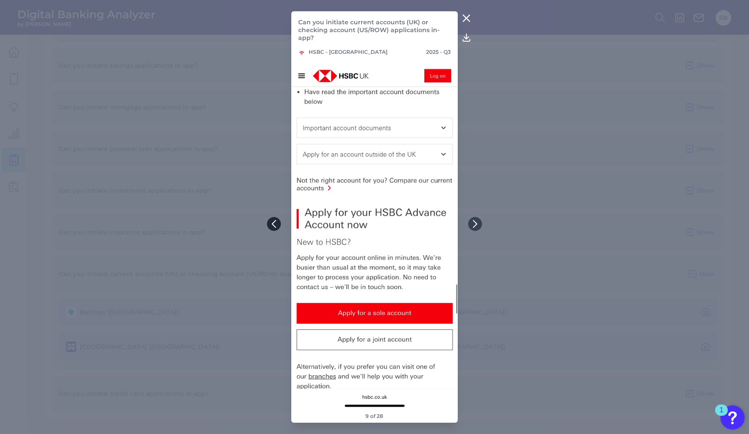
click at [272, 227] on icon at bounding box center [274, 224] width 8 height 8
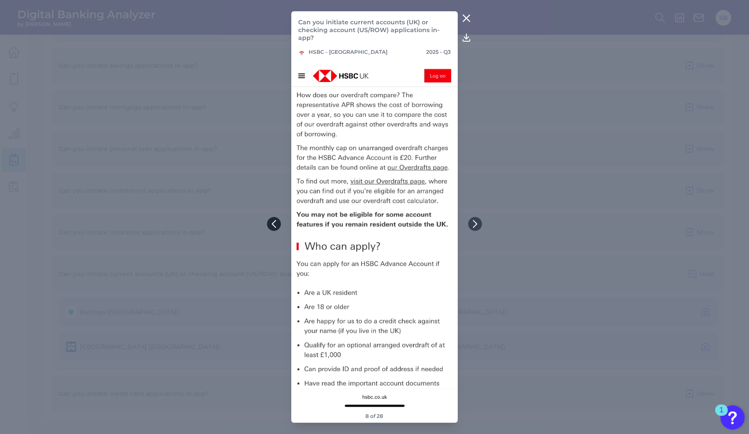
click at [272, 228] on button at bounding box center [274, 224] width 14 height 14
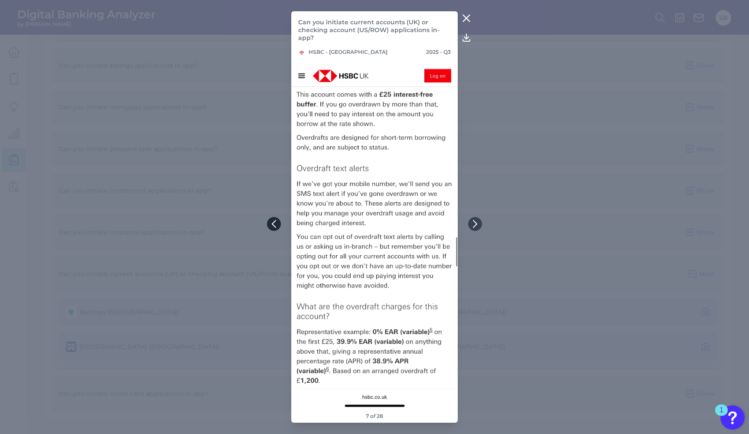
click at [272, 228] on button at bounding box center [274, 224] width 14 height 14
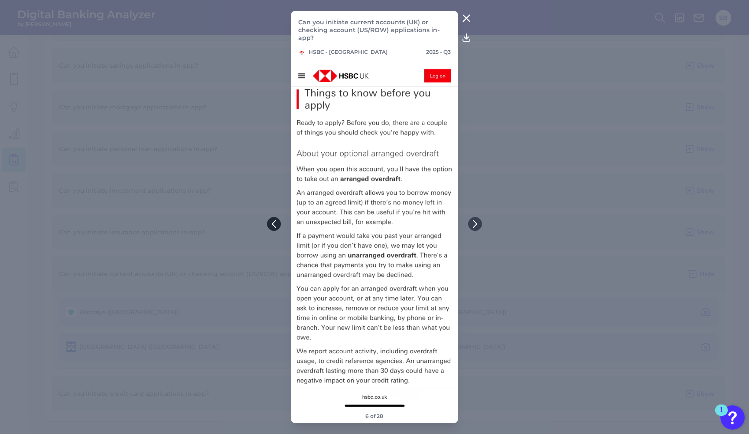
click at [272, 228] on button at bounding box center [274, 224] width 14 height 14
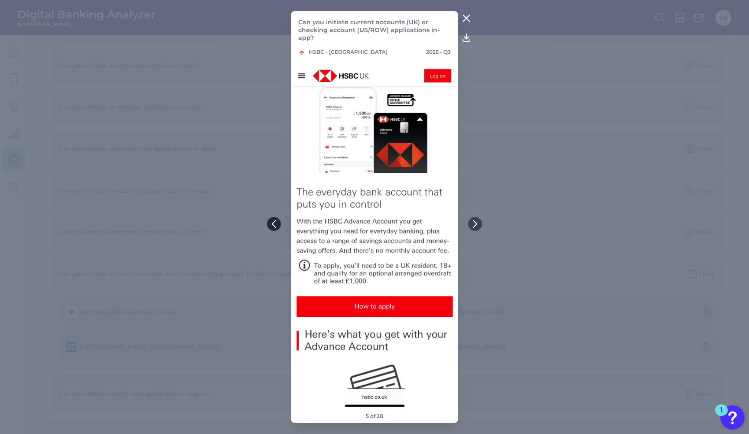
click at [272, 225] on icon at bounding box center [274, 224] width 8 height 8
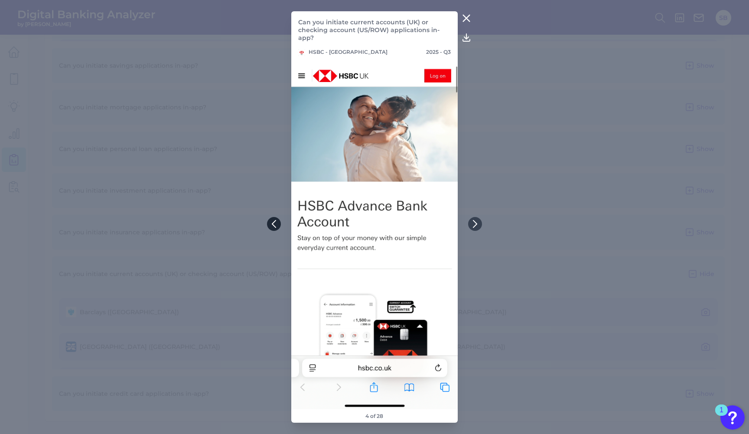
click at [272, 225] on icon at bounding box center [274, 224] width 8 height 8
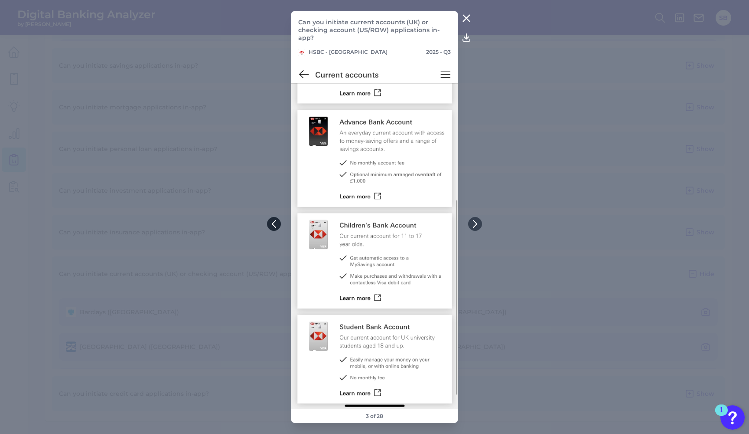
click at [272, 225] on icon at bounding box center [274, 224] width 8 height 8
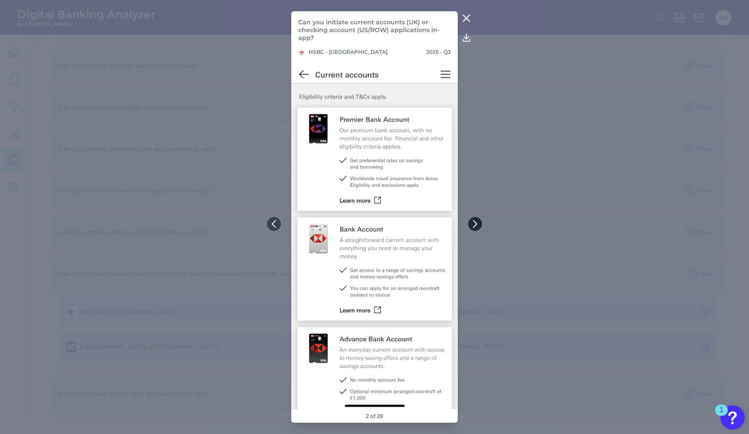
click at [473, 222] on icon at bounding box center [475, 224] width 8 height 8
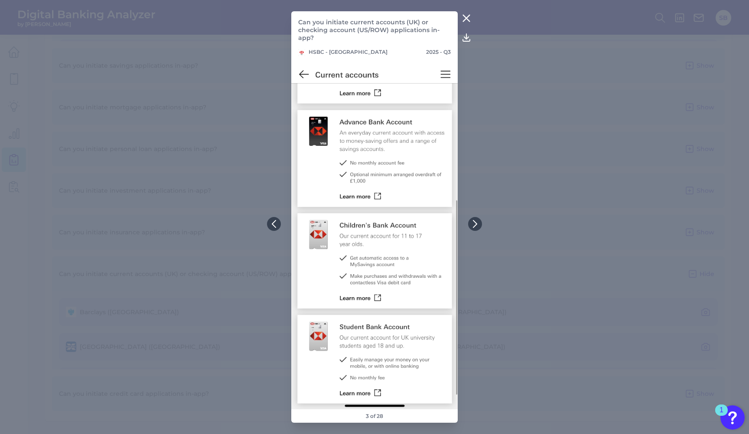
click at [467, 19] on icon at bounding box center [466, 18] width 7 height 7
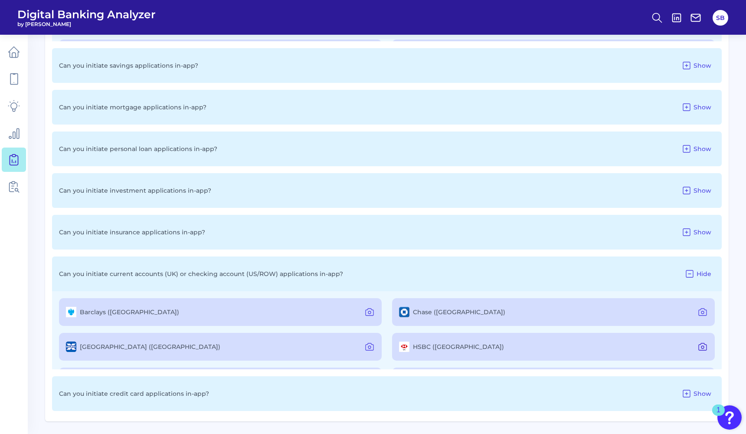
click at [699, 347] on icon at bounding box center [702, 346] width 10 height 10
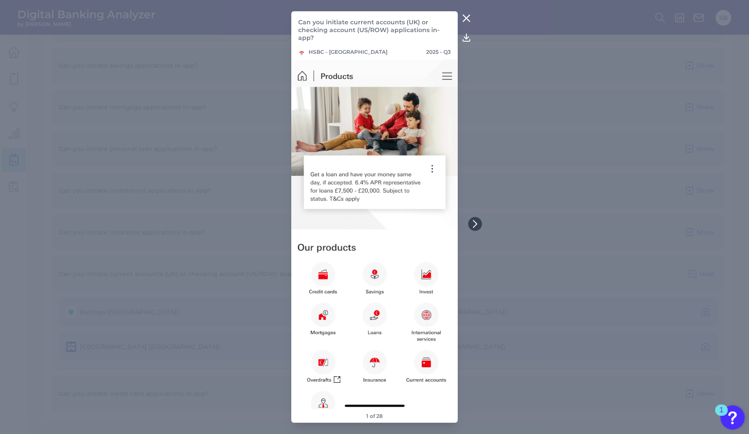
click at [465, 19] on icon at bounding box center [466, 18] width 10 height 10
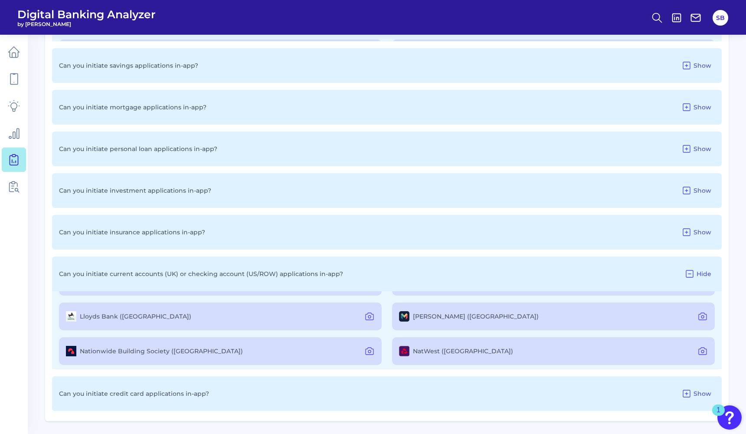
scroll to position [67, 0]
click at [368, 314] on icon at bounding box center [369, 314] width 10 height 10
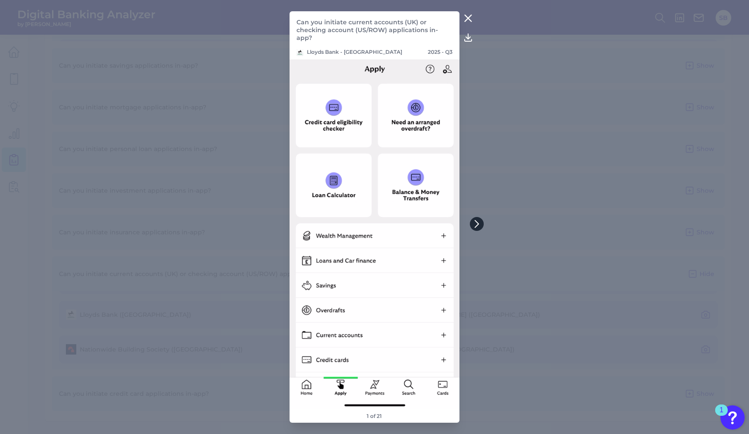
click at [478, 226] on icon at bounding box center [477, 224] width 8 height 8
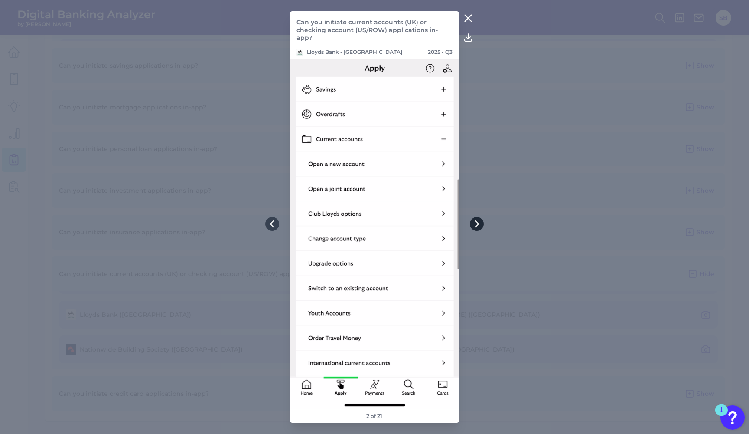
click at [478, 224] on icon at bounding box center [477, 224] width 8 height 8
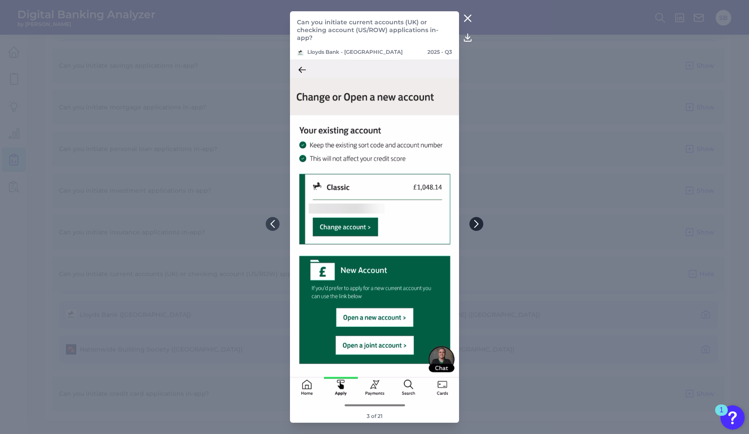
click at [478, 224] on icon at bounding box center [476, 223] width 3 height 7
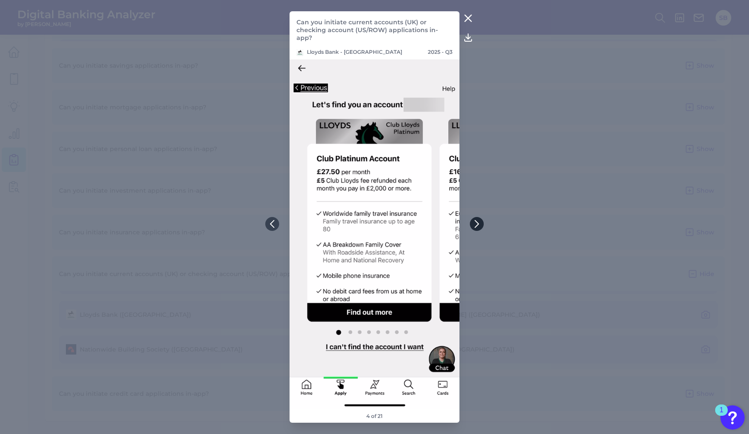
click at [478, 222] on icon at bounding box center [477, 224] width 8 height 8
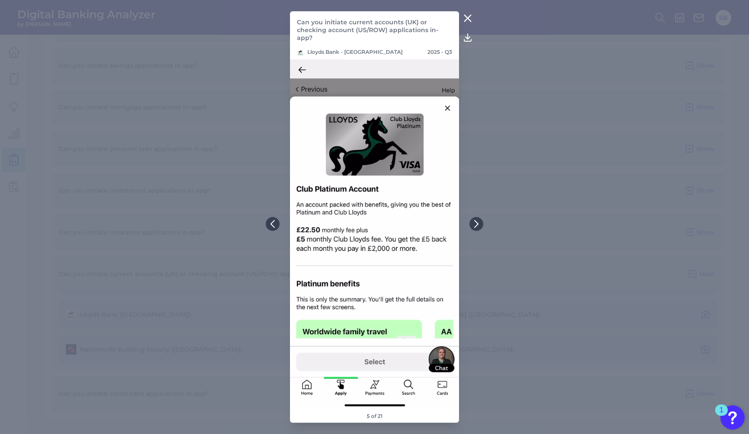
click at [469, 22] on icon at bounding box center [468, 18] width 7 height 7
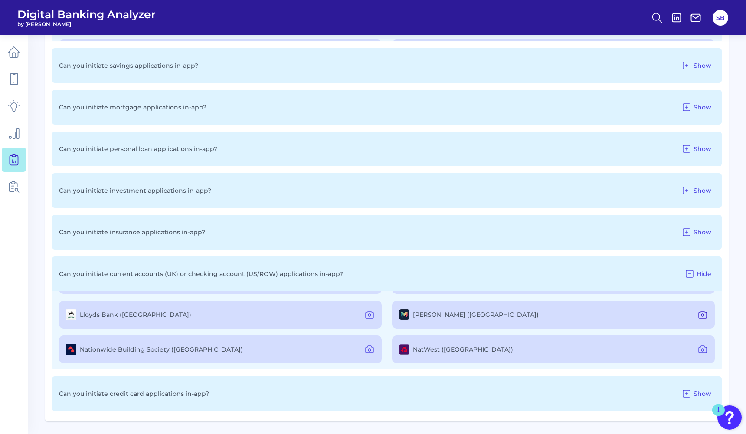
click at [703, 314] on icon at bounding box center [702, 314] width 10 height 10
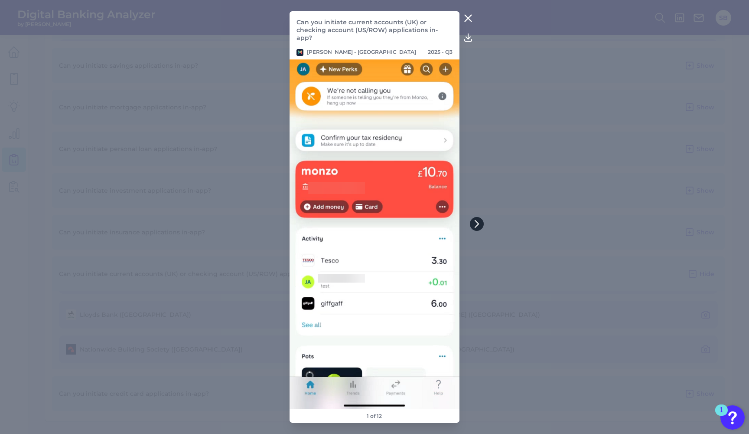
click at [478, 222] on icon at bounding box center [477, 224] width 8 height 8
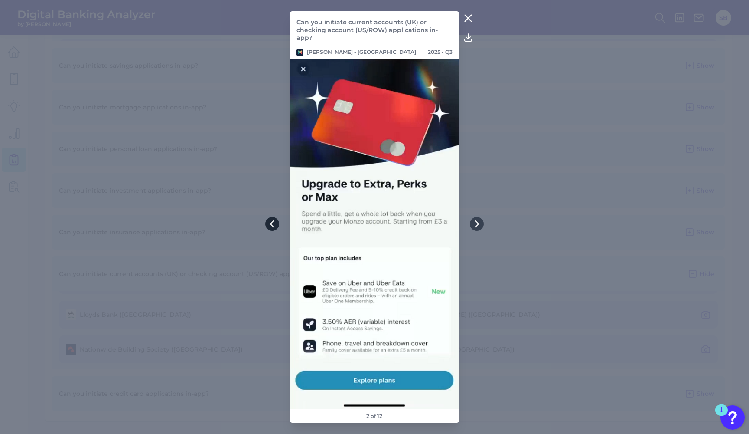
click at [269, 223] on icon at bounding box center [272, 224] width 8 height 8
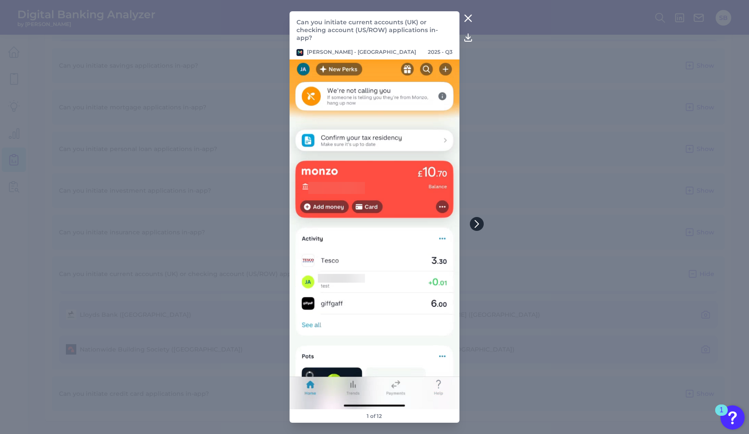
click at [475, 223] on icon at bounding box center [477, 224] width 8 height 8
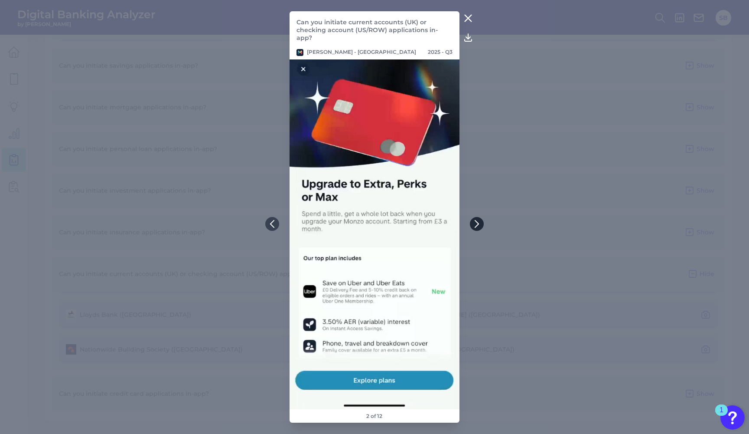
click at [475, 223] on icon at bounding box center [477, 224] width 8 height 8
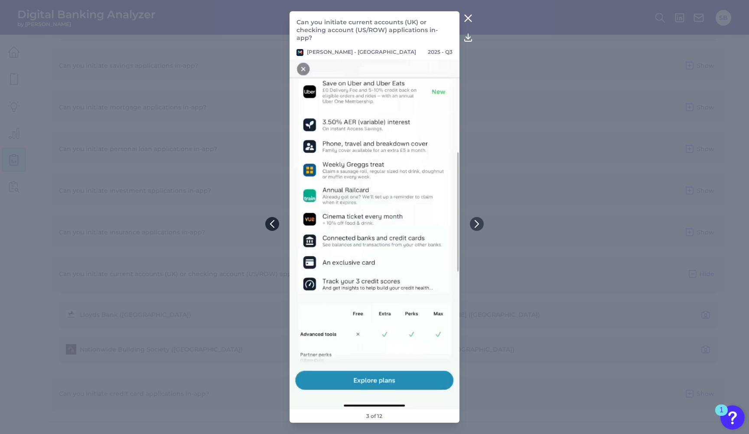
click at [274, 221] on icon at bounding box center [272, 224] width 8 height 8
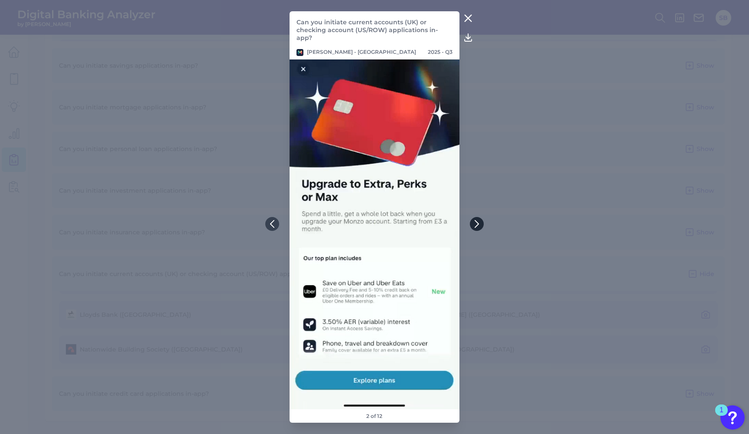
click at [478, 223] on icon at bounding box center [476, 223] width 3 height 7
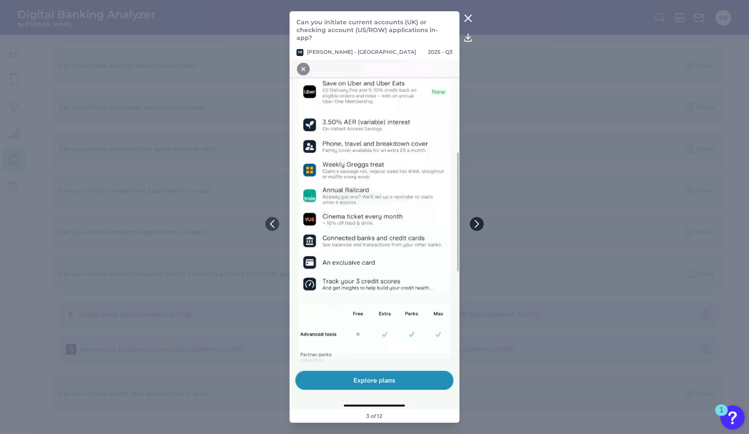
click at [477, 223] on icon at bounding box center [476, 223] width 3 height 7
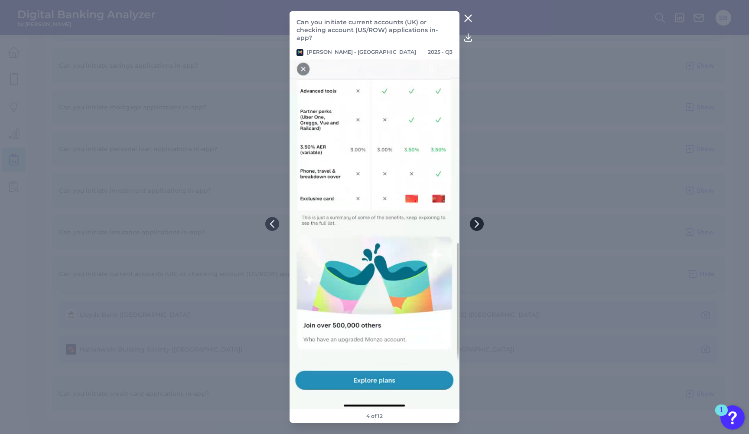
click at [475, 225] on icon at bounding box center [477, 224] width 8 height 8
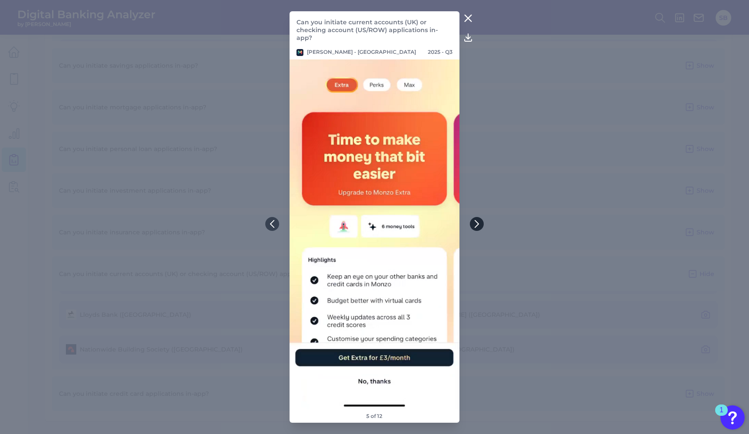
click at [475, 225] on icon at bounding box center [477, 224] width 8 height 8
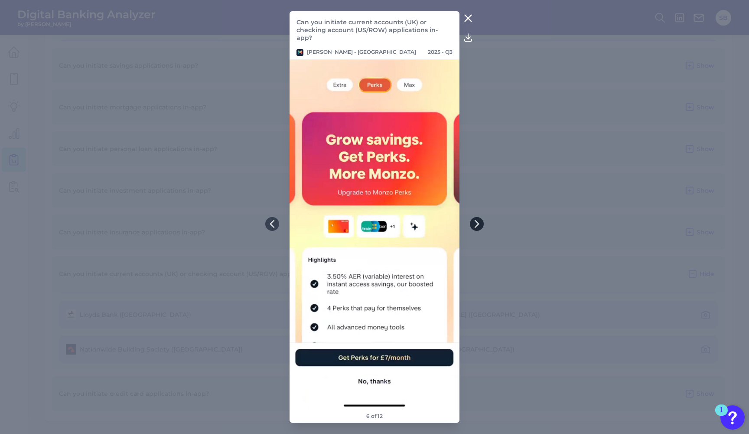
click at [475, 225] on icon at bounding box center [477, 224] width 8 height 8
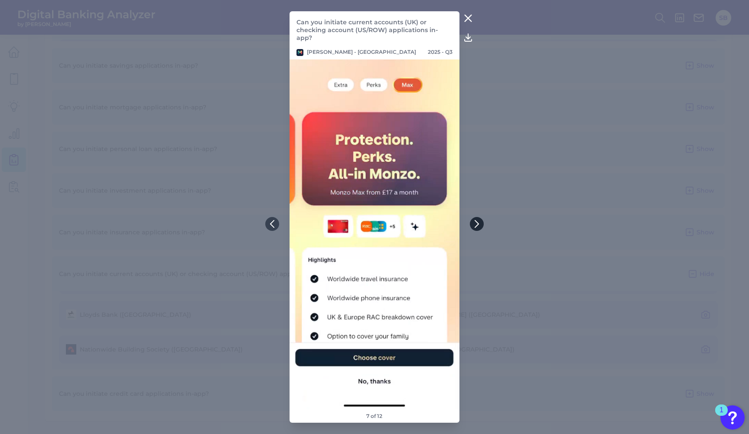
click at [475, 225] on icon at bounding box center [477, 224] width 8 height 8
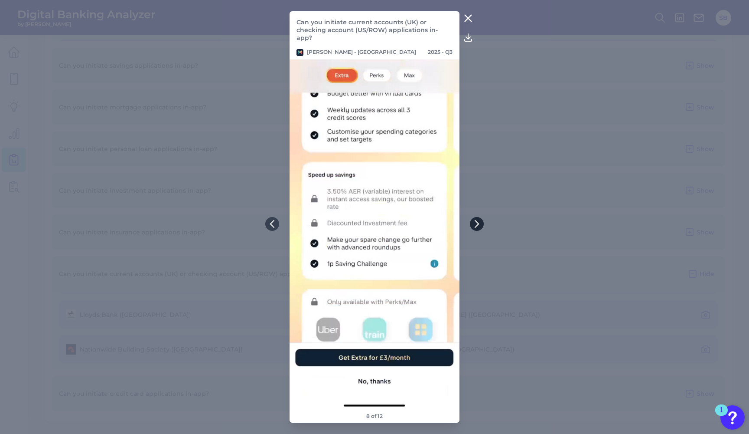
click at [475, 225] on icon at bounding box center [477, 224] width 8 height 8
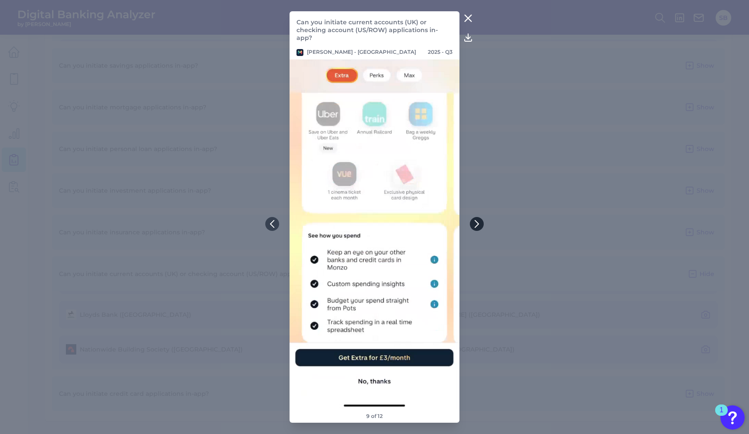
click at [475, 225] on icon at bounding box center [477, 224] width 8 height 8
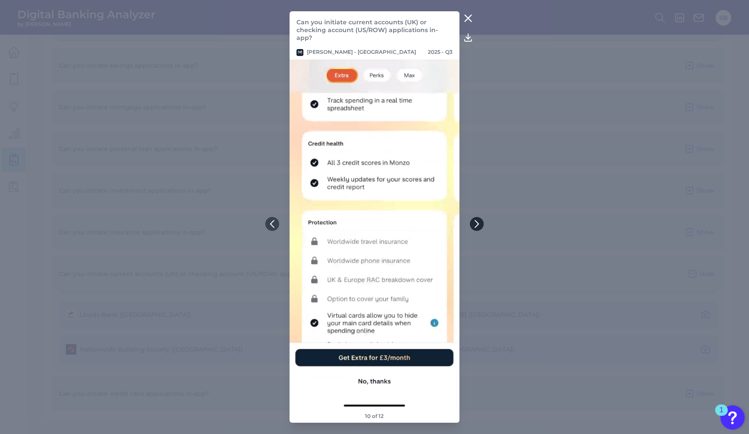
click at [475, 225] on icon at bounding box center [477, 224] width 8 height 8
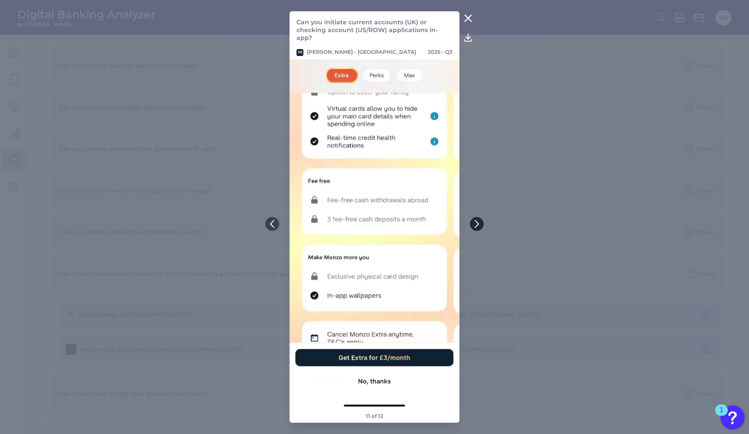
click at [475, 225] on icon at bounding box center [477, 224] width 8 height 8
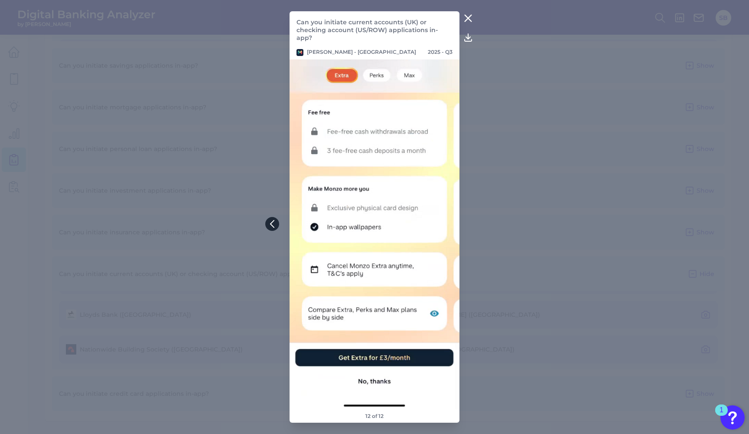
click at [276, 225] on icon at bounding box center [272, 224] width 8 height 8
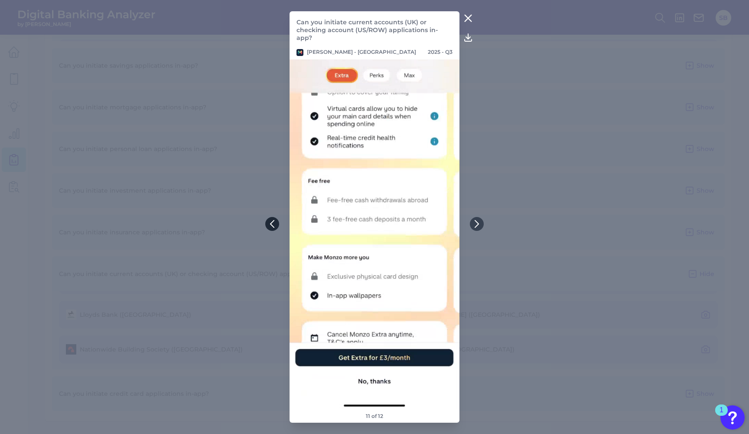
click at [275, 225] on icon at bounding box center [272, 224] width 8 height 8
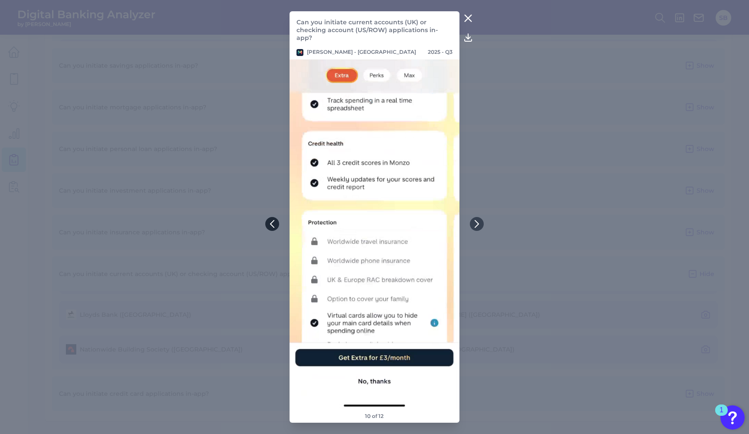
click at [275, 225] on icon at bounding box center [272, 224] width 8 height 8
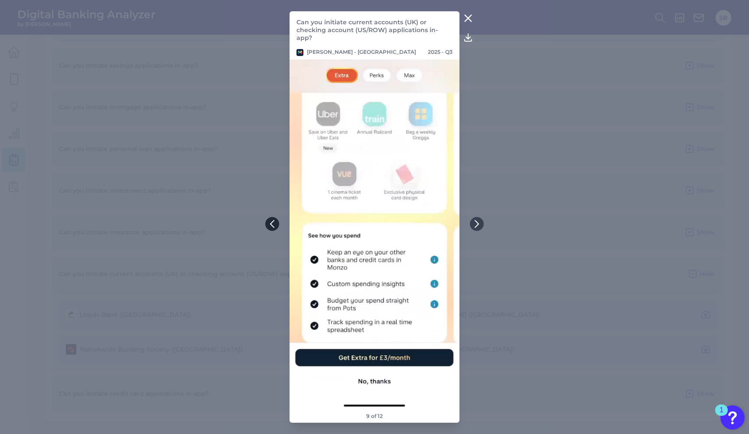
click at [275, 225] on icon at bounding box center [272, 224] width 8 height 8
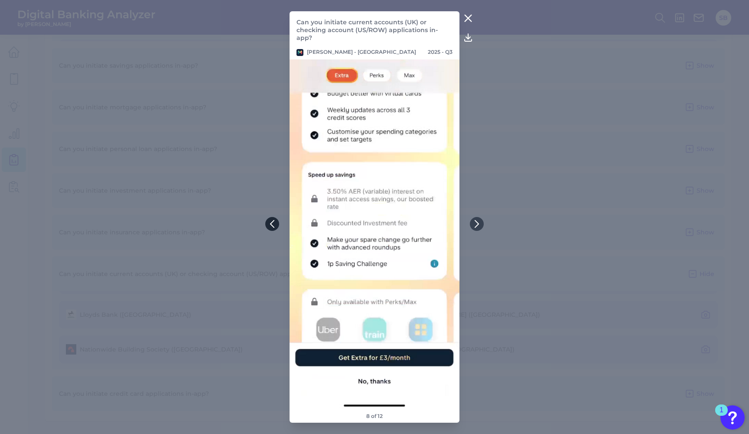
click at [275, 225] on icon at bounding box center [272, 224] width 8 height 8
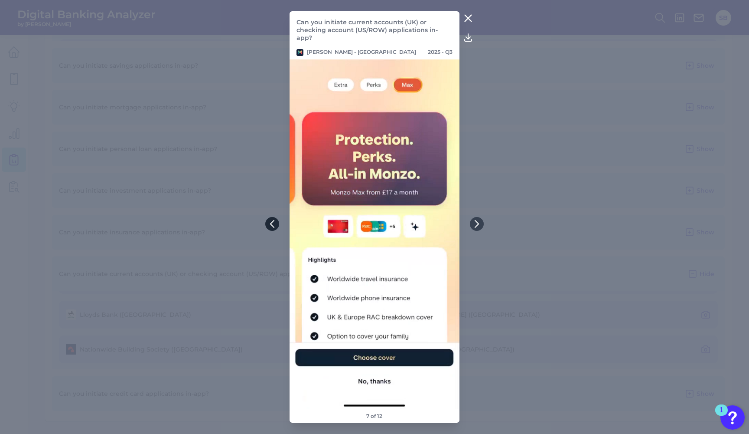
click at [275, 225] on icon at bounding box center [272, 224] width 8 height 8
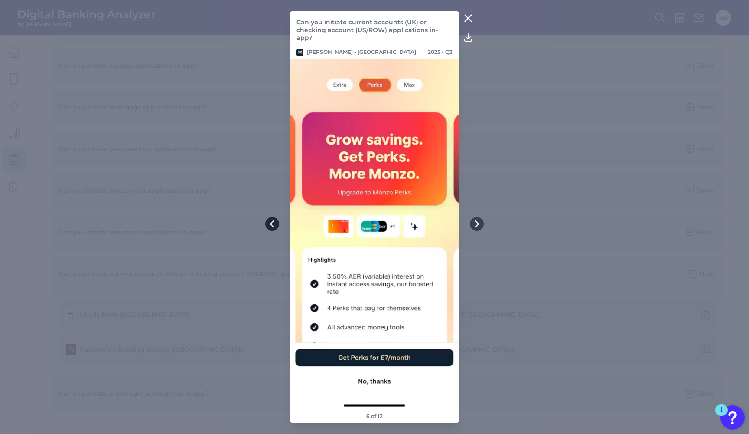
click at [275, 225] on icon at bounding box center [272, 224] width 8 height 8
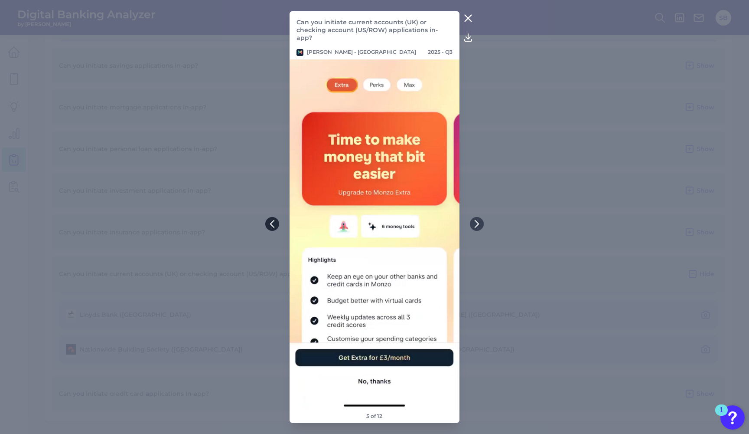
click at [275, 225] on icon at bounding box center [272, 224] width 8 height 8
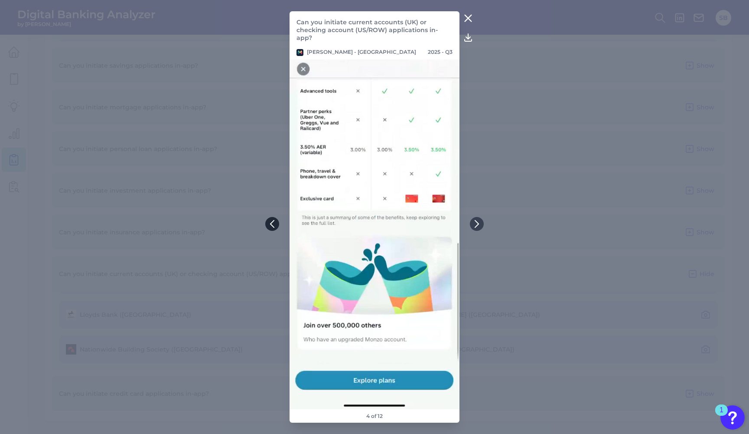
click at [269, 223] on icon at bounding box center [272, 224] width 8 height 8
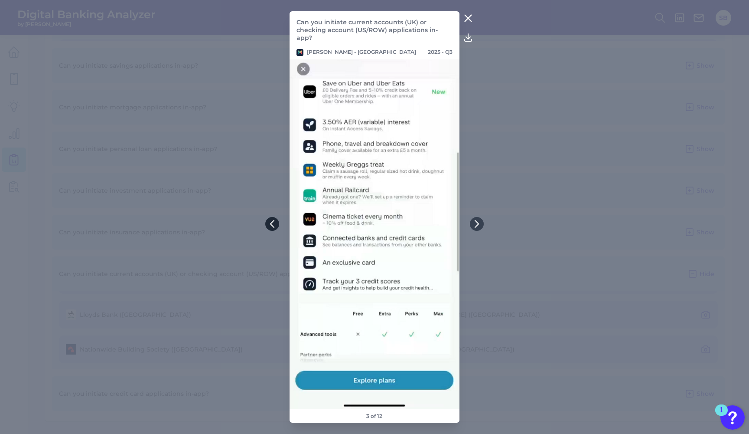
click at [268, 225] on icon at bounding box center [272, 224] width 8 height 8
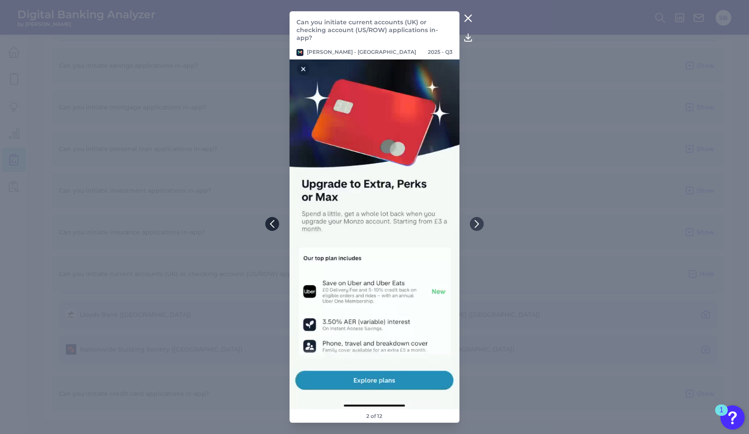
click at [269, 222] on icon at bounding box center [272, 224] width 8 height 8
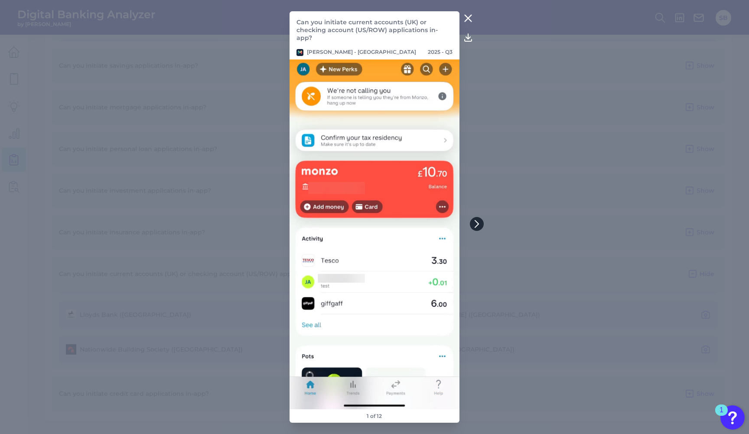
click at [476, 224] on icon at bounding box center [477, 224] width 8 height 8
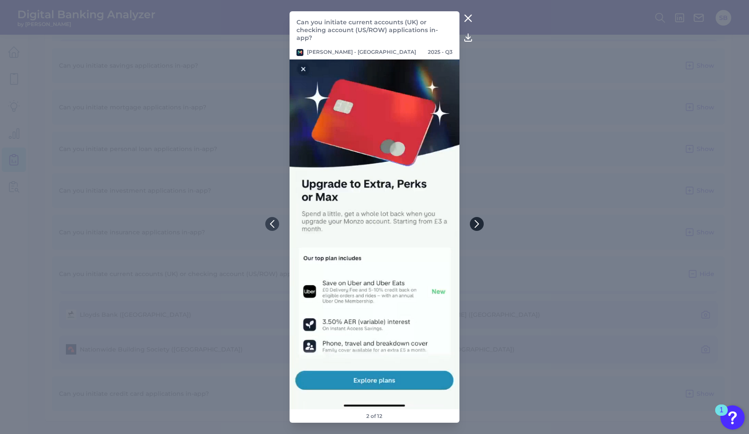
click at [480, 225] on icon at bounding box center [477, 224] width 8 height 8
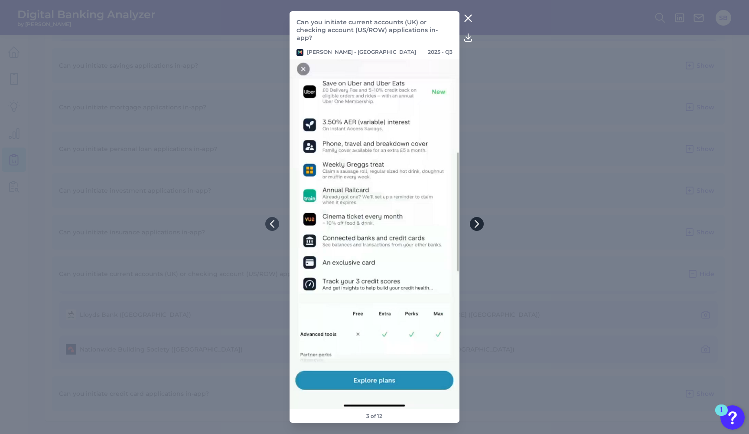
click at [478, 218] on button at bounding box center [477, 224] width 14 height 14
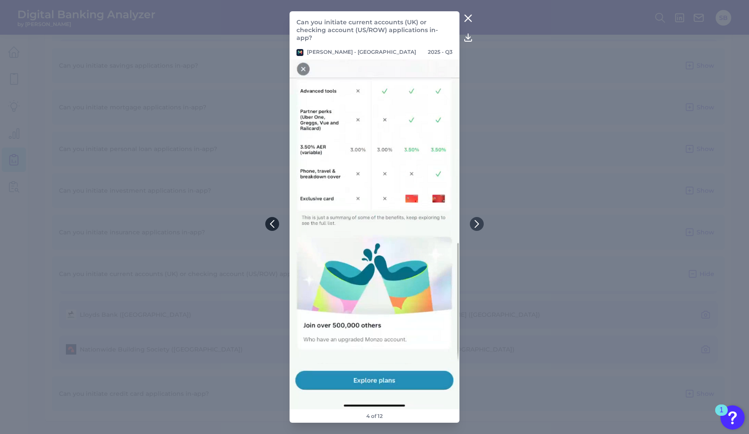
click at [274, 225] on icon at bounding box center [272, 224] width 8 height 8
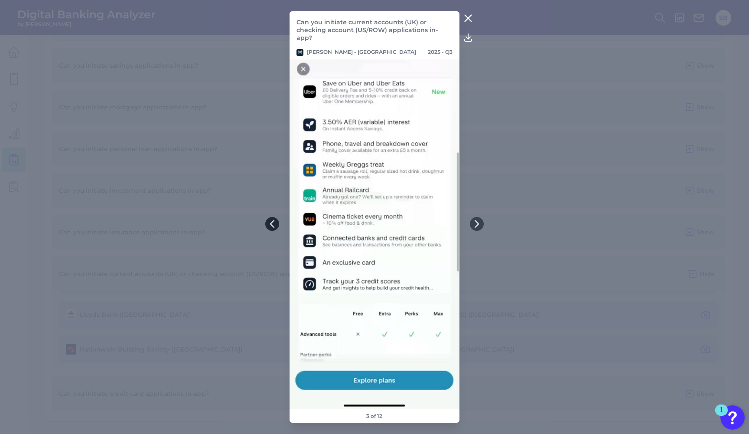
click at [274, 225] on icon at bounding box center [272, 224] width 8 height 8
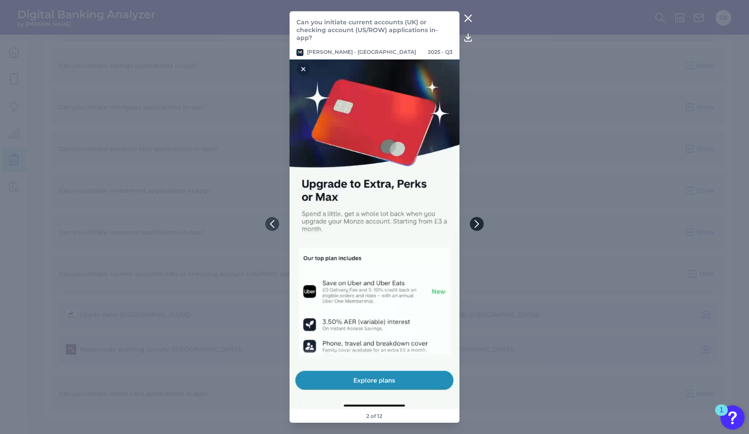
click at [476, 227] on icon at bounding box center [476, 223] width 3 height 7
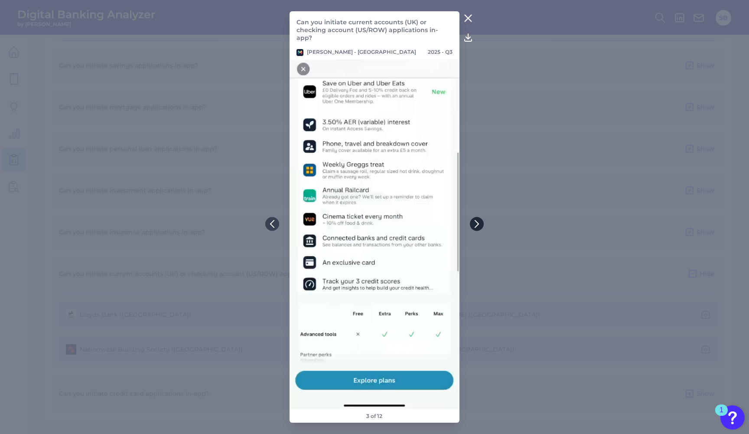
click at [476, 226] on icon at bounding box center [476, 223] width 3 height 7
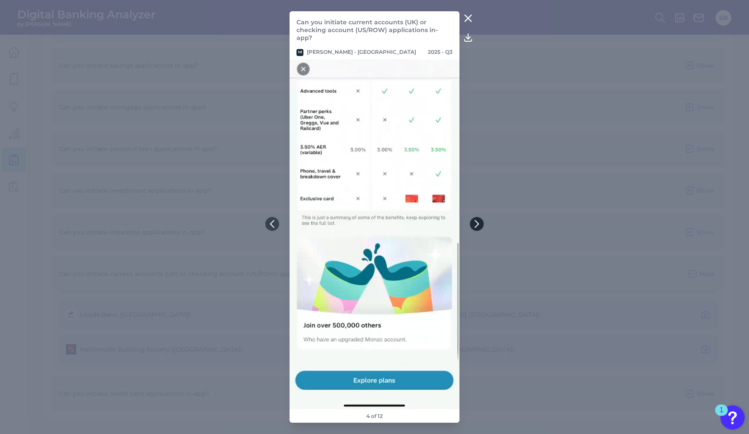
click at [476, 226] on icon at bounding box center [476, 223] width 3 height 7
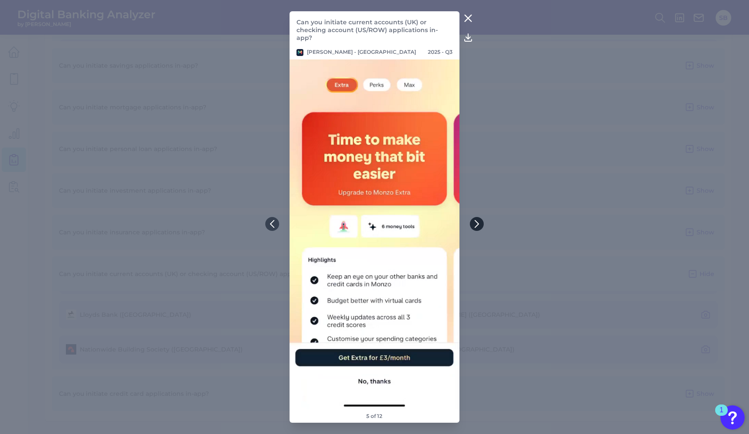
click at [479, 223] on icon at bounding box center [477, 224] width 8 height 8
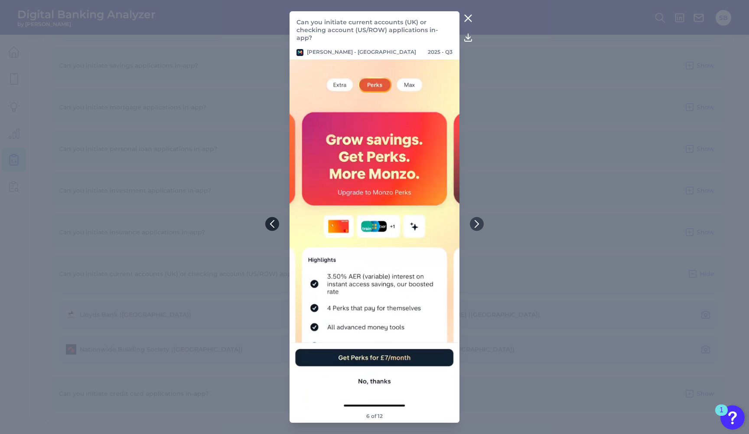
click at [270, 224] on icon at bounding box center [272, 224] width 8 height 8
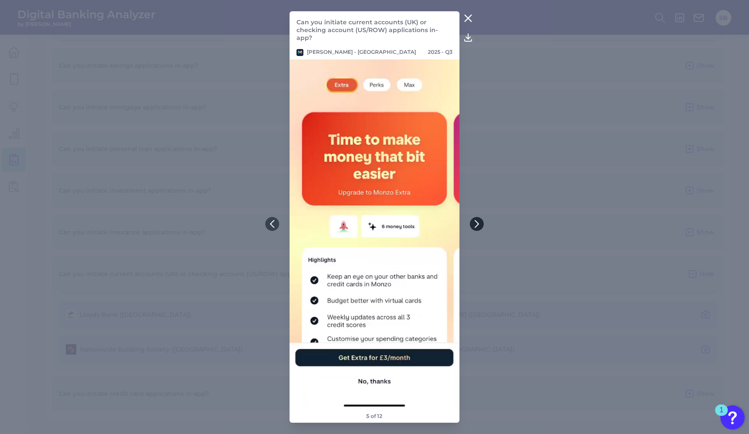
click at [478, 226] on icon at bounding box center [477, 224] width 8 height 8
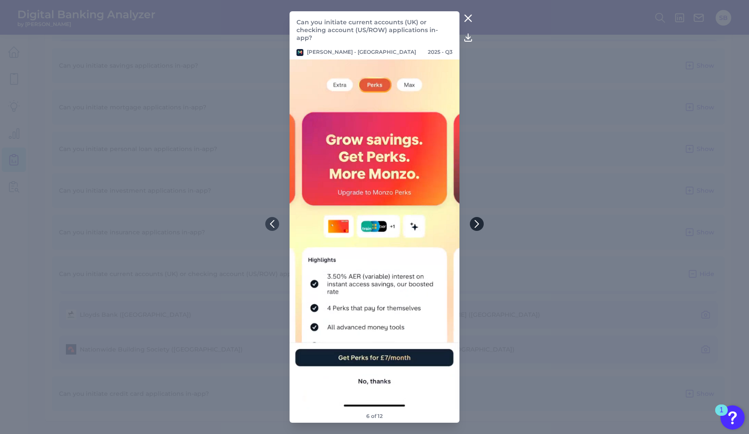
click at [480, 222] on icon at bounding box center [477, 224] width 8 height 8
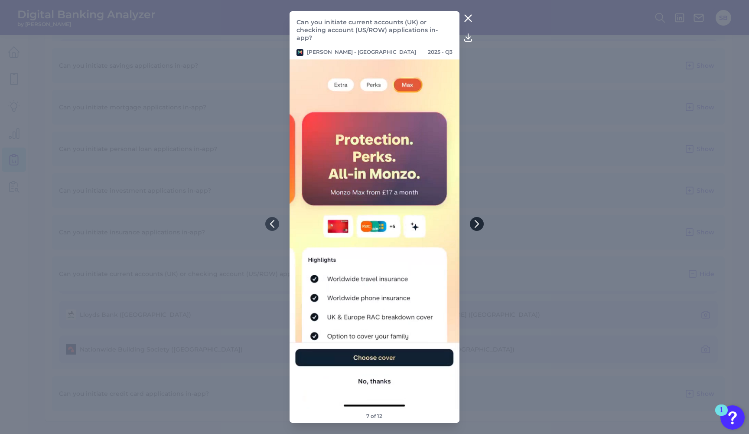
click at [479, 223] on icon at bounding box center [477, 224] width 8 height 8
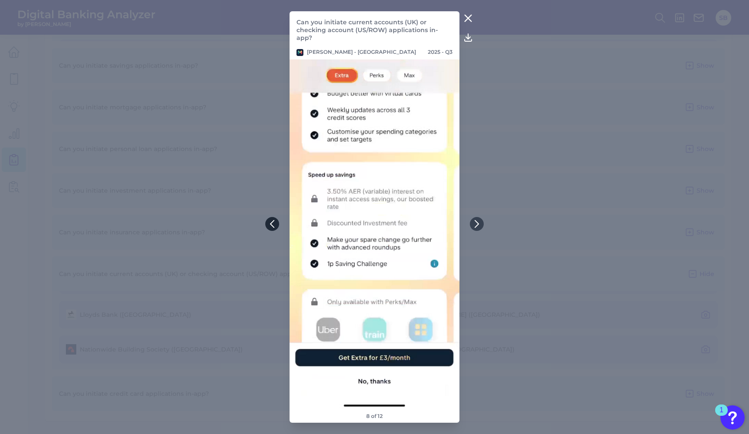
click at [270, 223] on icon at bounding box center [272, 224] width 8 height 8
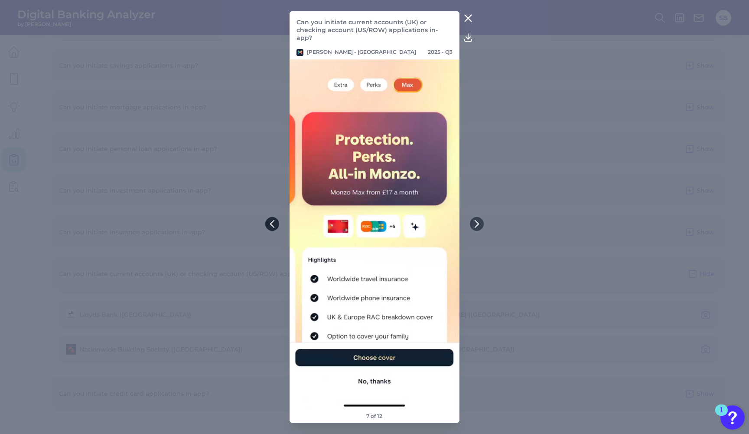
click at [269, 223] on icon at bounding box center [272, 224] width 8 height 8
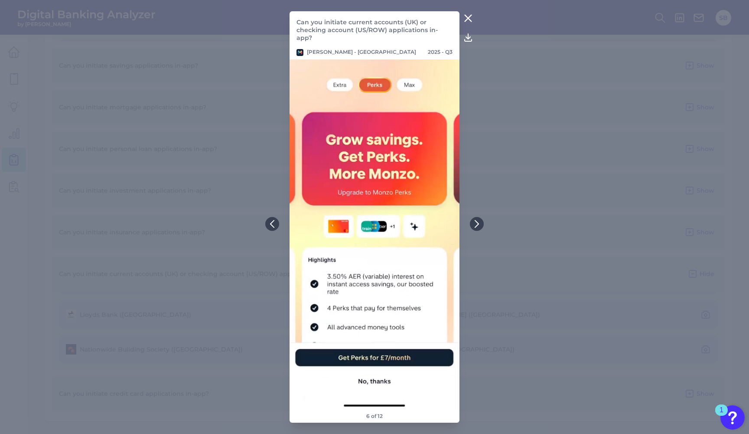
click at [466, 22] on icon at bounding box center [468, 18] width 10 height 10
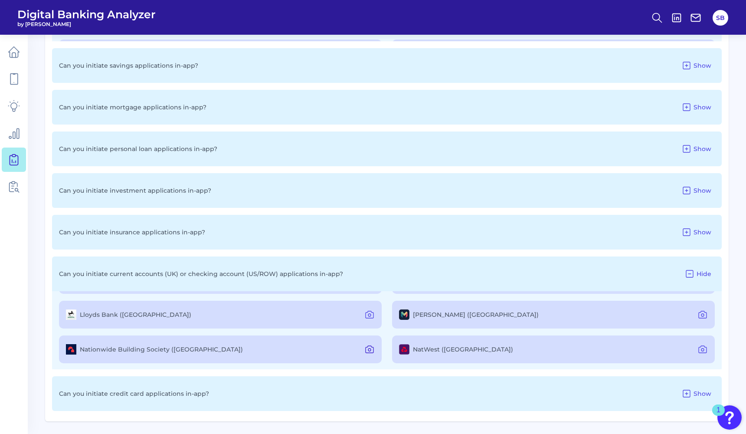
click at [365, 349] on icon at bounding box center [369, 349] width 10 height 10
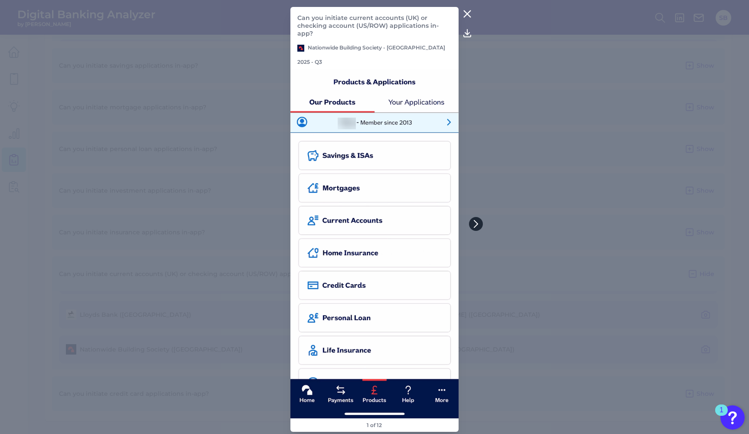
click at [474, 226] on icon at bounding box center [476, 224] width 8 height 8
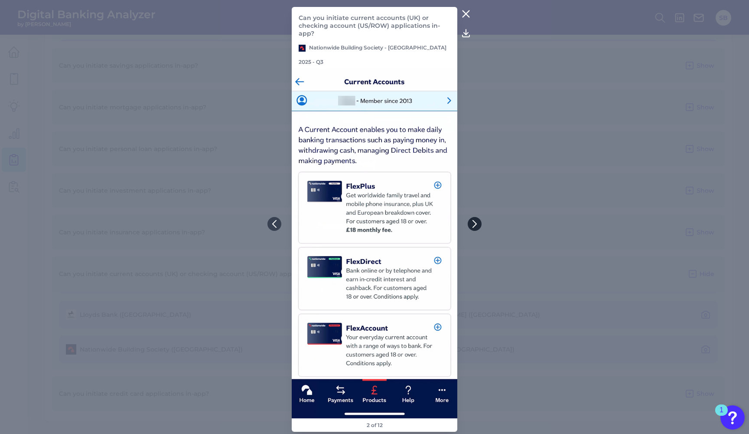
click at [477, 226] on icon at bounding box center [475, 224] width 8 height 8
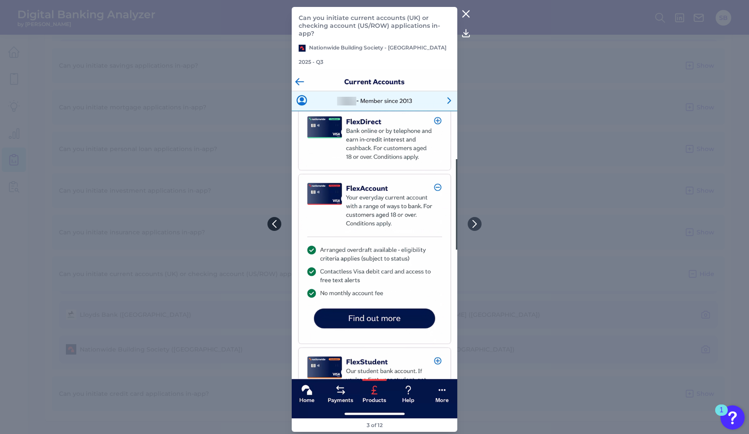
click at [277, 225] on icon at bounding box center [275, 224] width 8 height 8
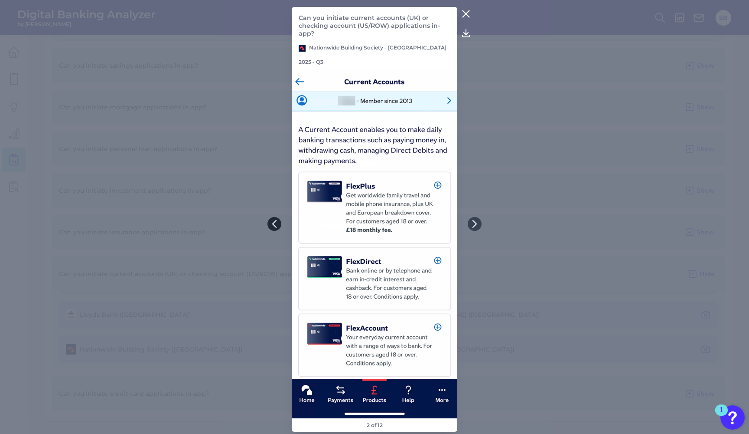
click at [277, 225] on icon at bounding box center [275, 224] width 8 height 8
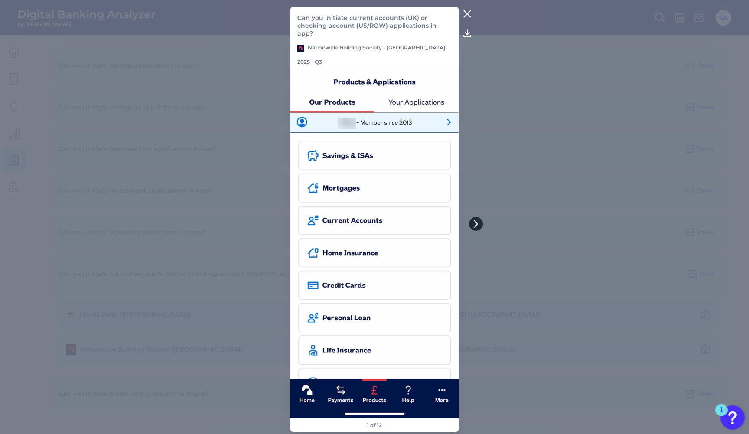
click at [474, 224] on icon at bounding box center [476, 224] width 8 height 8
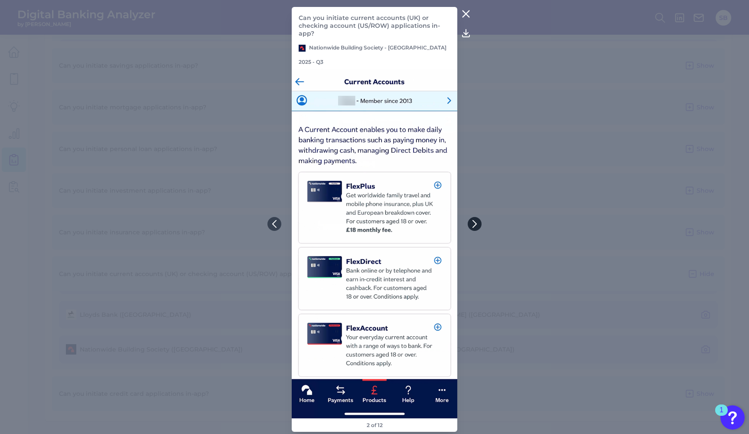
click at [476, 225] on icon at bounding box center [475, 224] width 8 height 8
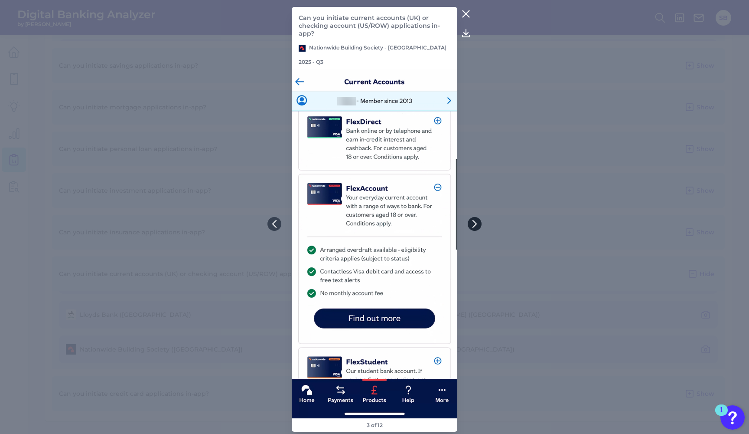
click at [477, 225] on icon at bounding box center [475, 224] width 8 height 8
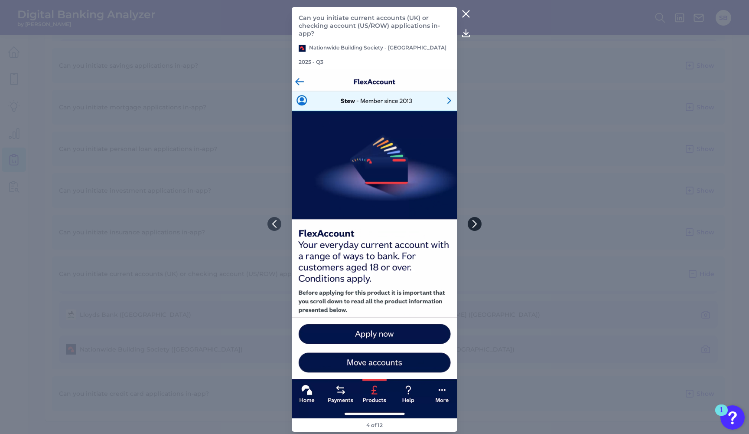
click at [477, 225] on icon at bounding box center [475, 224] width 8 height 8
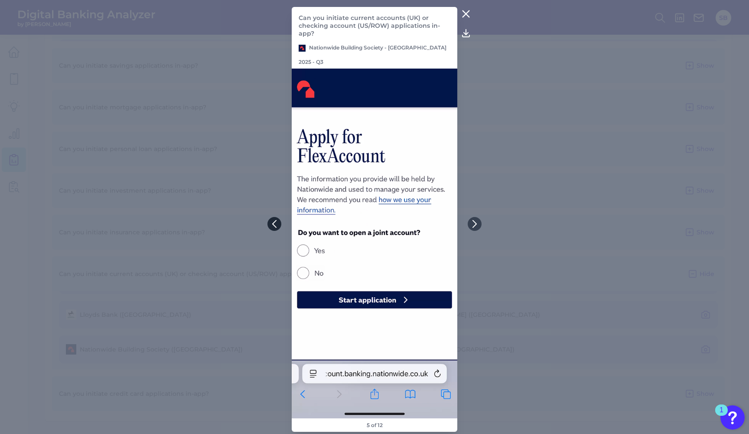
click at [271, 220] on icon at bounding box center [275, 224] width 8 height 8
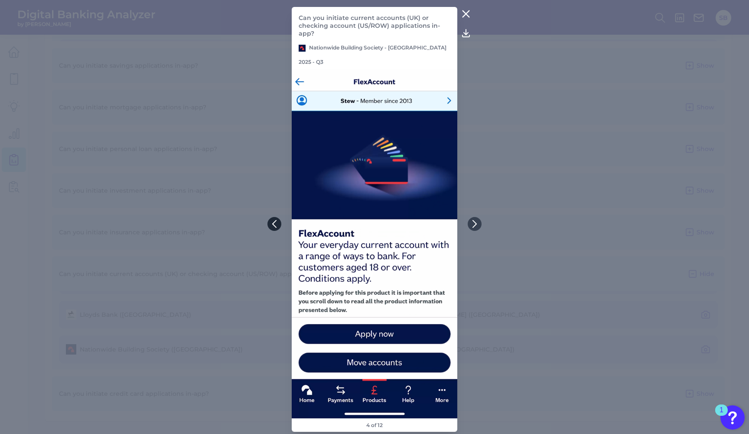
click at [271, 225] on icon at bounding box center [275, 224] width 8 height 8
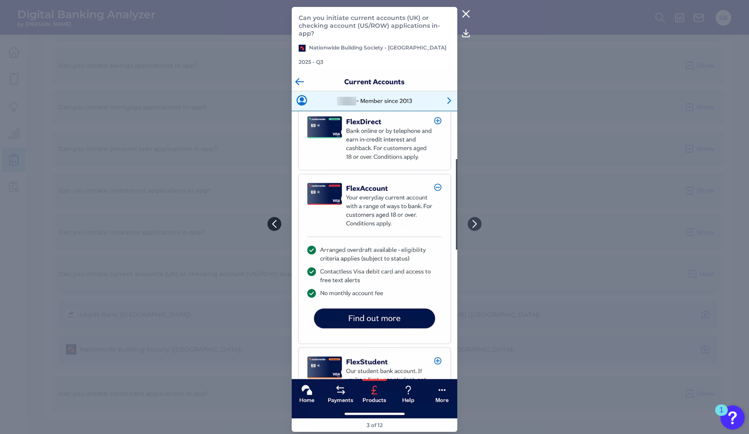
click at [271, 225] on icon at bounding box center [275, 224] width 8 height 8
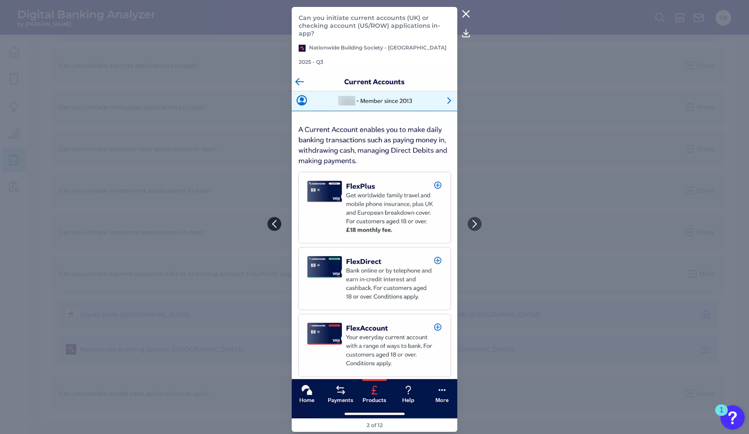
click at [272, 219] on button at bounding box center [274, 224] width 14 height 14
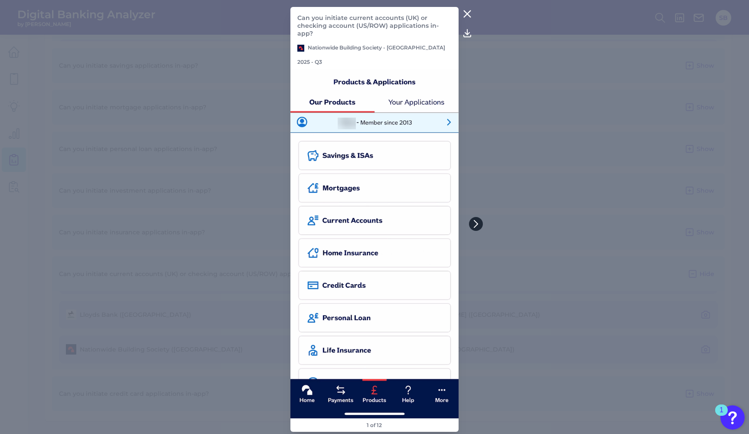
click at [476, 225] on icon at bounding box center [476, 224] width 8 height 8
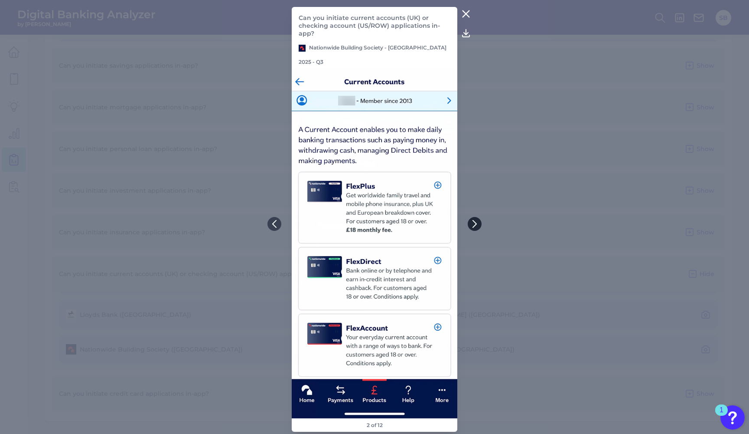
click at [478, 224] on icon at bounding box center [475, 224] width 8 height 8
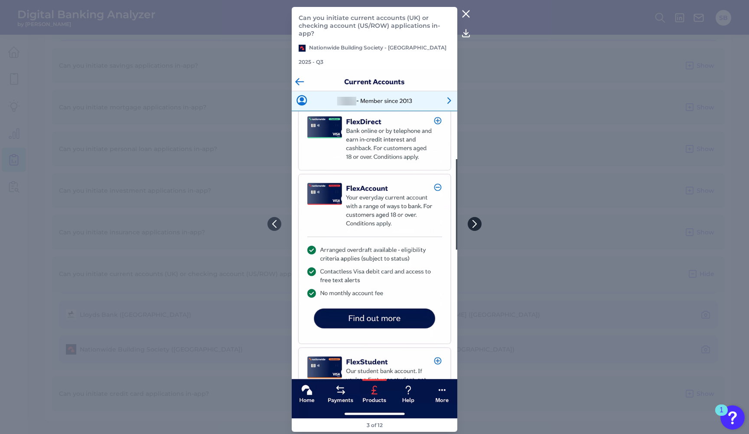
click at [472, 223] on icon at bounding box center [475, 224] width 8 height 8
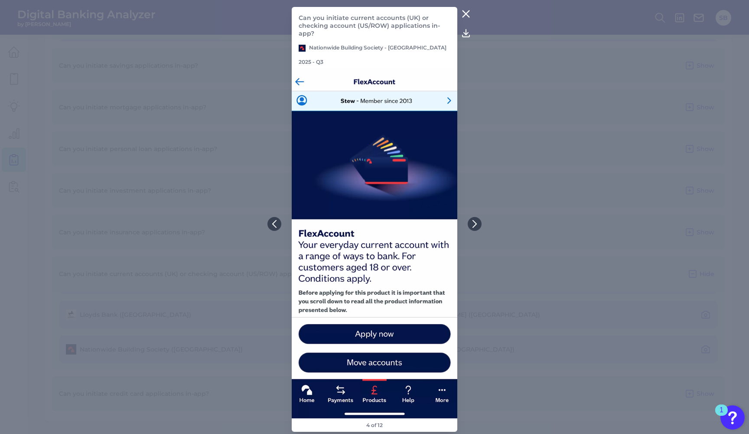
click at [466, 16] on icon at bounding box center [466, 14] width 10 height 10
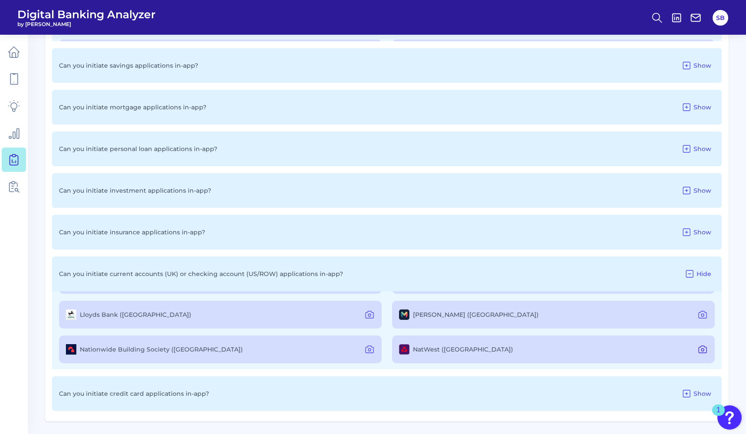
click at [701, 349] on icon at bounding box center [702, 349] width 10 height 10
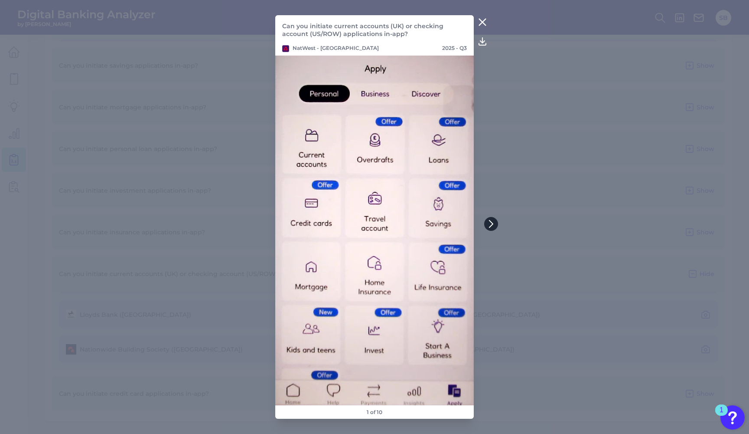
click at [495, 222] on icon at bounding box center [491, 224] width 8 height 8
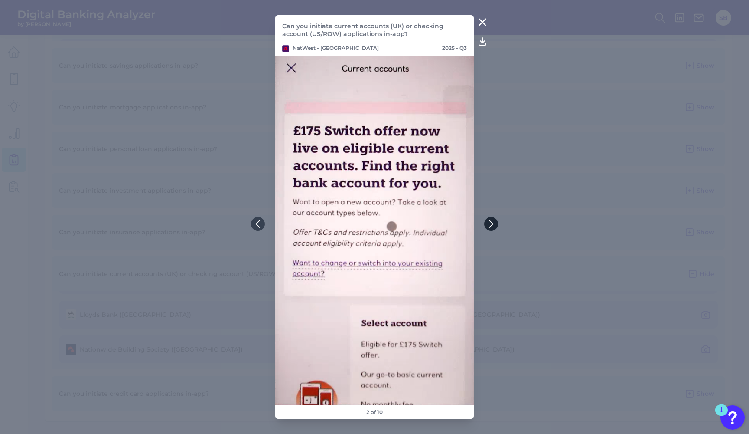
click at [495, 222] on icon at bounding box center [491, 224] width 8 height 8
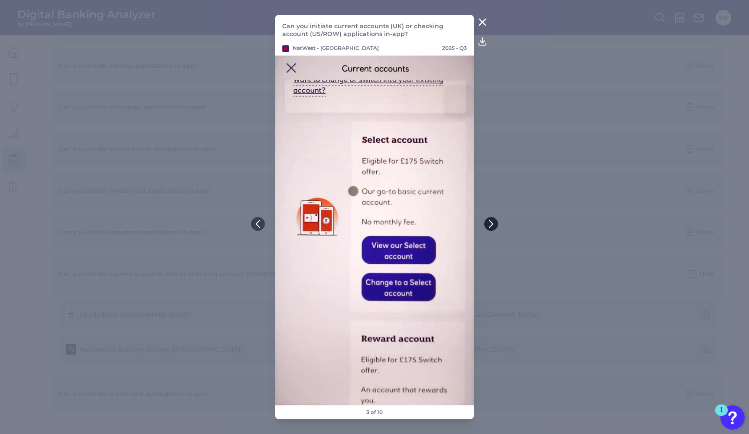
click at [489, 219] on button at bounding box center [491, 224] width 14 height 14
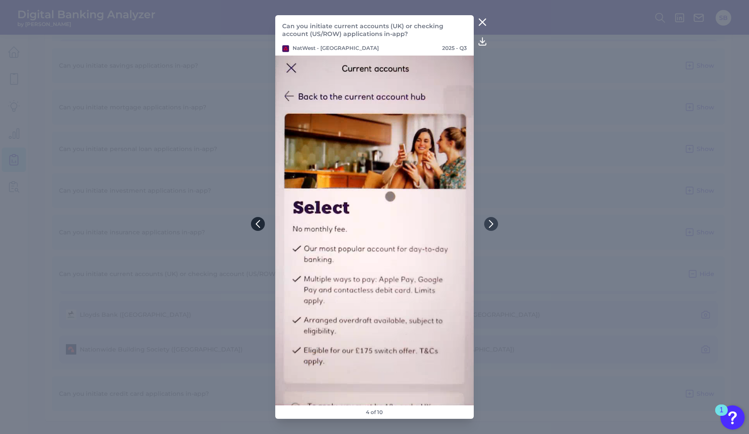
click at [260, 226] on icon at bounding box center [258, 224] width 8 height 8
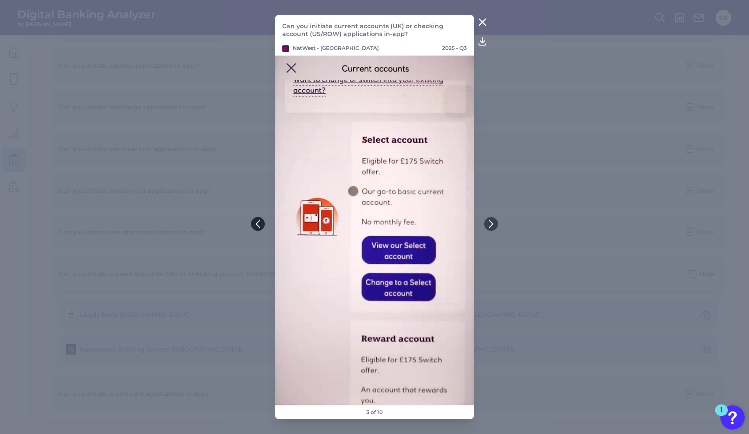
click at [260, 226] on icon at bounding box center [258, 224] width 8 height 8
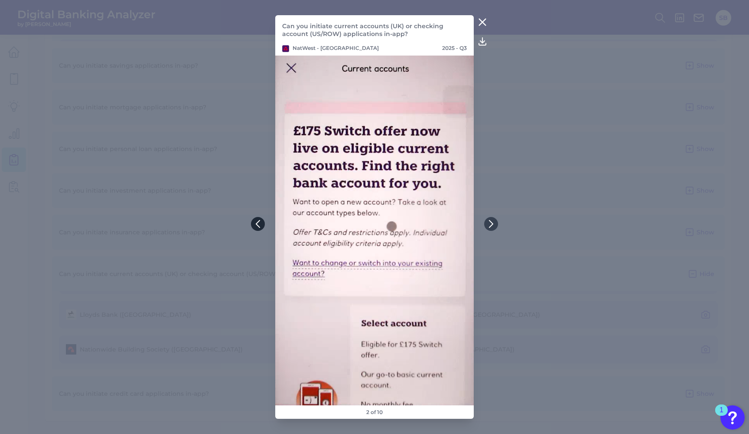
click at [260, 226] on icon at bounding box center [258, 224] width 8 height 8
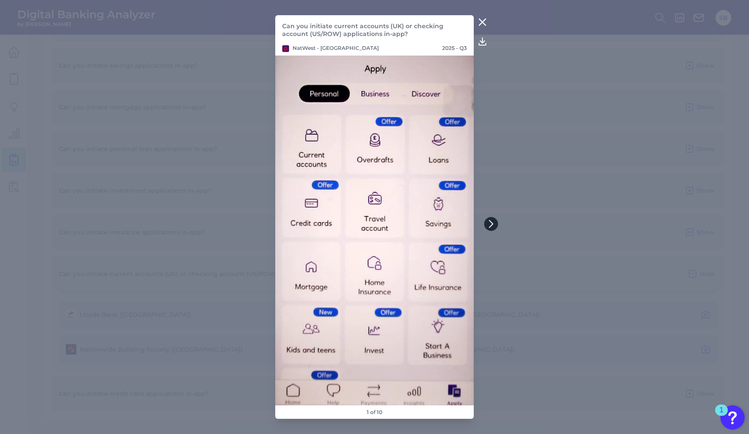
click at [494, 224] on icon at bounding box center [491, 224] width 8 height 8
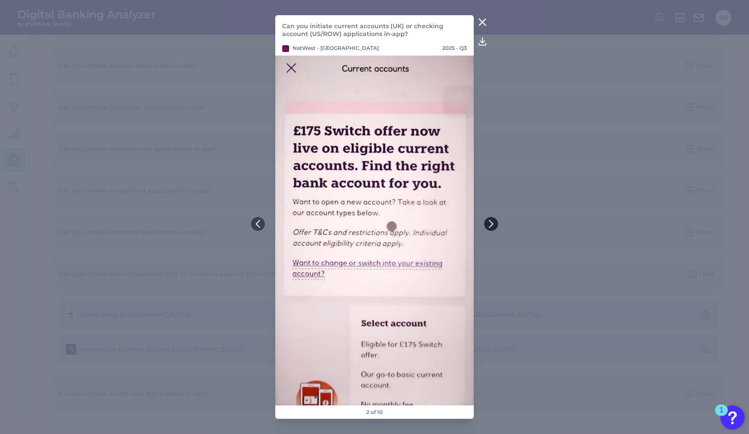
click at [494, 224] on icon at bounding box center [491, 224] width 8 height 8
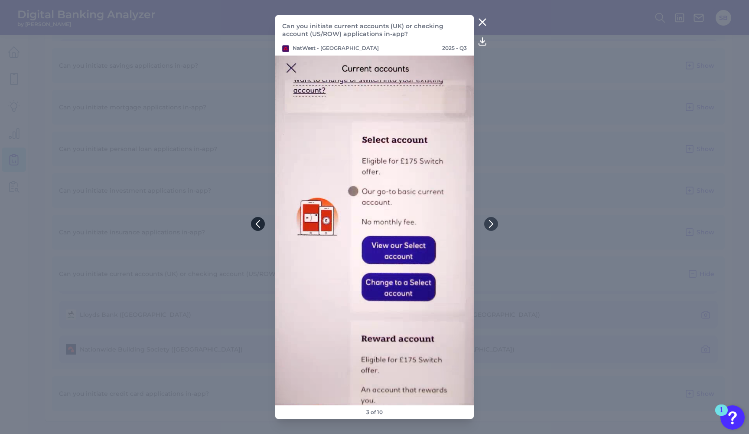
click at [258, 224] on icon at bounding box center [258, 224] width 8 height 8
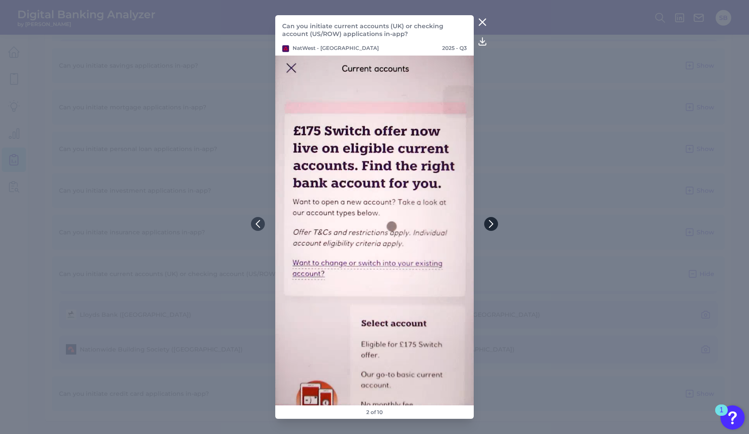
click at [494, 223] on icon at bounding box center [491, 224] width 8 height 8
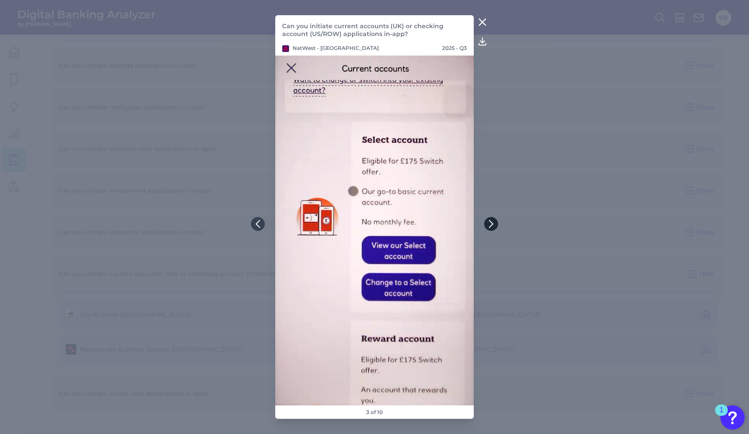
click at [494, 224] on icon at bounding box center [491, 224] width 8 height 8
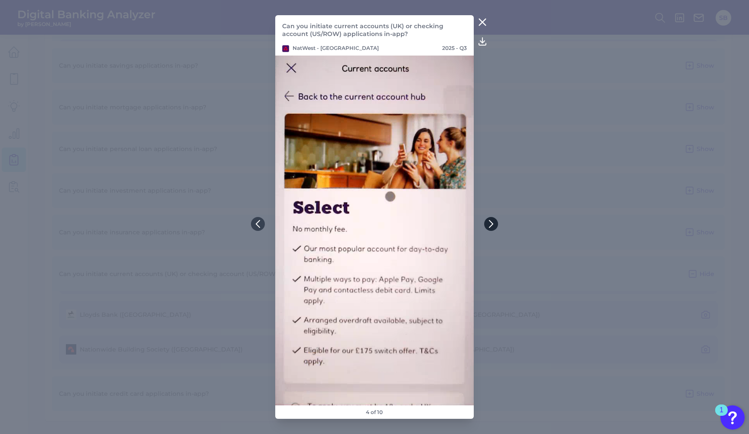
click at [493, 222] on icon at bounding box center [491, 224] width 8 height 8
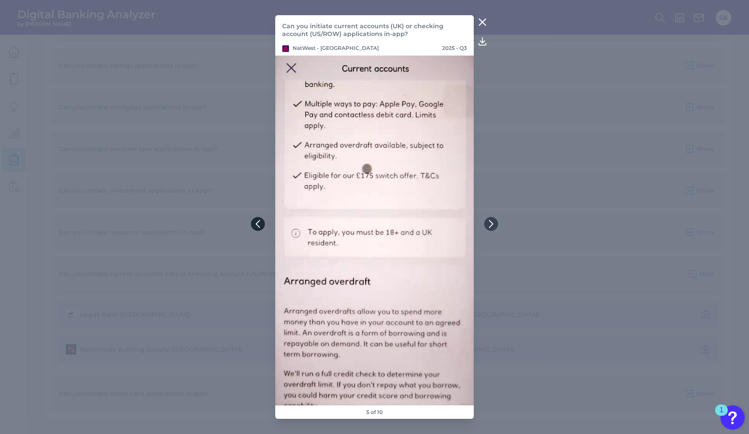
click at [256, 225] on icon at bounding box center [258, 224] width 8 height 8
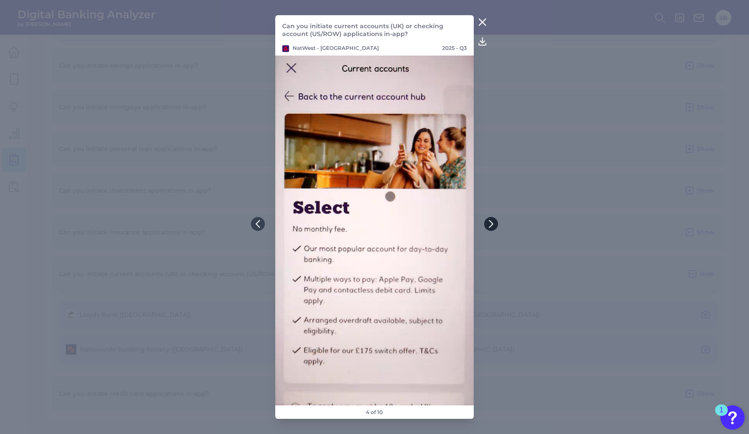
click at [491, 225] on icon at bounding box center [491, 224] width 8 height 8
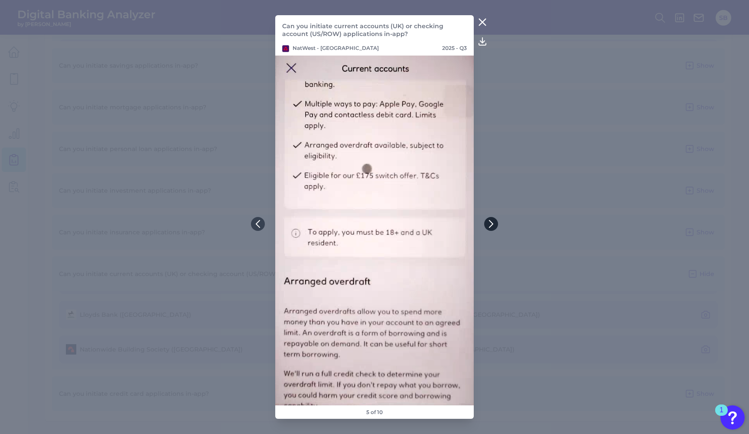
click at [491, 225] on icon at bounding box center [491, 224] width 8 height 8
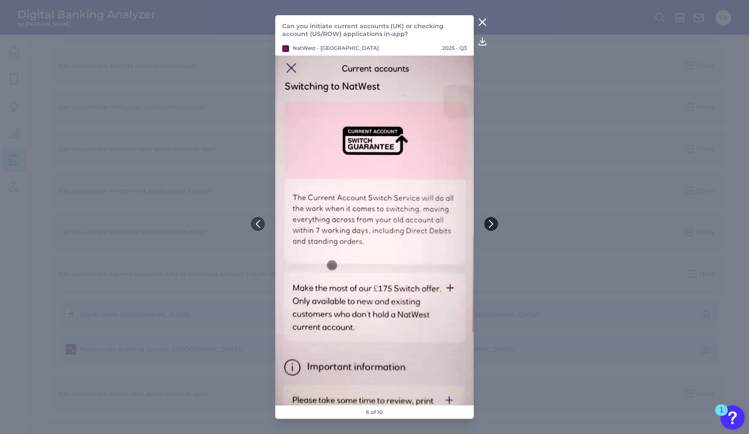
click at [490, 224] on icon at bounding box center [491, 224] width 8 height 8
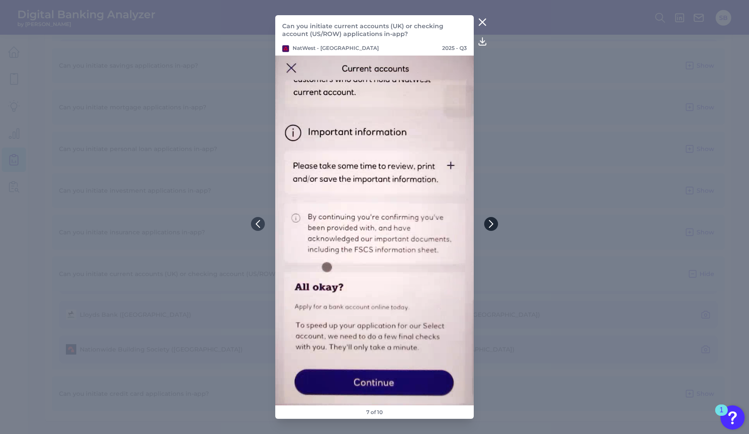
click at [490, 224] on icon at bounding box center [491, 224] width 8 height 8
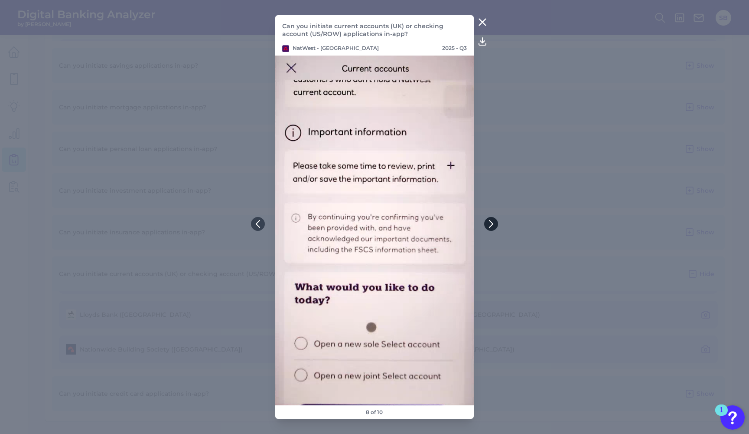
click at [493, 223] on icon at bounding box center [490, 223] width 3 height 7
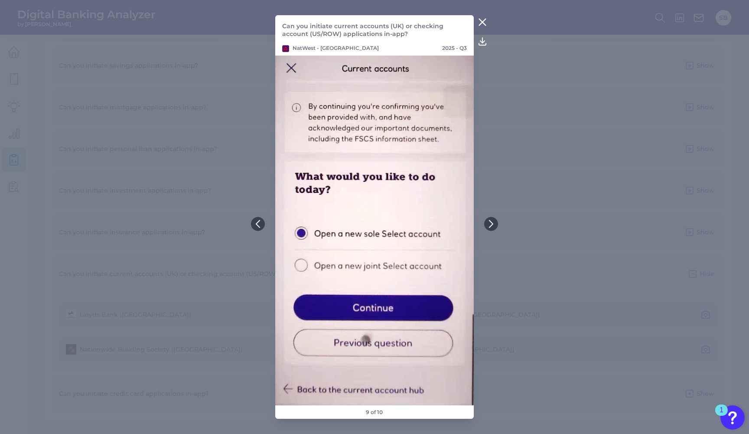
click at [494, 222] on icon at bounding box center [491, 224] width 8 height 8
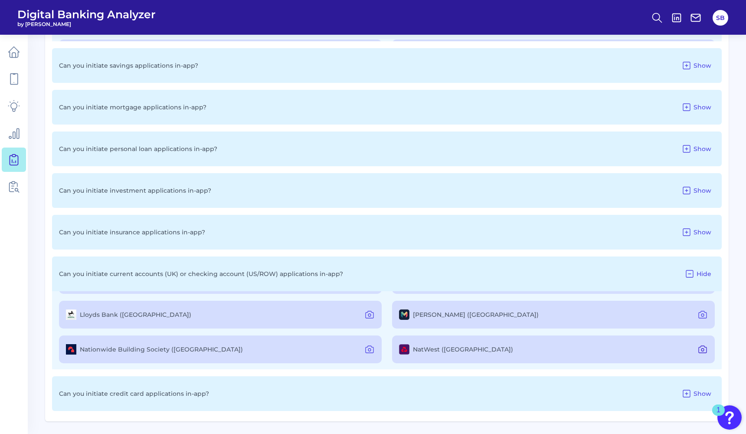
click at [701, 348] on icon at bounding box center [702, 349] width 3 height 3
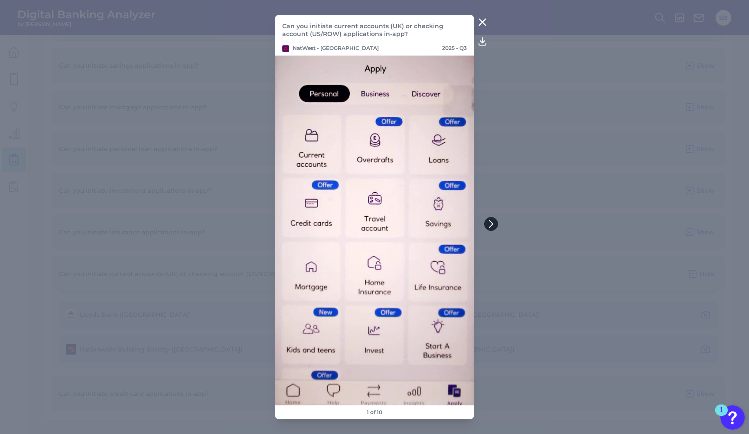
click at [494, 225] on icon at bounding box center [491, 224] width 8 height 8
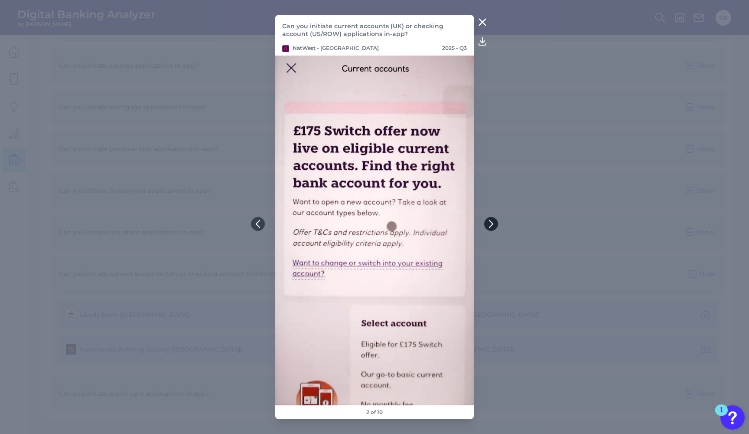
click at [496, 222] on button at bounding box center [491, 224] width 14 height 14
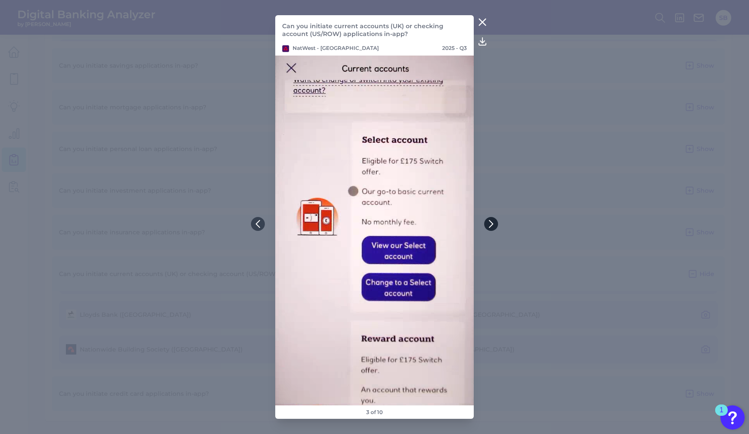
click at [491, 225] on icon at bounding box center [490, 223] width 3 height 7
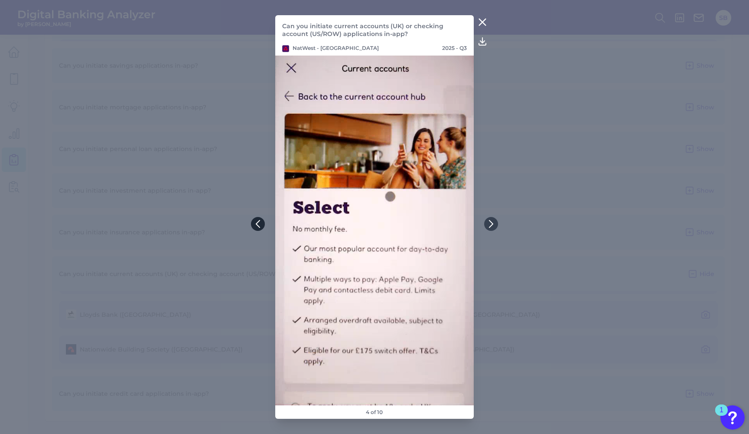
click at [251, 221] on div "Can you initiate current accounts (UK) or checking account (US/ROW) application…" at bounding box center [374, 217] width 749 height 434
click at [256, 225] on icon at bounding box center [258, 224] width 8 height 8
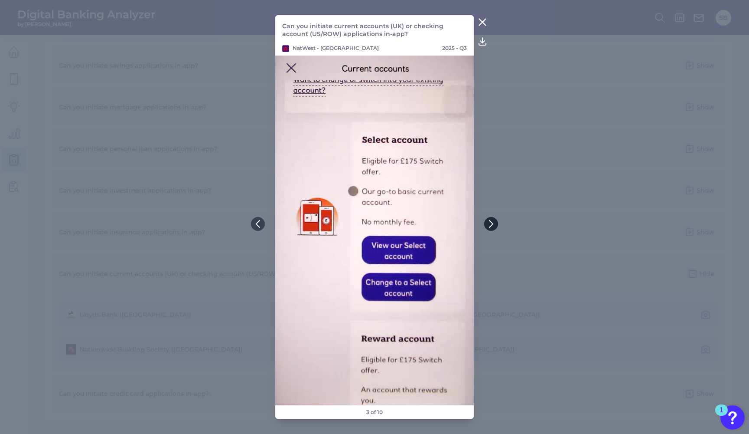
click at [493, 222] on icon at bounding box center [491, 224] width 8 height 8
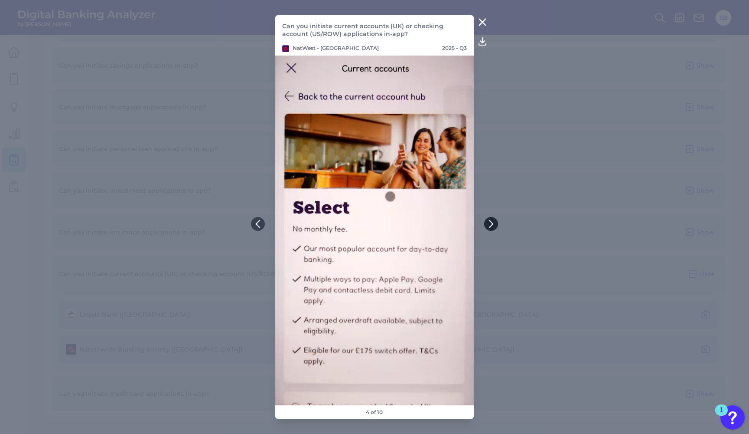
click at [491, 225] on icon at bounding box center [490, 223] width 3 height 7
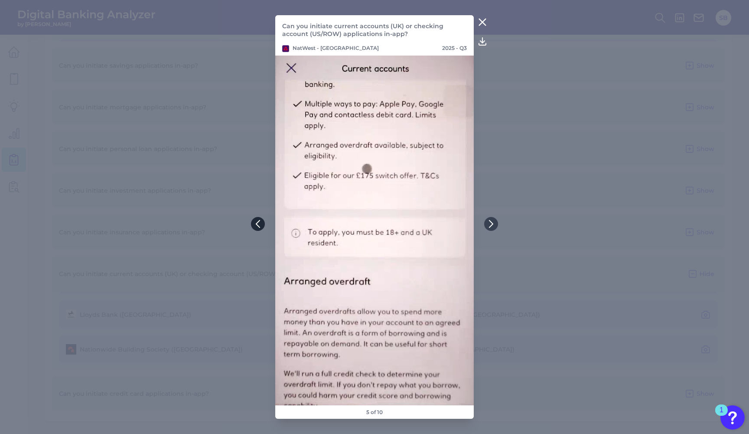
click at [261, 222] on icon at bounding box center [258, 224] width 8 height 8
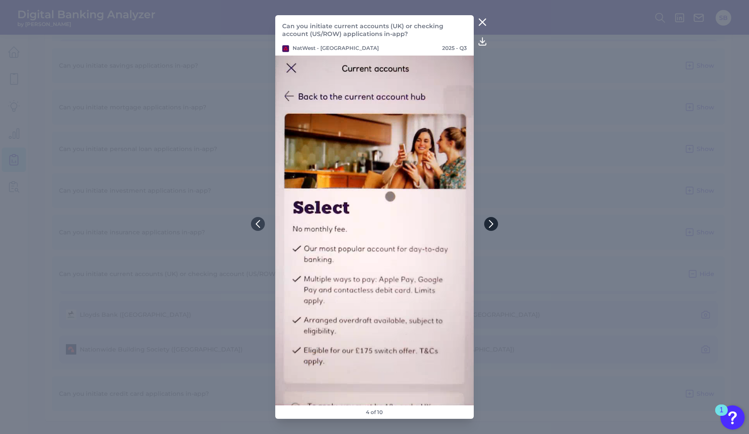
click at [492, 221] on icon at bounding box center [491, 224] width 8 height 8
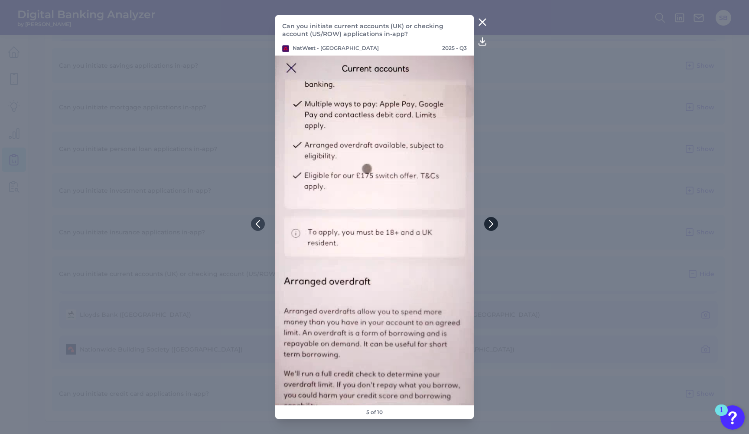
click at [492, 224] on icon at bounding box center [491, 224] width 8 height 8
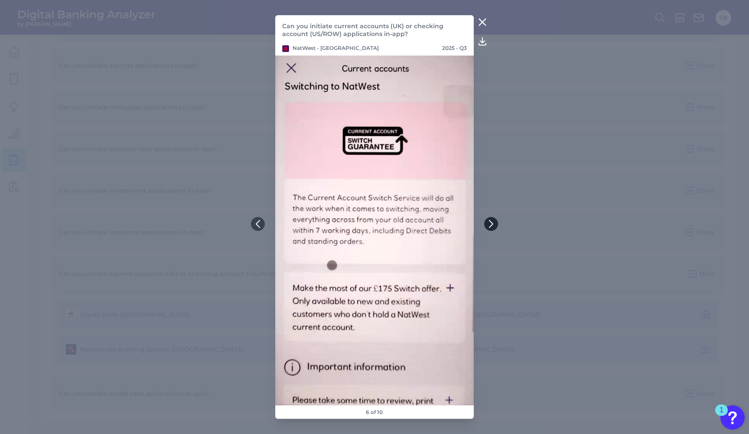
click at [491, 224] on icon at bounding box center [491, 224] width 8 height 8
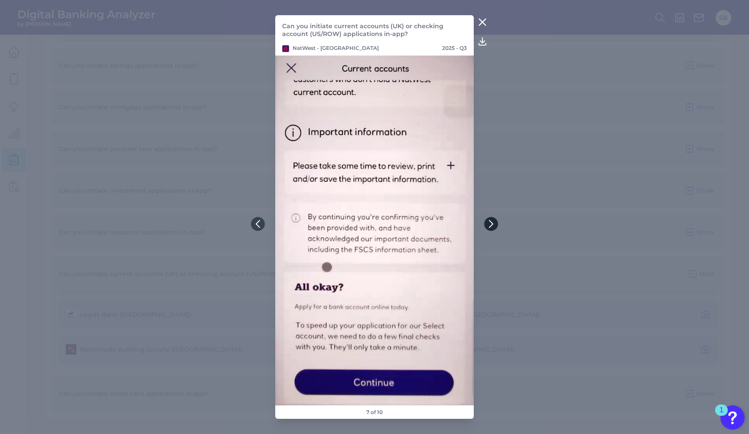
click at [491, 224] on icon at bounding box center [491, 224] width 8 height 8
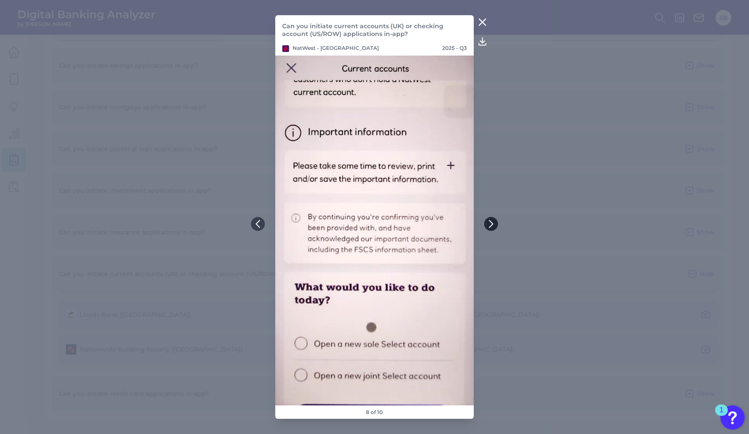
click at [491, 224] on icon at bounding box center [491, 224] width 8 height 8
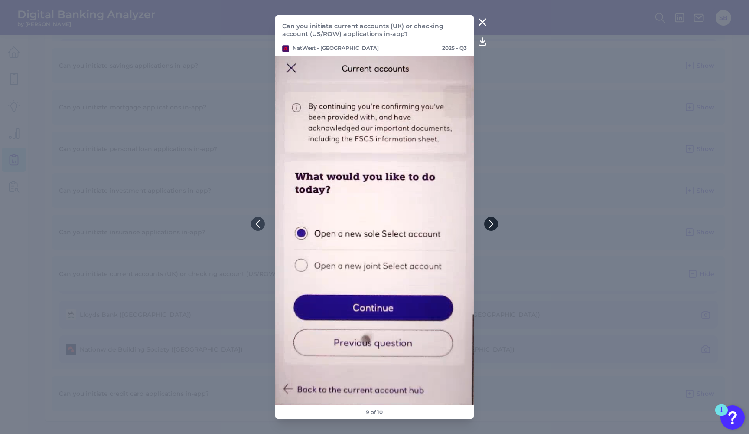
click at [491, 223] on icon at bounding box center [491, 224] width 8 height 8
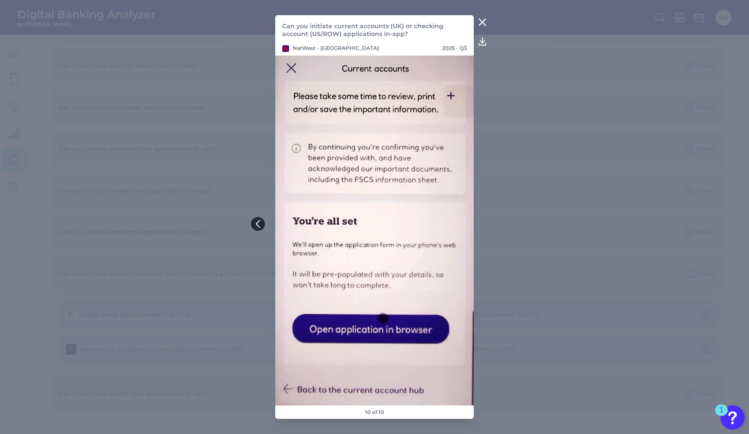
click at [260, 227] on icon at bounding box center [258, 224] width 8 height 8
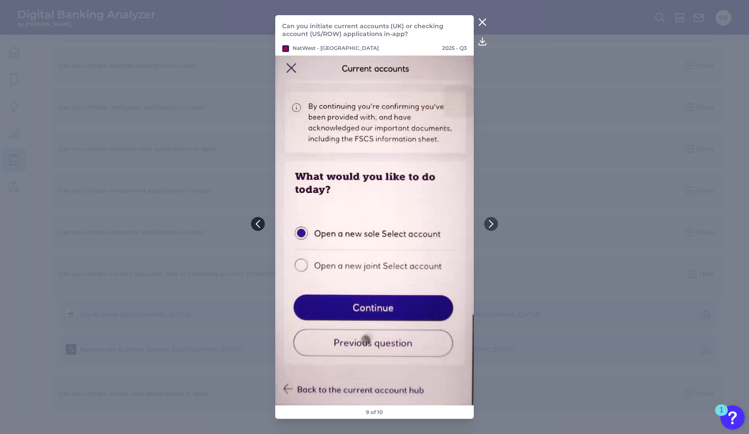
click at [260, 227] on icon at bounding box center [258, 224] width 8 height 8
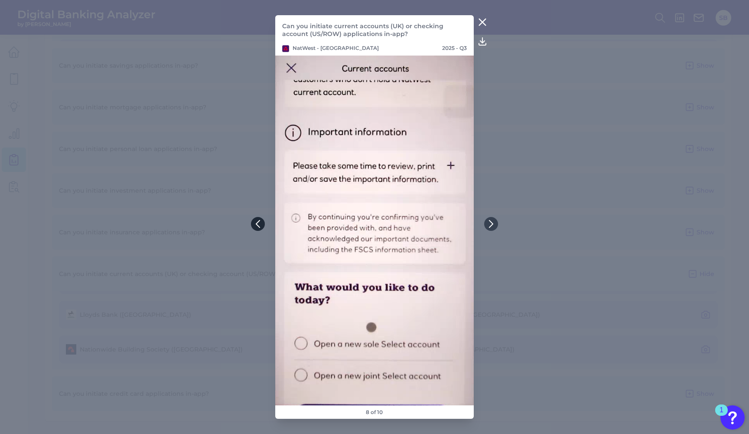
click at [260, 227] on icon at bounding box center [258, 224] width 8 height 8
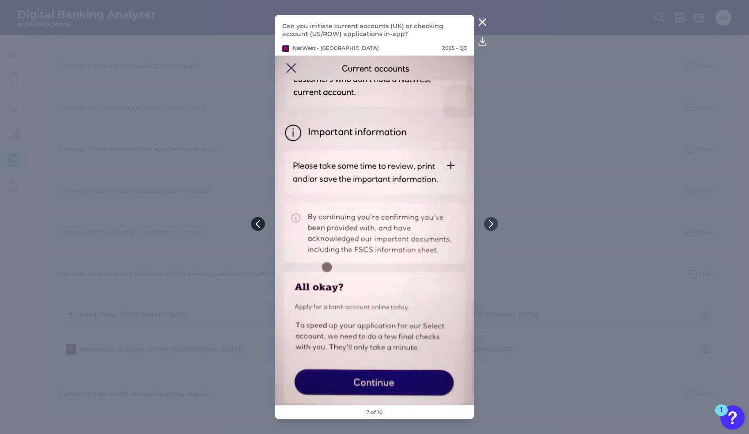
click at [260, 227] on icon at bounding box center [258, 224] width 8 height 8
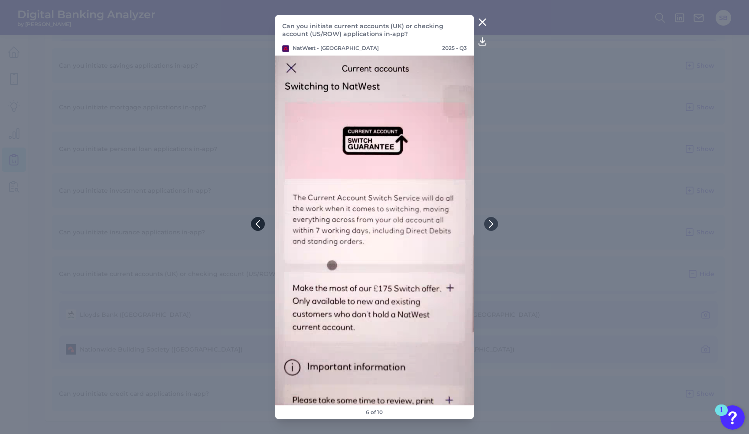
click at [260, 228] on button at bounding box center [258, 224] width 14 height 14
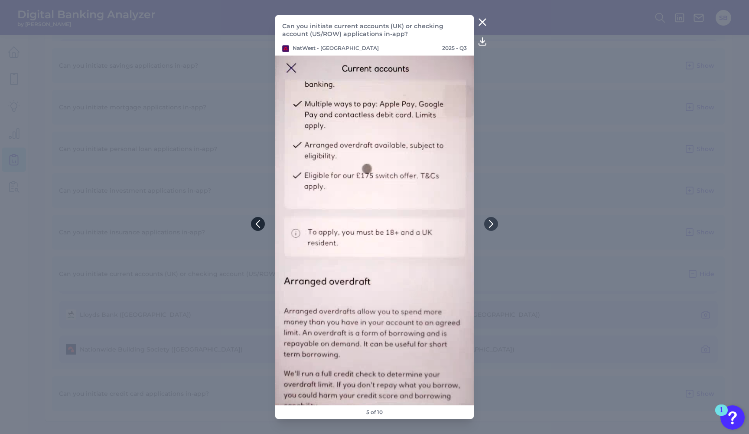
click at [260, 228] on button at bounding box center [258, 224] width 14 height 14
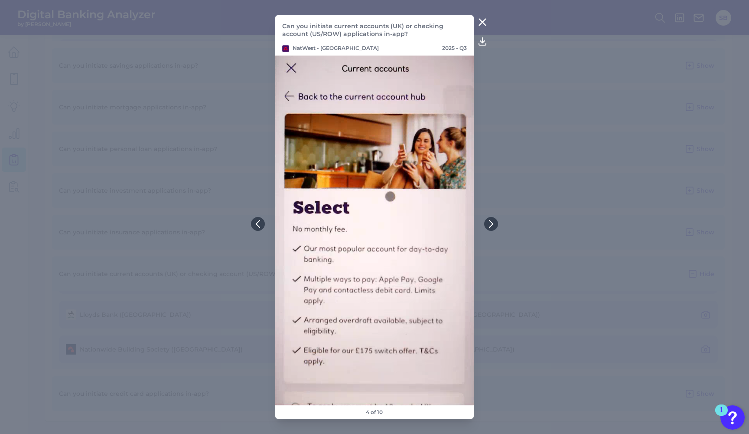
click at [485, 22] on icon at bounding box center [482, 22] width 10 height 10
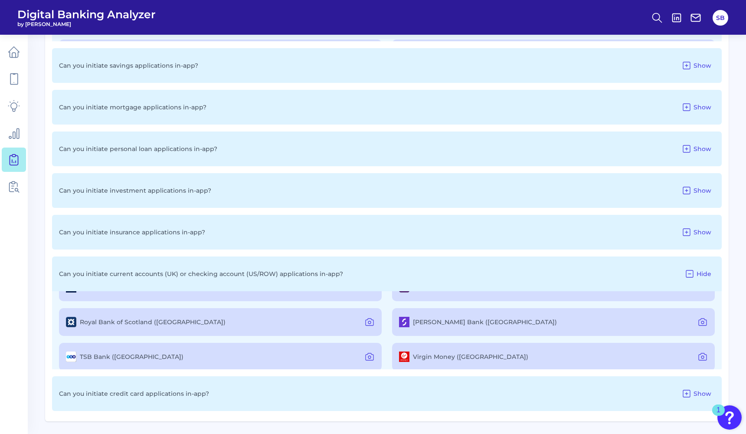
scroll to position [130, 0]
click at [366, 320] on icon at bounding box center [369, 320] width 10 height 10
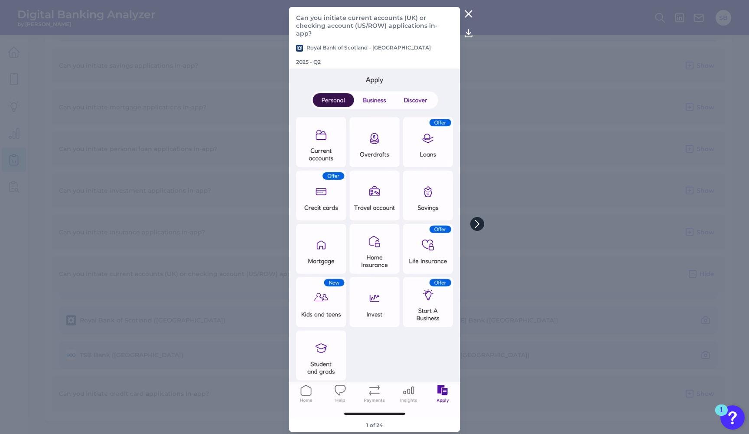
click at [476, 224] on icon at bounding box center [477, 224] width 8 height 8
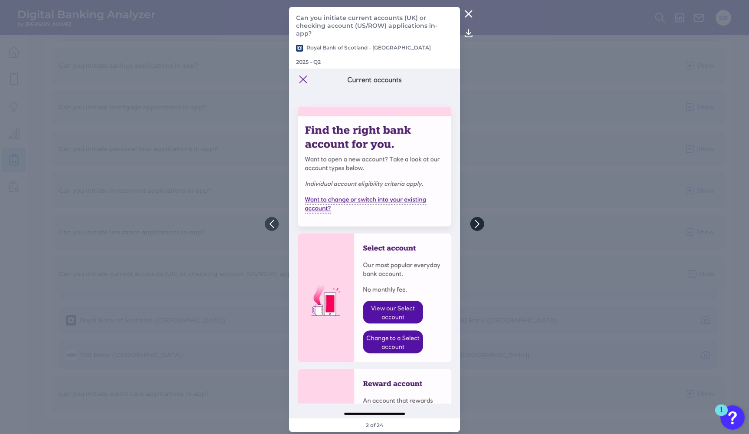
click at [477, 226] on icon at bounding box center [477, 223] width 3 height 7
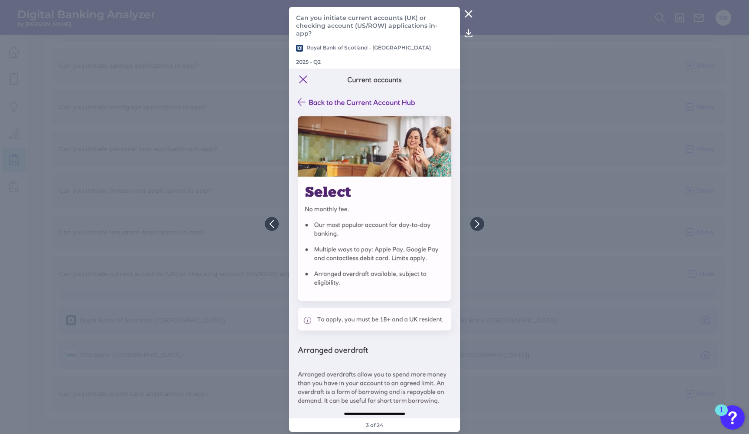
click at [468, 17] on icon at bounding box center [468, 14] width 7 height 7
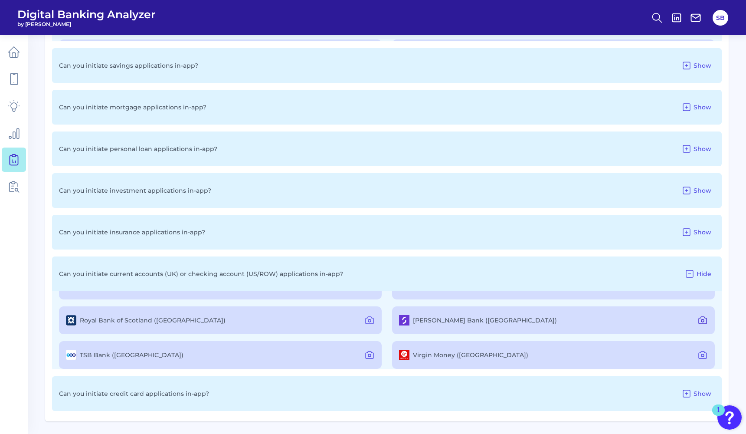
click at [701, 319] on icon at bounding box center [702, 320] width 3 height 3
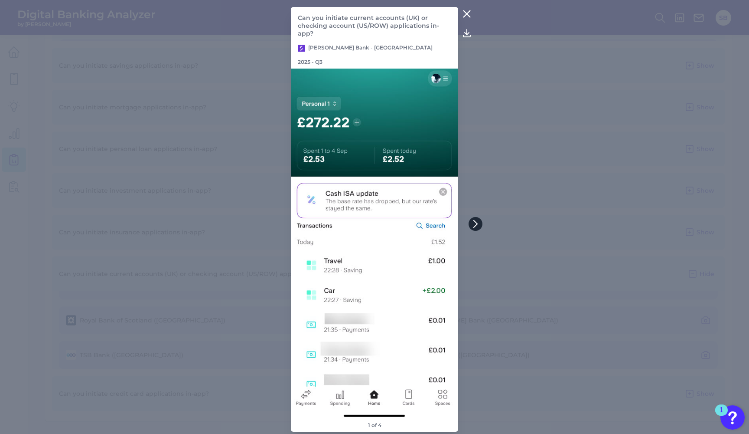
click at [478, 224] on icon at bounding box center [476, 224] width 8 height 8
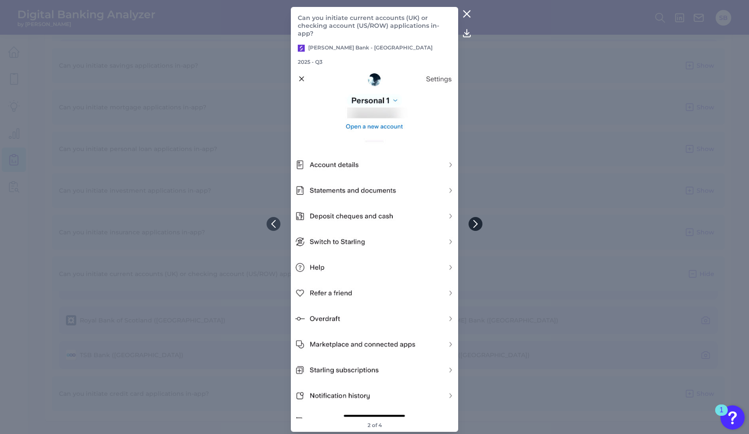
click at [478, 224] on icon at bounding box center [476, 224] width 8 height 8
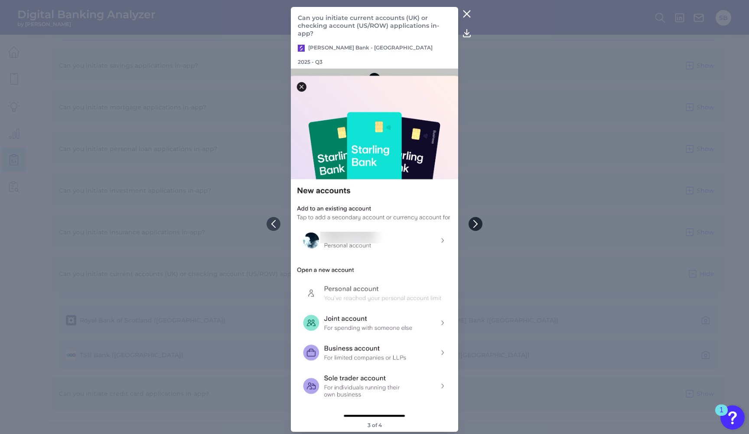
click at [476, 226] on icon at bounding box center [476, 224] width 8 height 8
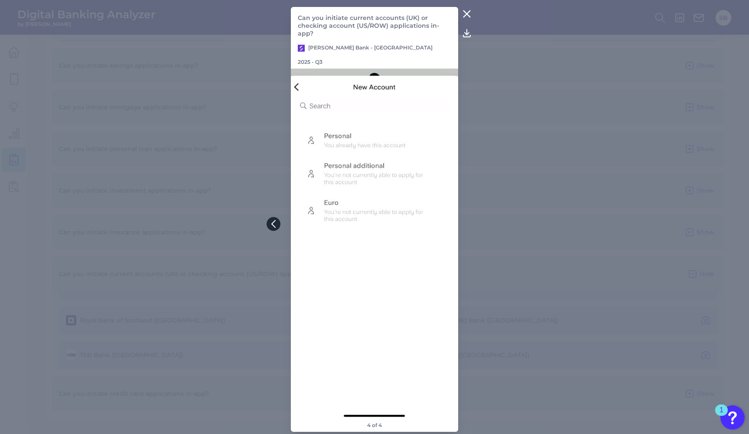
click at [276, 227] on icon at bounding box center [274, 224] width 8 height 8
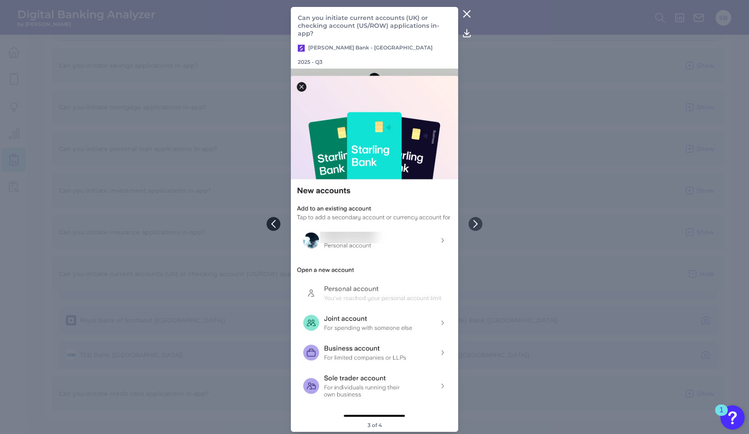
click at [276, 227] on icon at bounding box center [274, 224] width 8 height 8
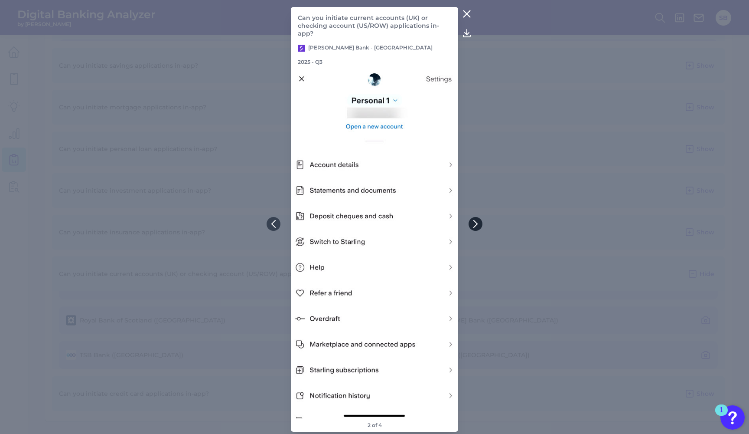
click at [477, 224] on icon at bounding box center [475, 223] width 3 height 7
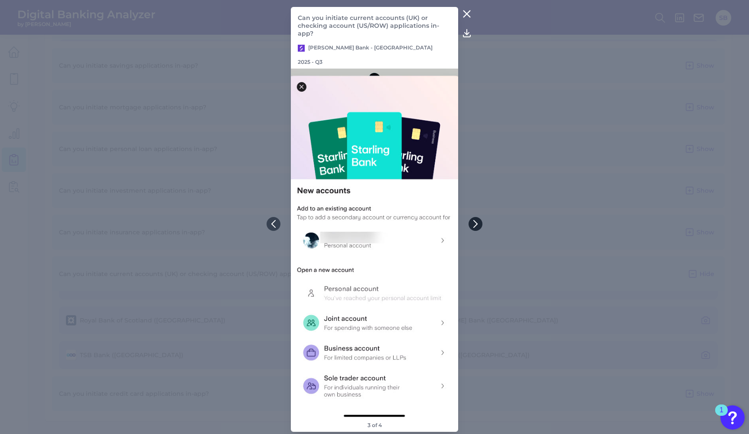
click at [476, 224] on icon at bounding box center [476, 224] width 8 height 8
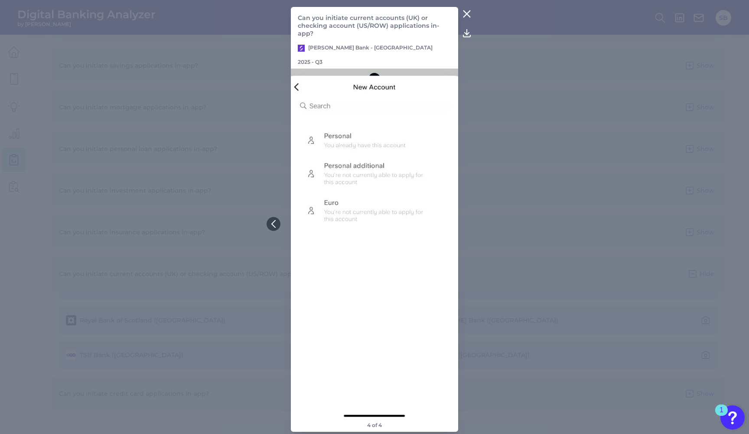
click at [466, 17] on icon at bounding box center [467, 14] width 7 height 7
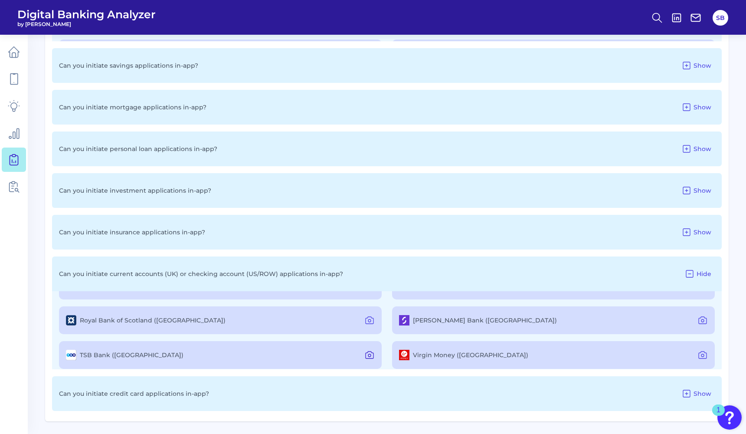
click at [368, 356] on icon at bounding box center [369, 354] width 10 height 10
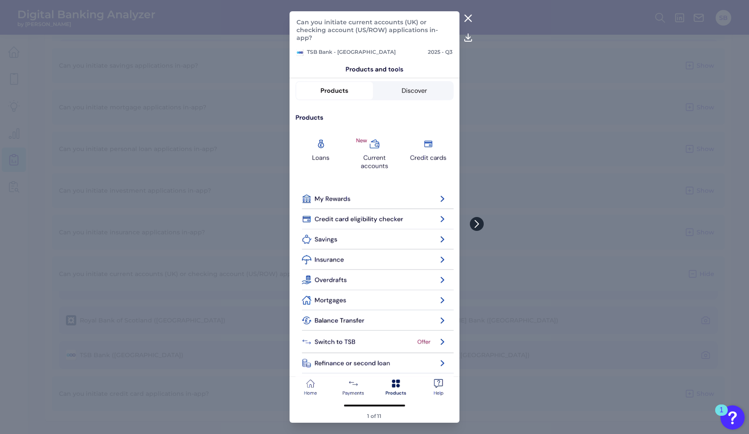
click at [479, 220] on button at bounding box center [477, 224] width 14 height 14
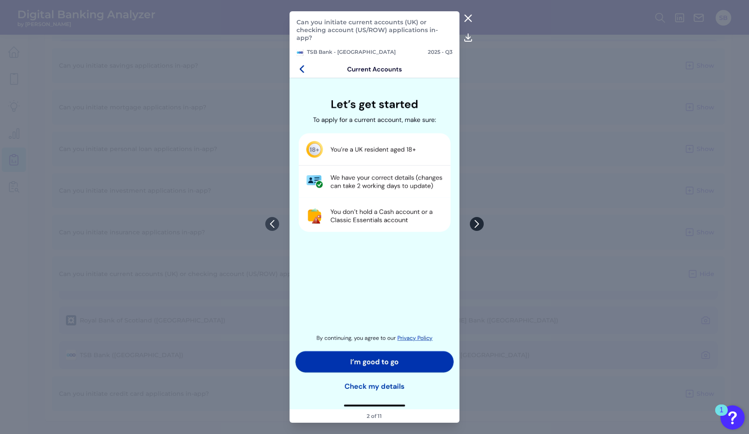
click at [480, 225] on icon at bounding box center [477, 224] width 8 height 8
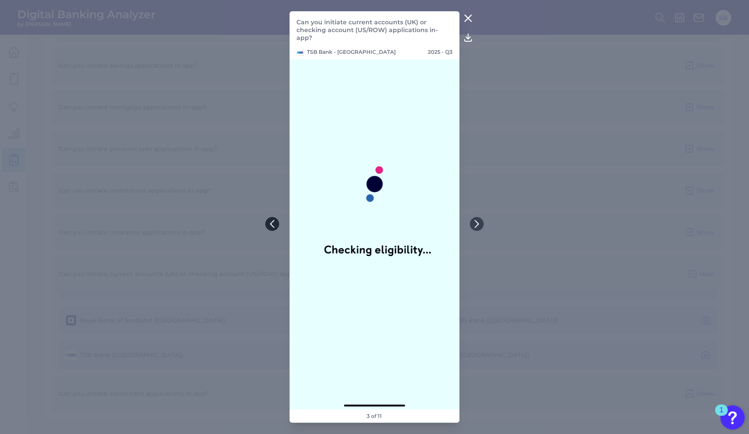
click at [272, 222] on icon at bounding box center [272, 223] width 3 height 7
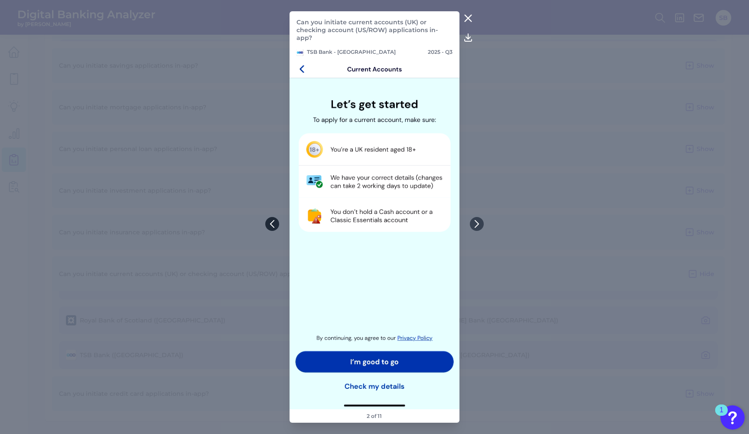
click at [270, 225] on icon at bounding box center [272, 224] width 8 height 8
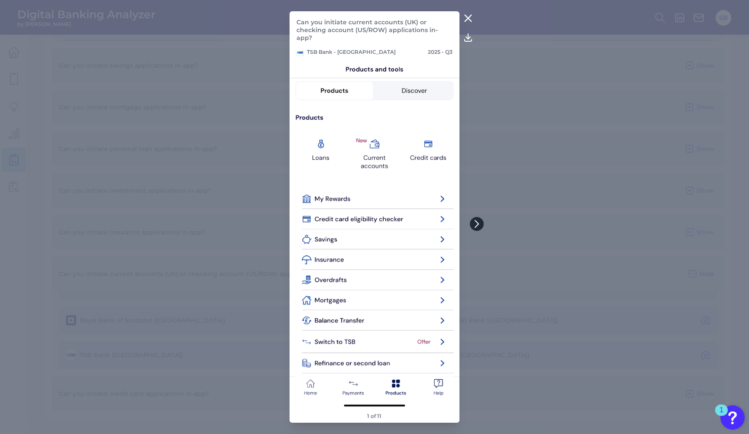
click at [480, 222] on icon at bounding box center [477, 224] width 8 height 8
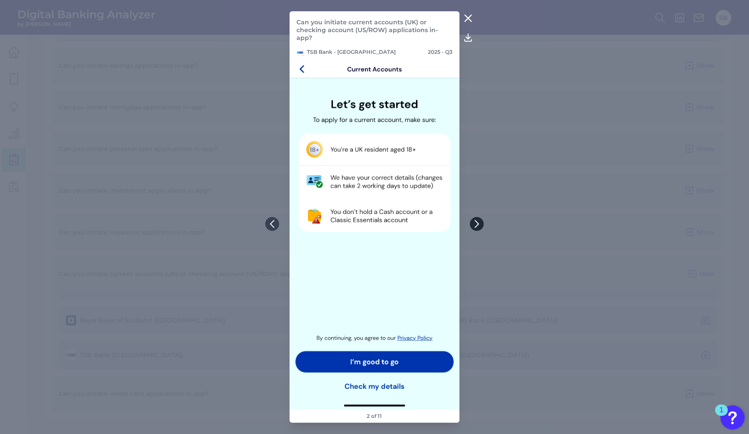
click at [479, 222] on icon at bounding box center [477, 224] width 8 height 8
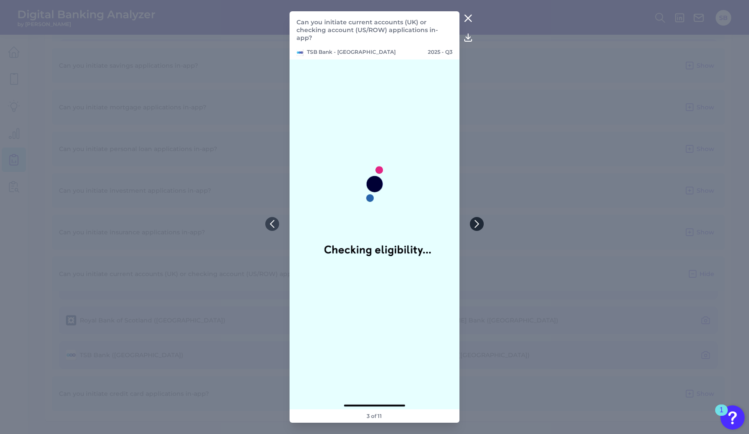
click at [479, 222] on icon at bounding box center [477, 224] width 8 height 8
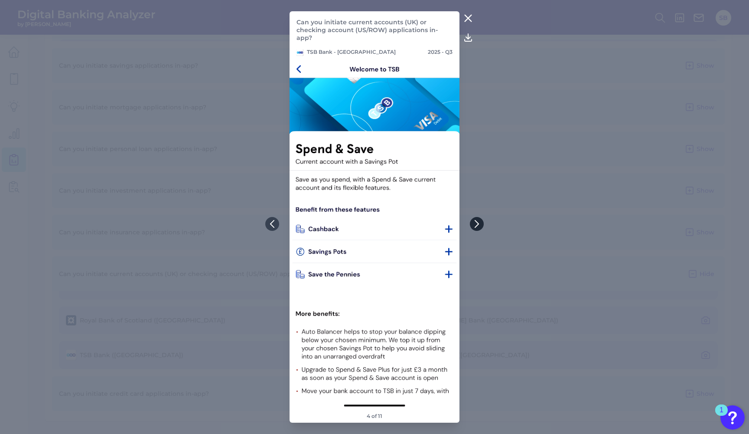
click at [475, 223] on icon at bounding box center [477, 224] width 8 height 8
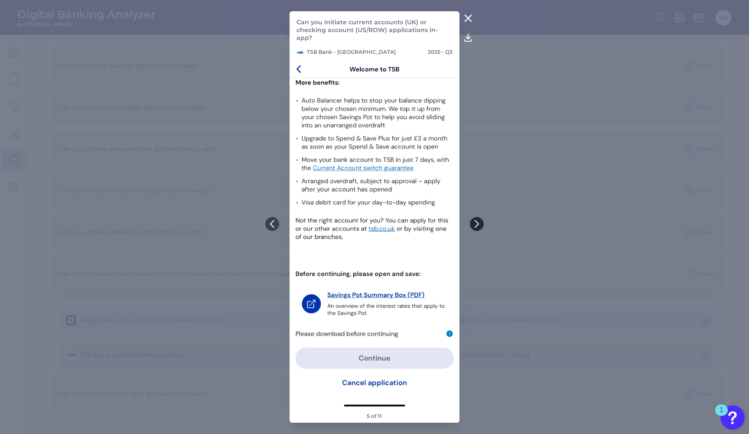
click at [475, 223] on icon at bounding box center [477, 224] width 8 height 8
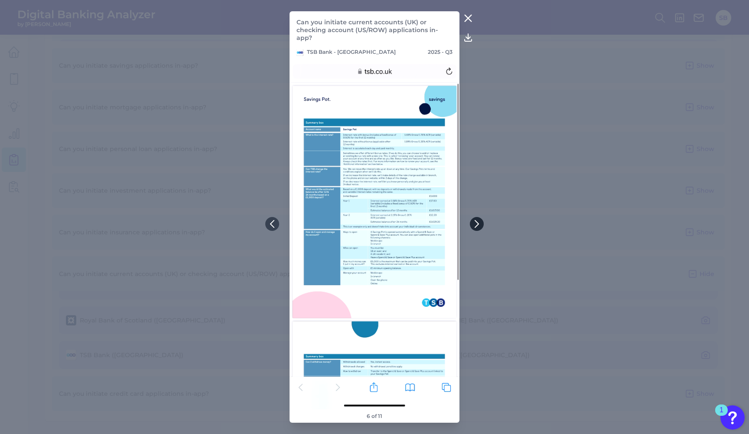
click at [475, 223] on icon at bounding box center [477, 224] width 8 height 8
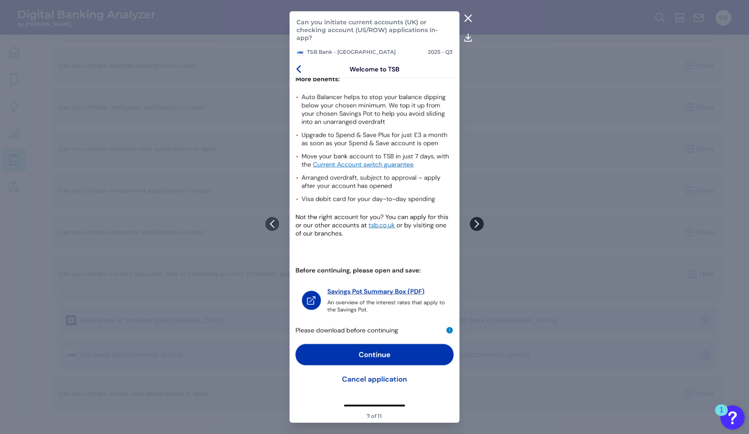
click at [475, 223] on icon at bounding box center [477, 224] width 8 height 8
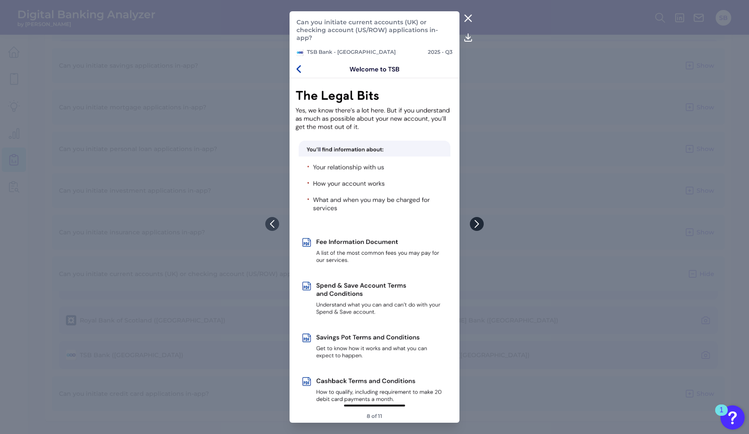
click at [475, 223] on icon at bounding box center [477, 224] width 8 height 8
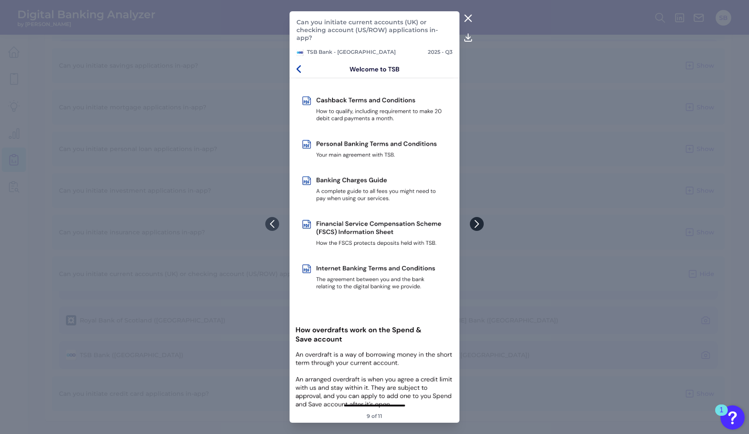
click at [476, 224] on icon at bounding box center [477, 224] width 8 height 8
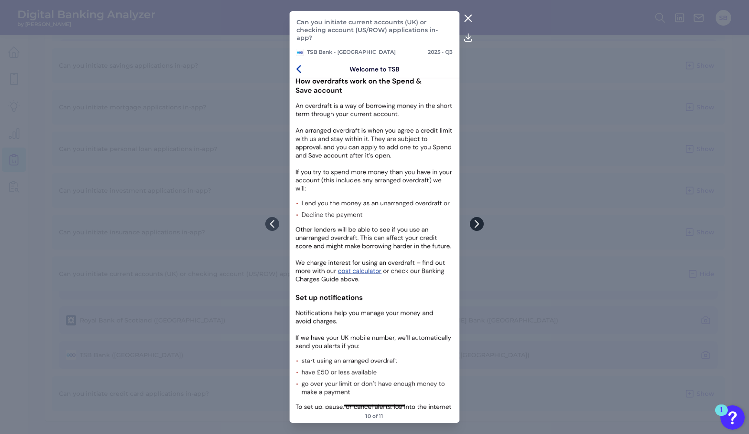
click at [476, 224] on icon at bounding box center [477, 224] width 8 height 8
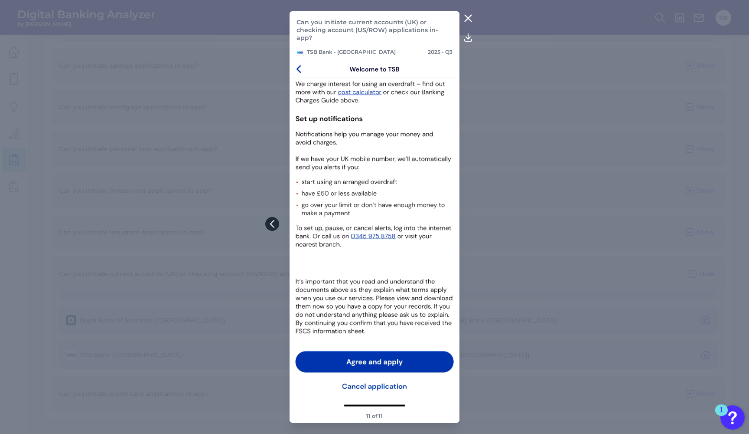
click at [270, 225] on icon at bounding box center [272, 224] width 8 height 8
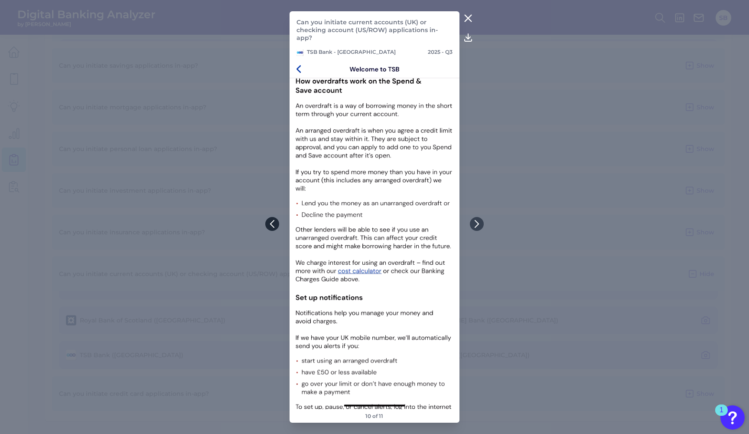
click at [270, 225] on icon at bounding box center [272, 224] width 8 height 8
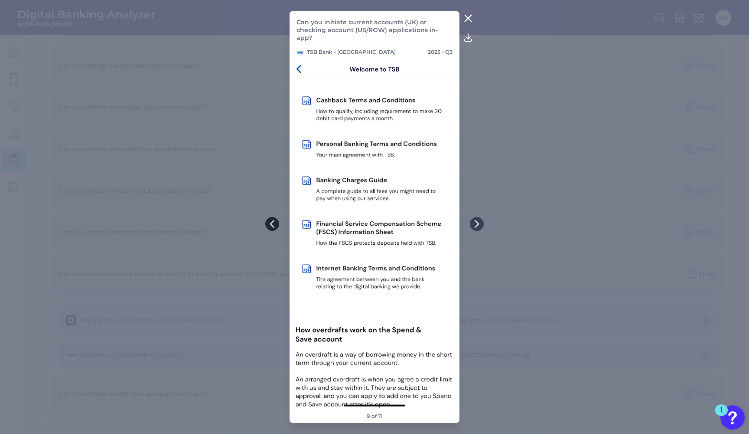
click at [270, 225] on icon at bounding box center [272, 224] width 8 height 8
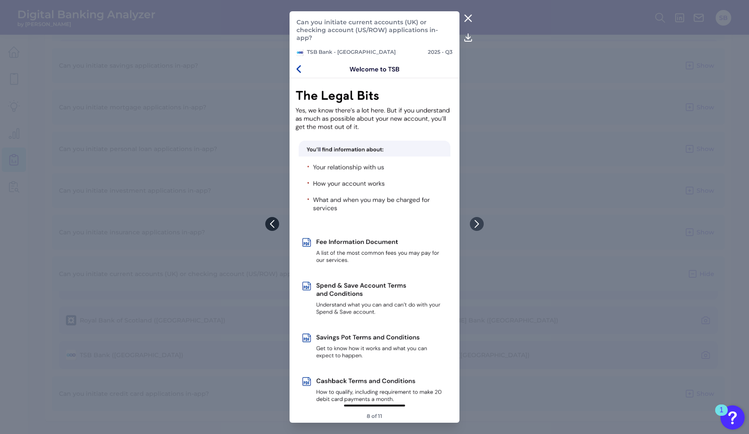
click at [270, 225] on icon at bounding box center [272, 224] width 8 height 8
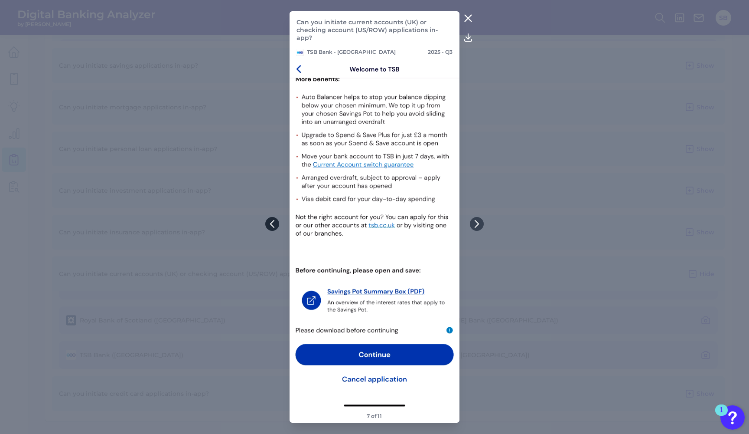
click at [270, 225] on icon at bounding box center [272, 224] width 8 height 8
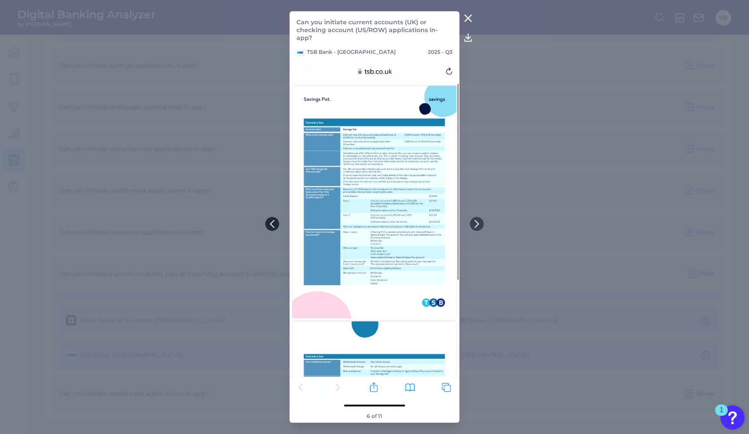
click at [269, 223] on icon at bounding box center [272, 224] width 8 height 8
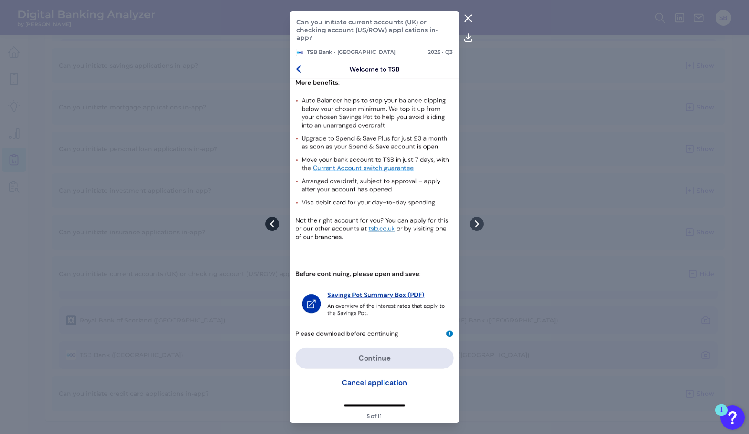
click at [269, 223] on icon at bounding box center [272, 224] width 8 height 8
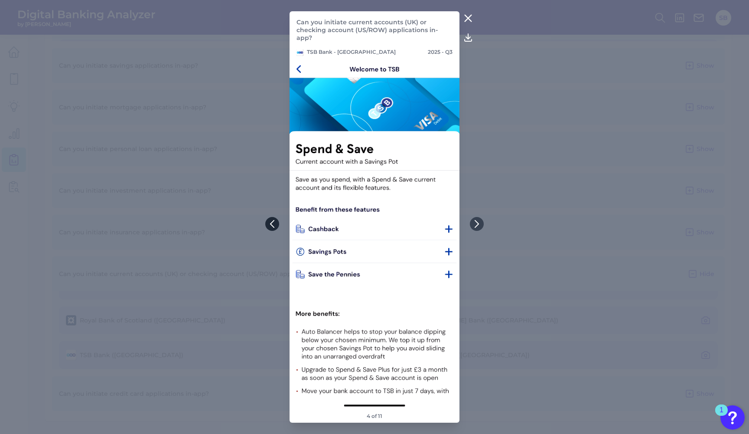
click at [269, 223] on icon at bounding box center [272, 224] width 8 height 8
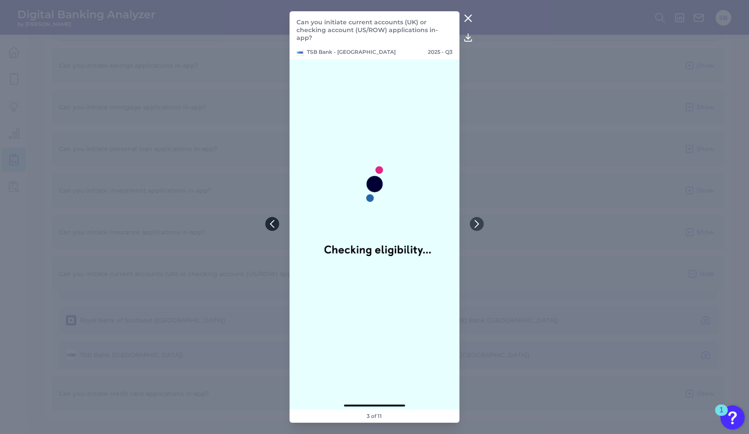
click at [274, 224] on icon at bounding box center [272, 224] width 8 height 8
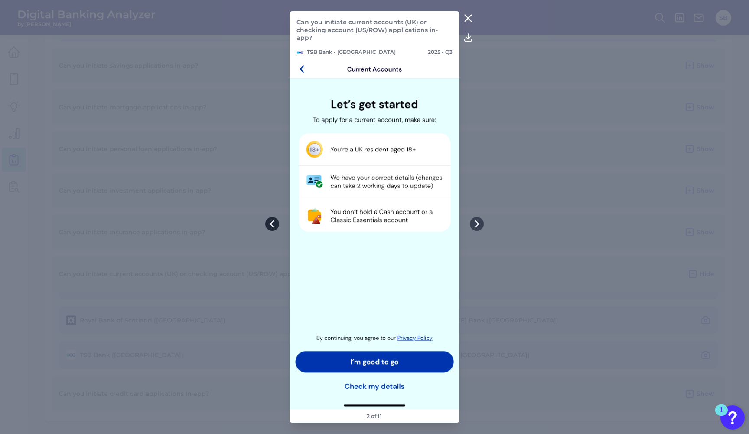
click at [274, 223] on icon at bounding box center [272, 224] width 8 height 8
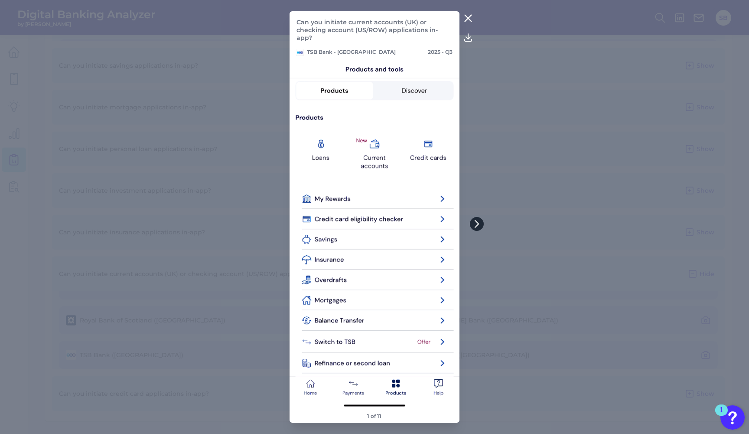
click at [477, 225] on icon at bounding box center [476, 223] width 3 height 7
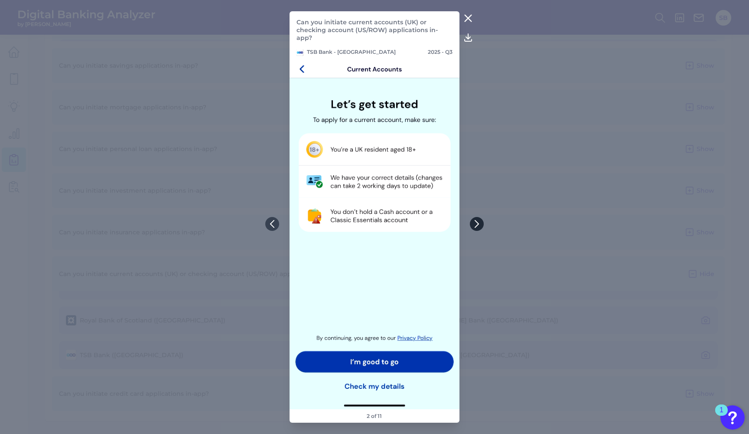
click at [476, 225] on icon at bounding box center [476, 223] width 3 height 7
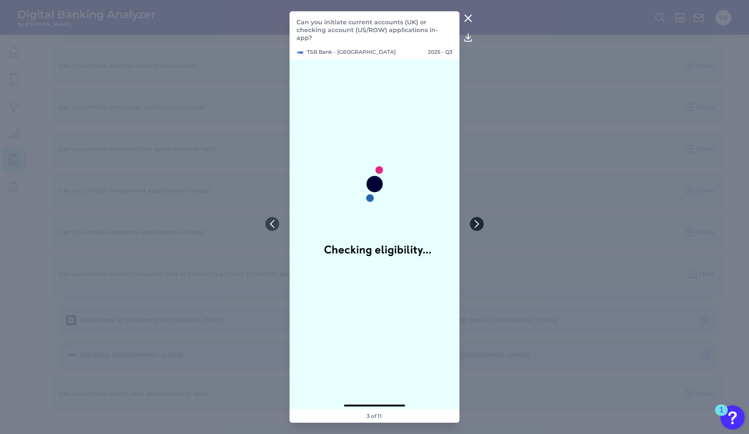
click at [476, 225] on icon at bounding box center [476, 223] width 3 height 7
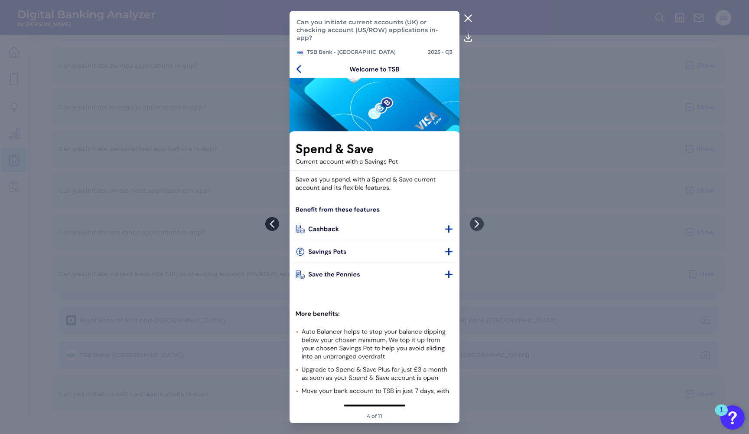
click at [269, 221] on icon at bounding box center [272, 224] width 8 height 8
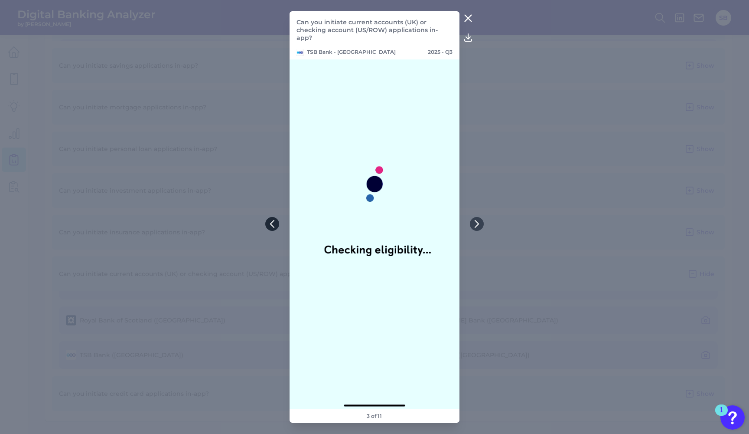
click at [274, 222] on icon at bounding box center [272, 224] width 8 height 8
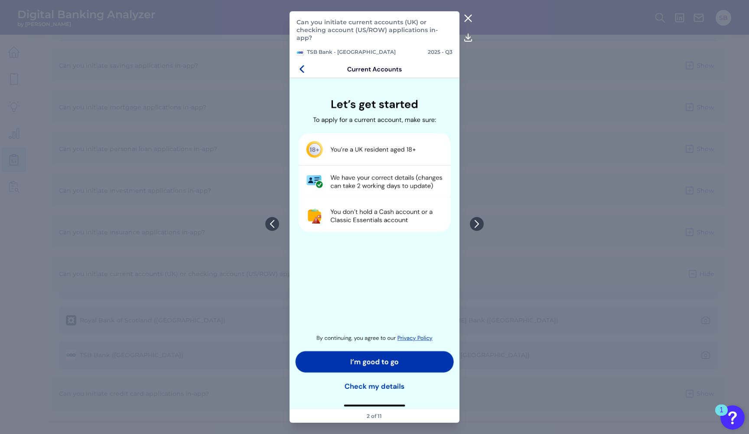
click at [271, 221] on icon at bounding box center [272, 224] width 8 height 8
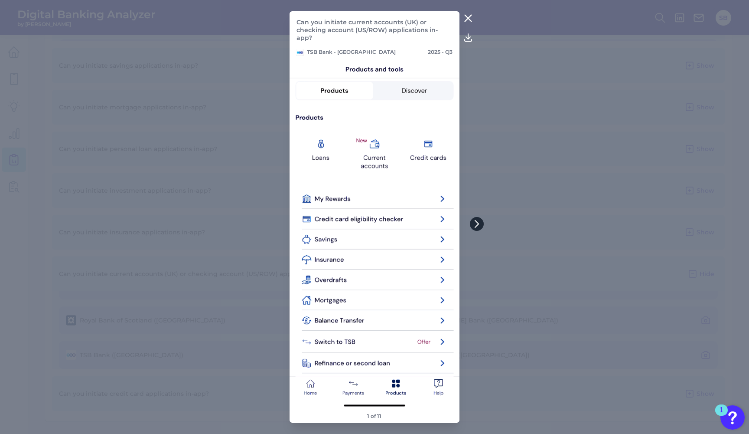
click at [475, 223] on icon at bounding box center [477, 224] width 8 height 8
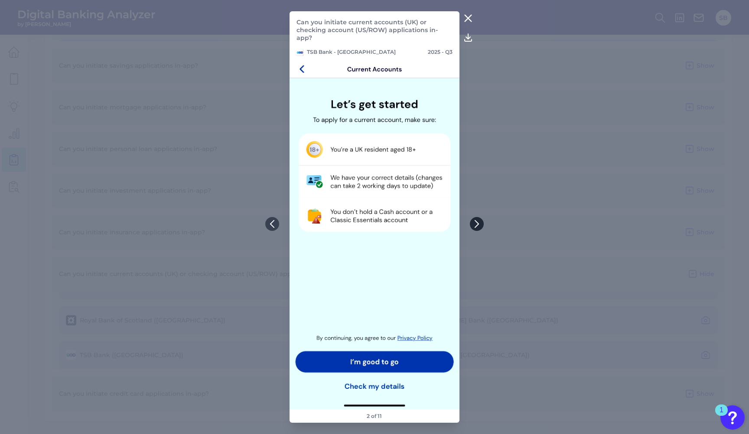
click at [479, 225] on icon at bounding box center [477, 224] width 8 height 8
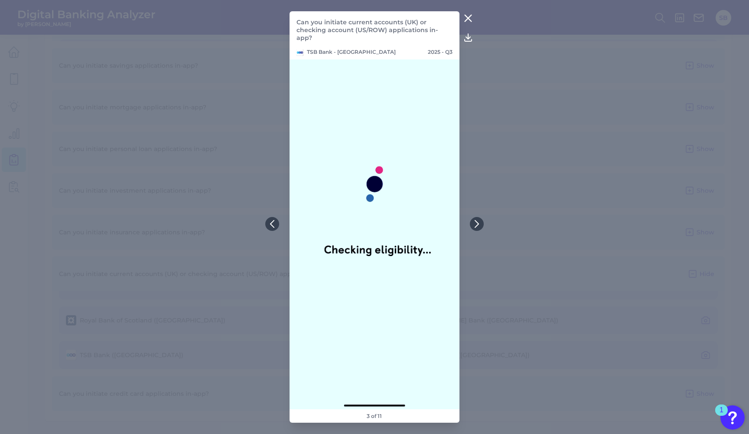
click at [469, 22] on icon at bounding box center [468, 18] width 7 height 7
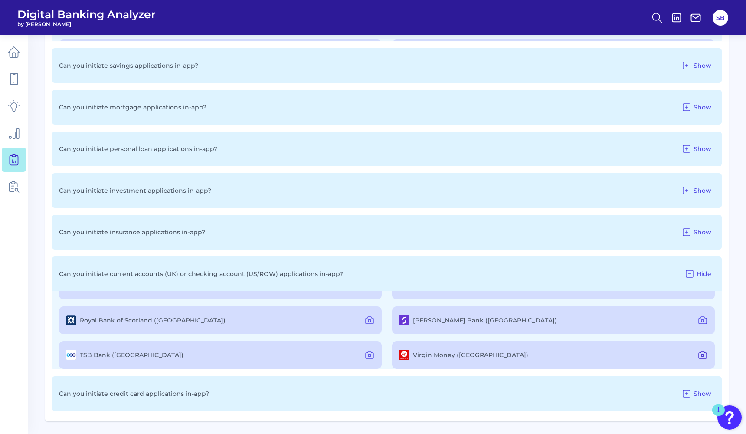
click at [701, 354] on icon at bounding box center [702, 354] width 10 height 10
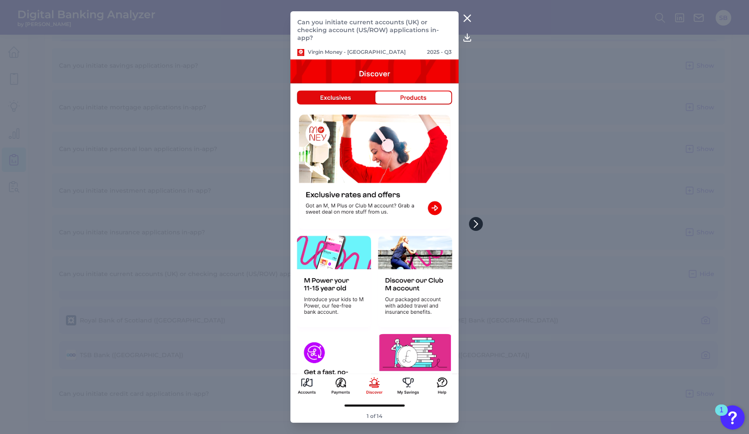
click at [474, 223] on icon at bounding box center [476, 224] width 8 height 8
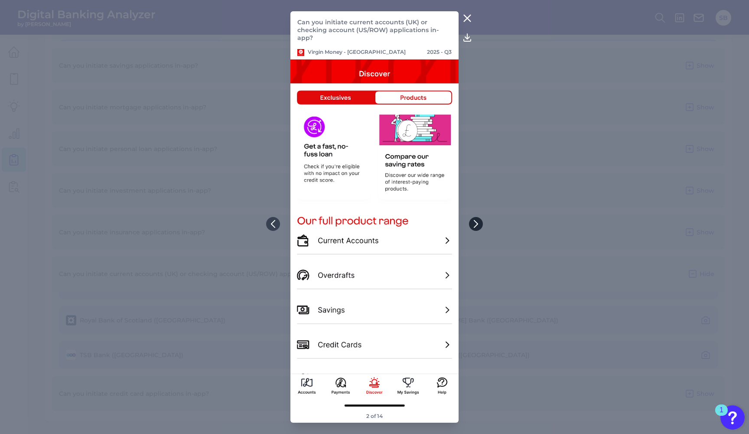
click at [472, 225] on icon at bounding box center [476, 224] width 8 height 8
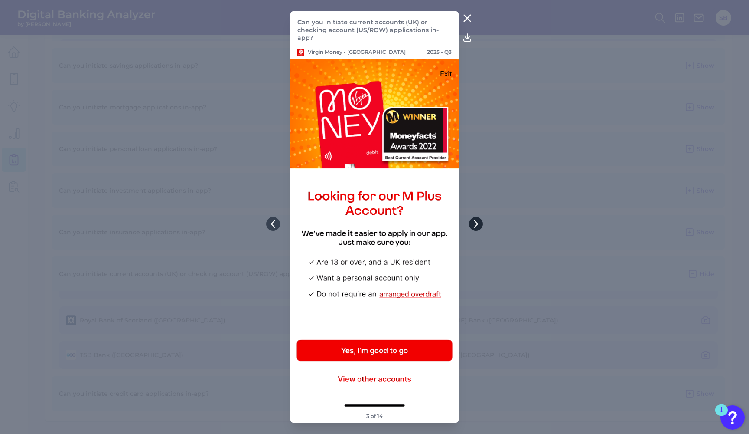
click at [474, 223] on icon at bounding box center [476, 224] width 8 height 8
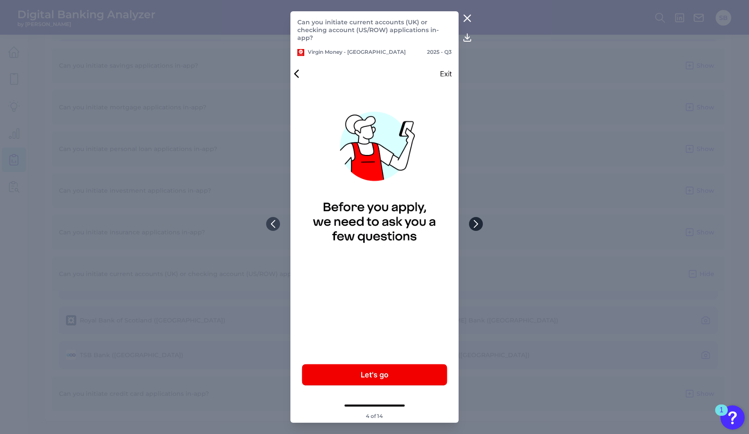
click at [473, 224] on icon at bounding box center [476, 224] width 8 height 8
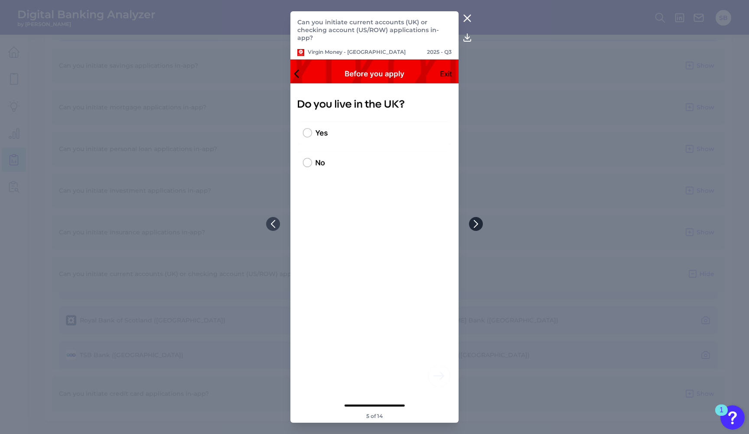
click at [473, 223] on icon at bounding box center [476, 224] width 8 height 8
click at [276, 226] on icon at bounding box center [273, 224] width 8 height 8
click at [268, 226] on button at bounding box center [273, 224] width 14 height 14
click at [268, 227] on button at bounding box center [273, 224] width 14 height 14
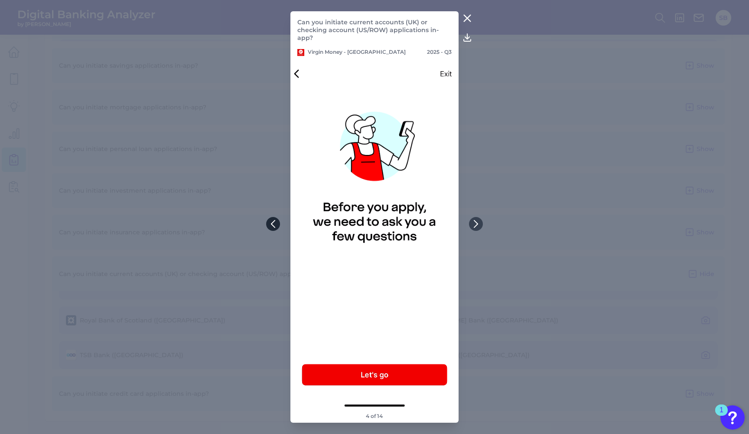
click at [267, 227] on button at bounding box center [273, 224] width 14 height 14
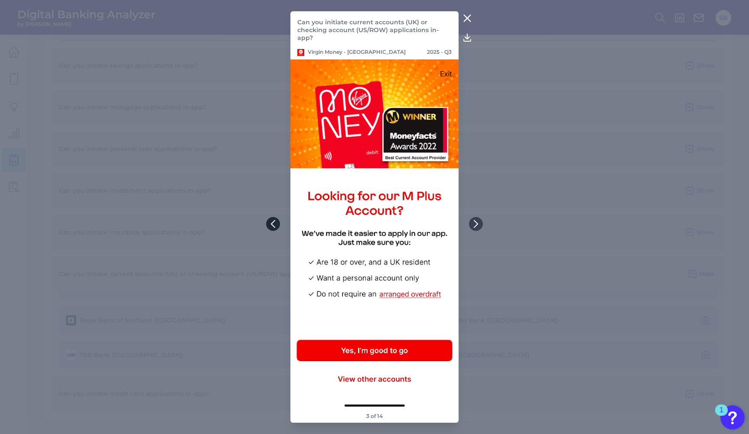
click at [267, 227] on button at bounding box center [273, 224] width 14 height 14
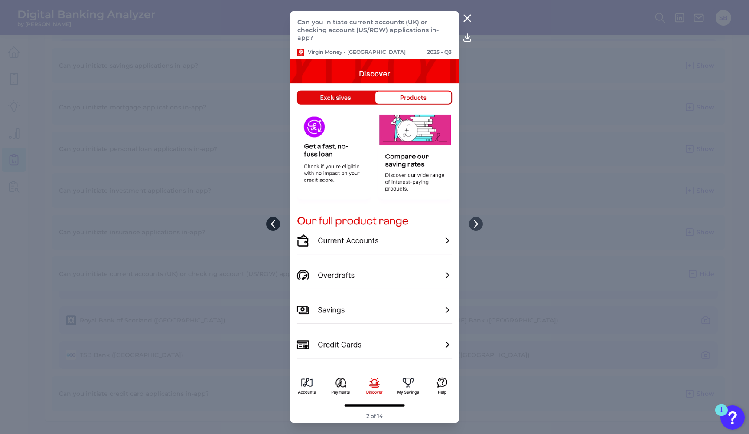
click at [267, 227] on button at bounding box center [273, 224] width 14 height 14
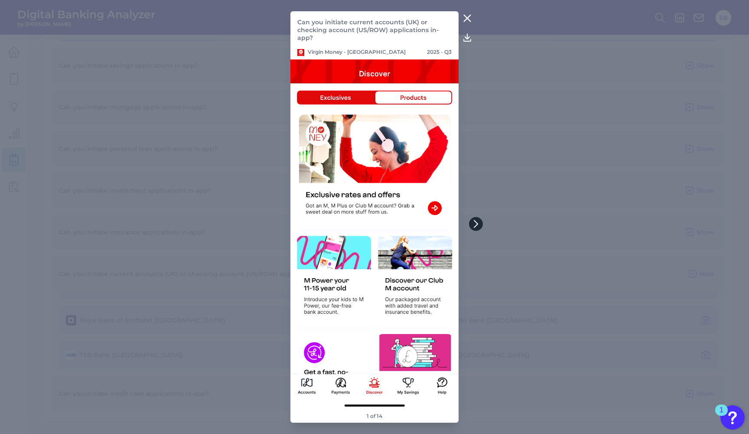
click at [478, 225] on icon at bounding box center [476, 224] width 8 height 8
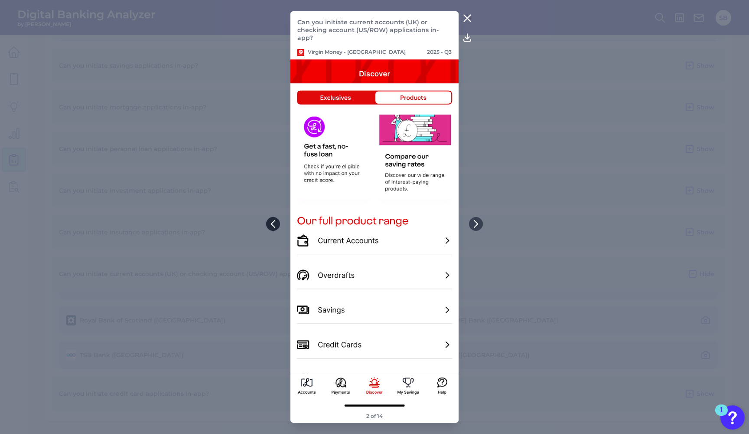
click at [274, 223] on icon at bounding box center [273, 224] width 8 height 8
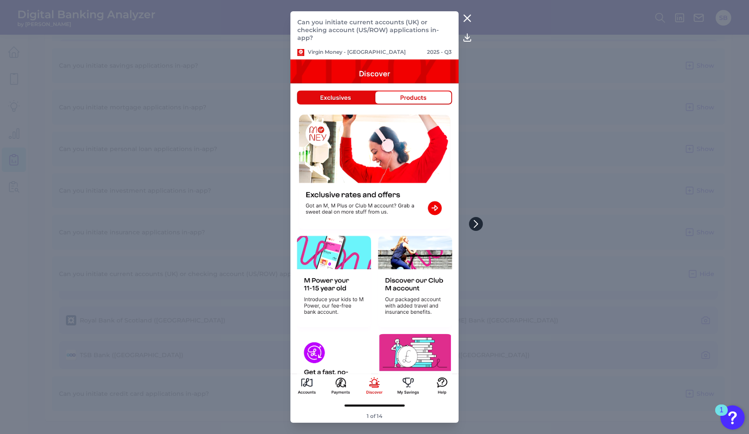
click at [478, 222] on icon at bounding box center [476, 224] width 8 height 8
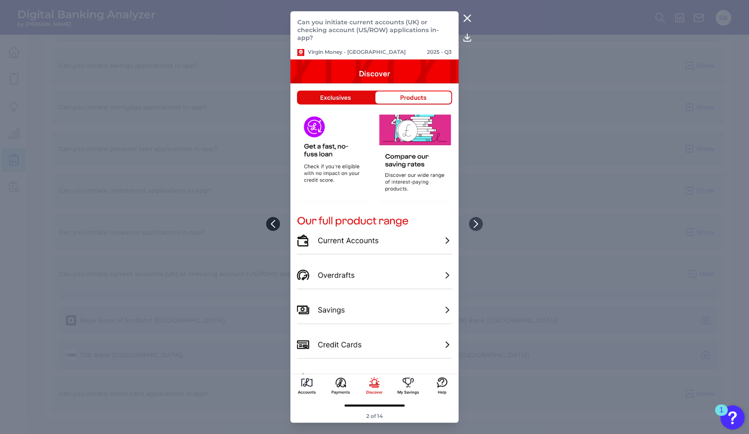
click at [276, 224] on icon at bounding box center [273, 224] width 8 height 8
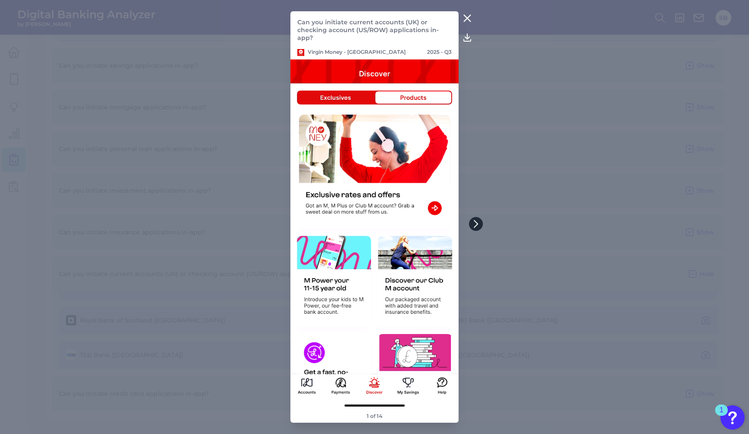
click at [478, 224] on icon at bounding box center [475, 223] width 3 height 7
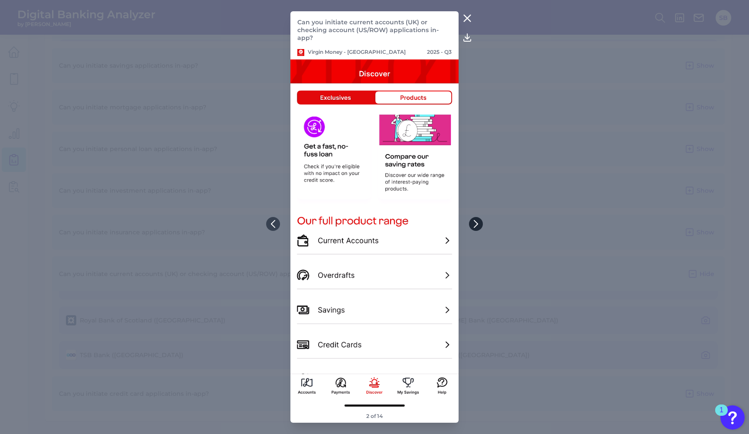
click at [477, 225] on icon at bounding box center [475, 223] width 3 height 7
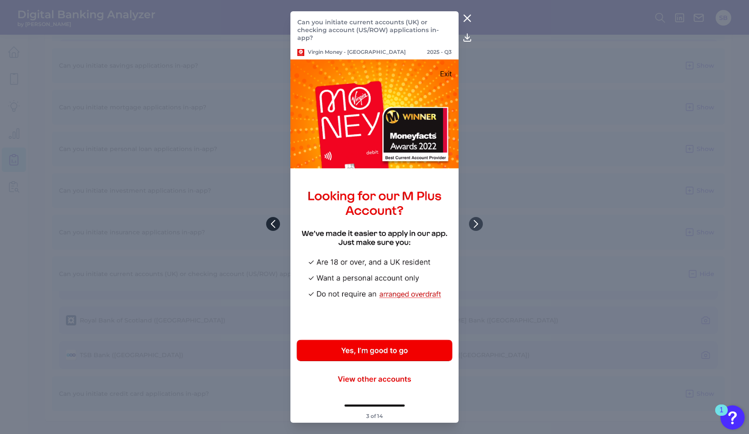
click at [274, 225] on icon at bounding box center [273, 224] width 8 height 8
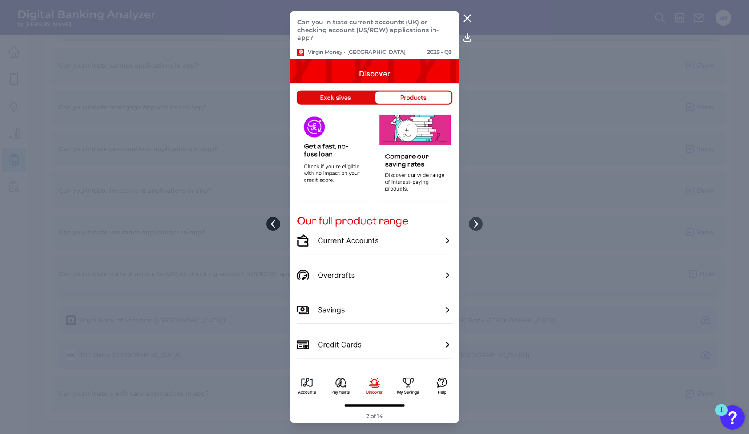
click at [274, 225] on icon at bounding box center [273, 224] width 8 height 8
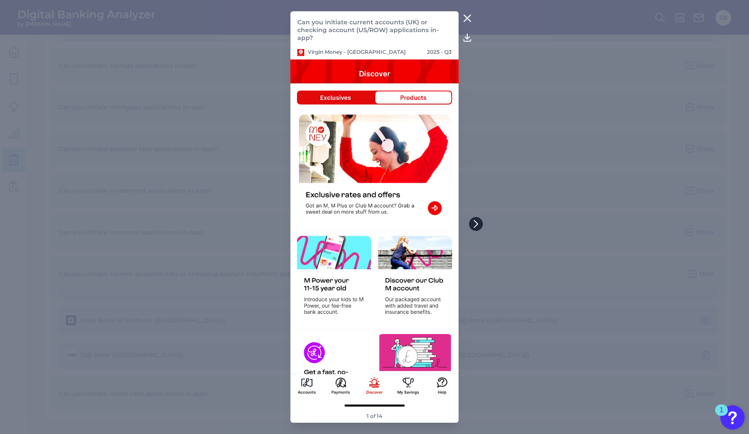
click at [476, 223] on icon at bounding box center [476, 224] width 8 height 8
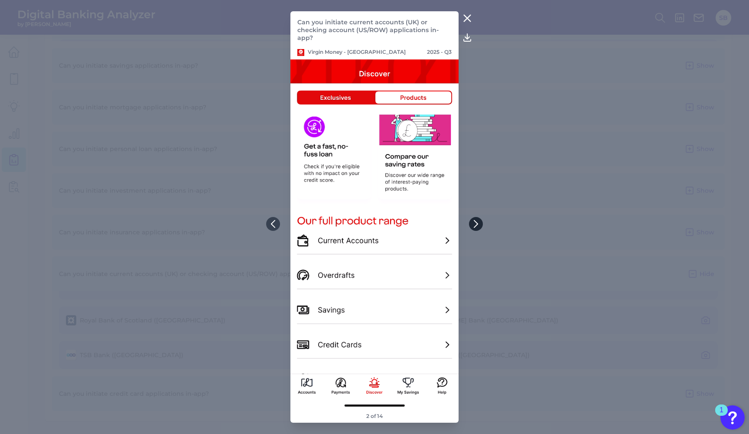
click at [476, 223] on icon at bounding box center [476, 224] width 8 height 8
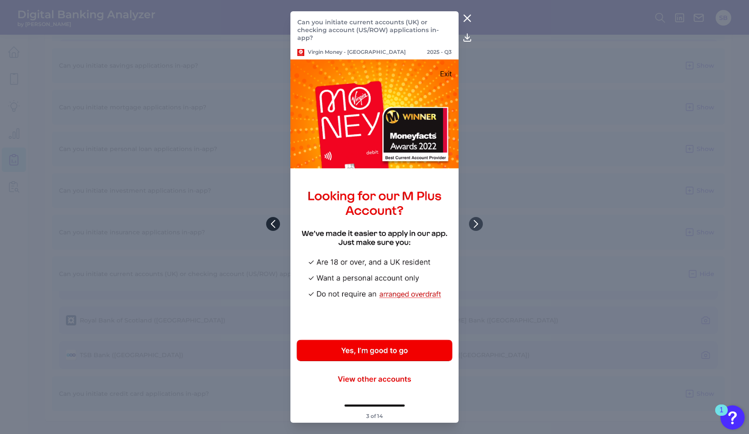
click at [272, 223] on icon at bounding box center [272, 223] width 3 height 7
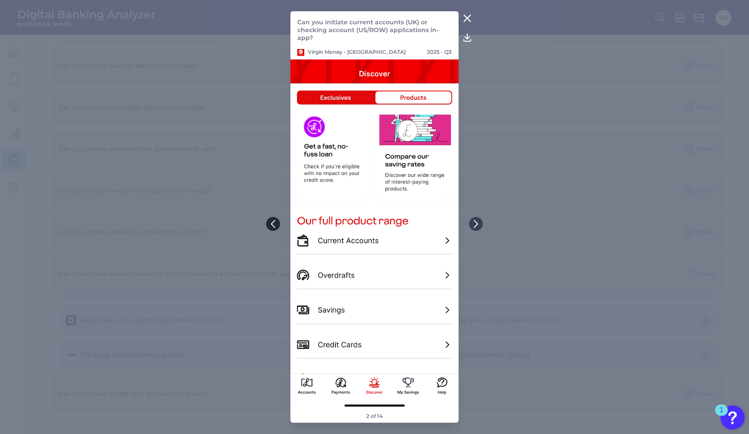
click at [272, 224] on icon at bounding box center [272, 223] width 3 height 7
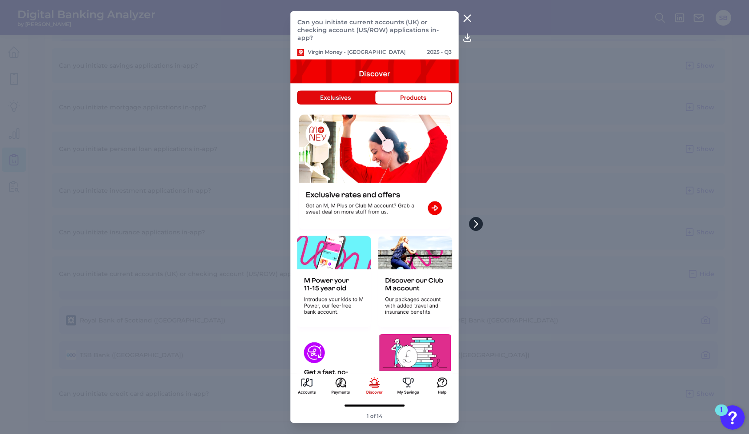
click at [474, 224] on icon at bounding box center [476, 224] width 8 height 8
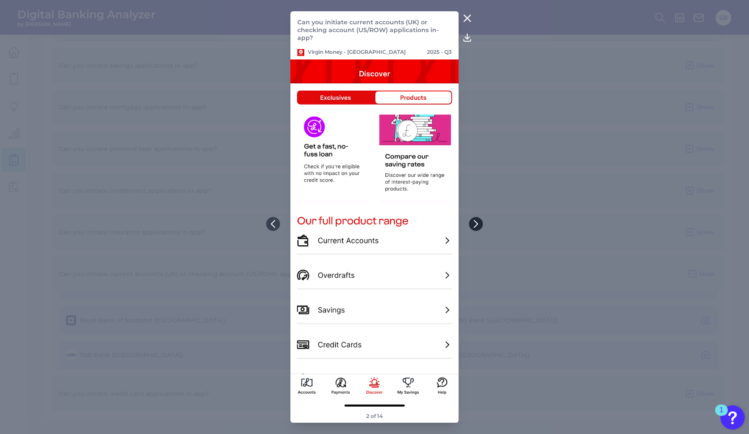
click at [474, 226] on icon at bounding box center [476, 224] width 8 height 8
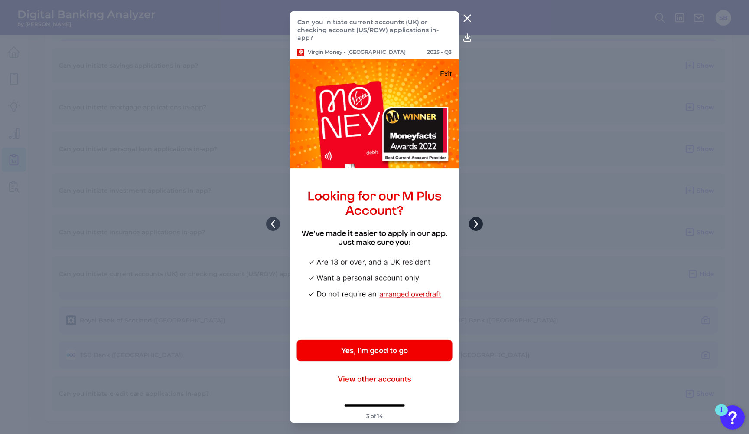
click at [477, 225] on icon at bounding box center [475, 223] width 3 height 7
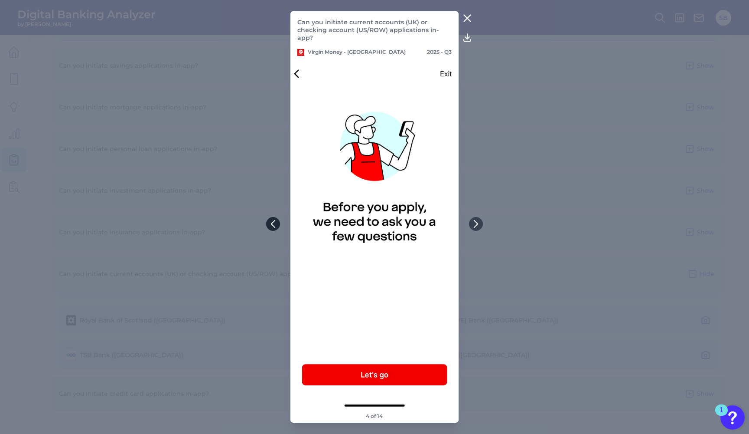
click at [271, 227] on icon at bounding box center [273, 224] width 8 height 8
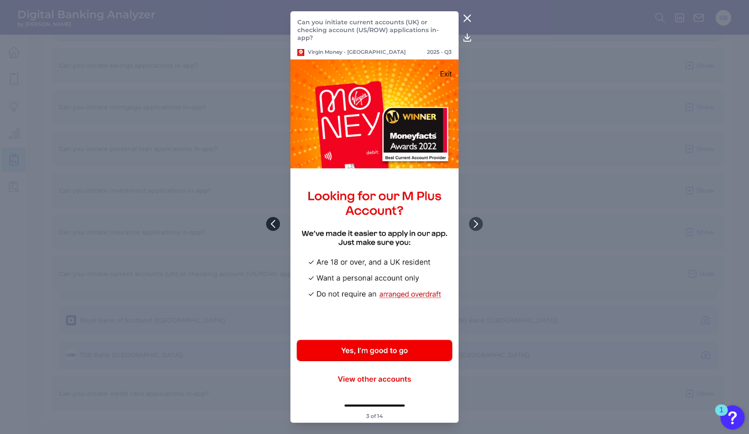
click at [269, 226] on icon at bounding box center [273, 224] width 8 height 8
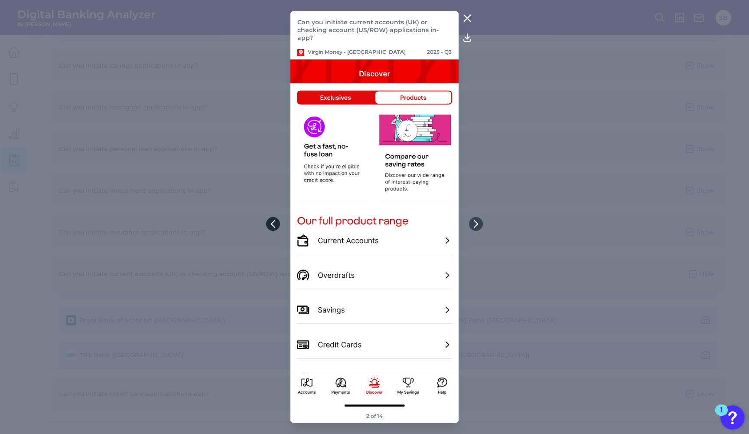
click at [269, 226] on icon at bounding box center [273, 224] width 8 height 8
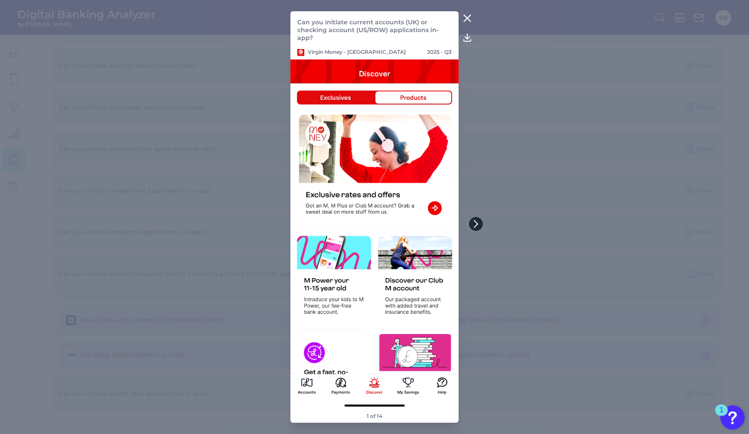
click at [471, 224] on button at bounding box center [476, 224] width 14 height 14
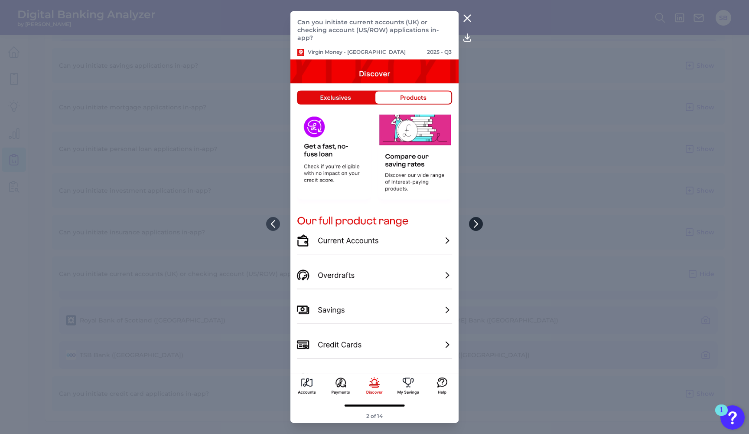
click at [480, 225] on button at bounding box center [476, 224] width 14 height 14
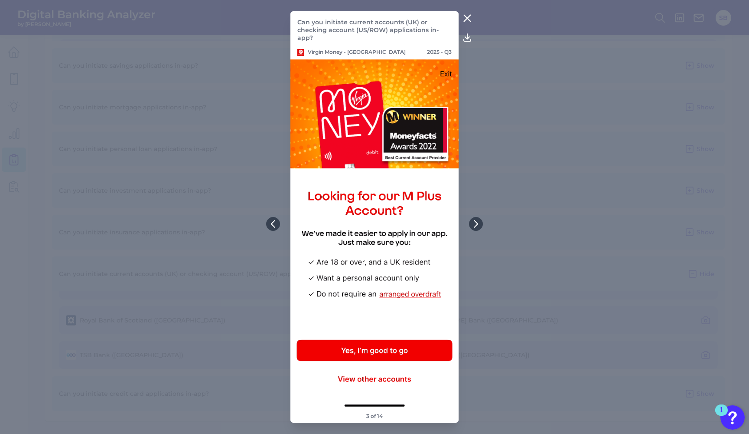
click at [469, 19] on icon at bounding box center [467, 18] width 7 height 7
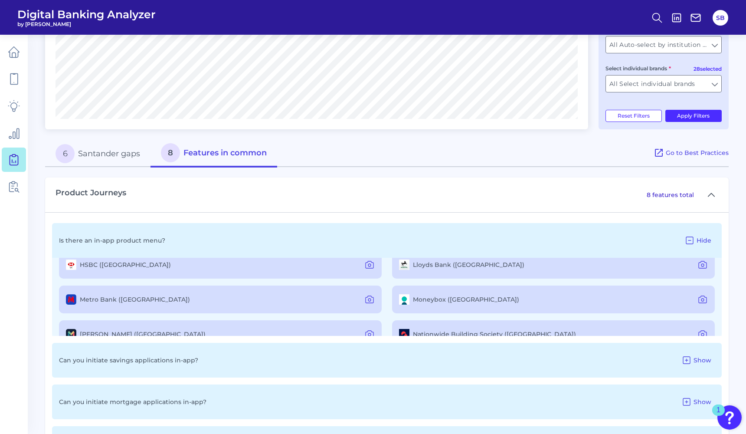
scroll to position [1, 0]
